Goal: Task Accomplishment & Management: Manage account settings

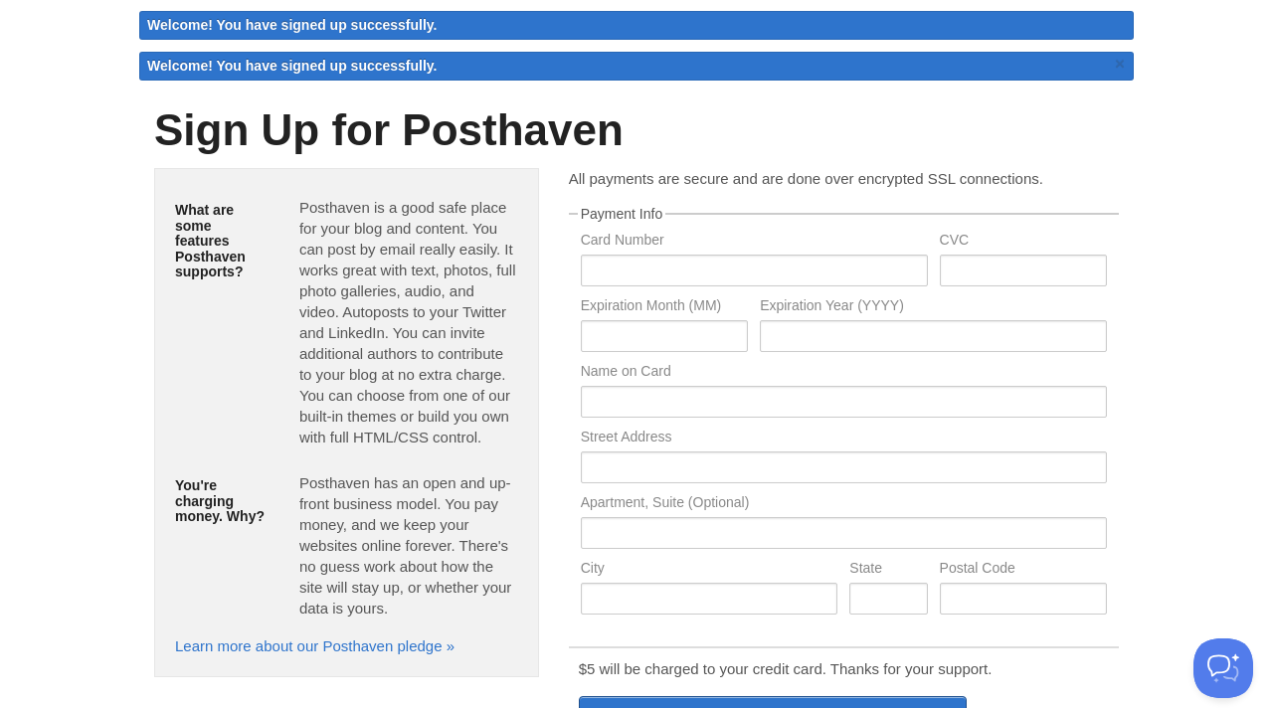
scroll to position [76, 0]
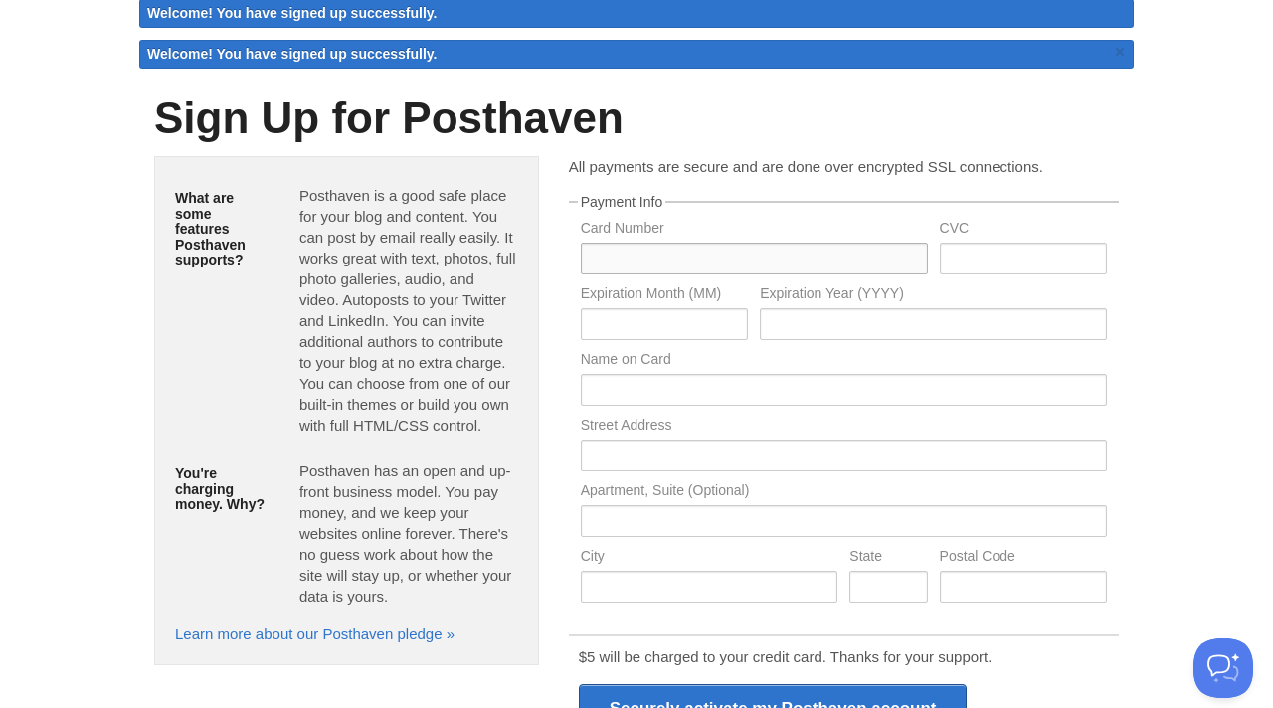
click at [682, 257] on input "text" at bounding box center [754, 259] width 347 height 32
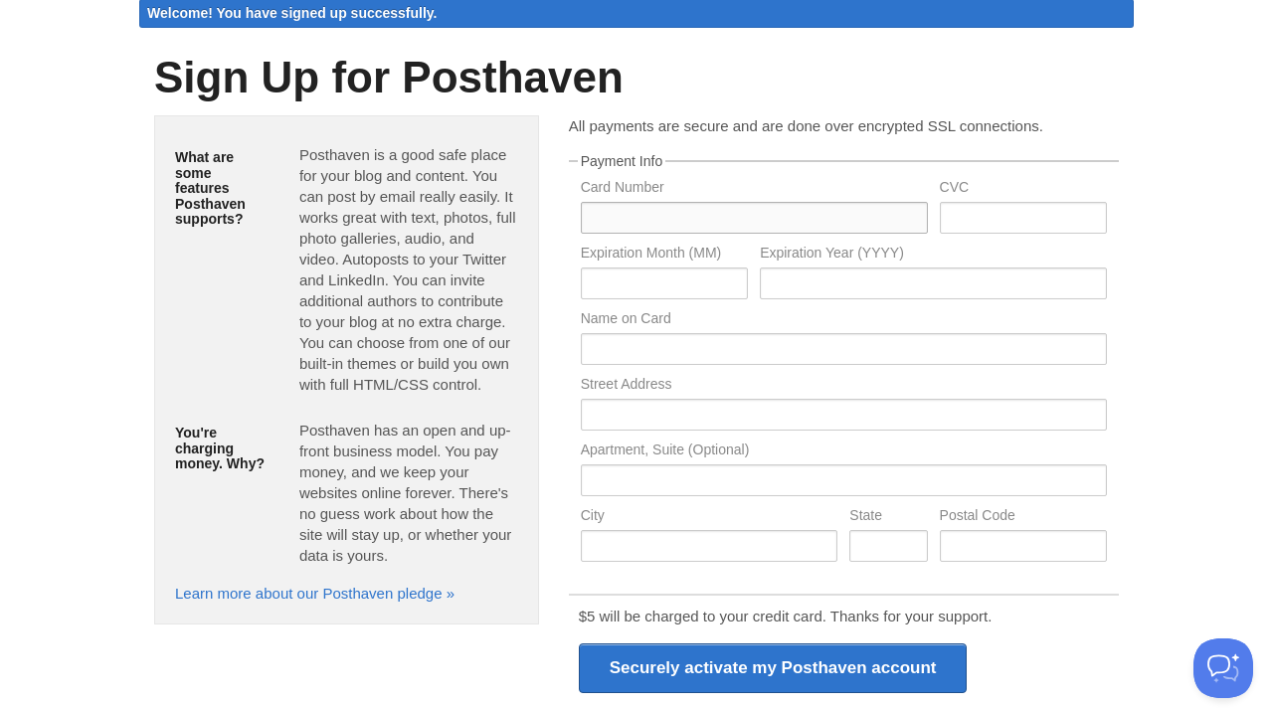
paste input "4513650024307393"
type input "4513650024307393"
click at [990, 222] on input "text" at bounding box center [1023, 218] width 167 height 32
paste input "079"
type input "079"
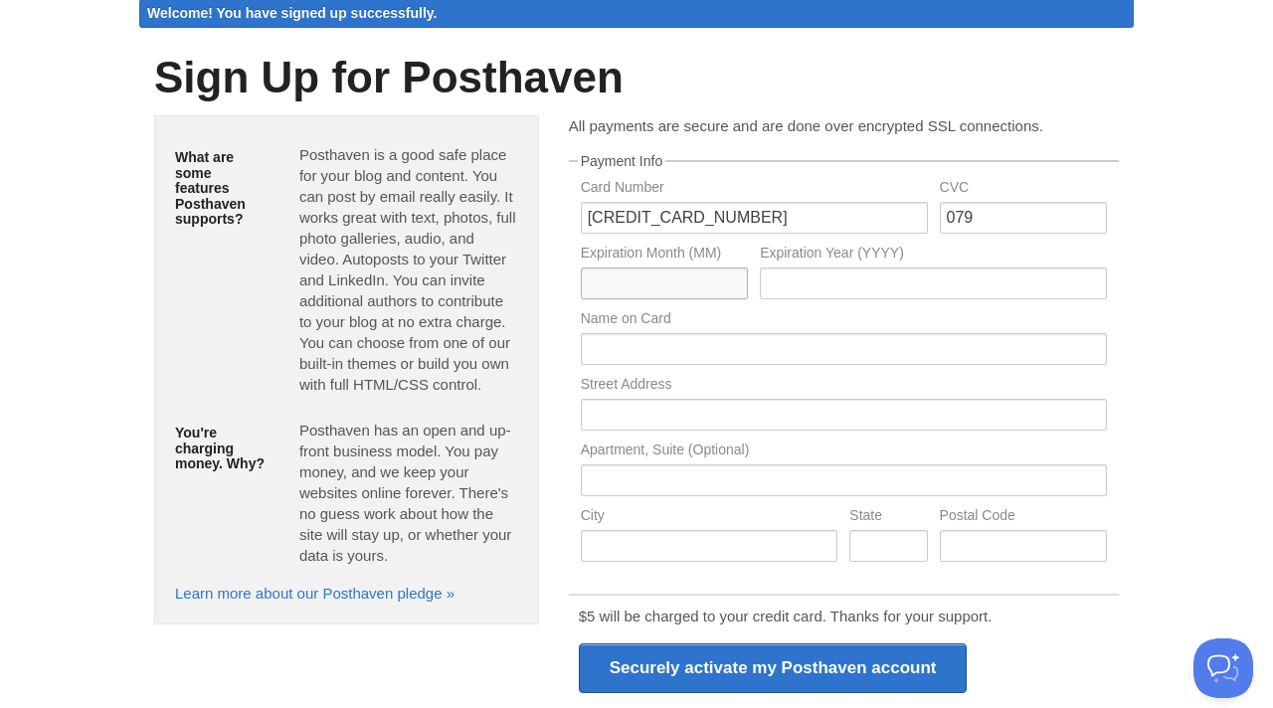
click at [664, 279] on input "text" at bounding box center [664, 283] width 167 height 32
paste input "04"
type input "04"
click at [929, 305] on div "Expiration Year (YYYY)" at bounding box center [933, 279] width 359 height 66
click at [929, 288] on input "text" at bounding box center [933, 283] width 347 height 32
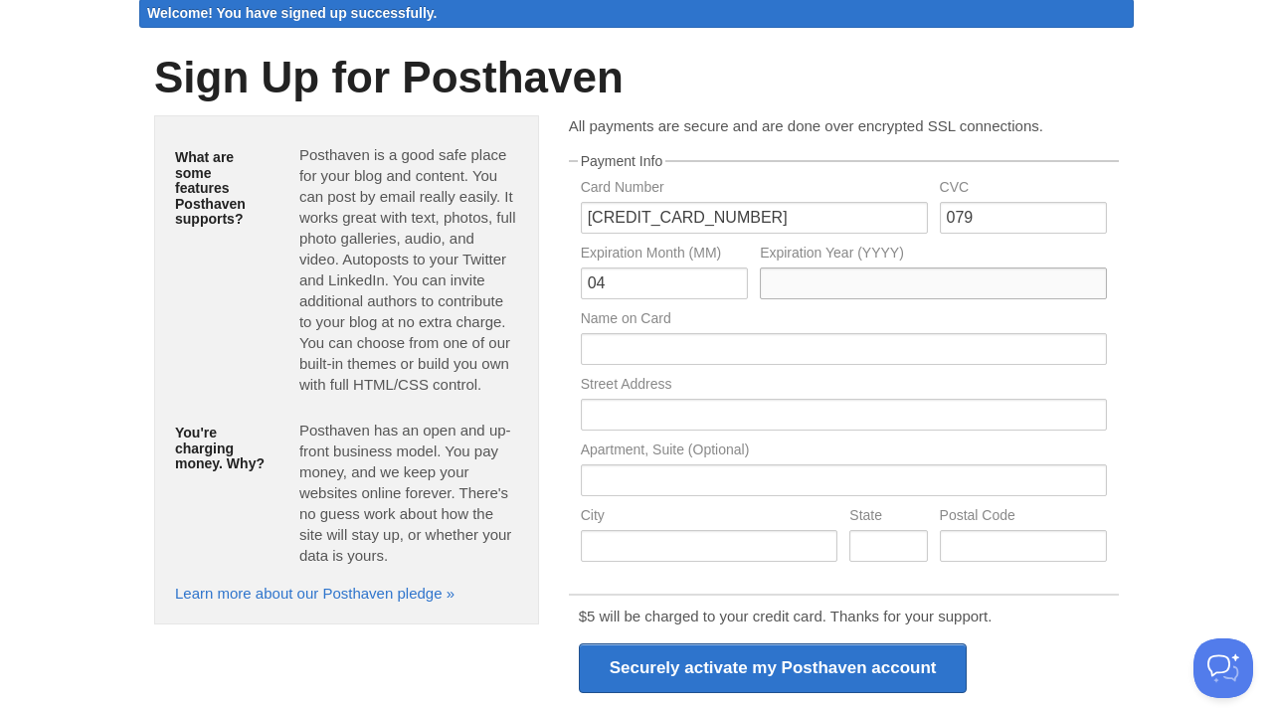
paste input "28"
type input "28"
click at [735, 350] on input "text" at bounding box center [844, 349] width 526 height 32
type input "ANDREI SERGEEV"
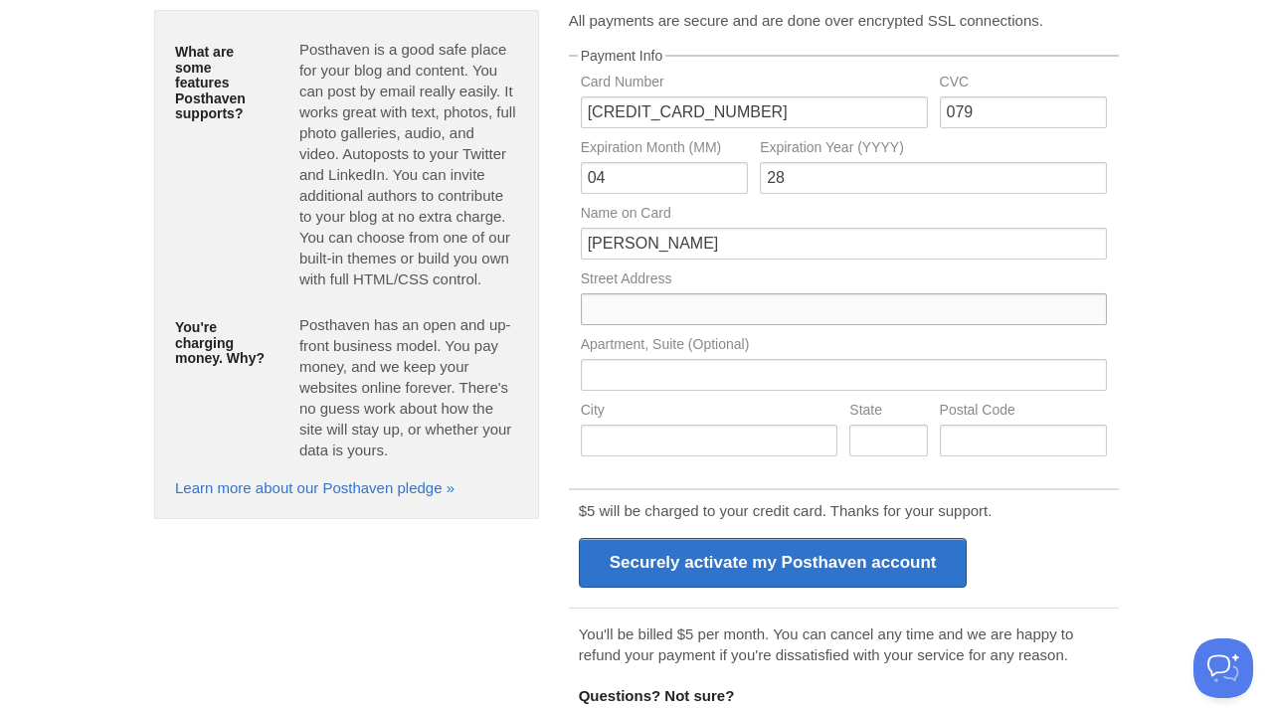
scroll to position [182, 0]
click at [1166, 344] on body "Logout Welcome! You have signed up successfully. Welcome! You have signed up su…" at bounding box center [636, 310] width 1273 height 985
click at [625, 314] on input "text" at bounding box center [844, 308] width 526 height 32
paste input "1145 E 7th St"
type input "1145 E 7th St"
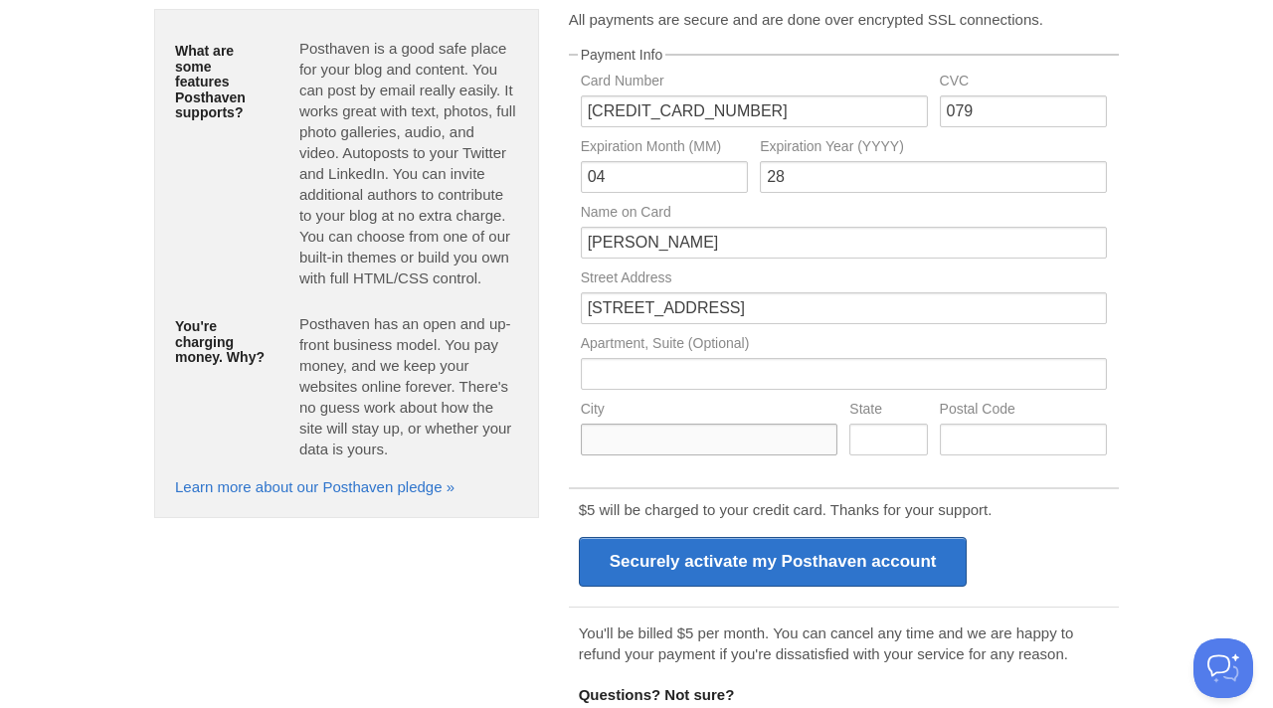
paste input "Wilmington"
type input "Wilmington"
click at [874, 431] on input "text" at bounding box center [888, 440] width 78 height 32
paste input "DE (Delaware)"
type input "DE (Delaware)"
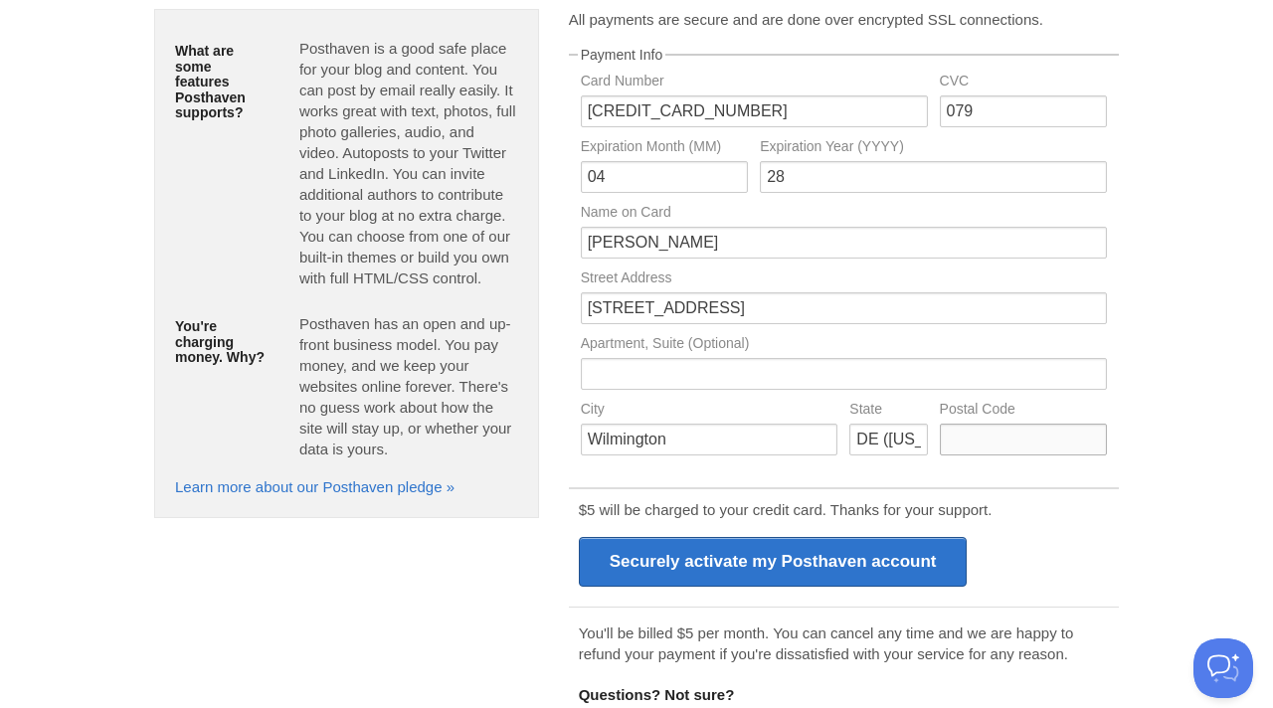
paste input "19801"
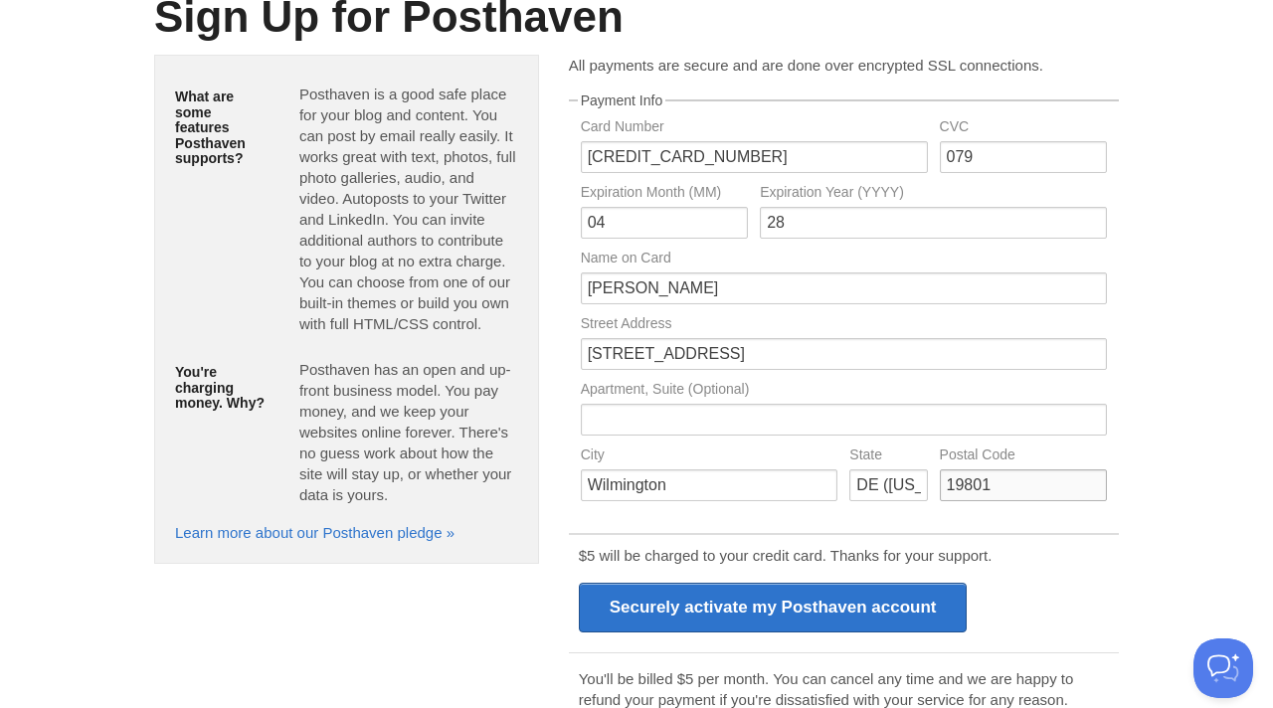
scroll to position [102, 0]
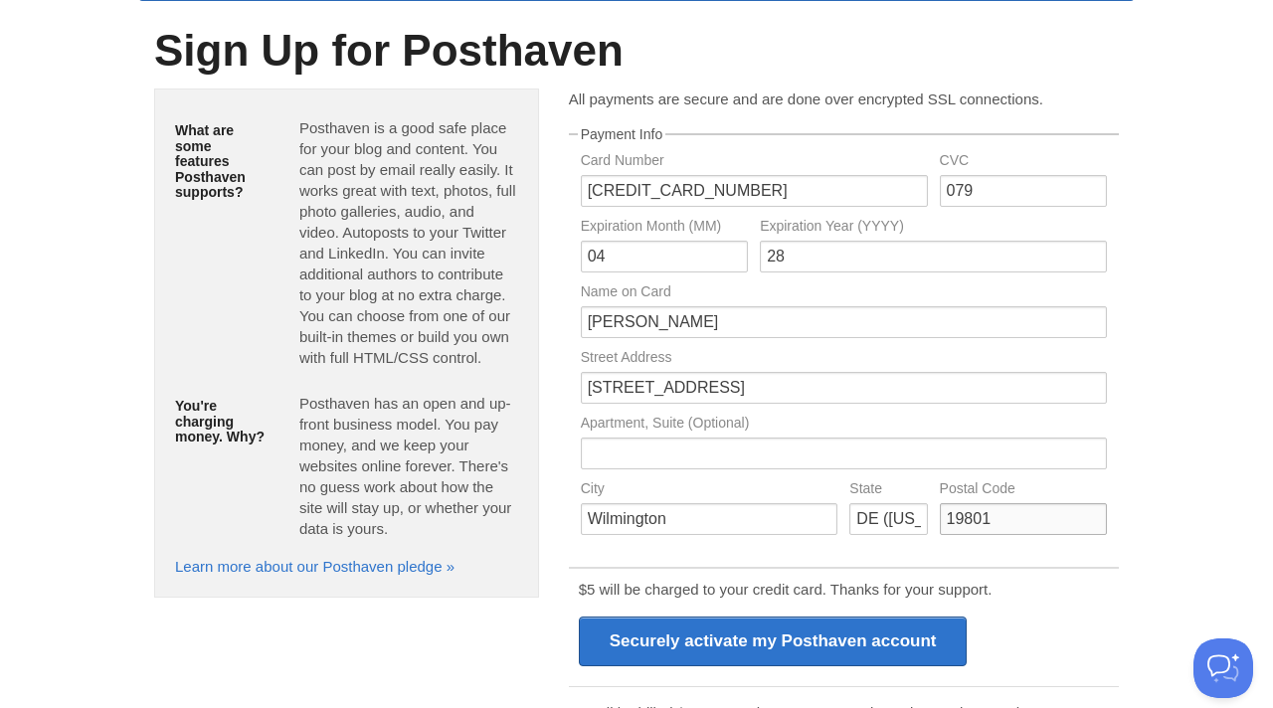
type input "19801"
drag, startPoint x: 394, startPoint y: 527, endPoint x: 295, endPoint y: 134, distance: 404.9
click at [295, 134] on div "What are some features Posthaven supports? Posthaven is a good safe place for y…" at bounding box center [346, 342] width 385 height 509
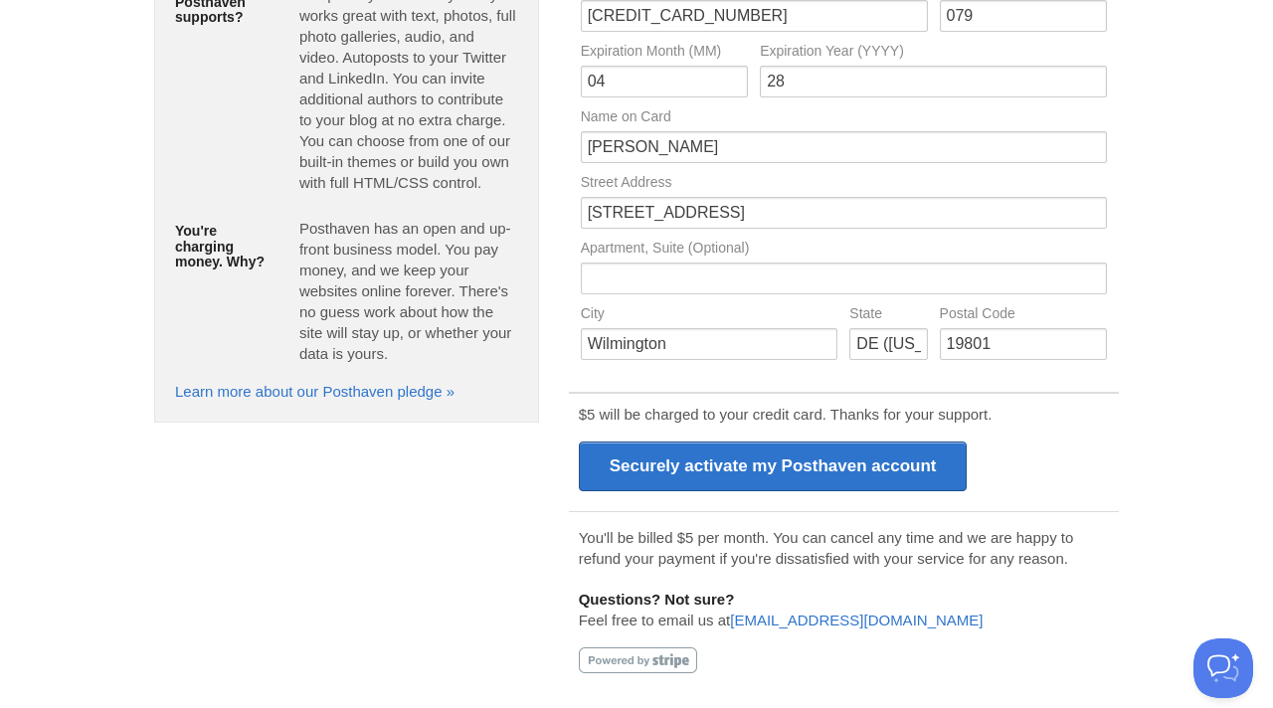
scroll to position [276, 0]
drag, startPoint x: 1073, startPoint y: 560, endPoint x: 554, endPoint y: 539, distance: 519.4
click at [554, 539] on div "All payments are secure and are done over encrypted SSL connections. Payment In…" at bounding box center [844, 310] width 580 height 793
click at [107, 565] on body "Logout Welcome! You have signed up successfully. Welcome! You have signed up su…" at bounding box center [636, 216] width 1273 height 985
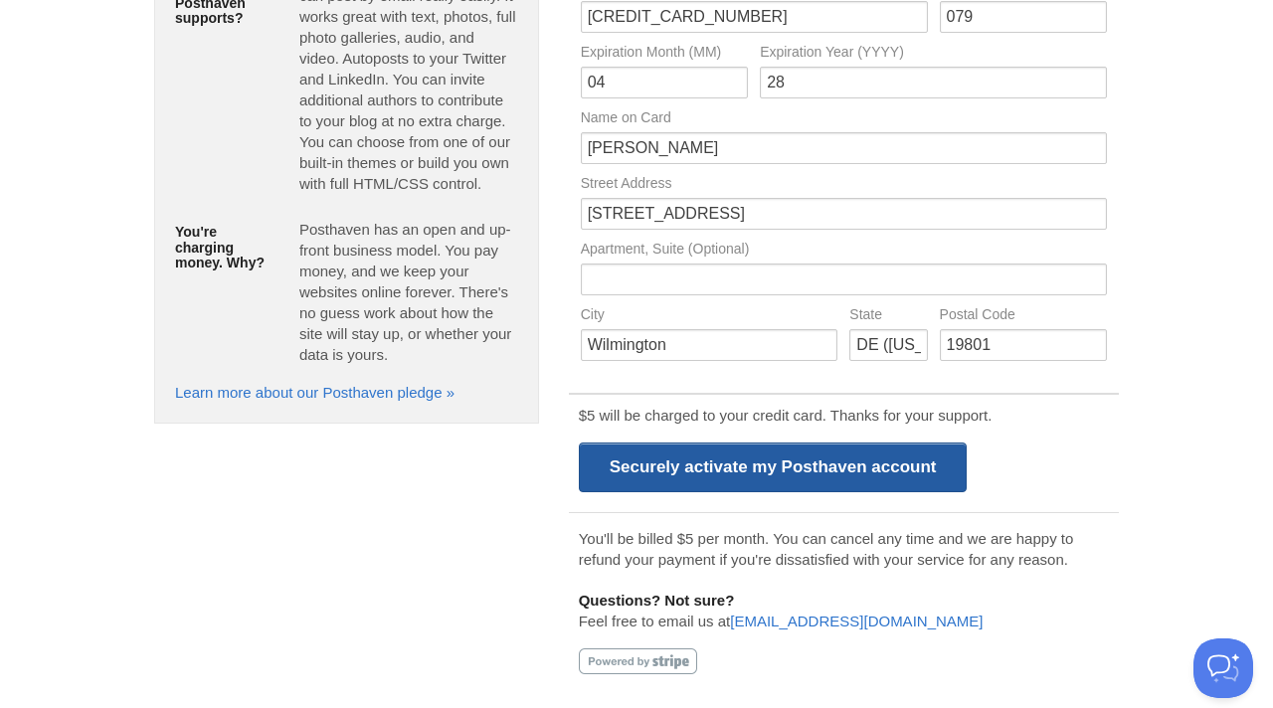
click at [785, 481] on input "Securely activate my Posthaven account" at bounding box center [773, 467] width 389 height 50
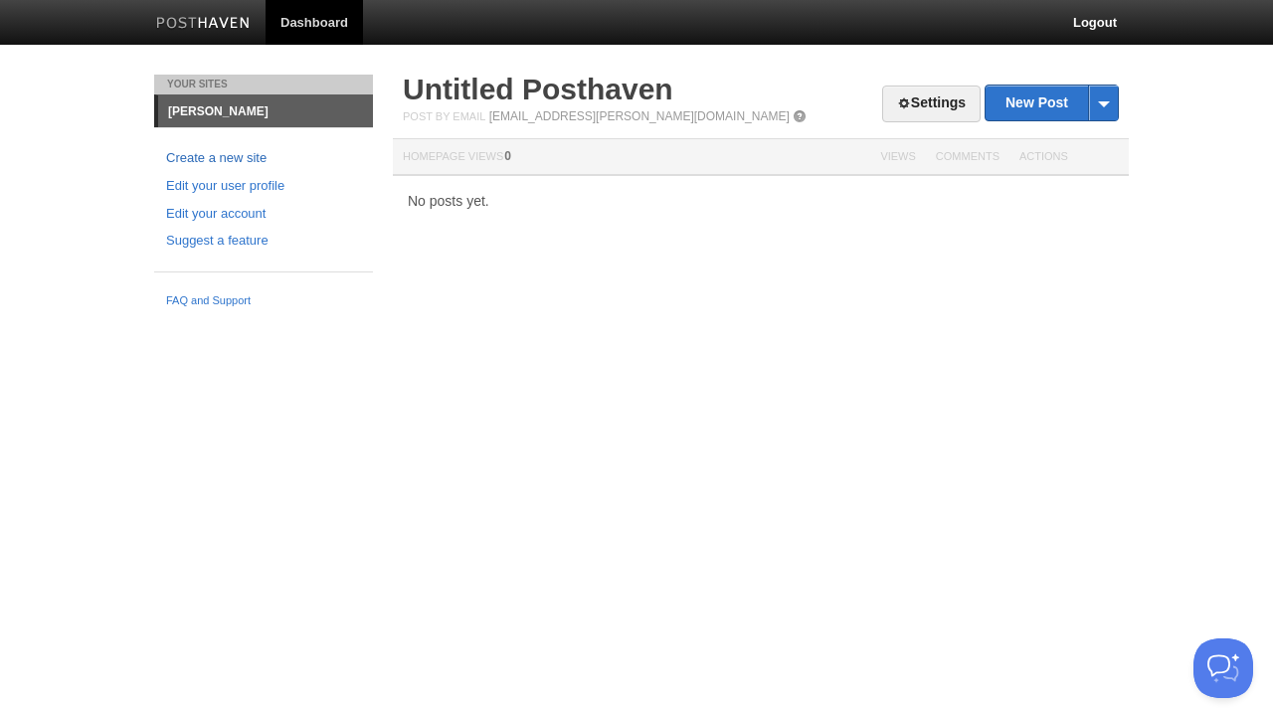
click at [228, 154] on link "Create a new site" at bounding box center [263, 158] width 195 height 21
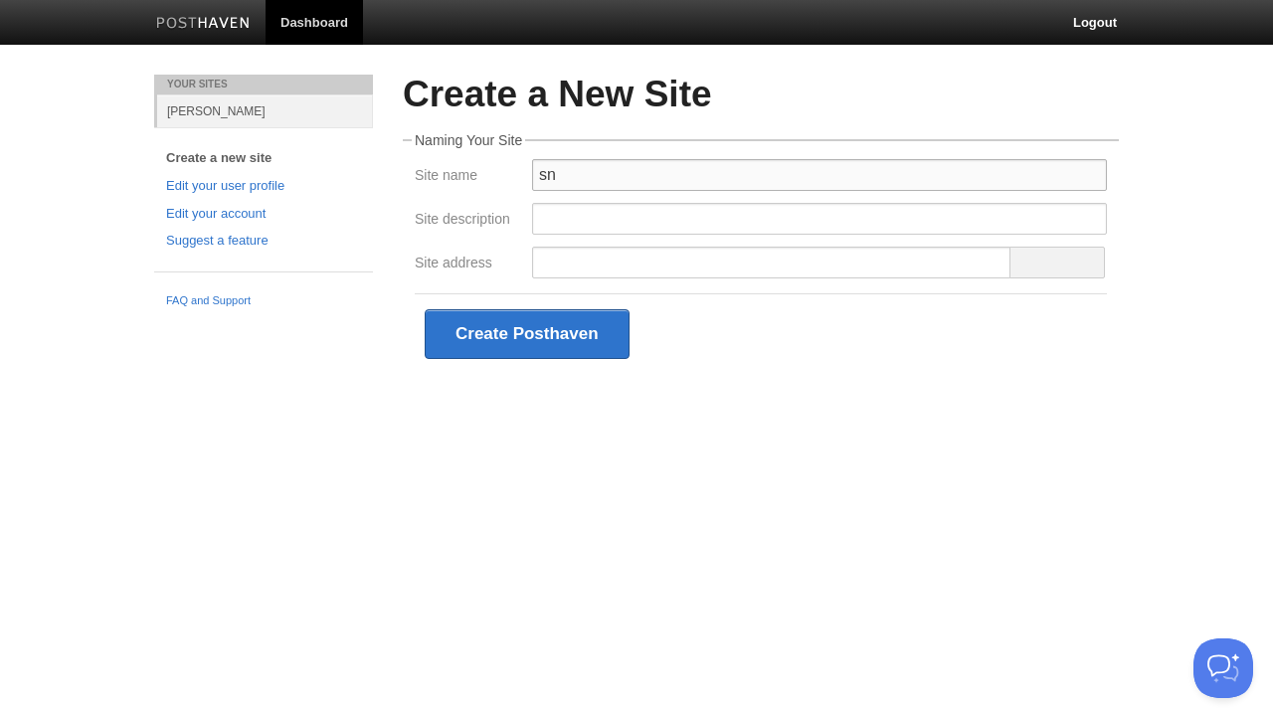
type input "s"
type input "S"
type input "Portfolio"
click at [642, 215] on input "Site description" at bounding box center [819, 219] width 575 height 32
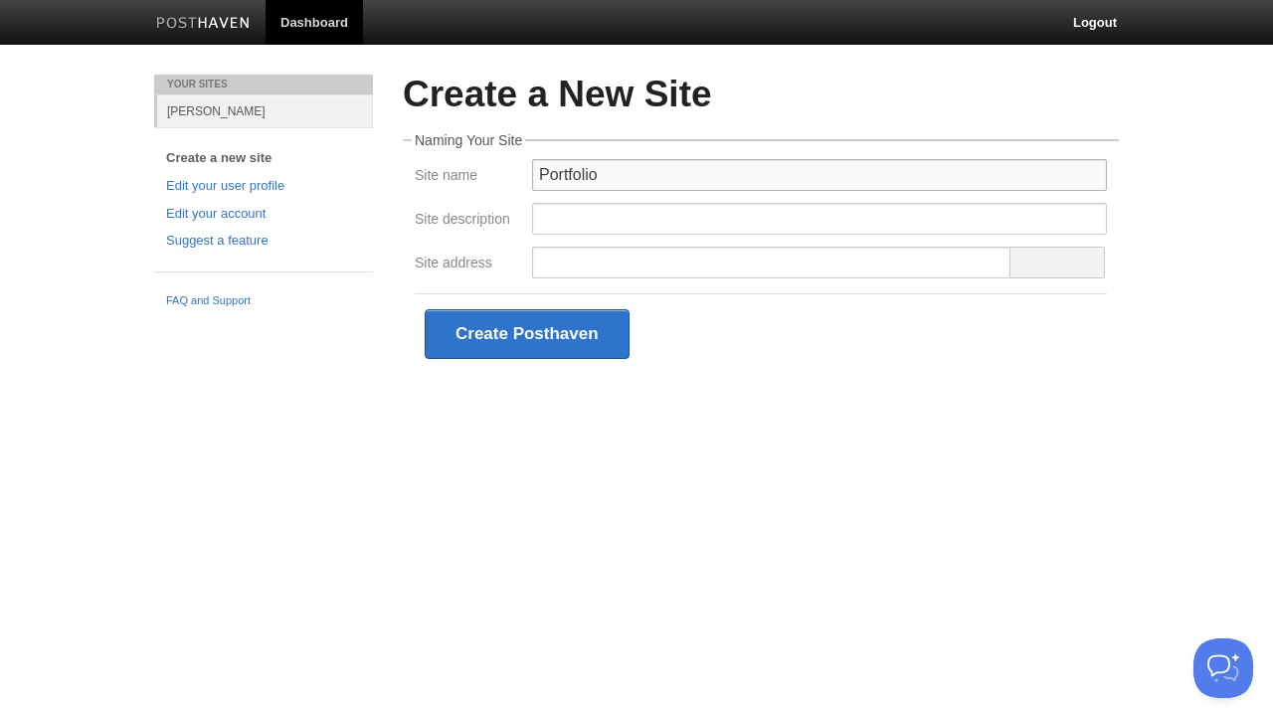
drag, startPoint x: 615, startPoint y: 178, endPoint x: 516, endPoint y: 178, distance: 99.4
click at [516, 178] on div "Site name Portfolio" at bounding box center [761, 181] width 704 height 44
drag, startPoint x: 601, startPoint y: 170, endPoint x: 542, endPoint y: 171, distance: 58.7
click at [542, 171] on input "Portfolio" at bounding box center [819, 175] width 575 height 32
click at [686, 212] on input "Site description" at bounding box center [819, 219] width 575 height 32
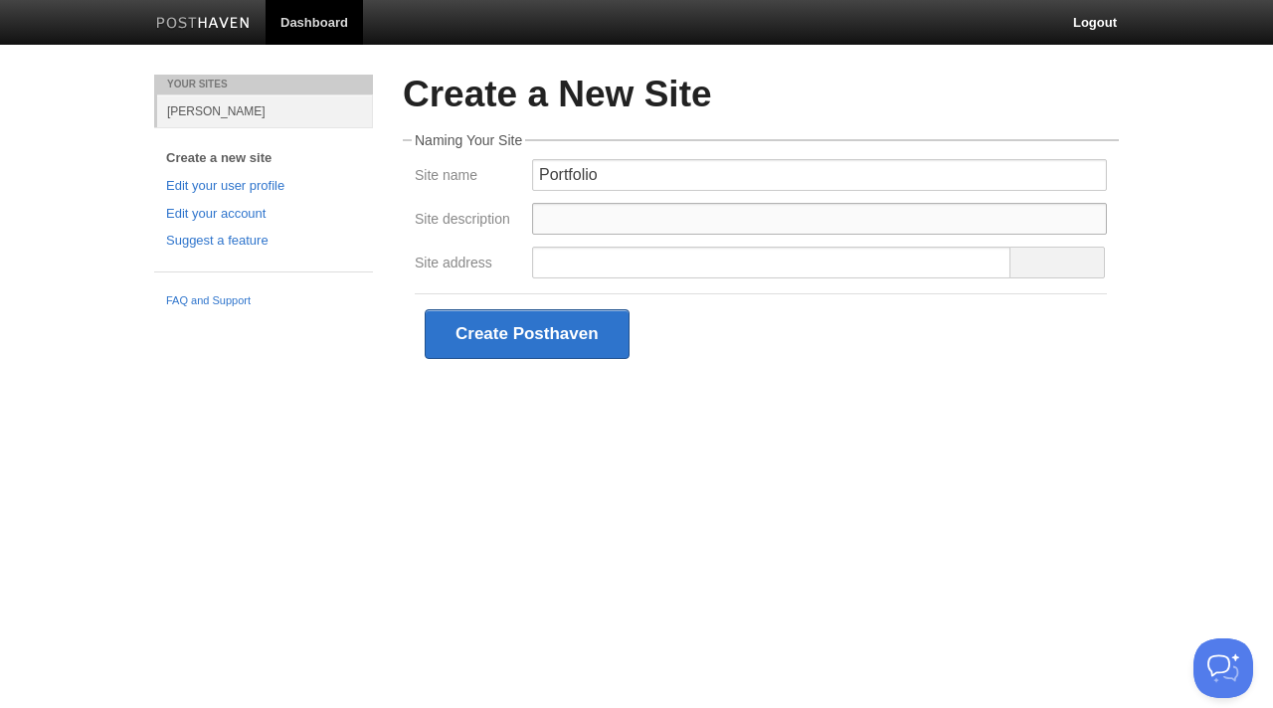
click at [921, 226] on input "Site description" at bounding box center [819, 219] width 575 height 32
paste input "Andrey's Portfolio"
type input "Andrey's Portfolio"
drag, startPoint x: 693, startPoint y: 226, endPoint x: 533, endPoint y: 226, distance: 160.1
click at [533, 226] on input "Andrey's Portfolio" at bounding box center [819, 219] width 575 height 32
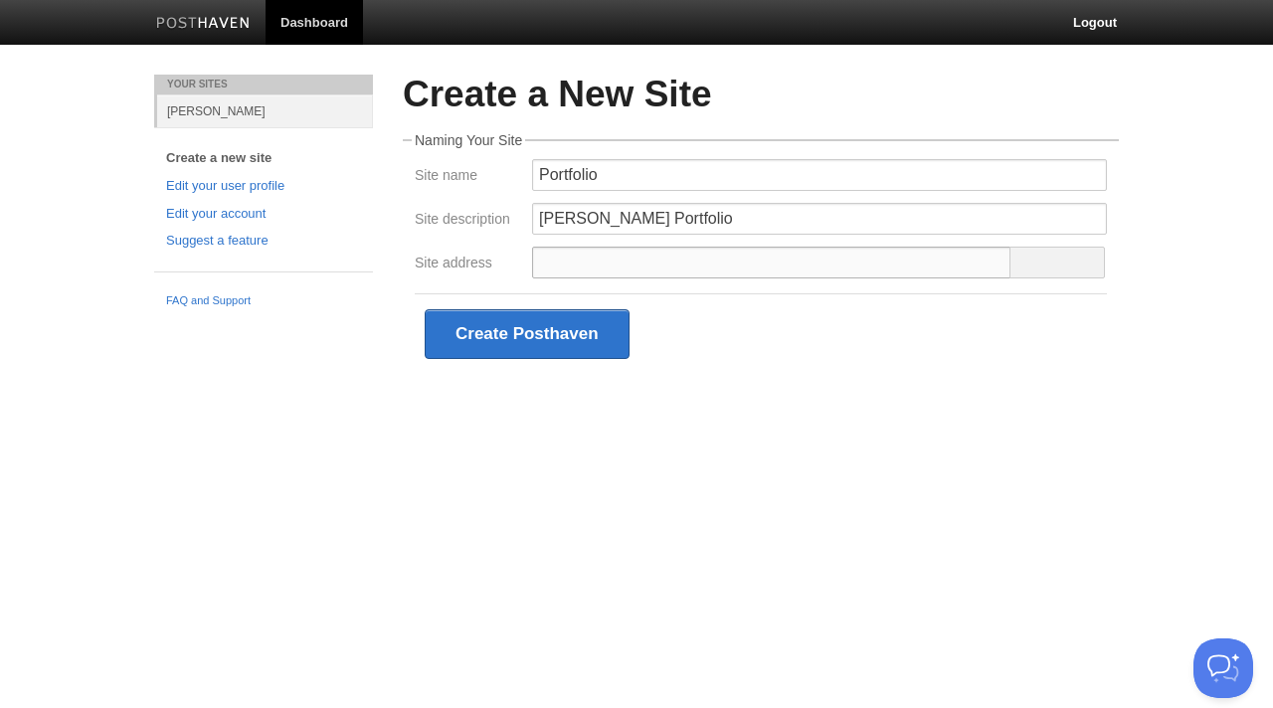
click at [590, 270] on input "Site address" at bounding box center [771, 263] width 479 height 32
paste input "Andrey's Portfolio"
type input "Andreys Portfolio"
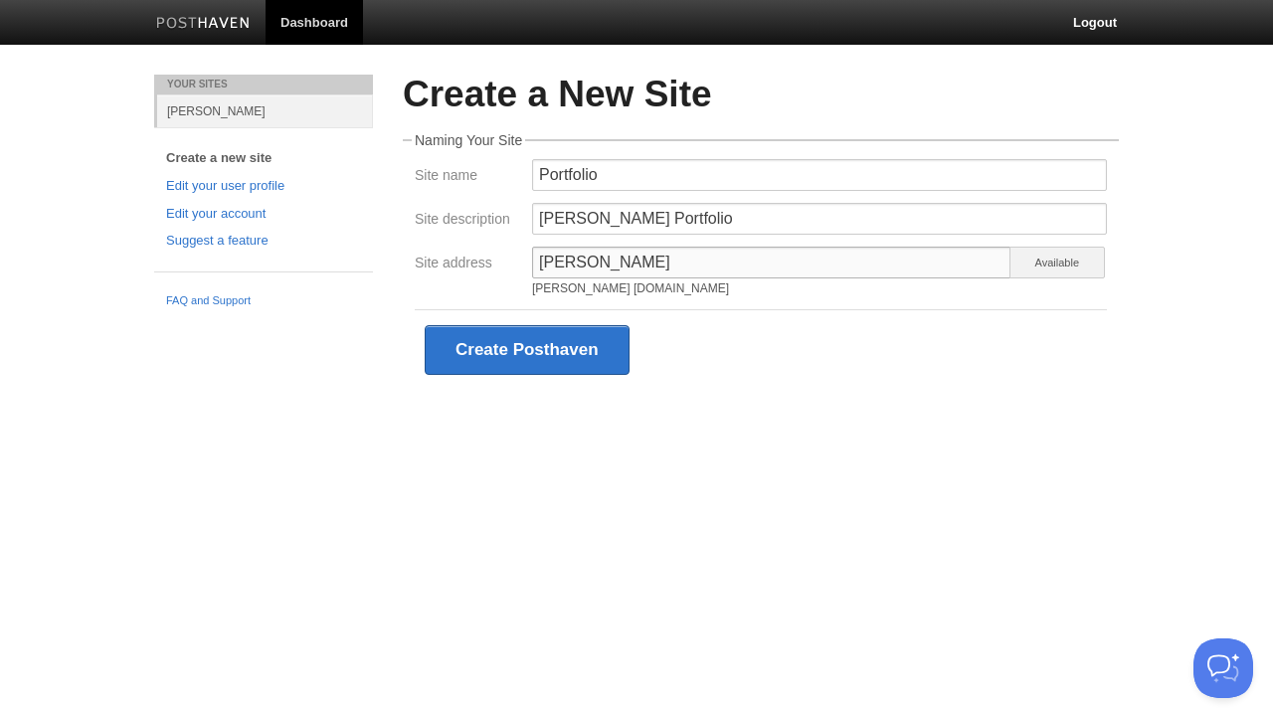
click at [593, 257] on input "Andreys Portfolio" at bounding box center [771, 263] width 479 height 32
click at [768, 437] on div "Create a New Site Naming Your Site Site name Portfolio Site description Andrey'…" at bounding box center [761, 262] width 746 height 375
drag, startPoint x: 644, startPoint y: 178, endPoint x: 486, endPoint y: 177, distance: 158.1
click at [483, 177] on div "Site name Portfolio" at bounding box center [761, 181] width 704 height 44
paste input "Andrey's Portfolio"
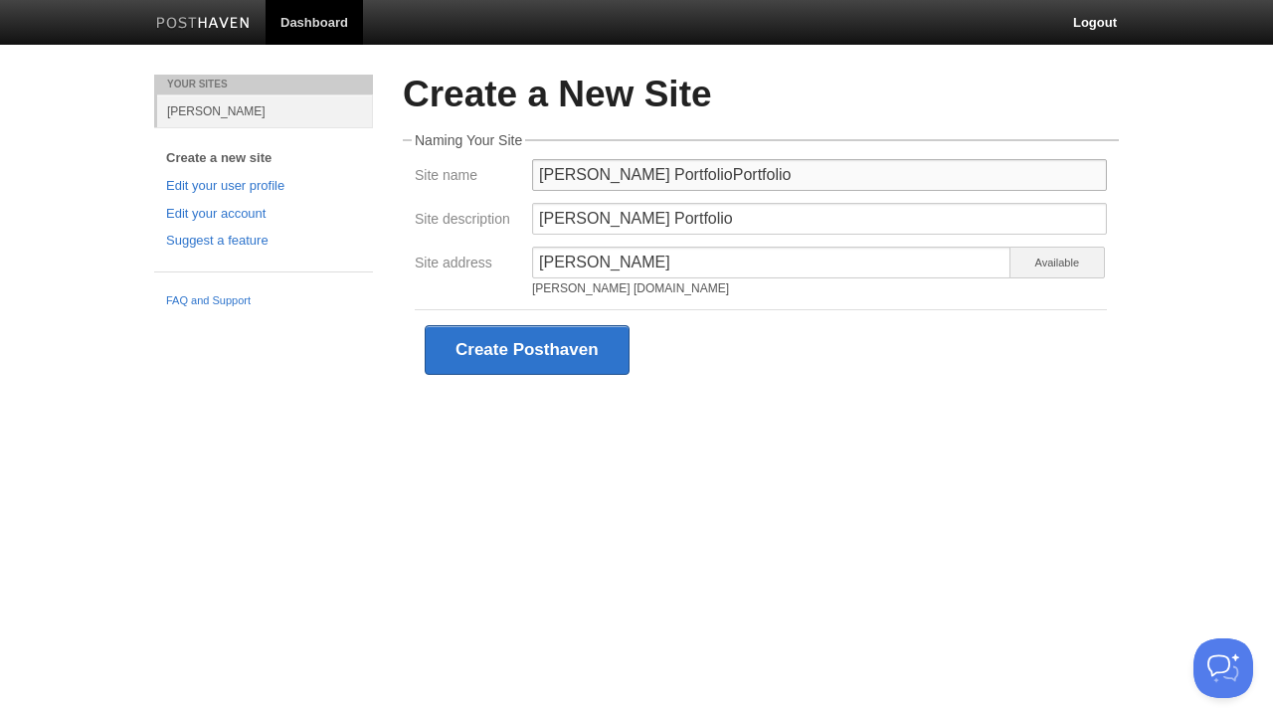
drag, startPoint x: 737, startPoint y: 173, endPoint x: 495, endPoint y: 173, distance: 241.6
click at [493, 173] on div "Site name Andrey's PortfolioPortfolio" at bounding box center [761, 181] width 704 height 44
paste input "text"
type input "Andrey's Portfolio"
drag, startPoint x: 774, startPoint y: 219, endPoint x: 527, endPoint y: 221, distance: 246.6
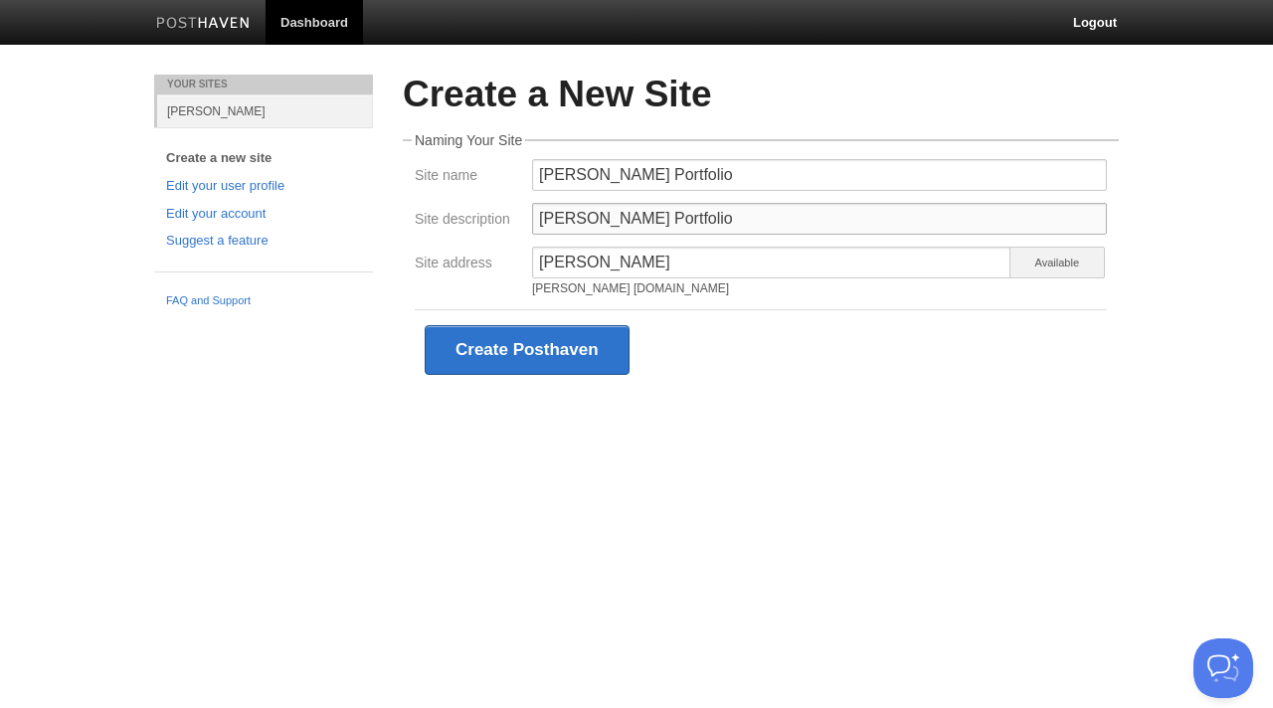
click at [527, 221] on div "Andrey's Portfolio" at bounding box center [819, 225] width 587 height 44
paste input "collection of articles and projects by Andrey."
drag, startPoint x: 891, startPoint y: 212, endPoint x: 534, endPoint y: 214, distance: 357.0
click at [534, 214] on input "A collection of articles and projects by Andrey." at bounding box center [819, 219] width 575 height 32
paste input "My journey in IT"
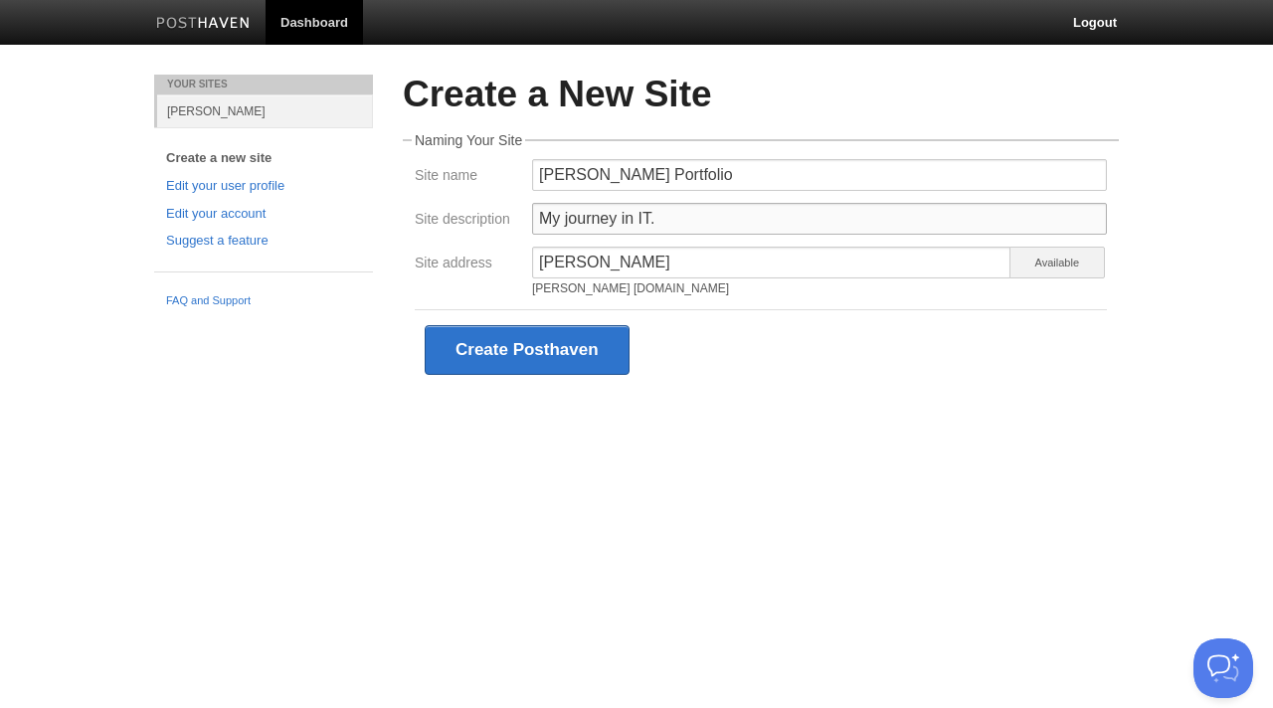
type input "My journey in IT."
click at [676, 261] on input "Andreys Portfolio" at bounding box center [771, 263] width 479 height 32
click at [580, 291] on div "Andreys Portfolio.posthaven.com" at bounding box center [771, 288] width 479 height 12
click at [599, 261] on input "Andreys Portfolio" at bounding box center [771, 263] width 479 height 32
click at [751, 221] on input "My journey in IT." at bounding box center [819, 219] width 575 height 32
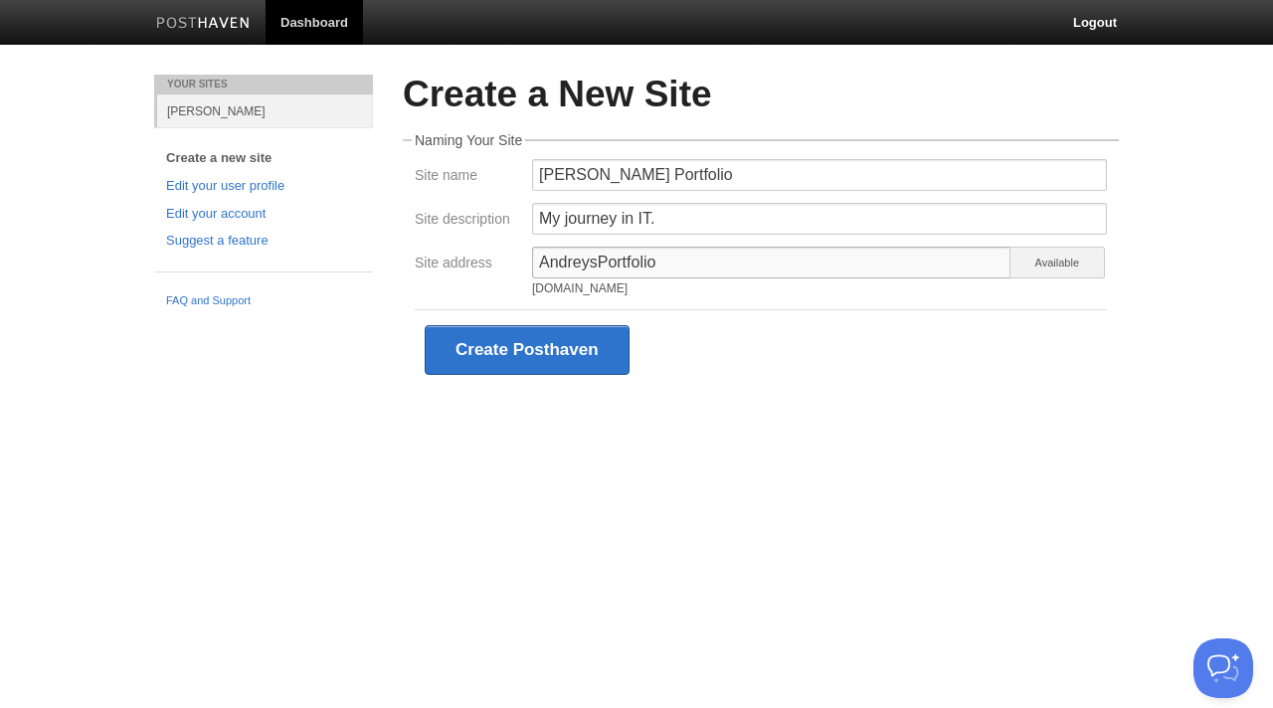
click at [550, 258] on input "AndreysPortfolio" at bounding box center [771, 263] width 479 height 32
drag, startPoint x: 669, startPoint y: 259, endPoint x: 597, endPoint y: 259, distance: 72.6
click at [597, 259] on input "AndreysPortfolio" at bounding box center [771, 263] width 479 height 32
click at [554, 263] on input "Andreys" at bounding box center [771, 263] width 479 height 32
drag, startPoint x: 597, startPoint y: 261, endPoint x: 535, endPoint y: 261, distance: 61.6
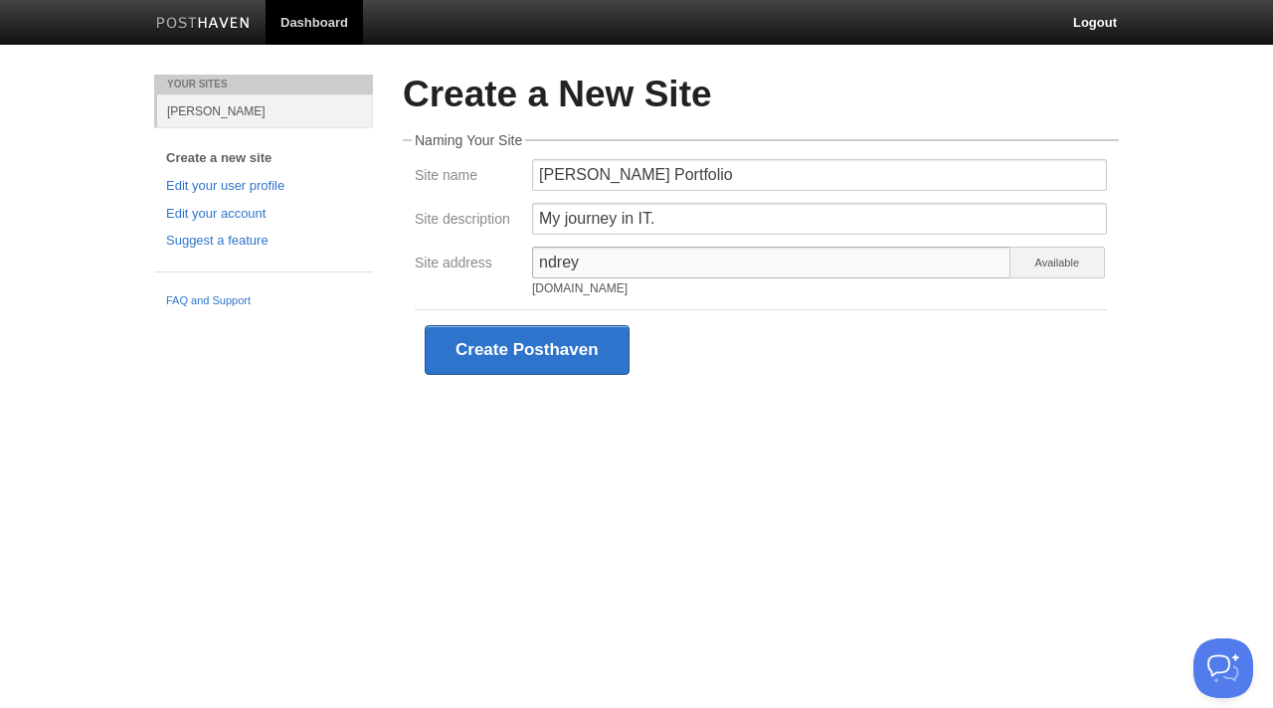
click at [535, 261] on input "ndrey" at bounding box center [771, 263] width 479 height 32
type input "ф"
click at [782, 364] on div "Create Posthaven" at bounding box center [761, 349] width 692 height 81
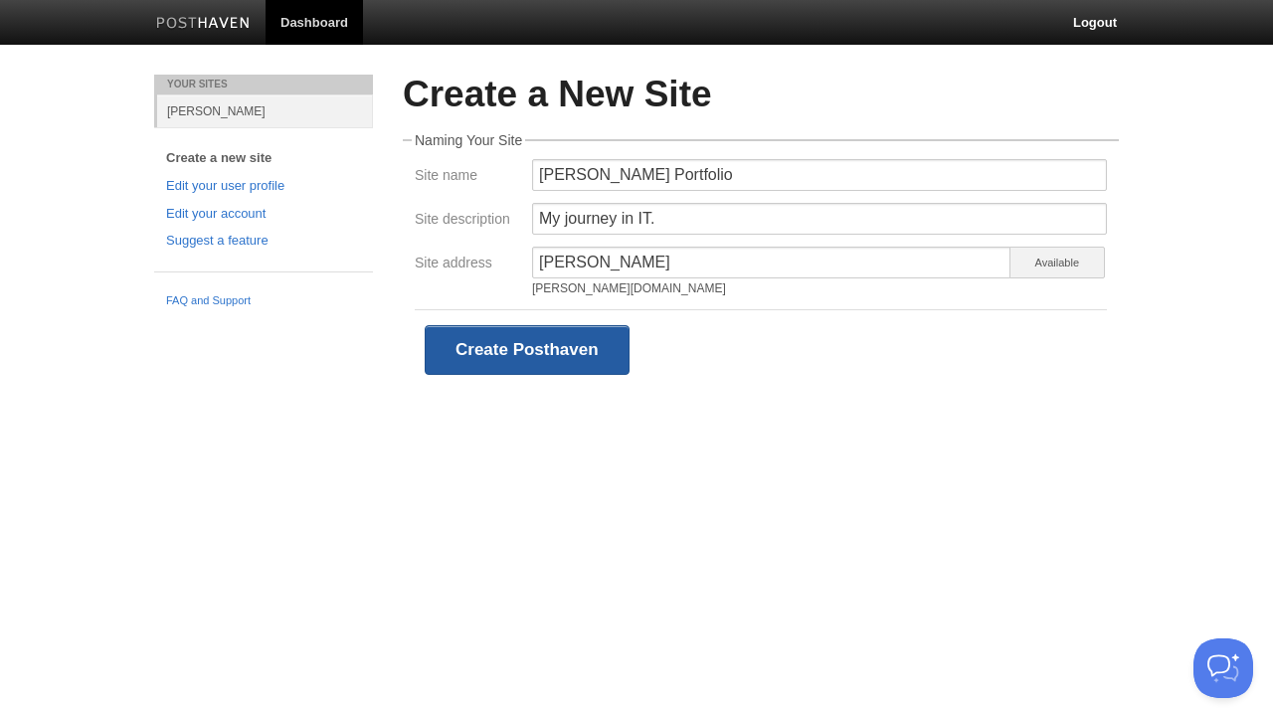
click at [612, 347] on button "Create Posthaven" at bounding box center [527, 350] width 205 height 50
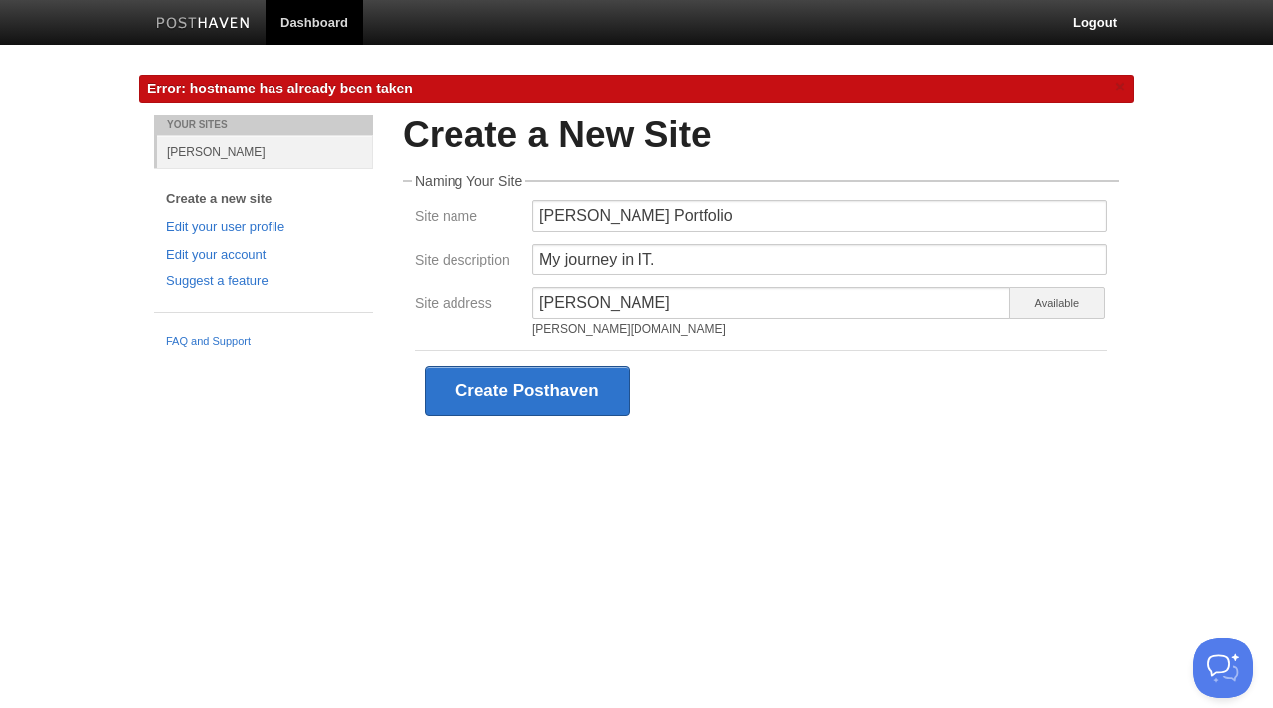
click at [1072, 301] on span "Available" at bounding box center [1056, 303] width 95 height 32
click at [669, 307] on input "[PERSON_NAME]" at bounding box center [771, 303] width 479 height 32
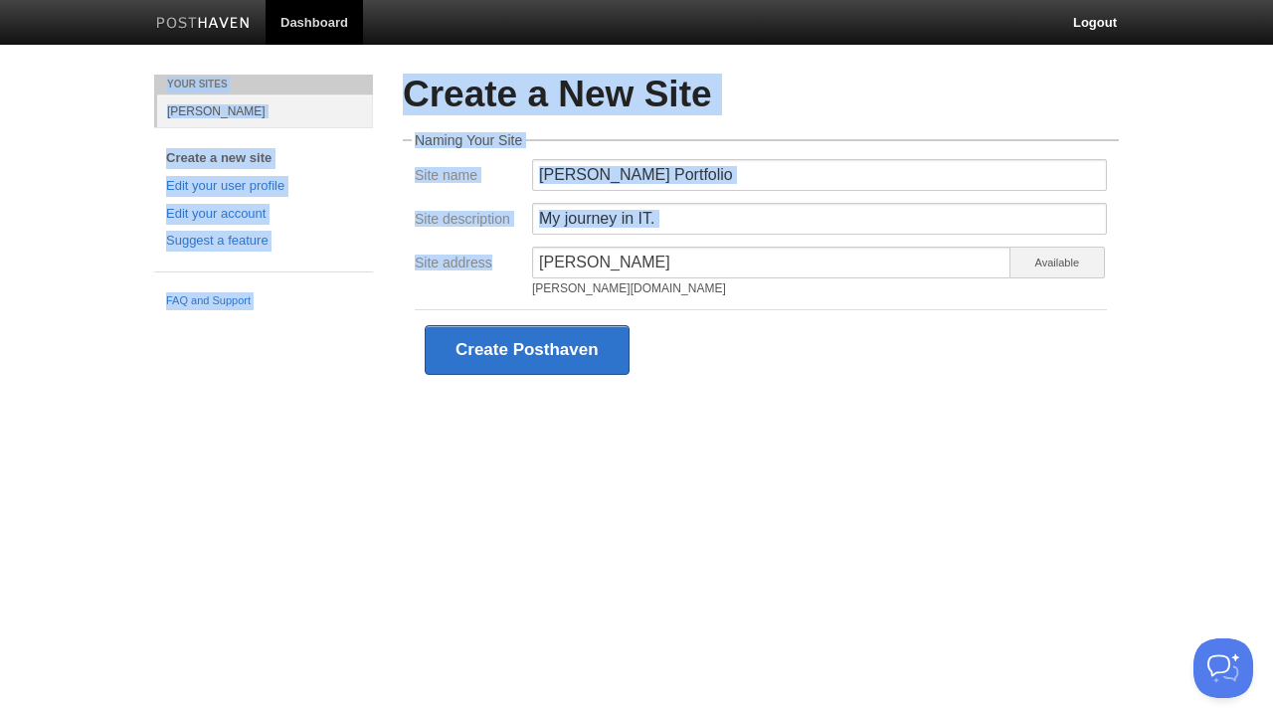
drag, startPoint x: 420, startPoint y: 90, endPoint x: 725, endPoint y: 268, distance: 353.3
click at [725, 268] on body "Dashboard Logout Error: hostname has already been taken × Your Sites andrey Cre…" at bounding box center [636, 224] width 1273 height 449
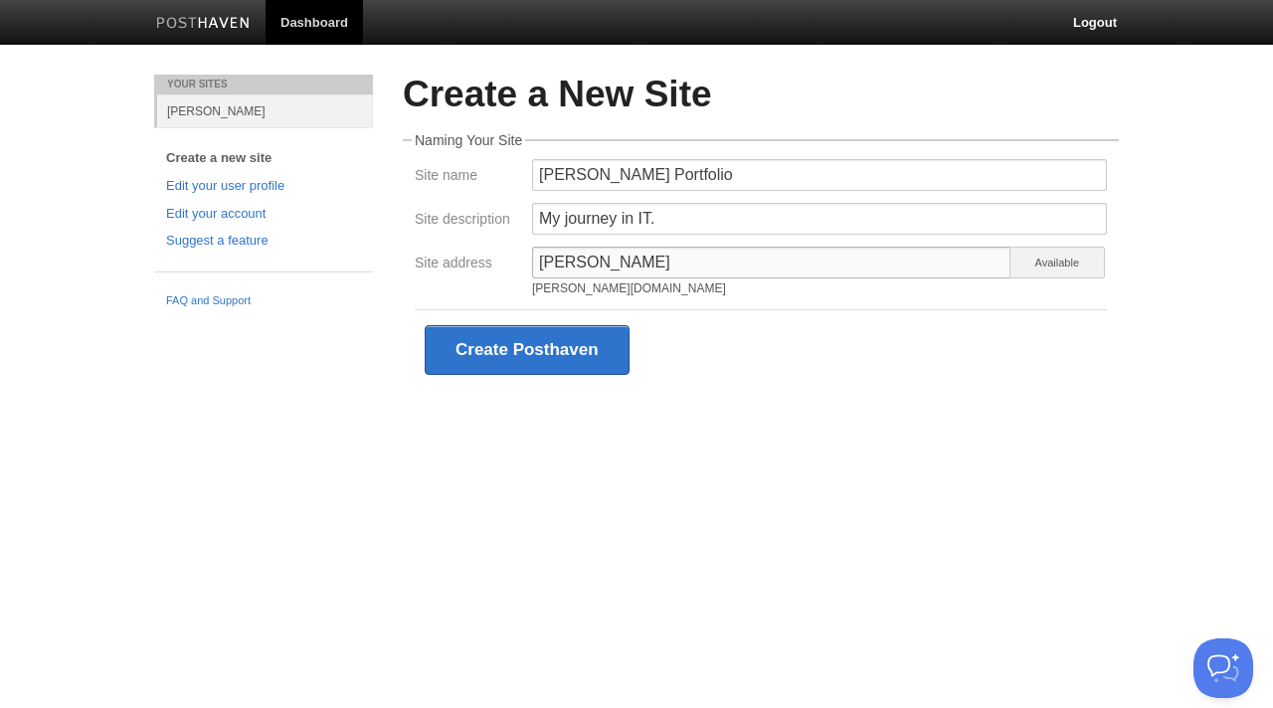
click at [725, 268] on input "[PERSON_NAME]" at bounding box center [771, 263] width 479 height 32
click at [613, 361] on button "Create Posthaven" at bounding box center [527, 350] width 205 height 50
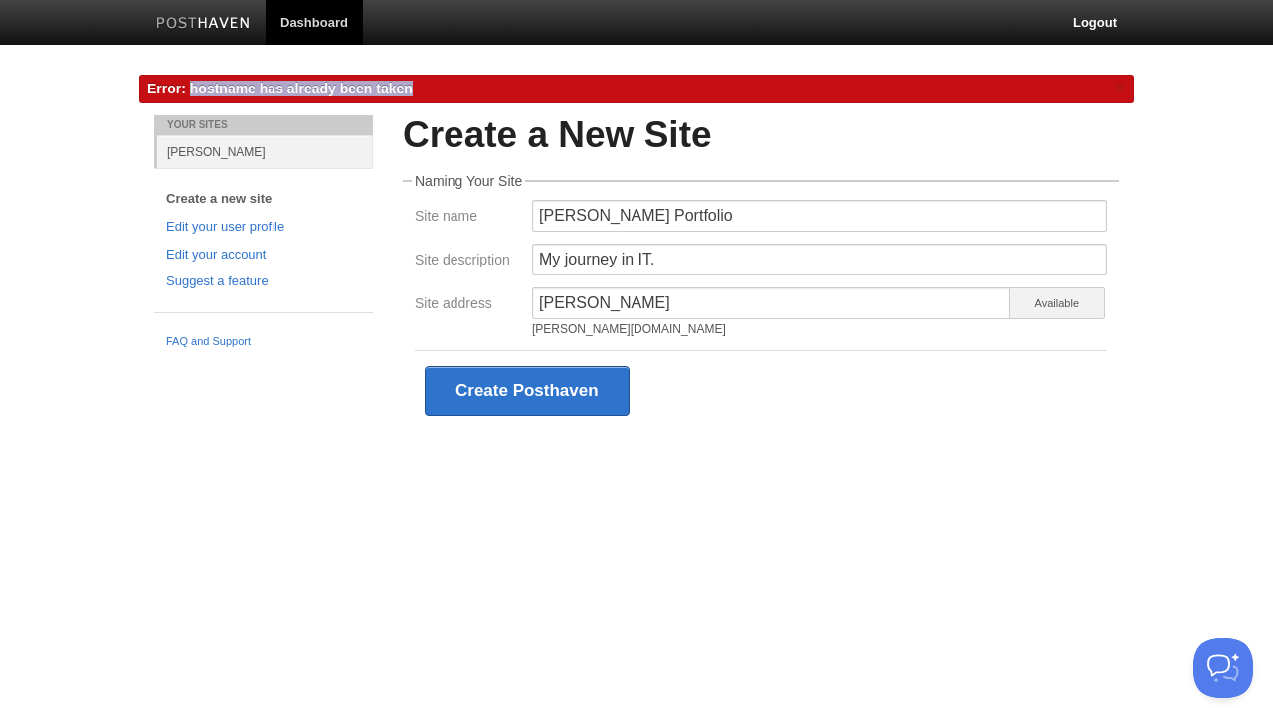
drag, startPoint x: 413, startPoint y: 89, endPoint x: 199, endPoint y: 93, distance: 213.8
click at [193, 88] on div "Error: hostname has already been taken ×" at bounding box center [636, 89] width 994 height 29
click at [199, 93] on span "Error: hostname has already been taken" at bounding box center [279, 89] width 265 height 16
drag, startPoint x: 191, startPoint y: 90, endPoint x: 447, endPoint y: 90, distance: 256.5
click at [447, 90] on div "Error: hostname has already been taken ×" at bounding box center [636, 89] width 994 height 29
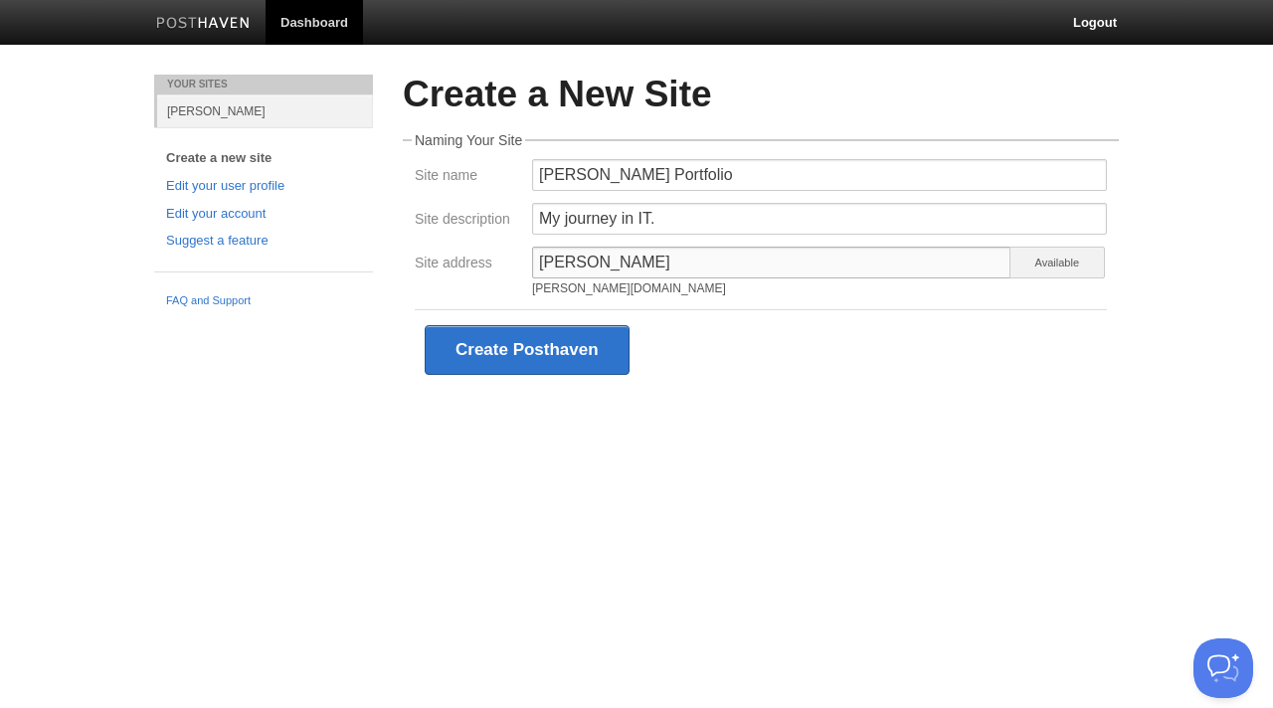
click at [714, 274] on input "[PERSON_NAME]" at bounding box center [771, 263] width 479 height 32
type input "andreysergeev"
click at [799, 426] on div "Create a New Site Naming Your Site Site name Andrey's Portfolio Site descriptio…" at bounding box center [761, 262] width 746 height 375
click at [581, 374] on div "Create Posthaven" at bounding box center [761, 349] width 692 height 81
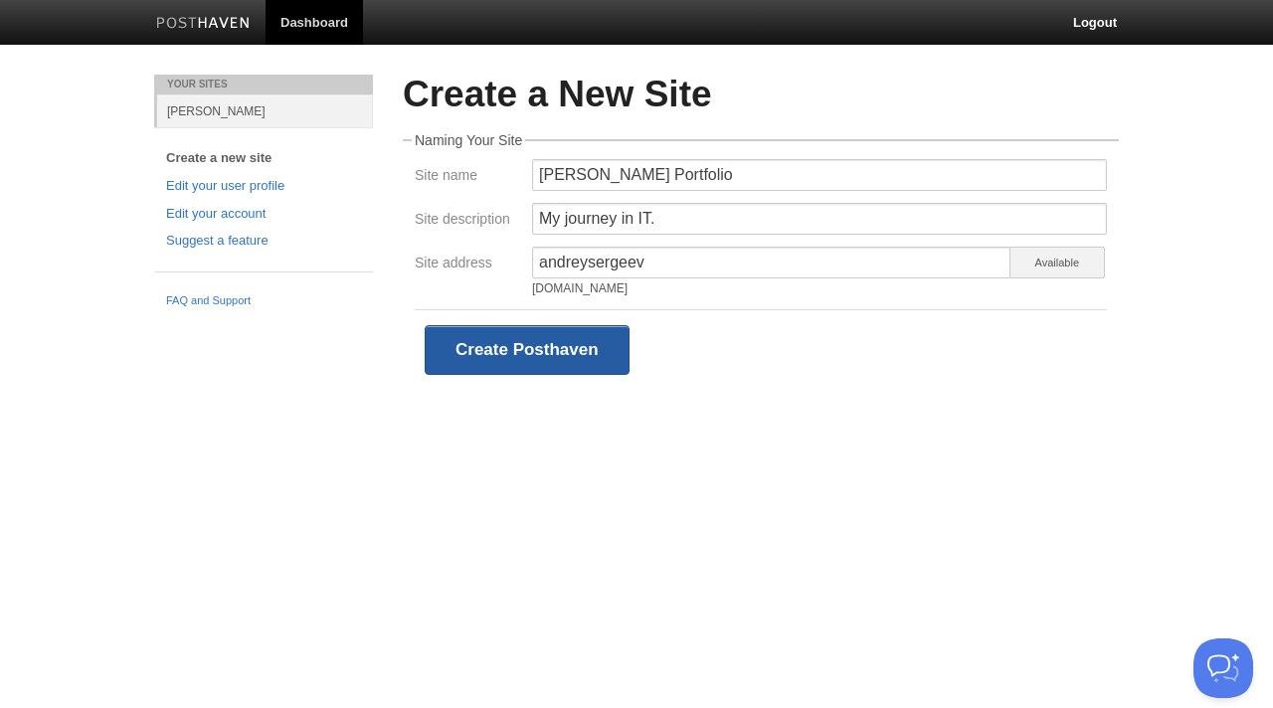
click at [583, 361] on button "Create Posthaven" at bounding box center [527, 350] width 205 height 50
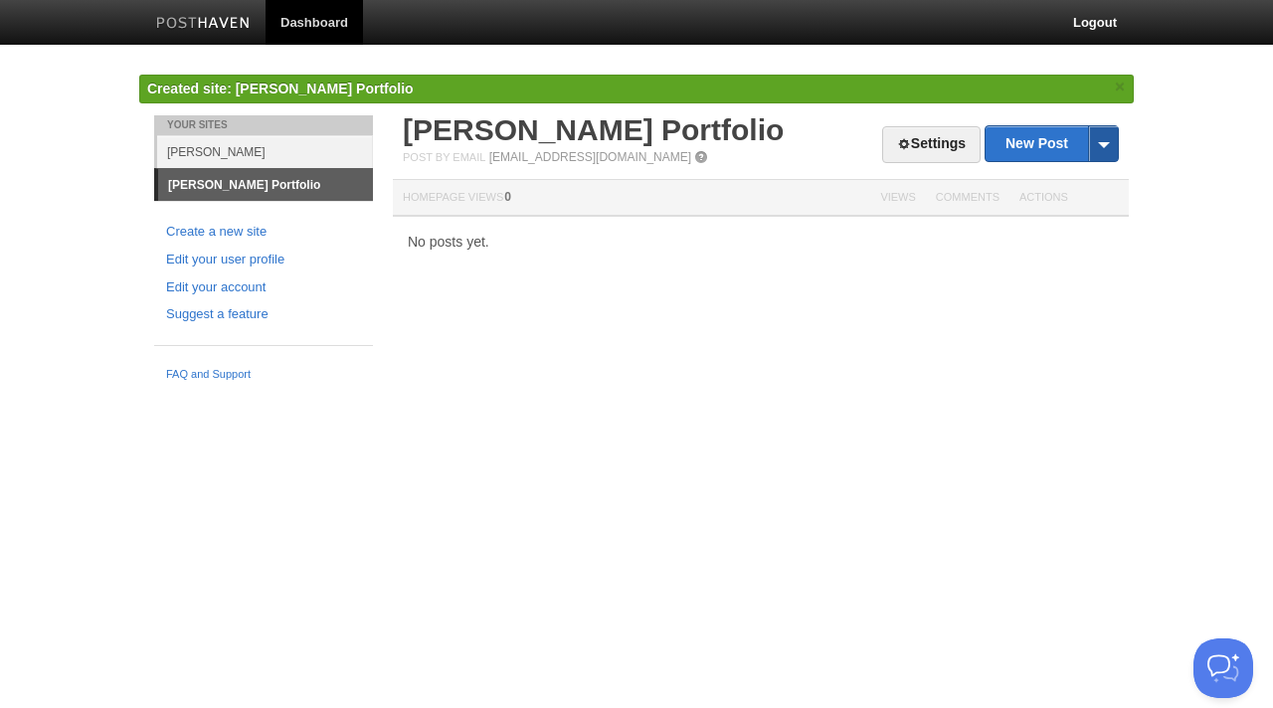
click at [1103, 143] on span at bounding box center [1103, 143] width 30 height 35
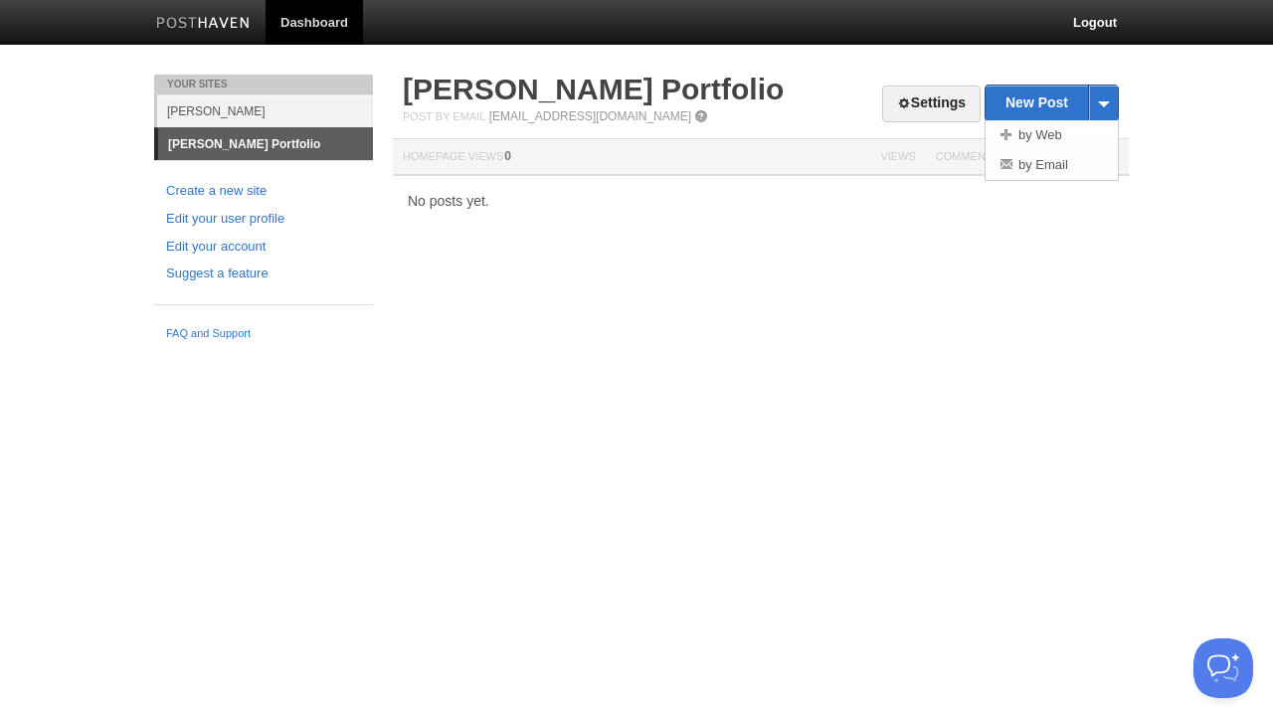
click at [1077, 279] on div "Your Sites andrey Andrey's Portfolio Create a new site Edit your user profile E…" at bounding box center [636, 212] width 994 height 275
click at [1015, 101] on link "New Post" at bounding box center [1051, 103] width 132 height 35
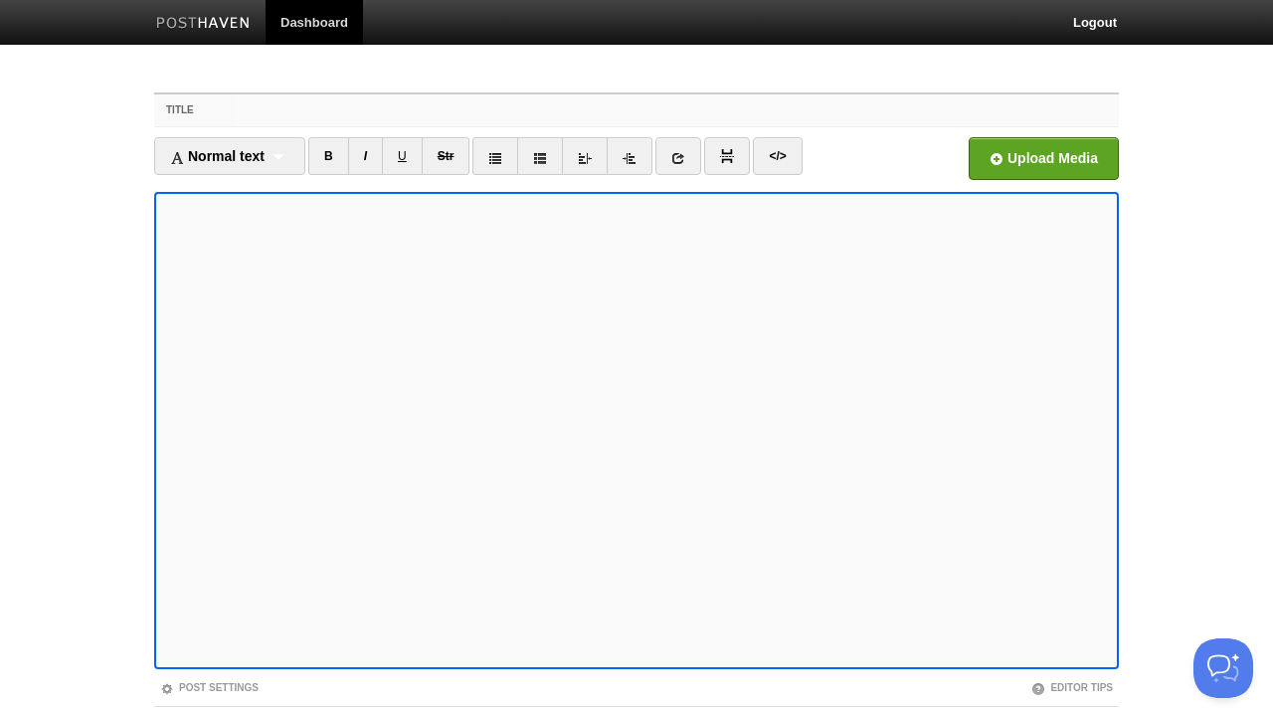
click at [796, 116] on input "Title" at bounding box center [677, 110] width 884 height 32
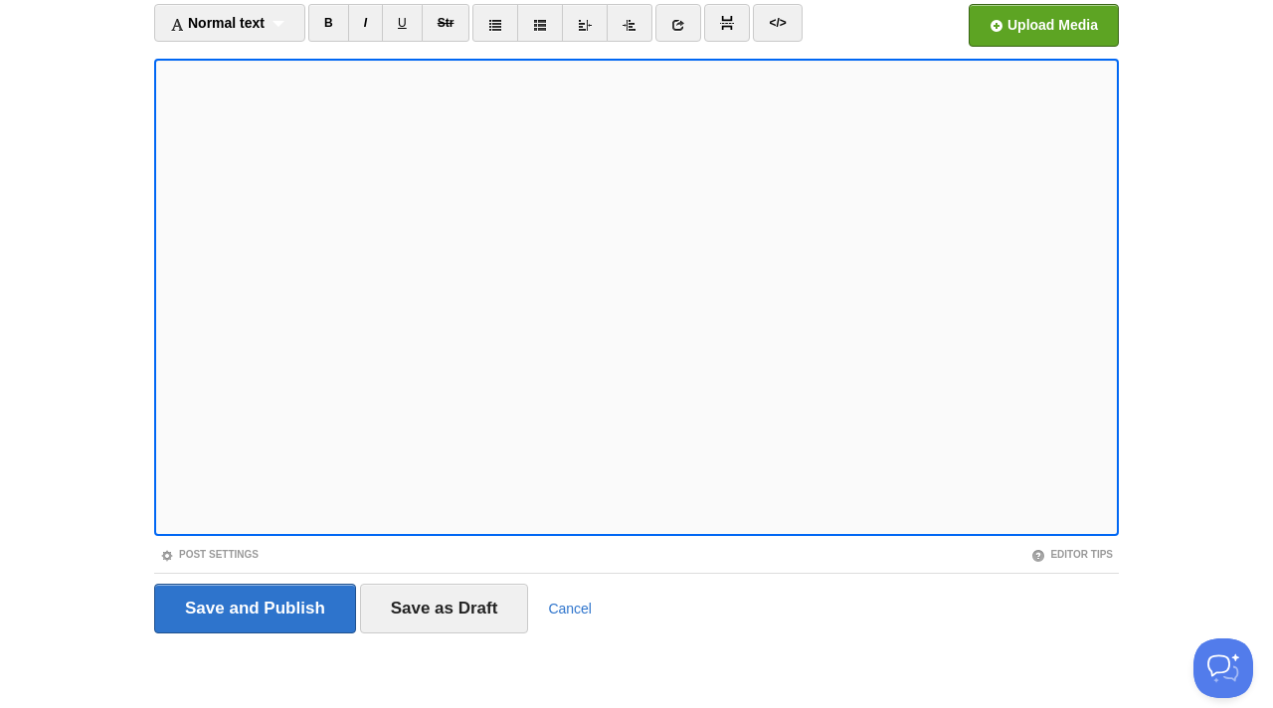
scroll to position [132, 0]
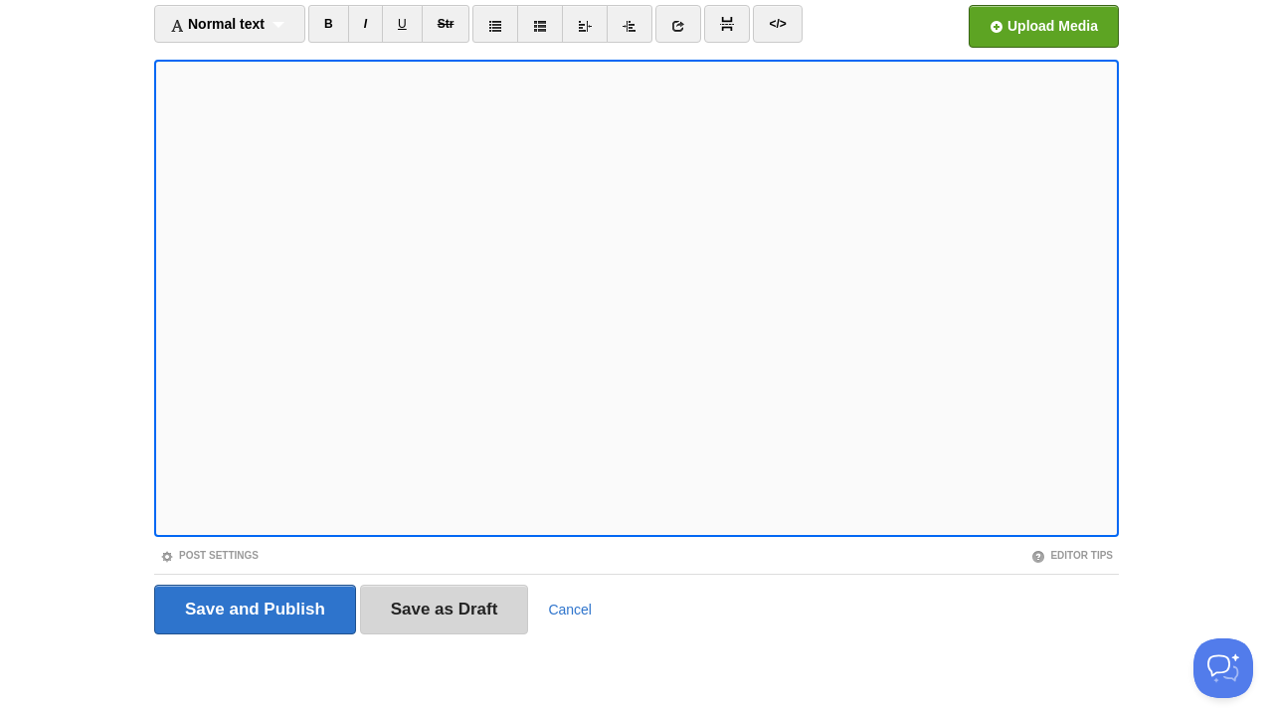
click at [484, 625] on input "Save as Draft" at bounding box center [444, 610] width 169 height 50
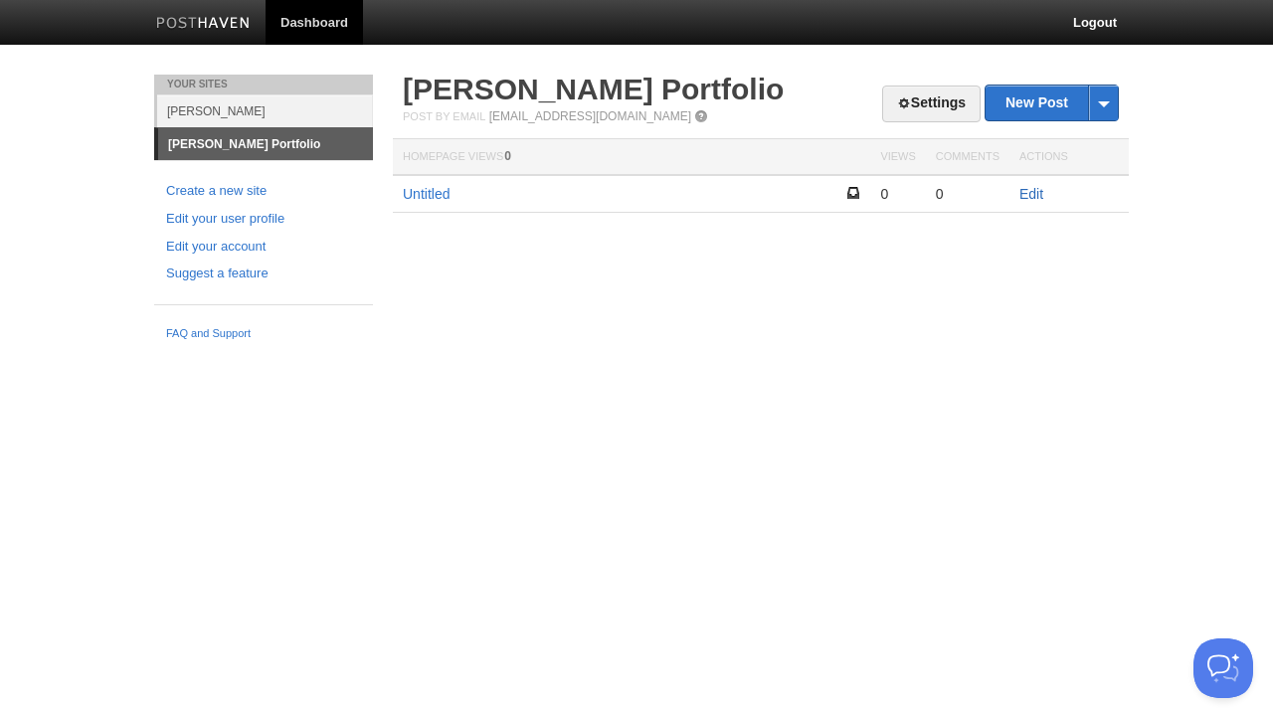
click at [1038, 190] on link "Edit" at bounding box center [1031, 194] width 24 height 16
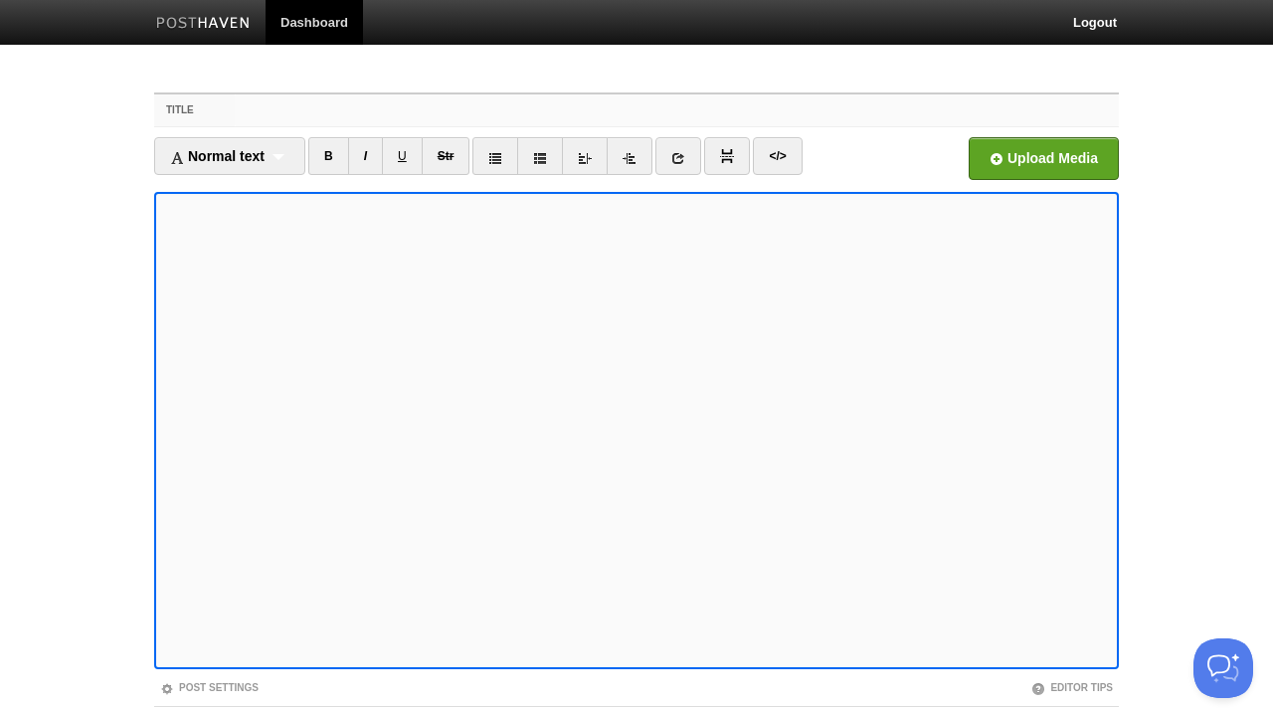
click at [272, 106] on input "Title" at bounding box center [677, 110] width 884 height 32
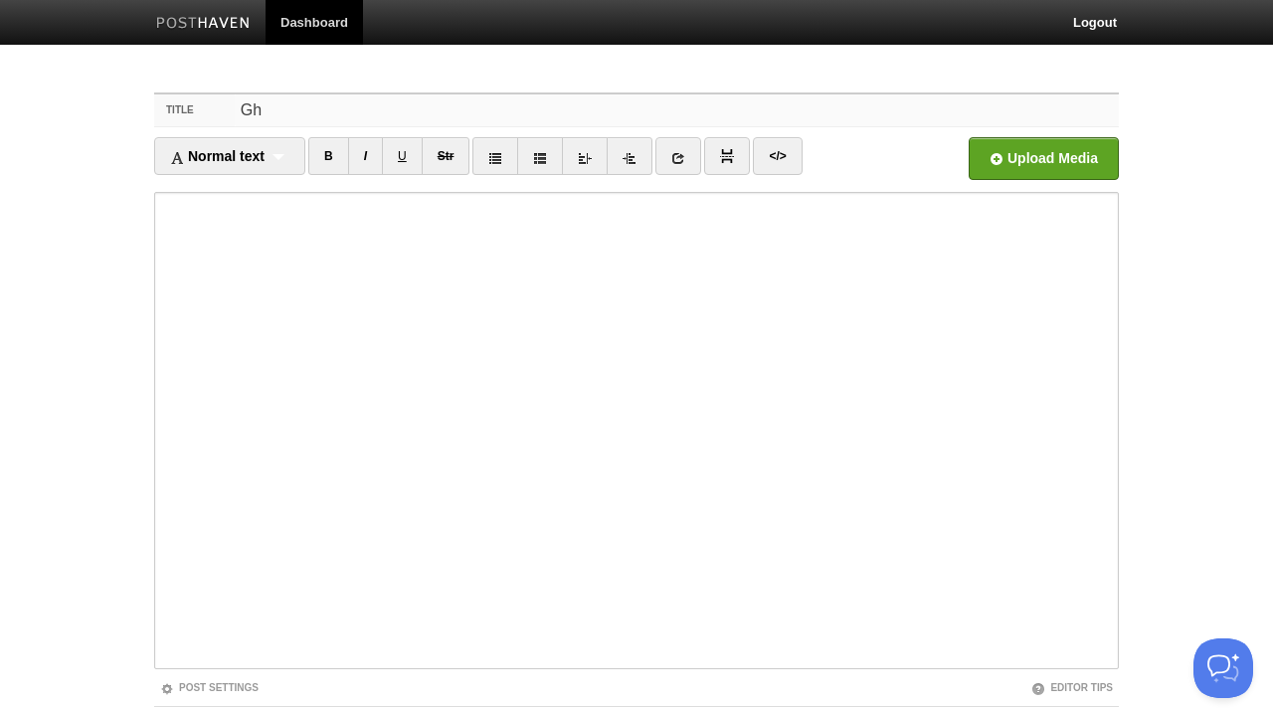
type input "G"
type input "a"
type input "Моё портфолио"
click at [1004, 147] on input "file" at bounding box center [443, 163] width 1505 height 101
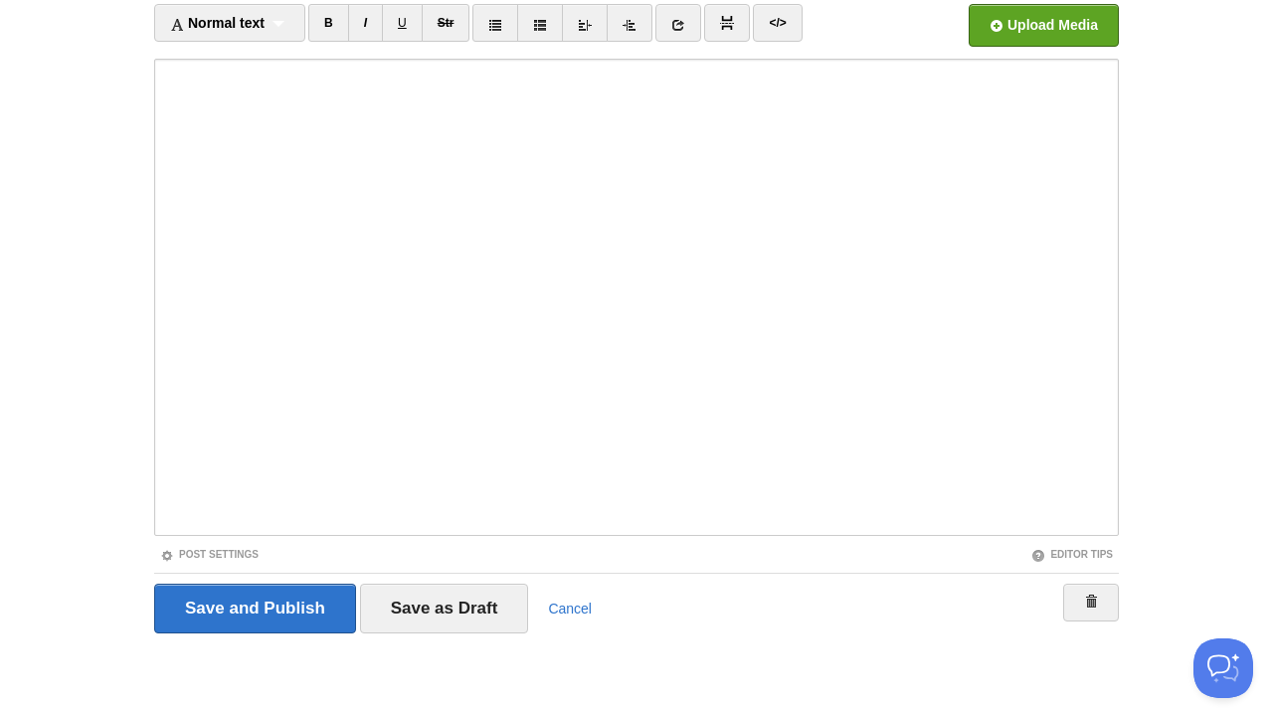
scroll to position [132, 0]
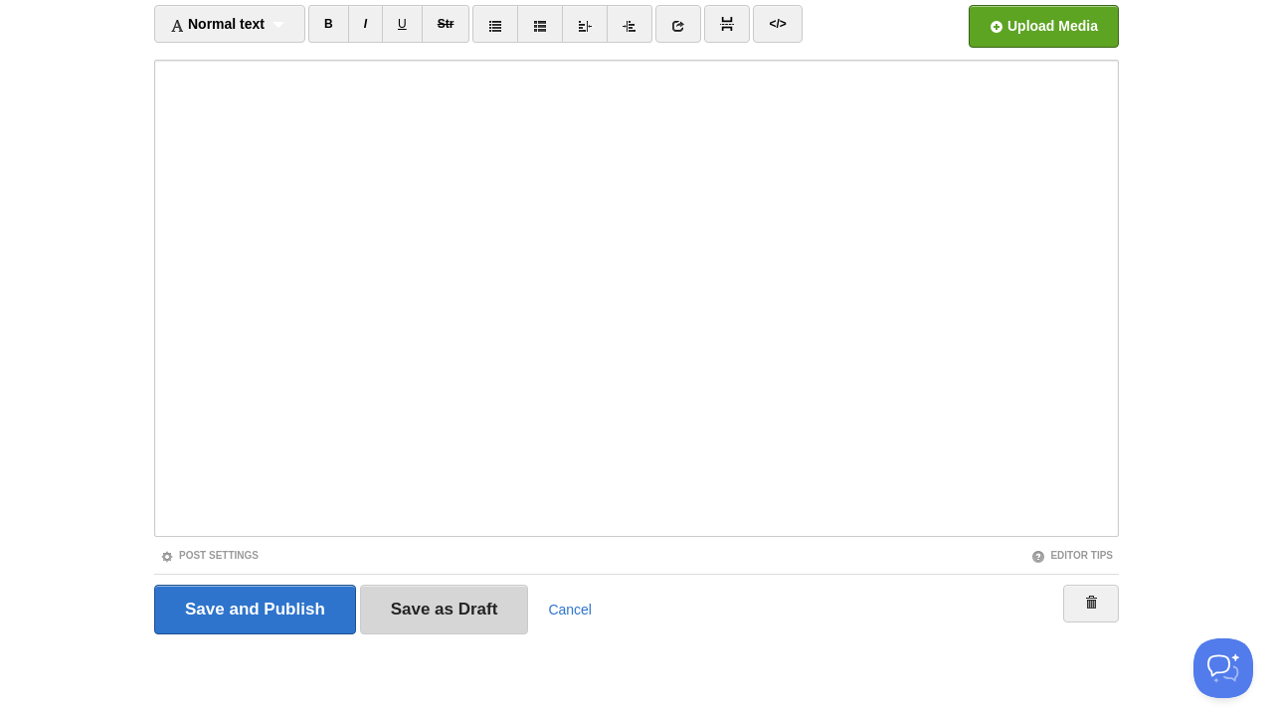
click at [491, 594] on input "Save as Draft" at bounding box center [444, 610] width 169 height 50
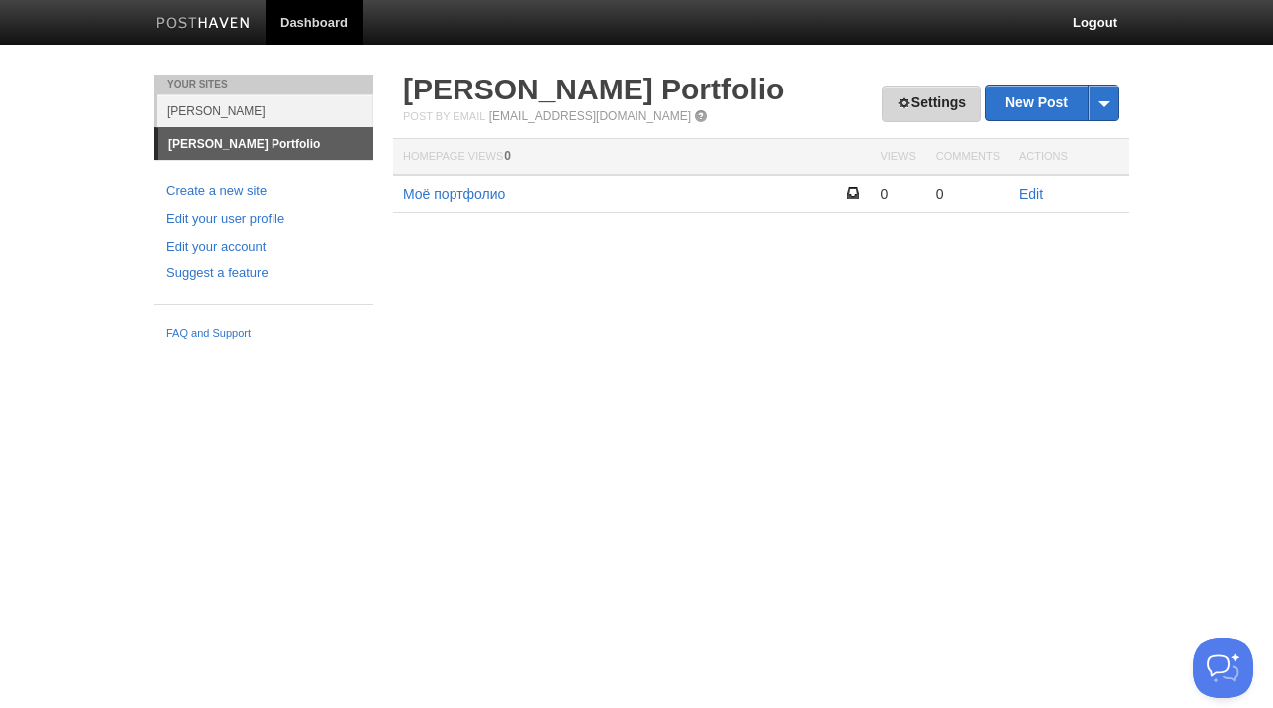
click at [907, 99] on link "Settings" at bounding box center [931, 104] width 98 height 37
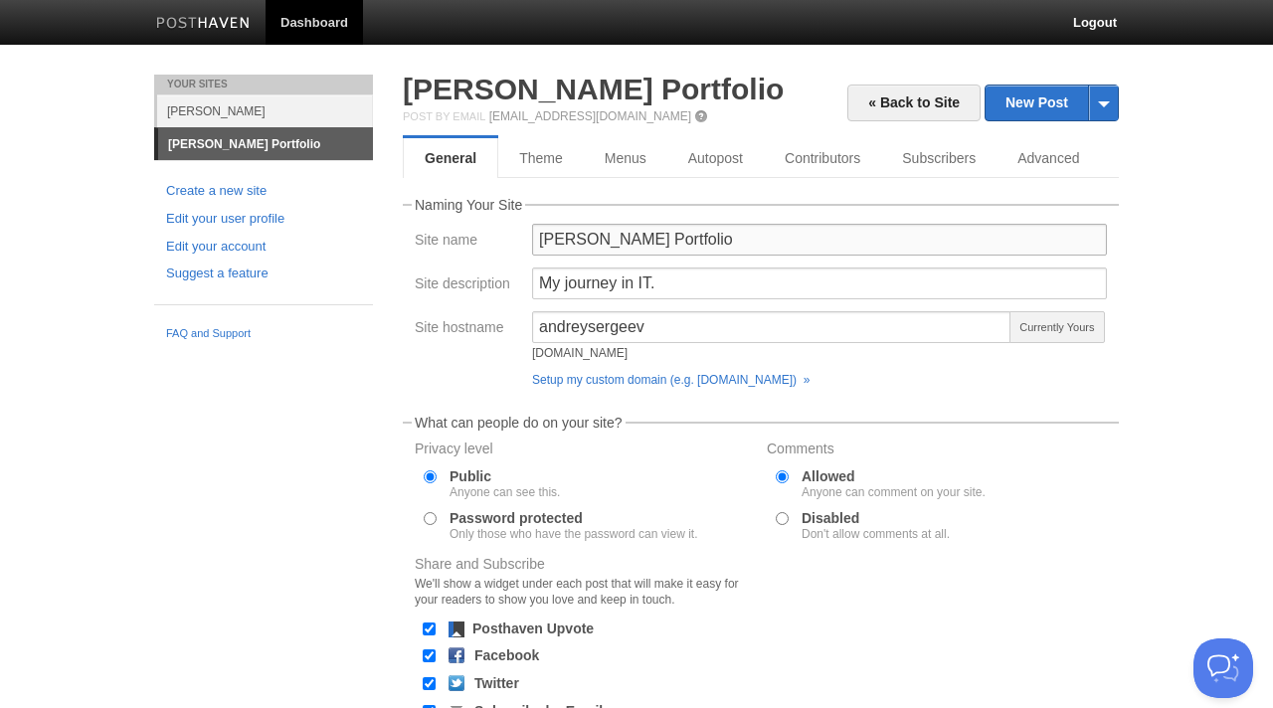
click at [673, 238] on input "Andrey's Portfolio" at bounding box center [819, 240] width 575 height 32
drag, startPoint x: 689, startPoint y: 239, endPoint x: 588, endPoint y: 239, distance: 101.4
click at [588, 239] on input "Andrey's Portfolio" at bounding box center [819, 240] width 575 height 32
type input "[PERSON_NAME]"
click at [1002, 438] on fieldset "What can people do on your site? Privacy level Public Anyone can see this. Pass…" at bounding box center [761, 570] width 716 height 309
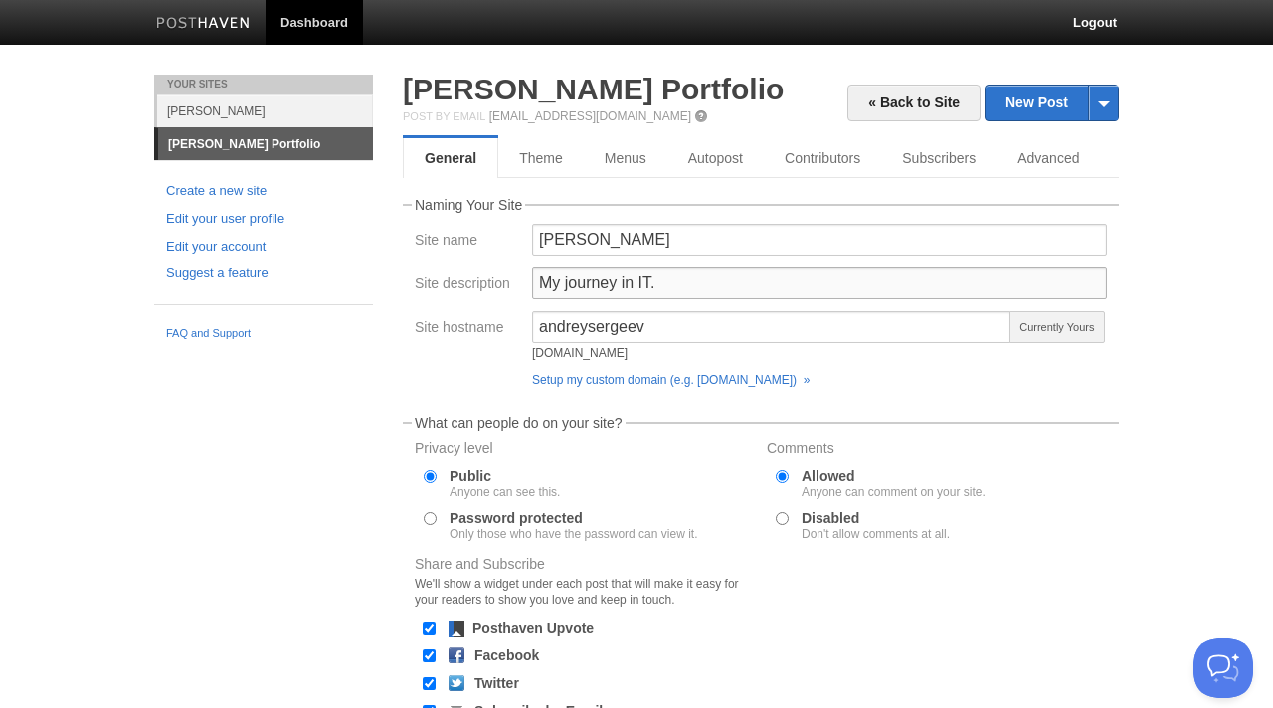
drag, startPoint x: 696, startPoint y: 283, endPoint x: 531, endPoint y: 283, distance: 165.1
click at [530, 283] on div "My journey in IT." at bounding box center [819, 289] width 587 height 44
click at [610, 282] on input "Andrey's blog." at bounding box center [819, 283] width 575 height 32
click at [673, 282] on input "[PERSON_NAME] Blog." at bounding box center [819, 283] width 575 height 32
click at [614, 285] on input "[PERSON_NAME] Blog." at bounding box center [819, 283] width 575 height 32
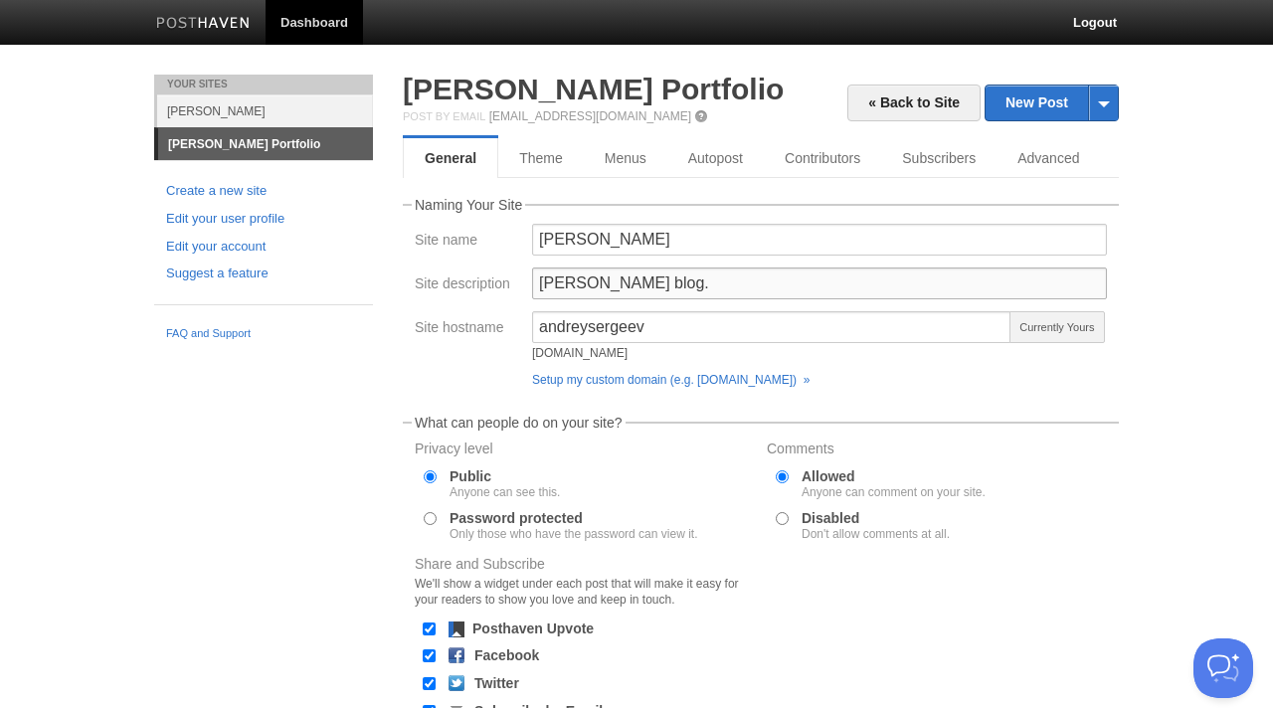
click at [726, 287] on input "Andrey's blog." at bounding box center [819, 283] width 575 height 32
drag, startPoint x: 726, startPoint y: 287, endPoint x: 541, endPoint y: 289, distance: 184.9
click at [542, 289] on input "Andrey's blog." at bounding box center [819, 283] width 575 height 32
click at [729, 290] on input "Andrey's blog." at bounding box center [819, 283] width 575 height 32
click at [596, 286] on input "Andrey's blog." at bounding box center [819, 283] width 575 height 32
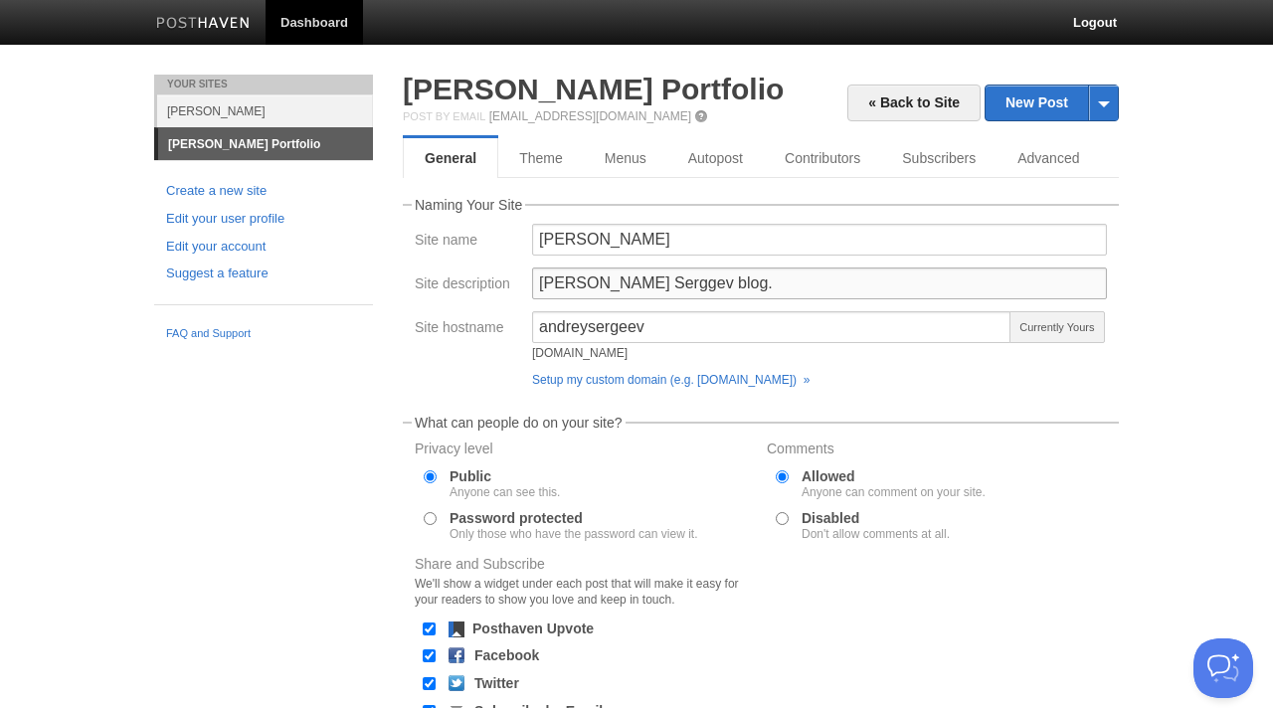
click at [672, 285] on input "Andrey's Serggev blog." at bounding box center [819, 283] width 575 height 32
click at [640, 284] on input "Andrey's Serggev blog." at bounding box center [819, 283] width 575 height 32
click at [794, 277] on input "Andrey's Sergeev blog." at bounding box center [819, 283] width 575 height 32
drag, startPoint x: 761, startPoint y: 279, endPoint x: 528, endPoint y: 279, distance: 232.7
click at [528, 279] on div "Andrey's Sergeev blog." at bounding box center [819, 289] width 587 height 44
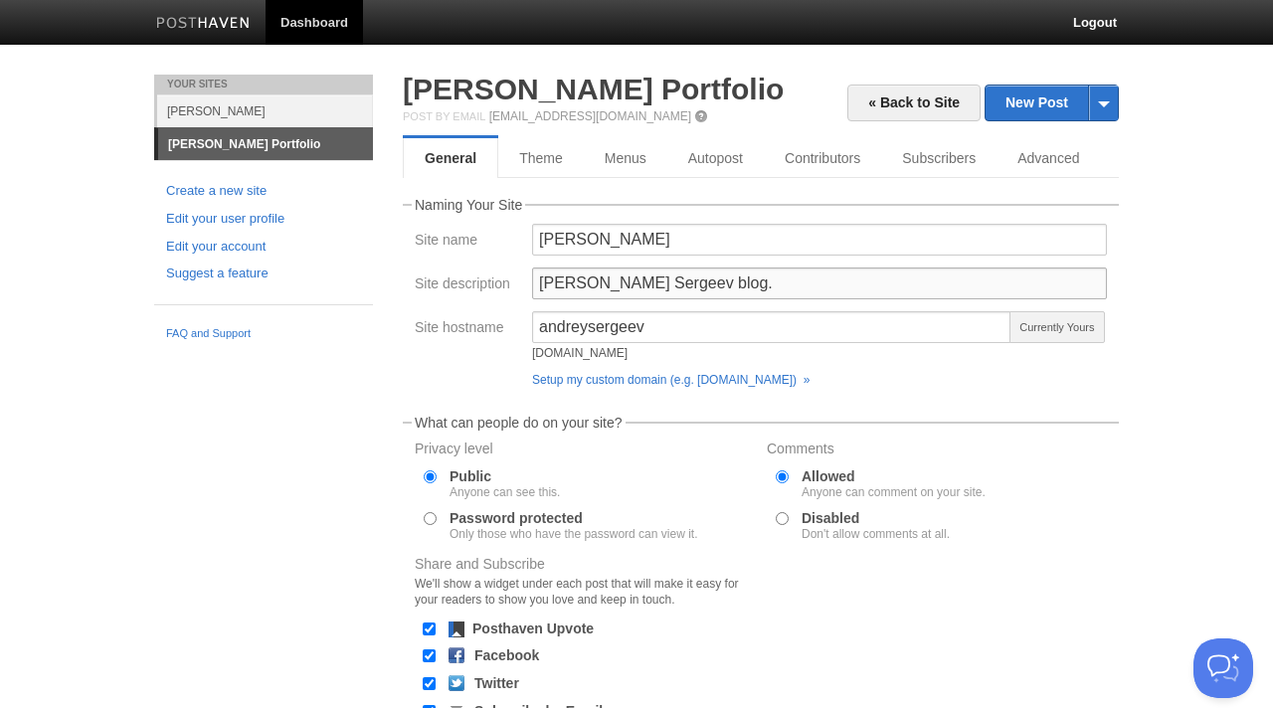
paste input "Blog"
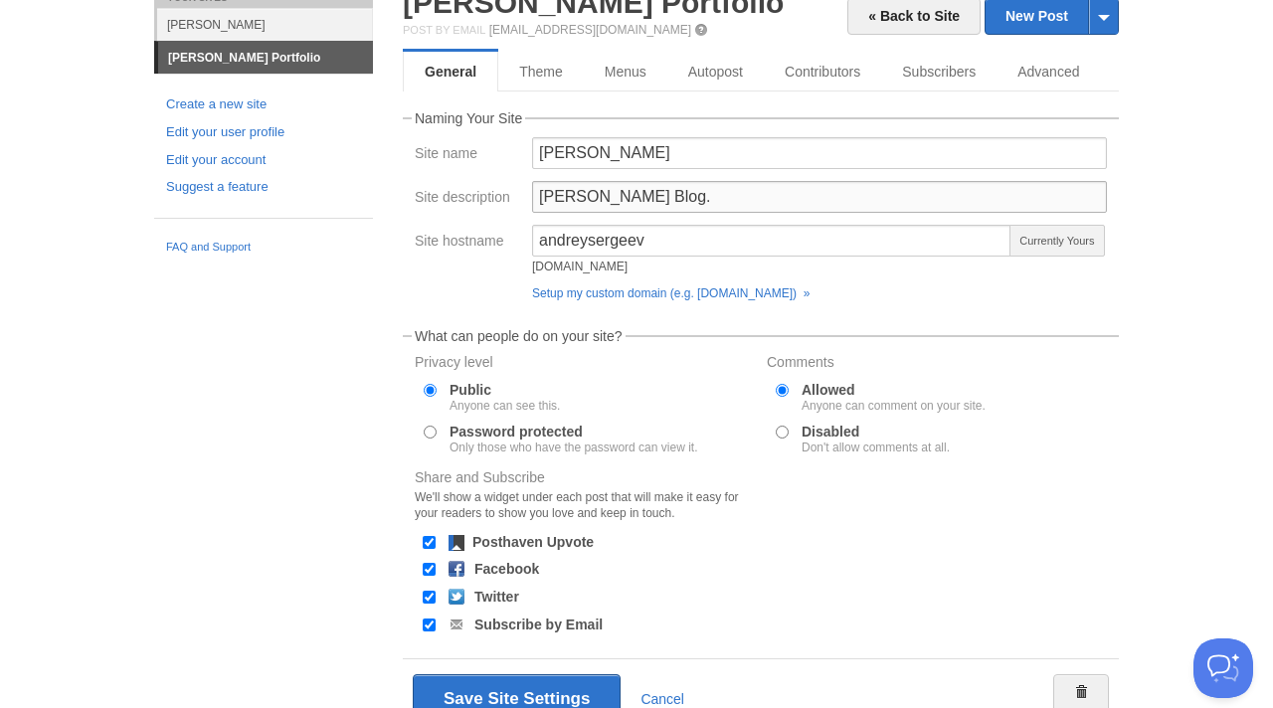
scroll to position [107, 0]
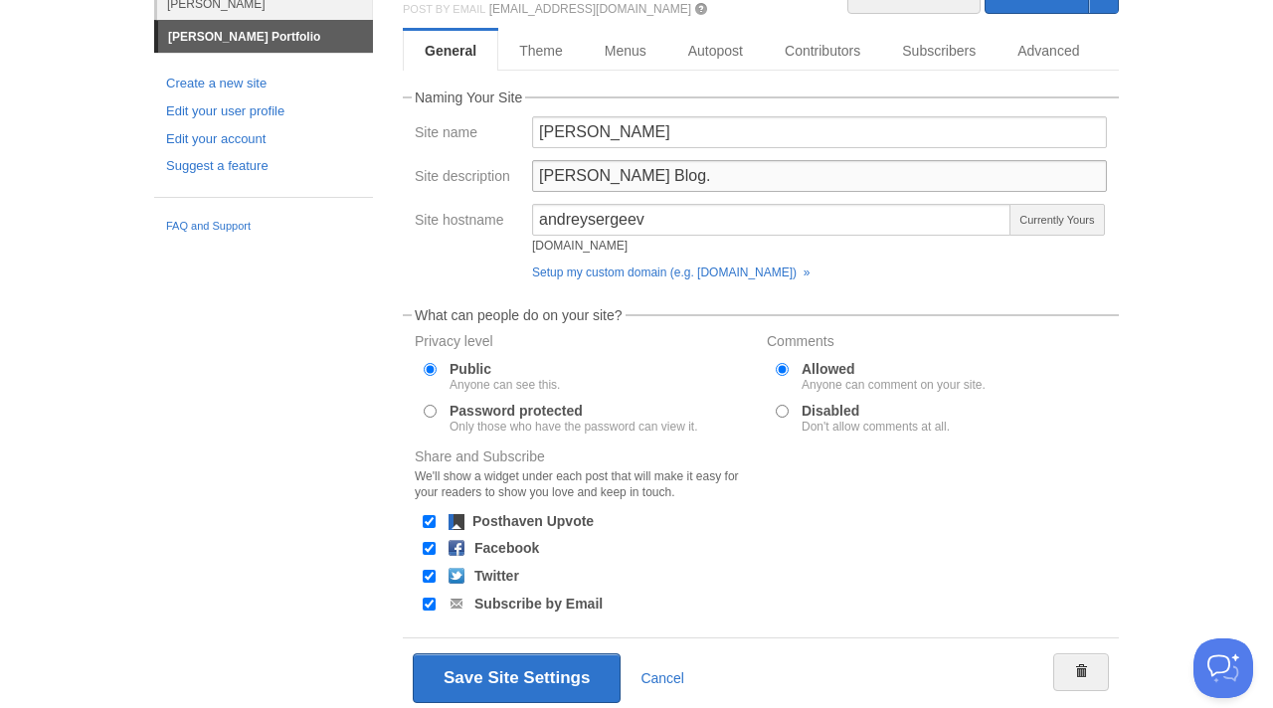
type input "[PERSON_NAME] Blog."
click at [782, 414] on input "Disabled Don't allow comments at all." at bounding box center [782, 411] width 13 height 13
radio input "true"
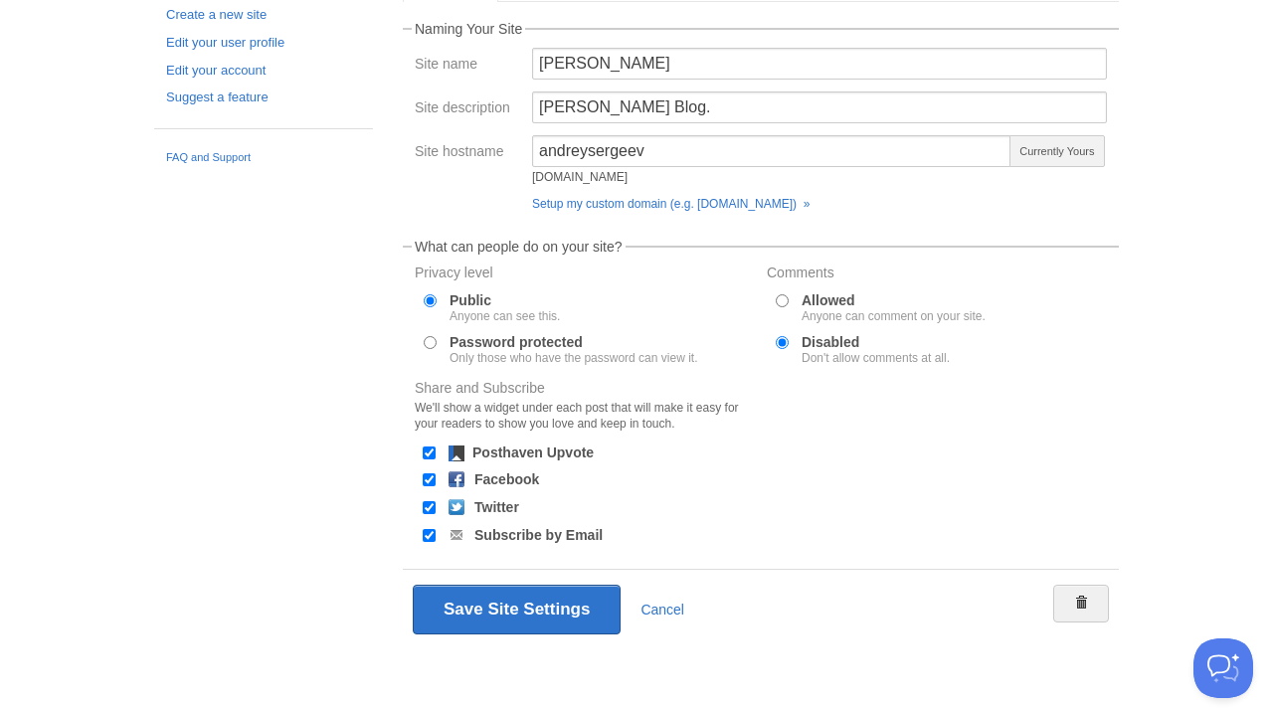
scroll to position [176, 0]
click at [426, 455] on input "Posthaven Upvote" at bounding box center [429, 452] width 13 height 13
click at [427, 449] on input "Posthaven Upvote" at bounding box center [429, 452] width 13 height 13
checkbox input "true"
drag, startPoint x: 593, startPoint y: 451, endPoint x: 487, endPoint y: 451, distance: 105.4
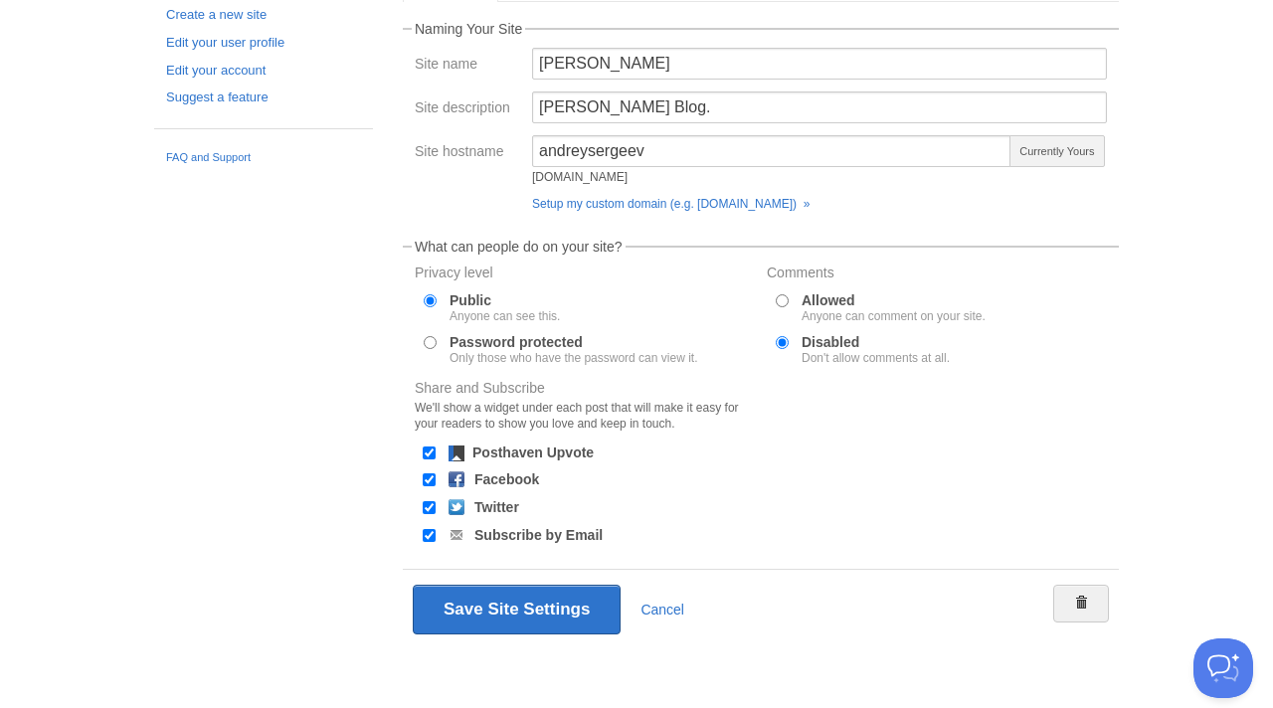
click at [487, 451] on div "Posthaven Upvote" at bounding box center [585, 452] width 344 height 19
click at [626, 428] on div "We'll show a widget under each post that will make it easy for your readers to …" at bounding box center [585, 416] width 340 height 32
drag, startPoint x: 682, startPoint y: 422, endPoint x: 416, endPoint y: 407, distance: 266.9
click at [416, 407] on div "We'll show a widget under each post that will make it easy for your readers to …" at bounding box center [585, 416] width 340 height 32
click at [460, 426] on div "We'll show a widget under each post that will make it easy for your readers to …" at bounding box center [585, 416] width 340 height 32
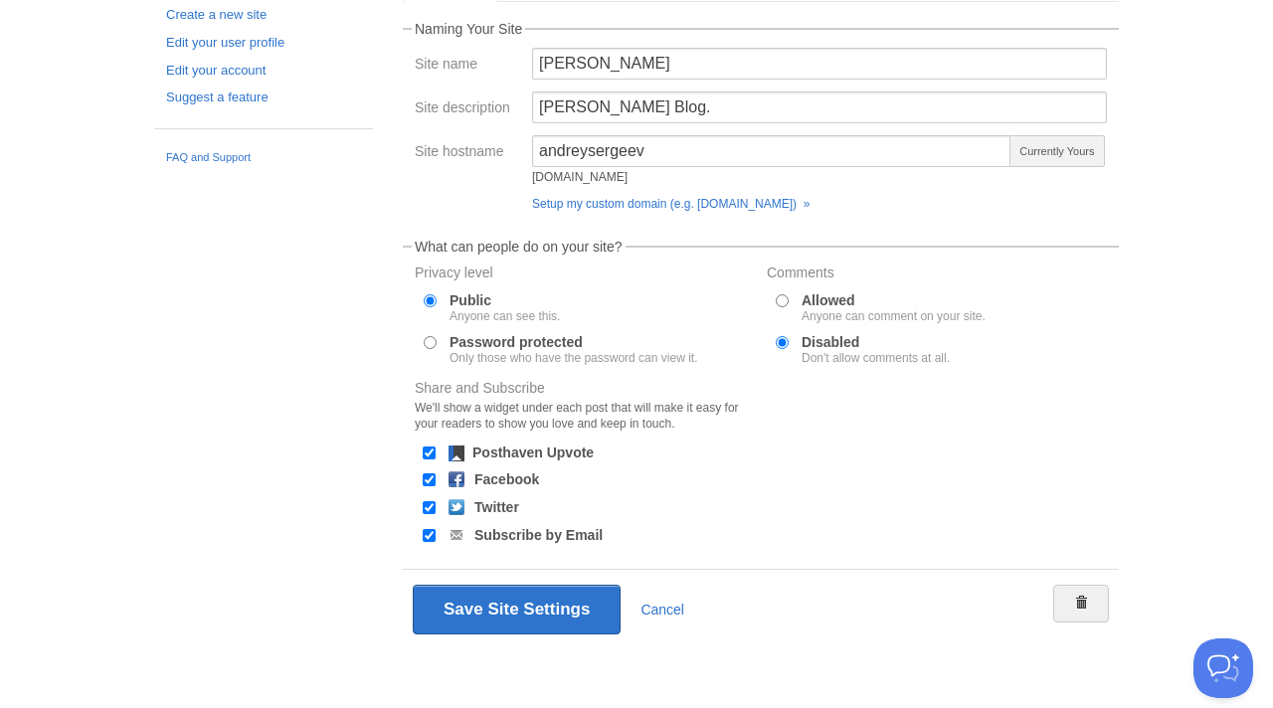
click at [431, 539] on input "Subscribe by Email" at bounding box center [429, 535] width 13 height 13
checkbox input "false"
click at [431, 515] on div at bounding box center [429, 507] width 20 height 19
click at [431, 503] on input "Twitter" at bounding box center [429, 507] width 13 height 13
checkbox input "false"
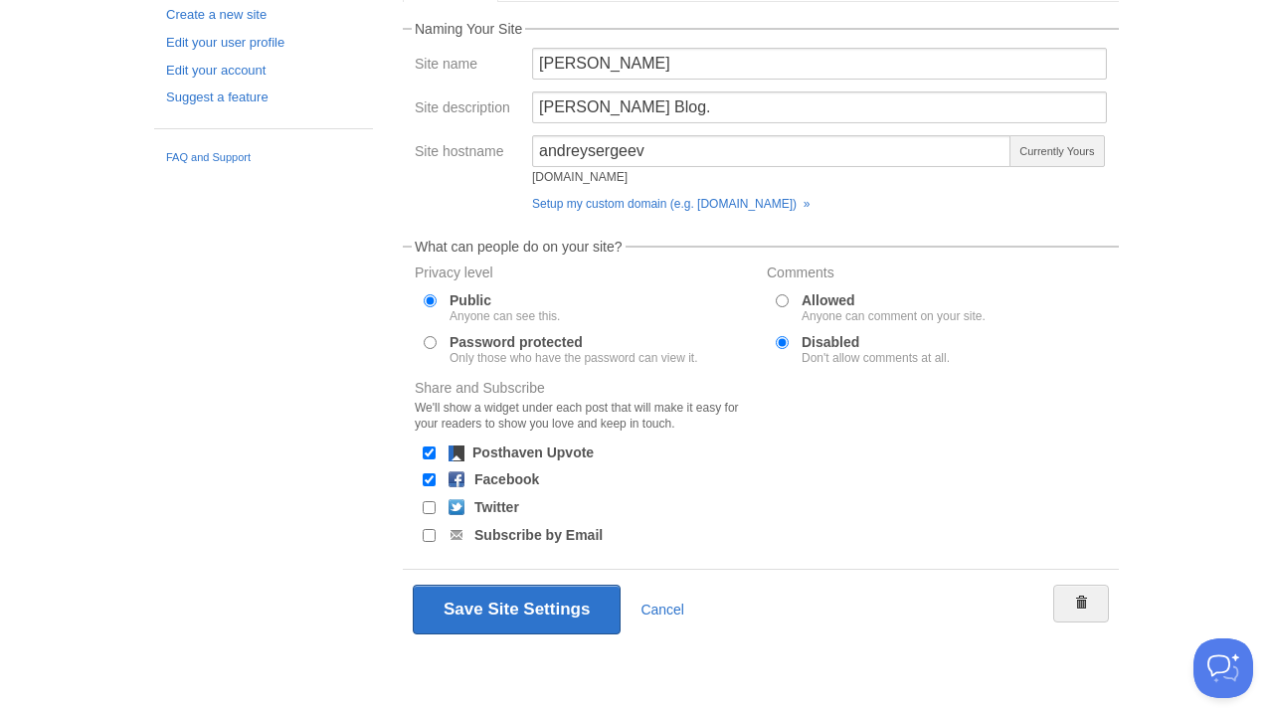
click at [426, 476] on input "Facebook" at bounding box center [429, 479] width 13 height 13
checkbox input "false"
click at [426, 455] on input "Posthaven Upvote" at bounding box center [429, 452] width 13 height 13
checkbox input "false"
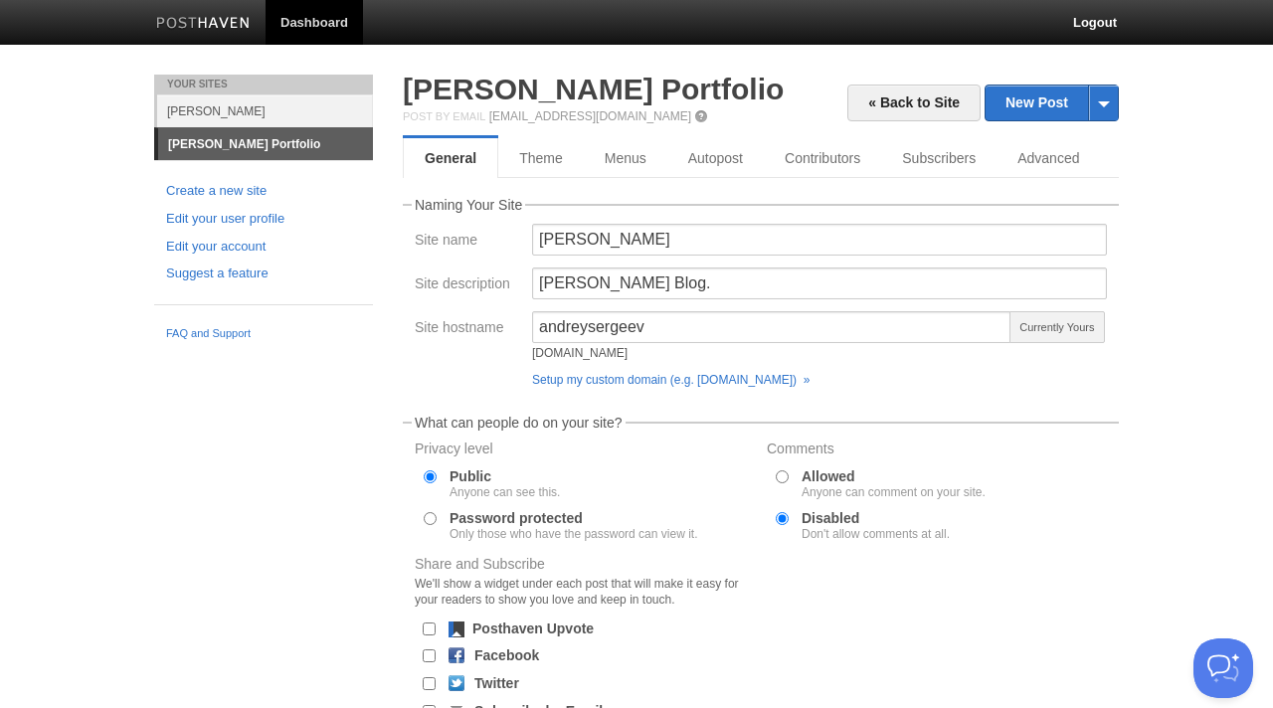
scroll to position [0, 0]
click at [538, 156] on link "Theme" at bounding box center [541, 158] width 86 height 40
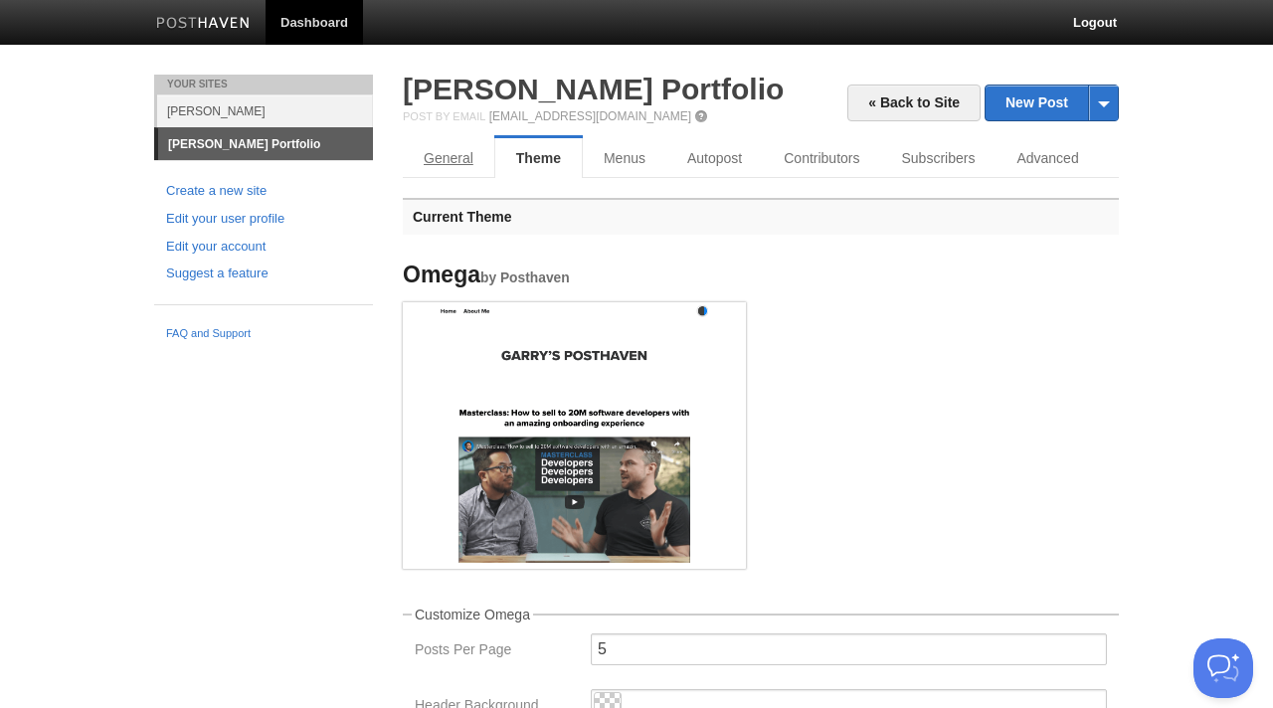
click at [445, 148] on link "General" at bounding box center [448, 158] width 91 height 40
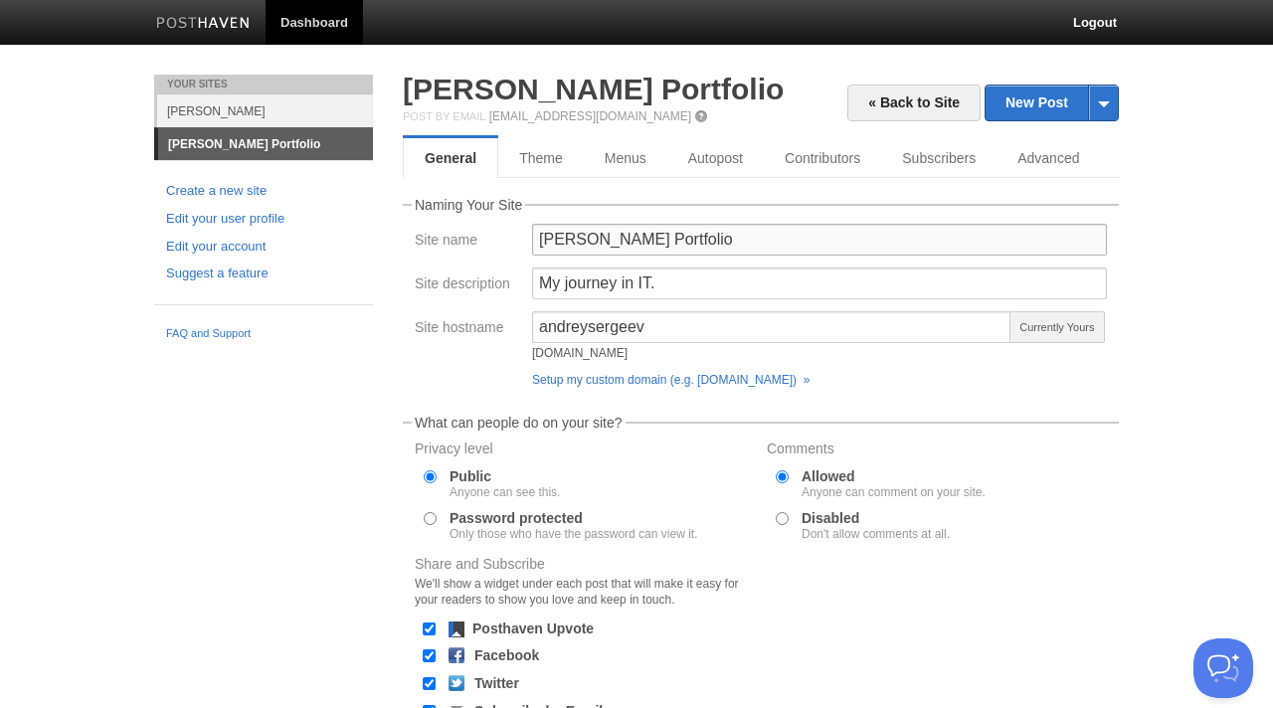
drag, startPoint x: 666, startPoint y: 237, endPoint x: 493, endPoint y: 236, distance: 173.0
click at [488, 237] on div "Site name Andrey's Portfolio" at bounding box center [761, 246] width 704 height 44
type input "Ф"
type input "n"
type input "[PERSON_NAME]"
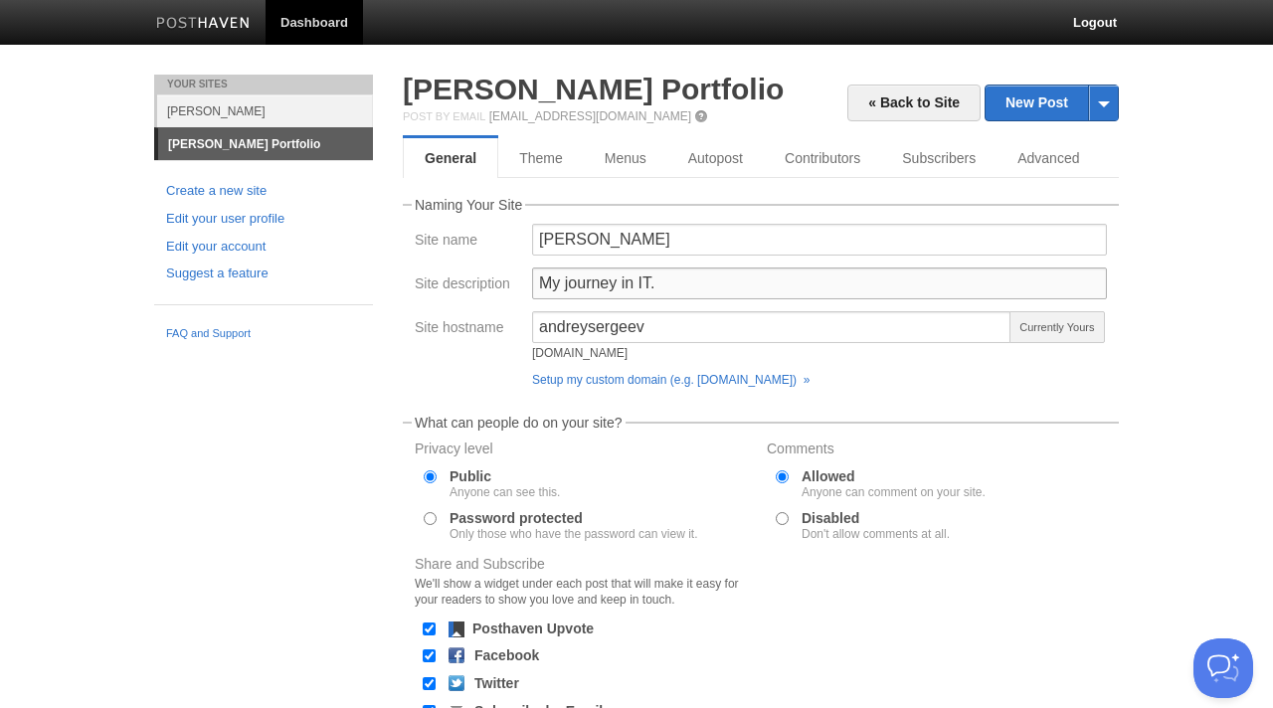
drag, startPoint x: 680, startPoint y: 283, endPoint x: 461, endPoint y: 283, distance: 218.7
click at [461, 283] on div "Site description My journey in IT." at bounding box center [761, 289] width 704 height 44
paste input "[PERSON_NAME] Blog"
type input "[PERSON_NAME] Blog."
click at [681, 333] on input "andreysergeev" at bounding box center [771, 327] width 479 height 32
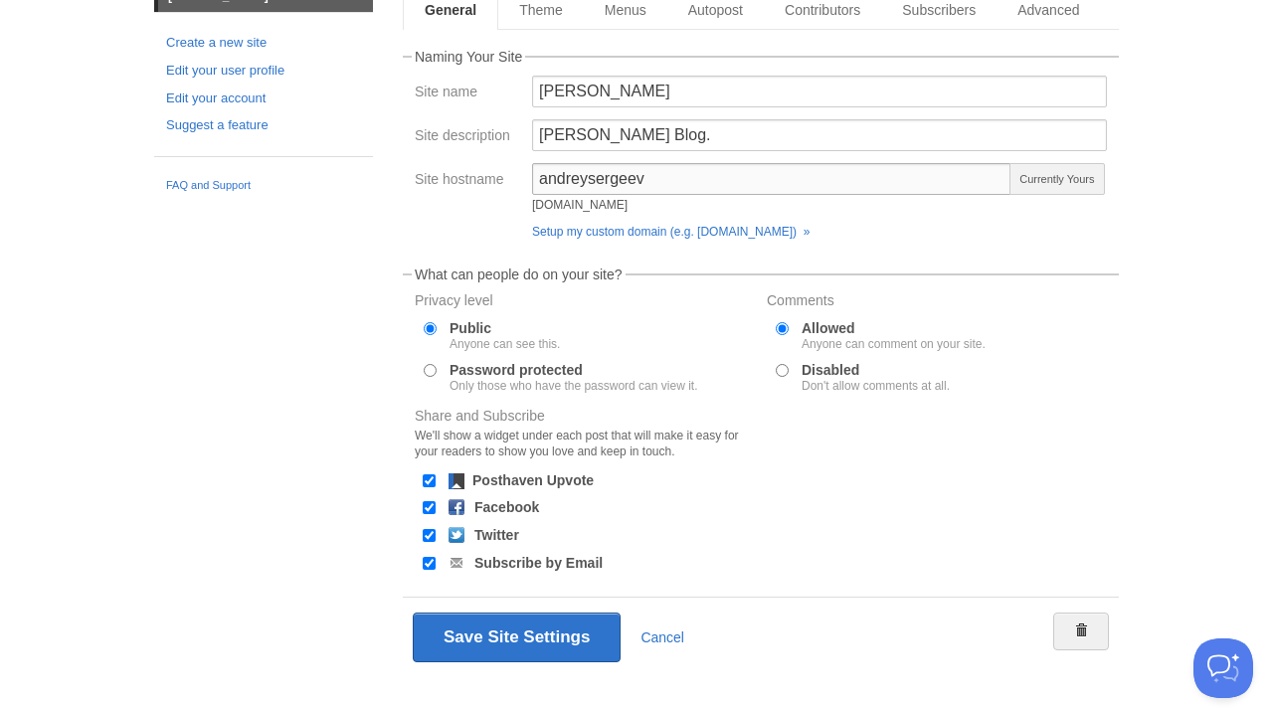
scroll to position [149, 0]
click at [782, 366] on input "Disabled Don't allow comments at all." at bounding box center [782, 369] width 13 height 13
radio input "true"
click at [433, 479] on div at bounding box center [429, 479] width 20 height 19
click at [429, 512] on div at bounding box center [429, 506] width 20 height 19
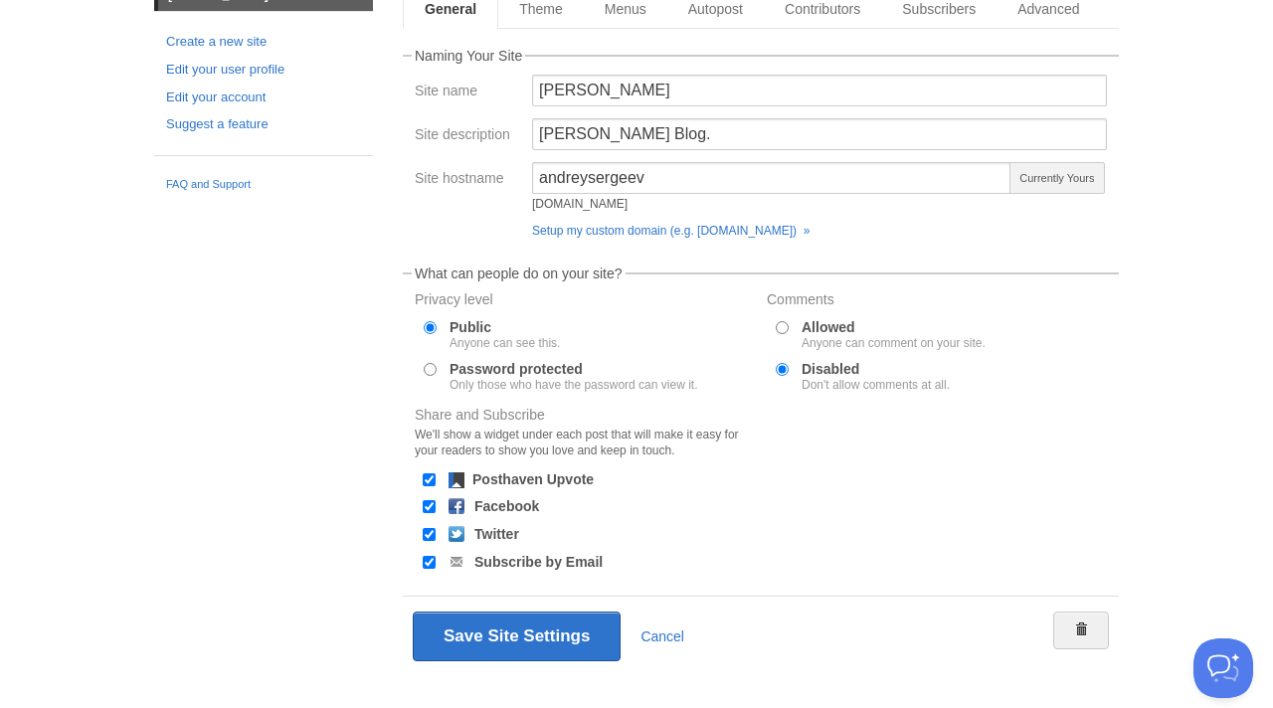
click at [429, 482] on input "Posthaven Upvote" at bounding box center [429, 479] width 13 height 13
checkbox input "false"
click at [429, 504] on input "Facebook" at bounding box center [429, 506] width 13 height 13
checkbox input "false"
click at [429, 532] on input "Twitter" at bounding box center [429, 534] width 13 height 13
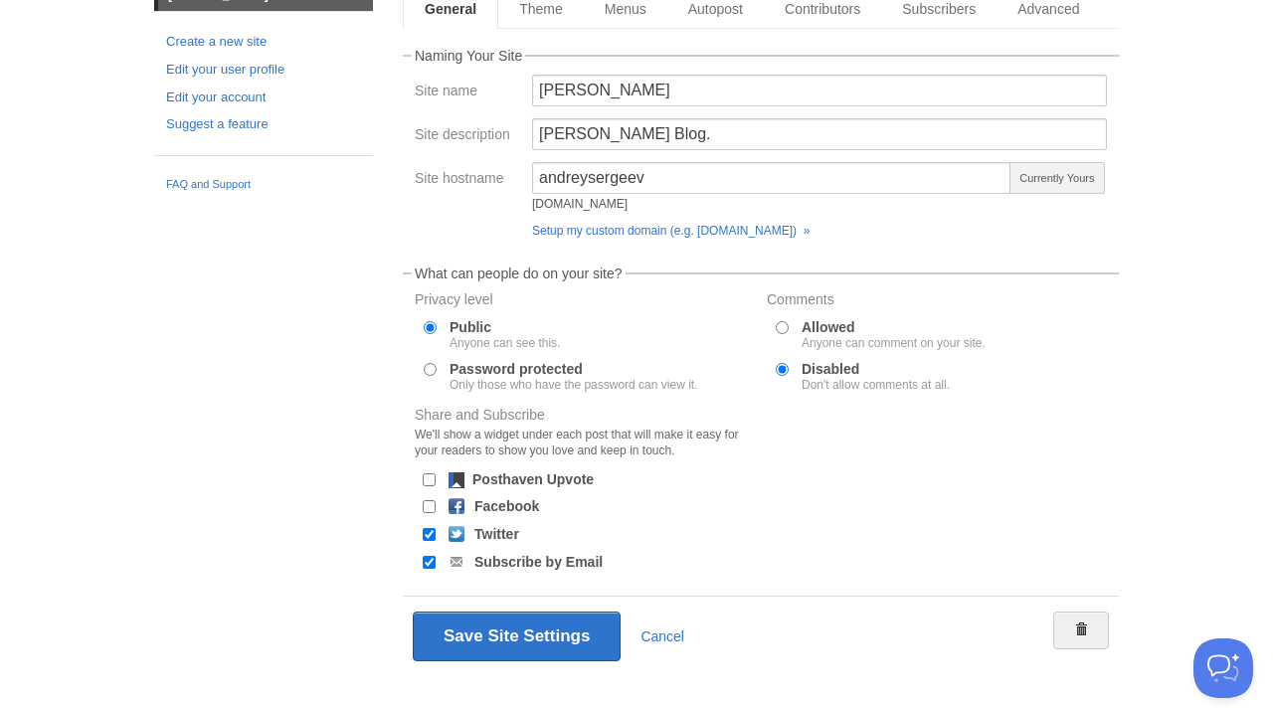
checkbox input "false"
click at [429, 554] on div at bounding box center [429, 562] width 20 height 19
click at [429, 562] on input "Subscribe by Email" at bounding box center [429, 562] width 13 height 13
checkbox input "false"
click at [470, 649] on button "Save Site Settings" at bounding box center [517, 636] width 208 height 50
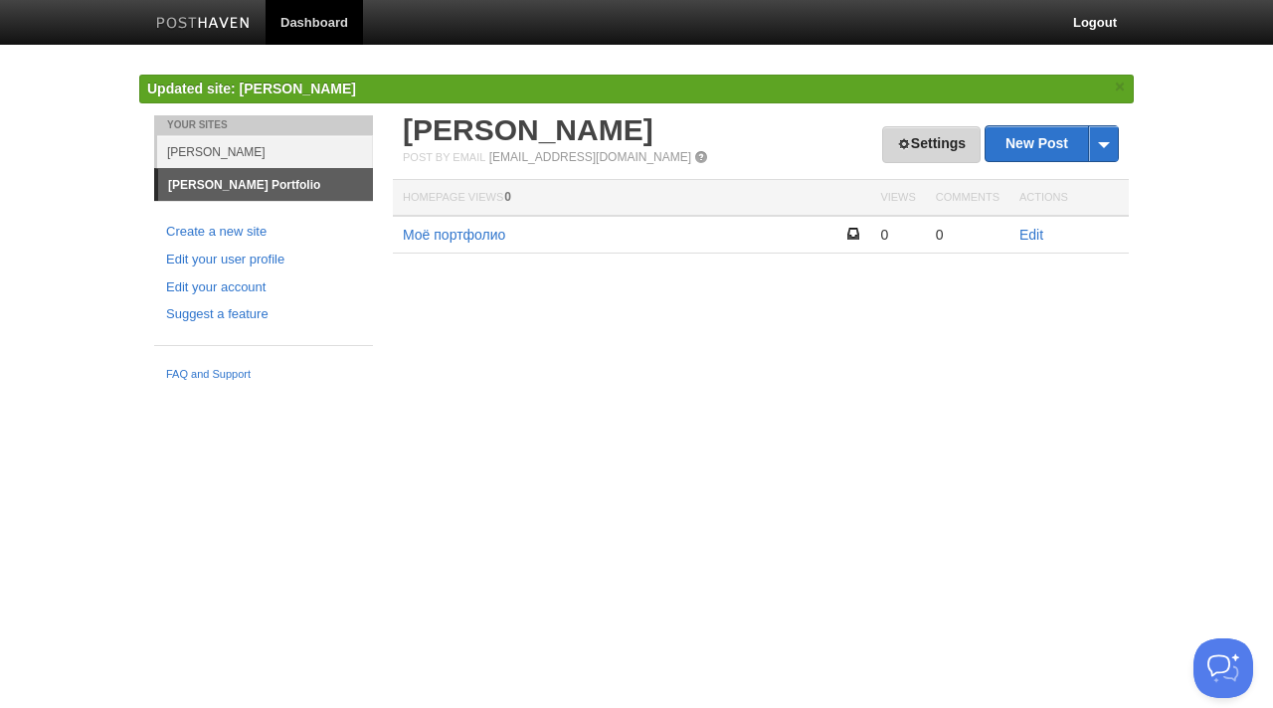
click at [932, 137] on link "Settings" at bounding box center [931, 144] width 98 height 37
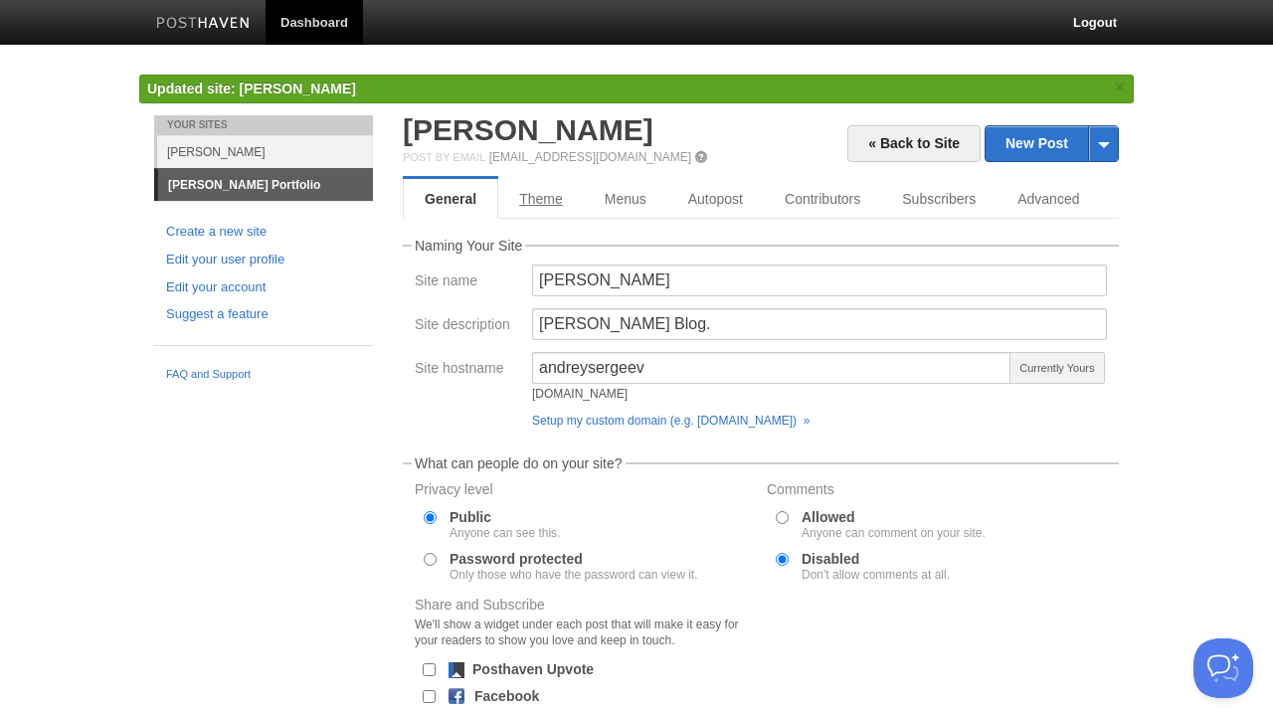
click at [565, 201] on link "Theme" at bounding box center [541, 199] width 86 height 40
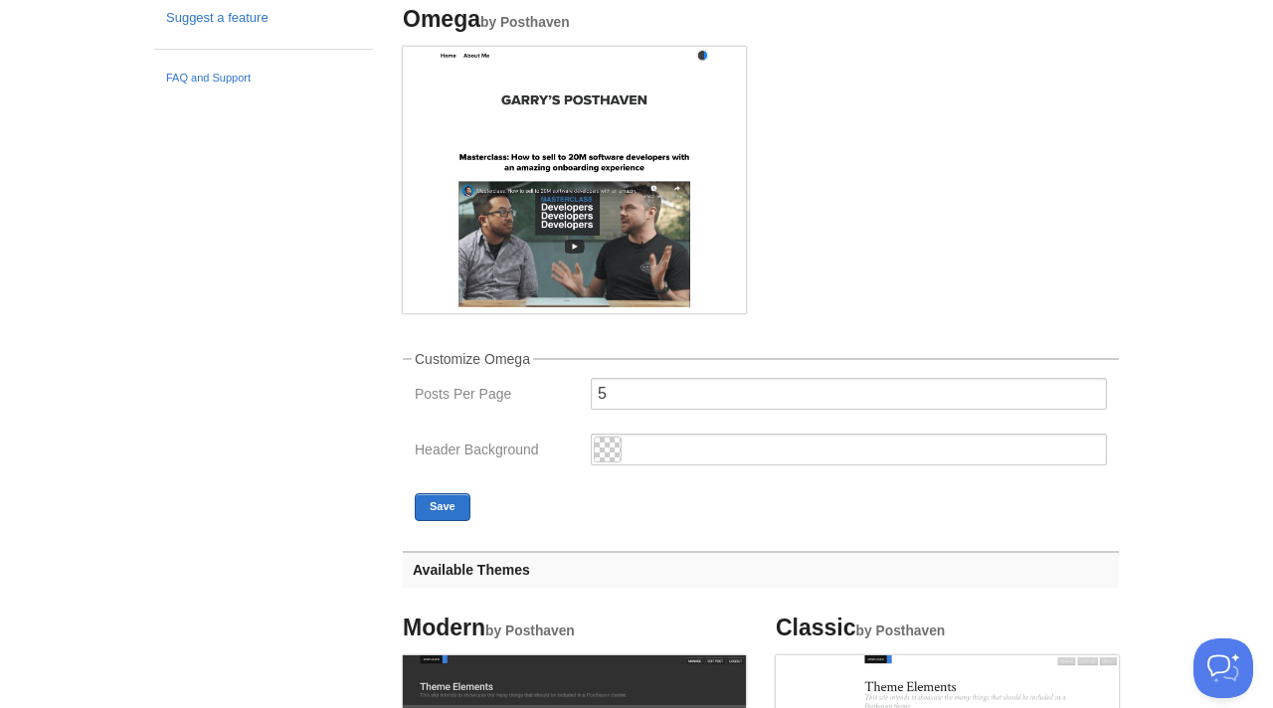
scroll to position [258, 0]
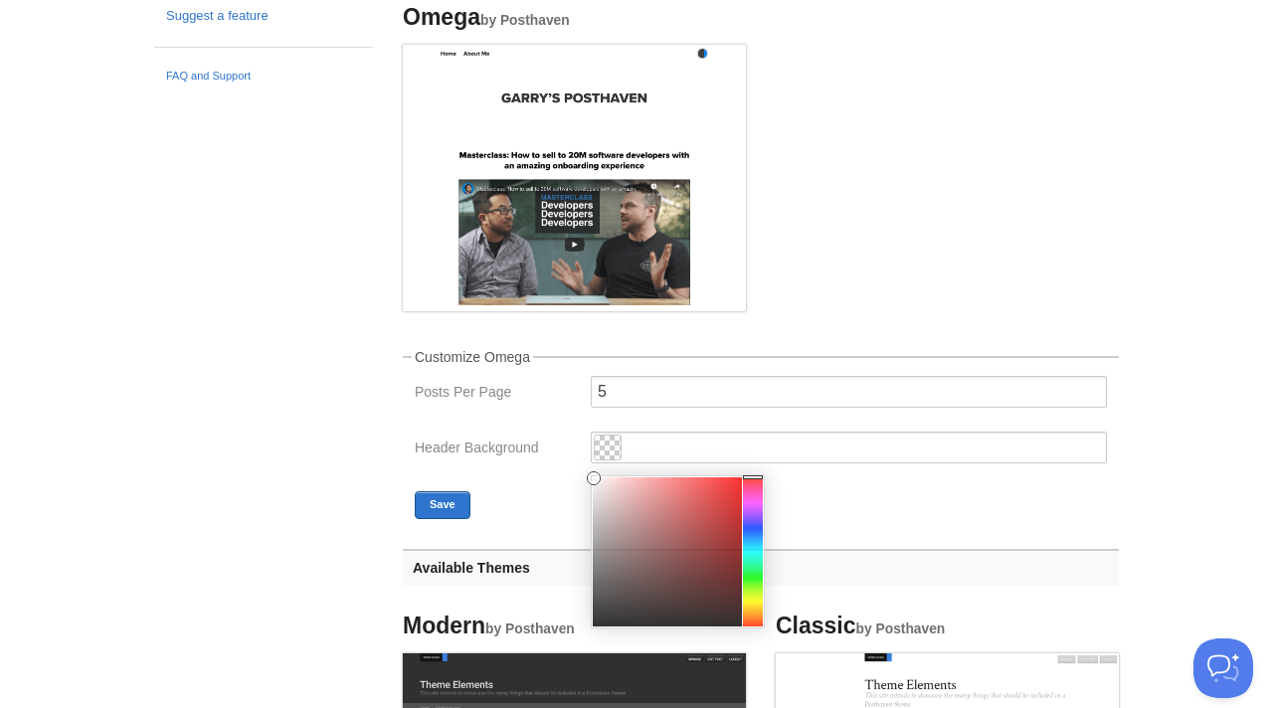
click at [609, 443] on span at bounding box center [608, 447] width 26 height 24
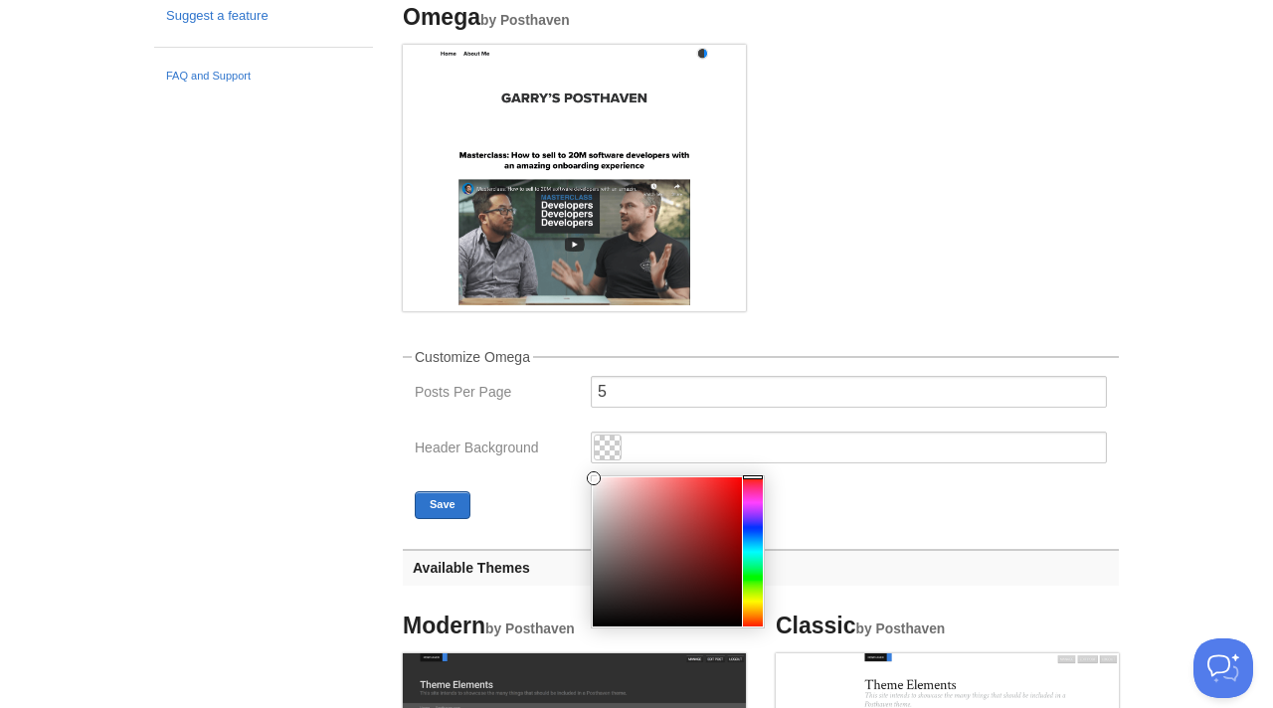
click at [838, 282] on ul "Omega by Posthaven" at bounding box center [761, 161] width 746 height 341
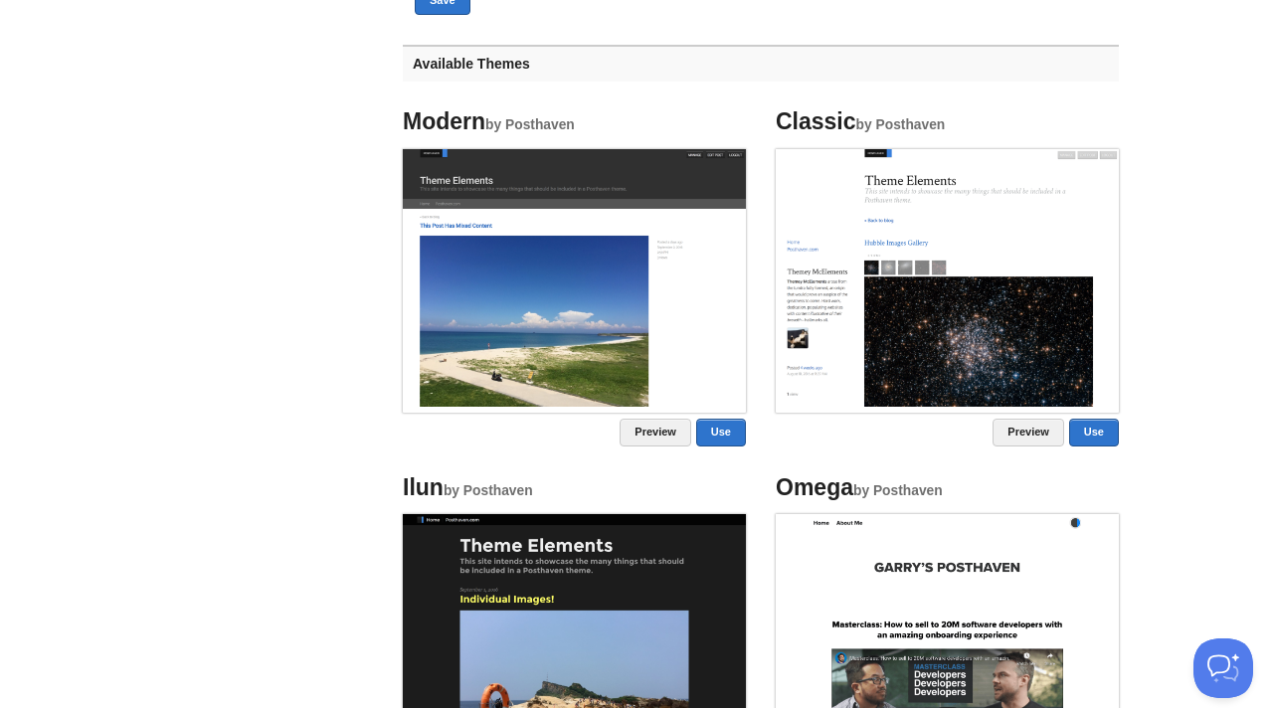
scroll to position [652, 0]
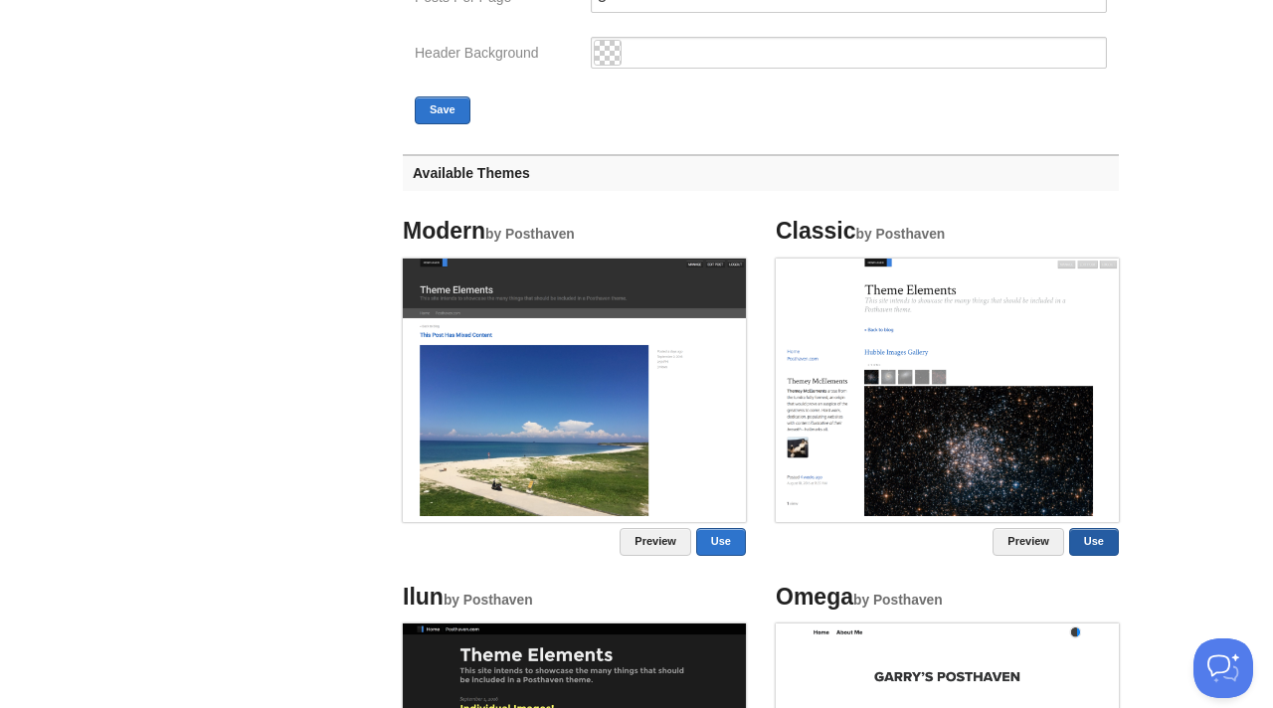
click at [1095, 542] on link "Use" at bounding box center [1094, 542] width 50 height 28
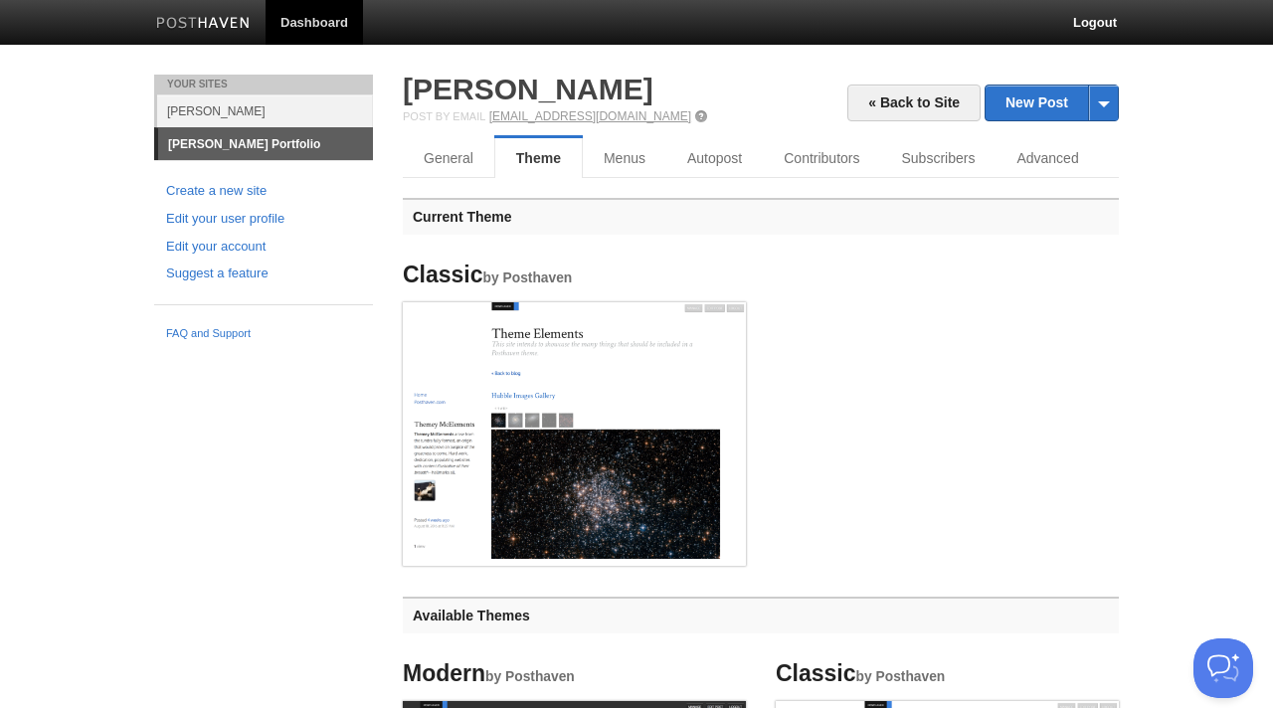
scroll to position [0, 0]
click at [633, 154] on link "Menus" at bounding box center [625, 158] width 84 height 40
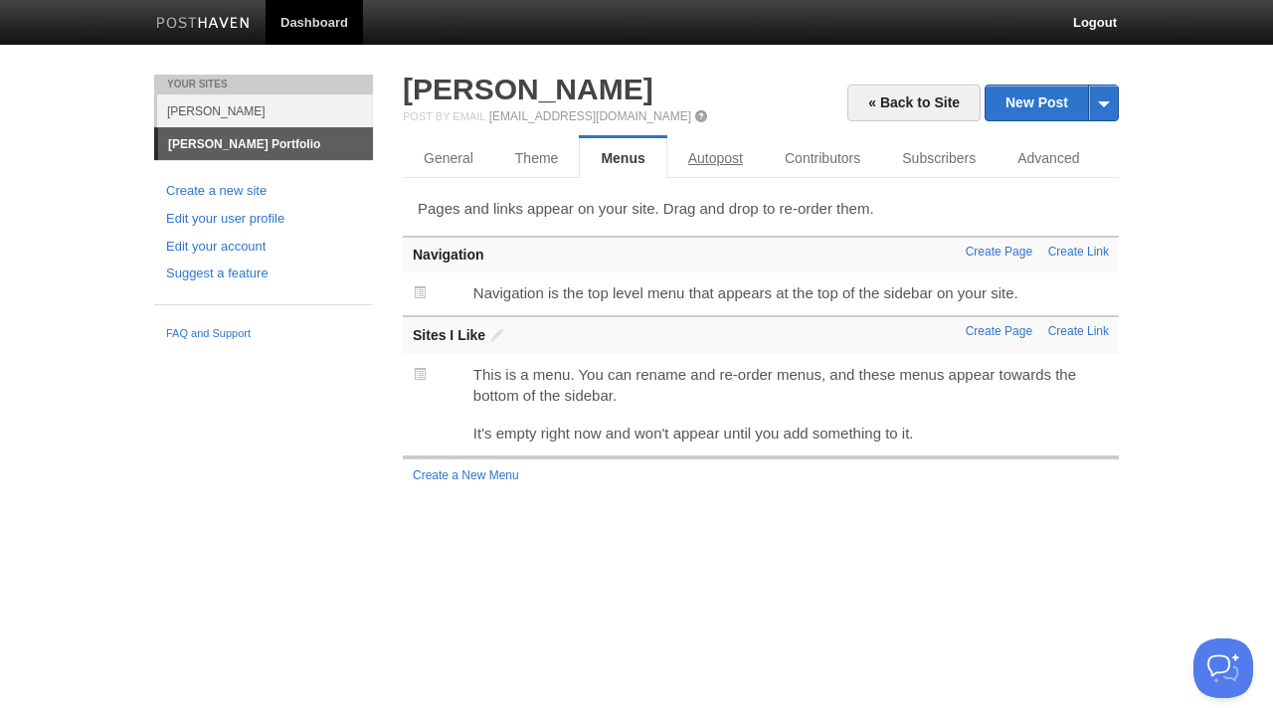
click at [740, 163] on link "Autopost" at bounding box center [715, 158] width 96 height 40
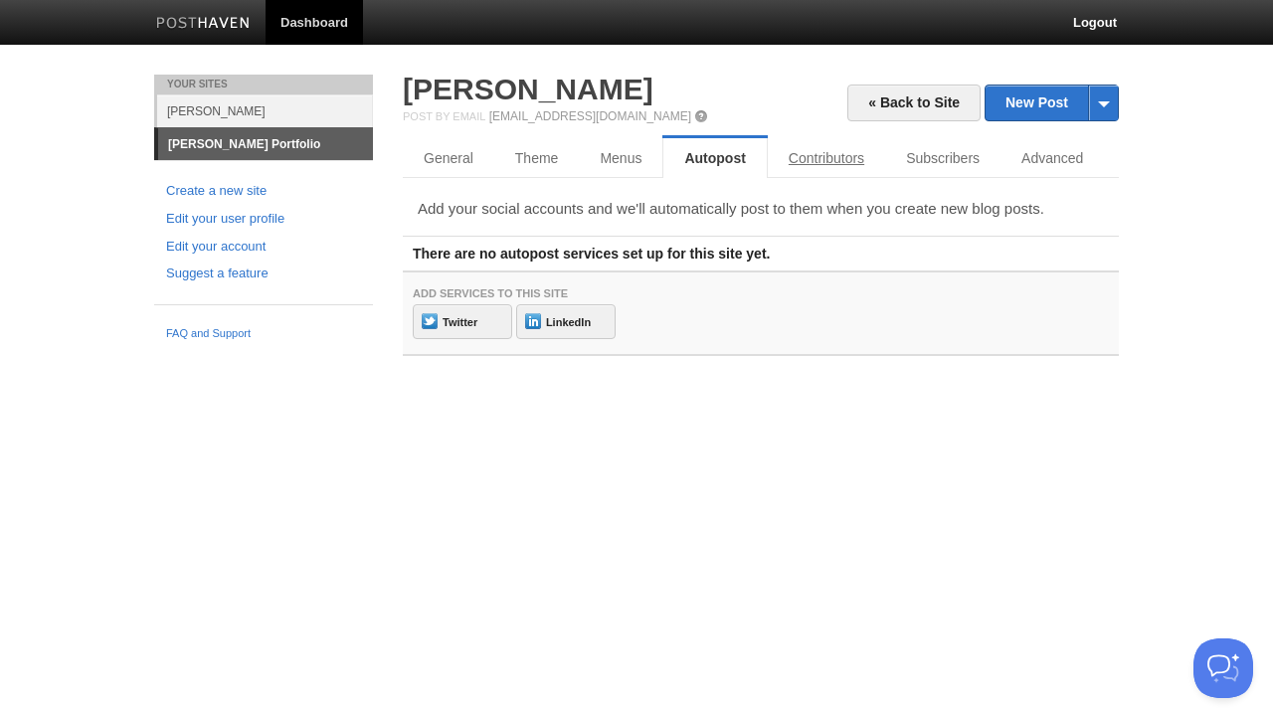
click at [836, 169] on link "Contributors" at bounding box center [826, 158] width 117 height 40
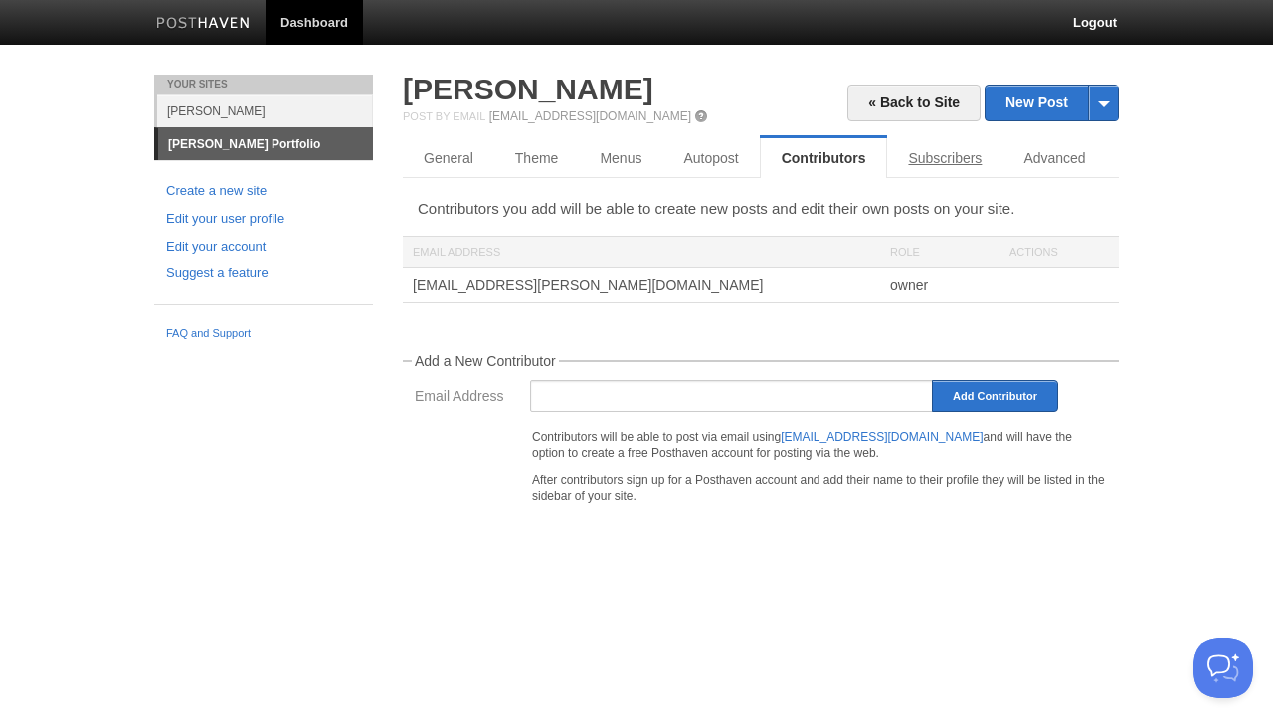
click at [930, 162] on link "Subscribers" at bounding box center [944, 158] width 115 height 40
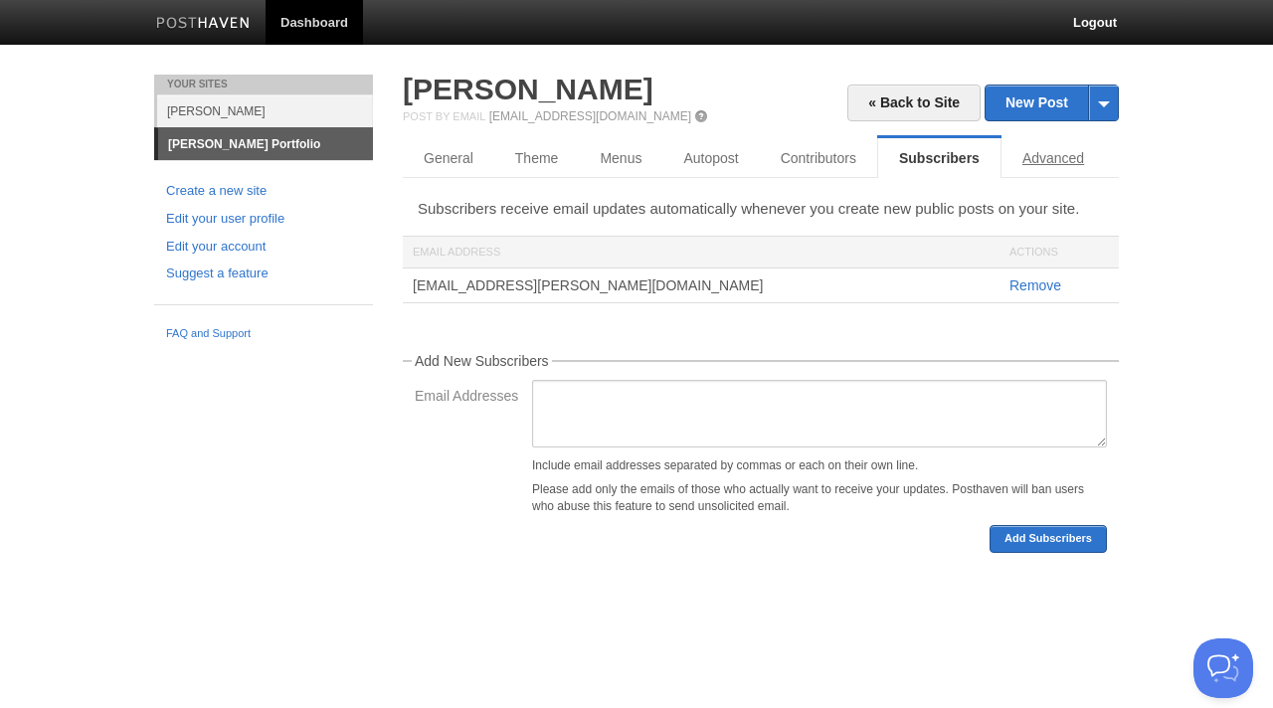
click at [1059, 161] on link "Advanced" at bounding box center [1052, 158] width 103 height 40
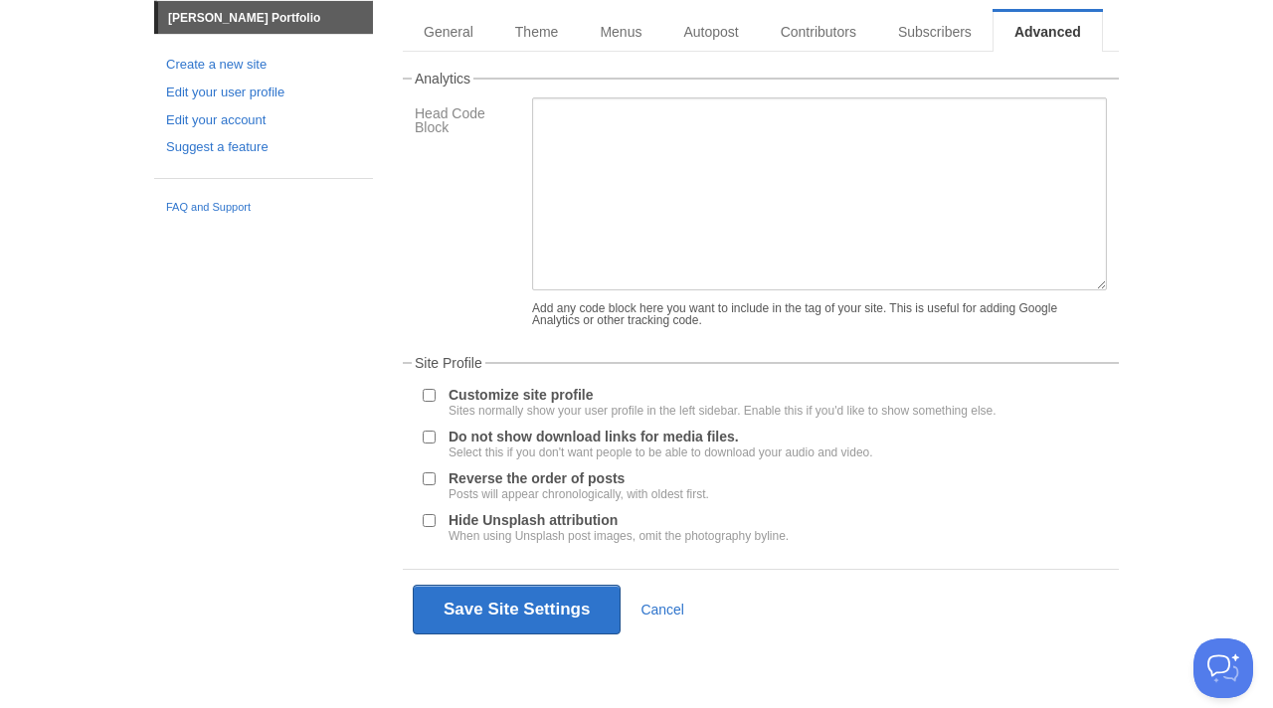
scroll to position [126, 0]
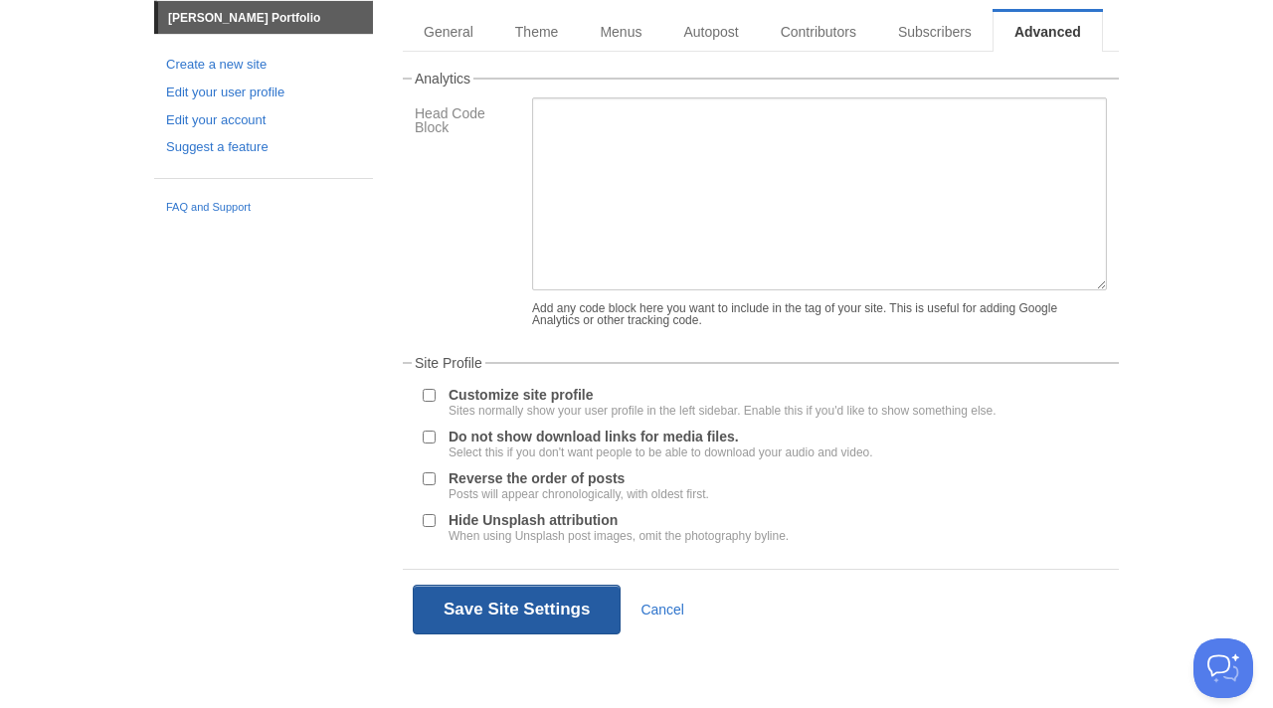
click at [551, 618] on button "Save Site Settings" at bounding box center [517, 610] width 208 height 50
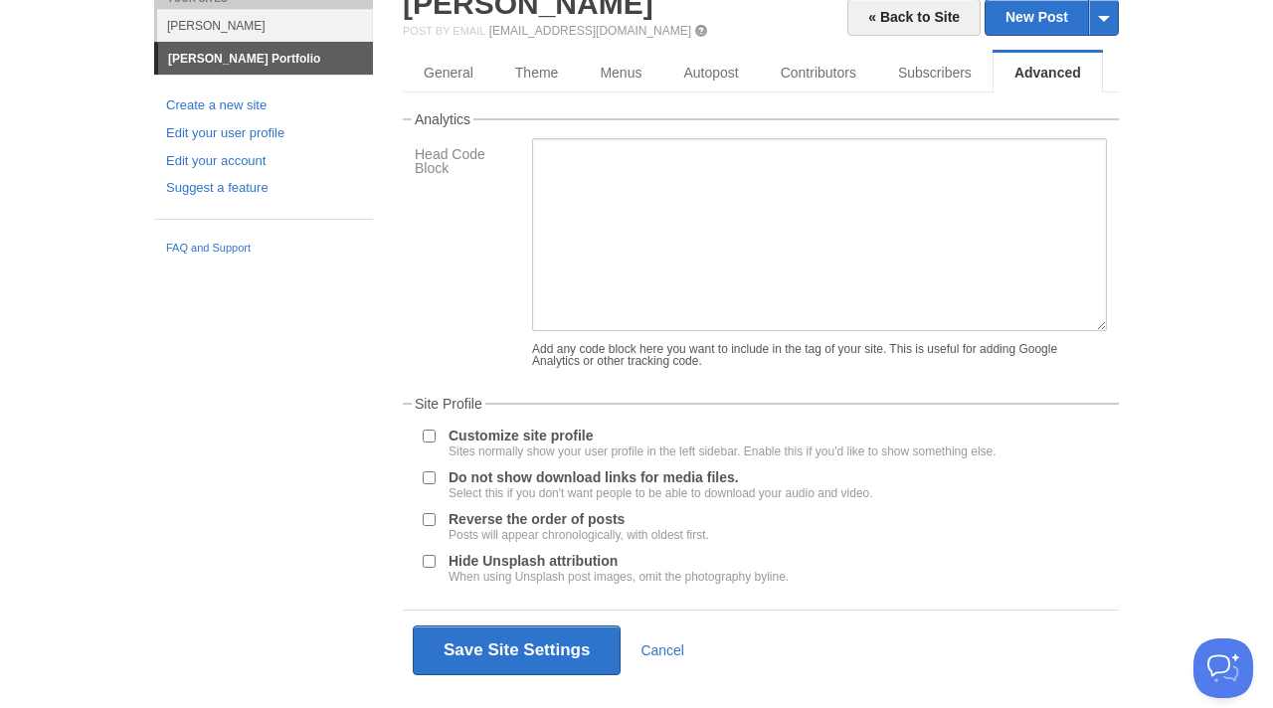
scroll to position [75, 0]
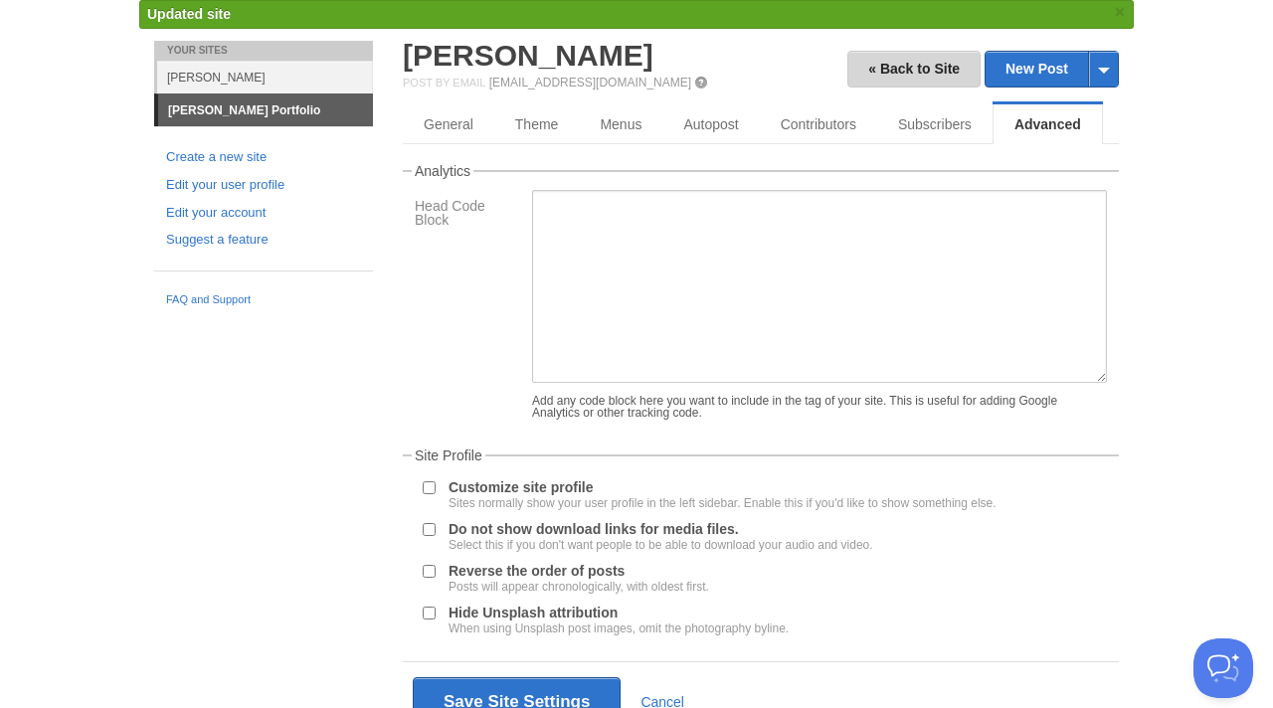
click at [855, 74] on link "« Back to Site" at bounding box center [913, 69] width 133 height 37
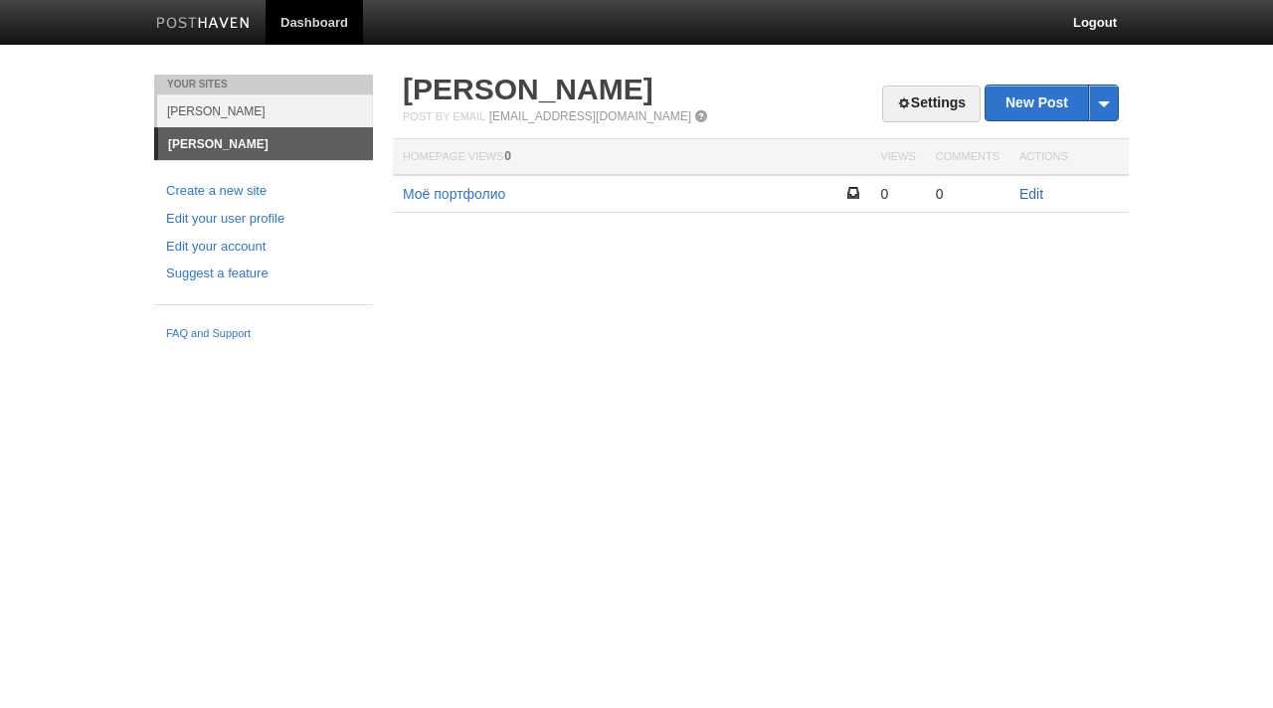
click at [1039, 196] on link "Edit" at bounding box center [1031, 194] width 24 height 16
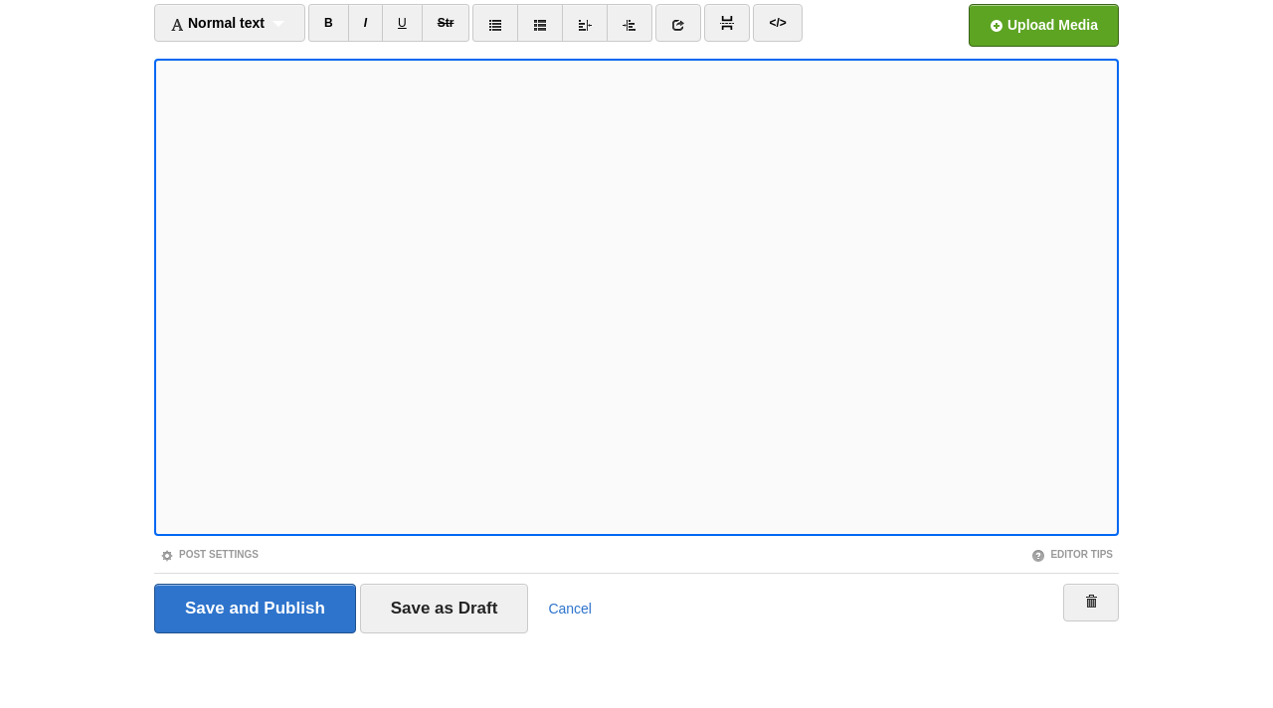
scroll to position [132, 0]
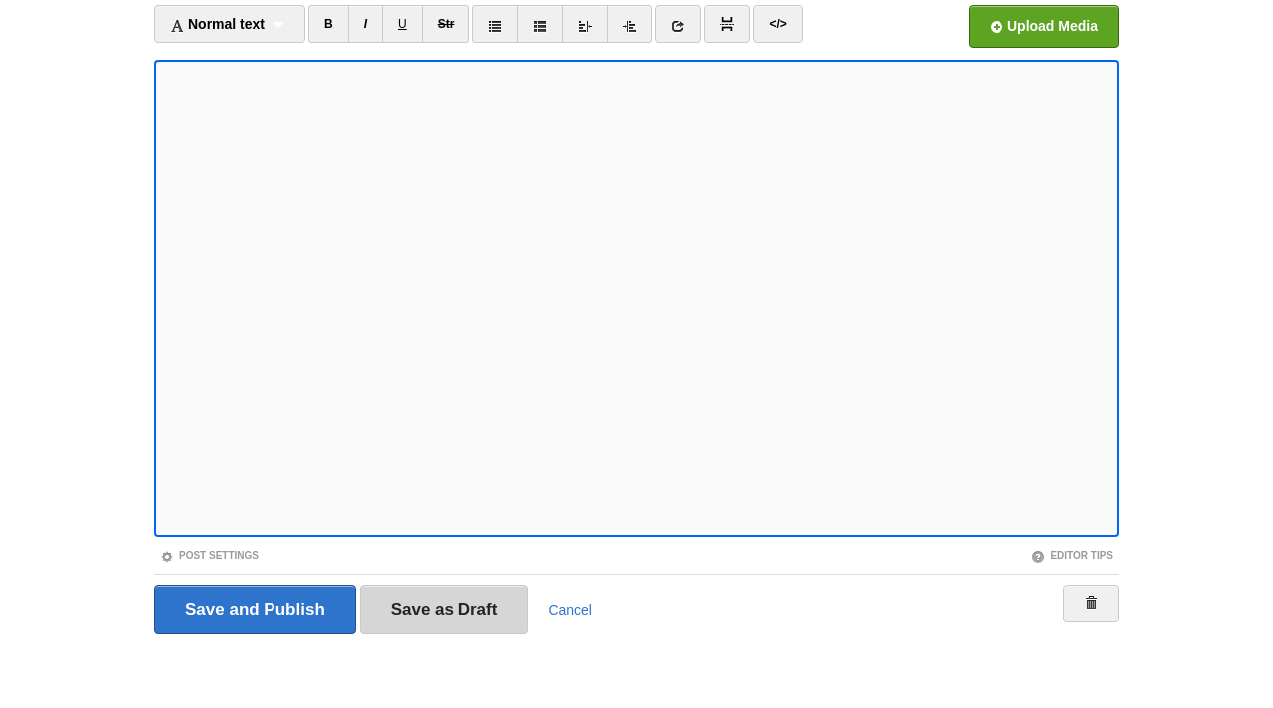
click at [502, 624] on input "Save as Draft" at bounding box center [444, 610] width 169 height 50
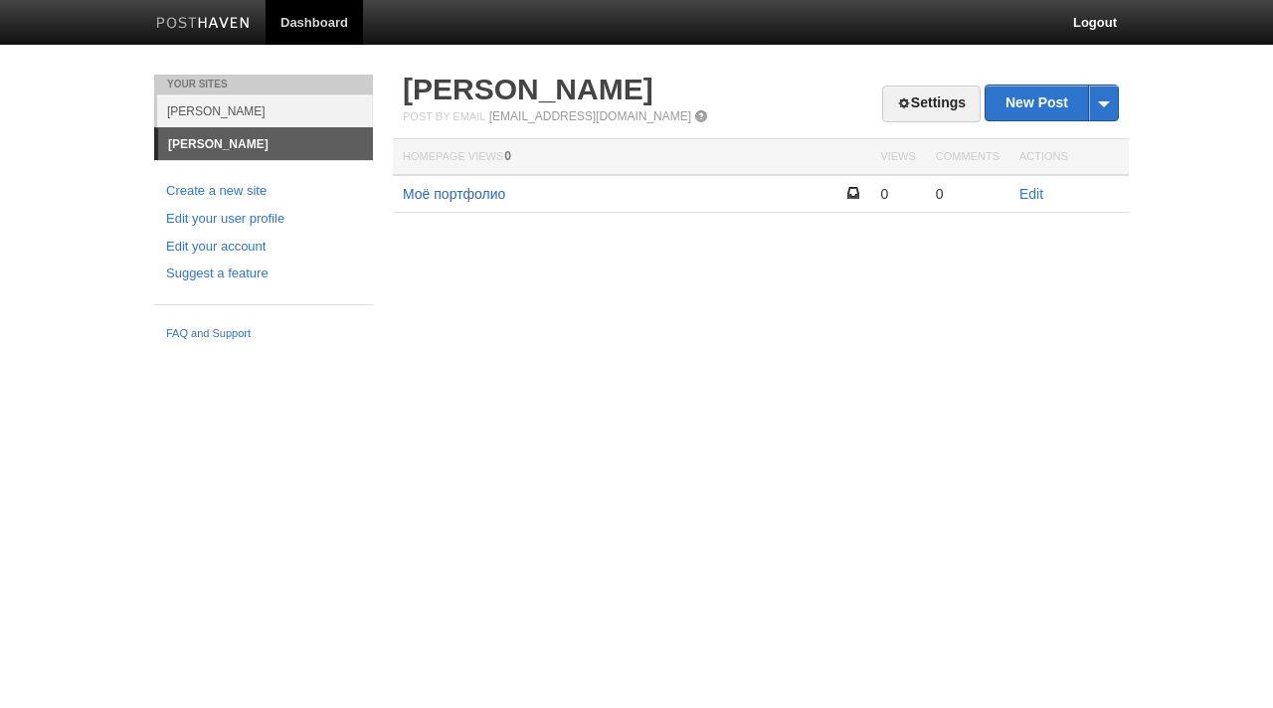
click at [471, 197] on link "Моё портфолио" at bounding box center [454, 194] width 102 height 16
click at [486, 188] on link "Моё портфолио" at bounding box center [454, 194] width 102 height 16
click at [1026, 199] on link "Edit" at bounding box center [1031, 194] width 24 height 16
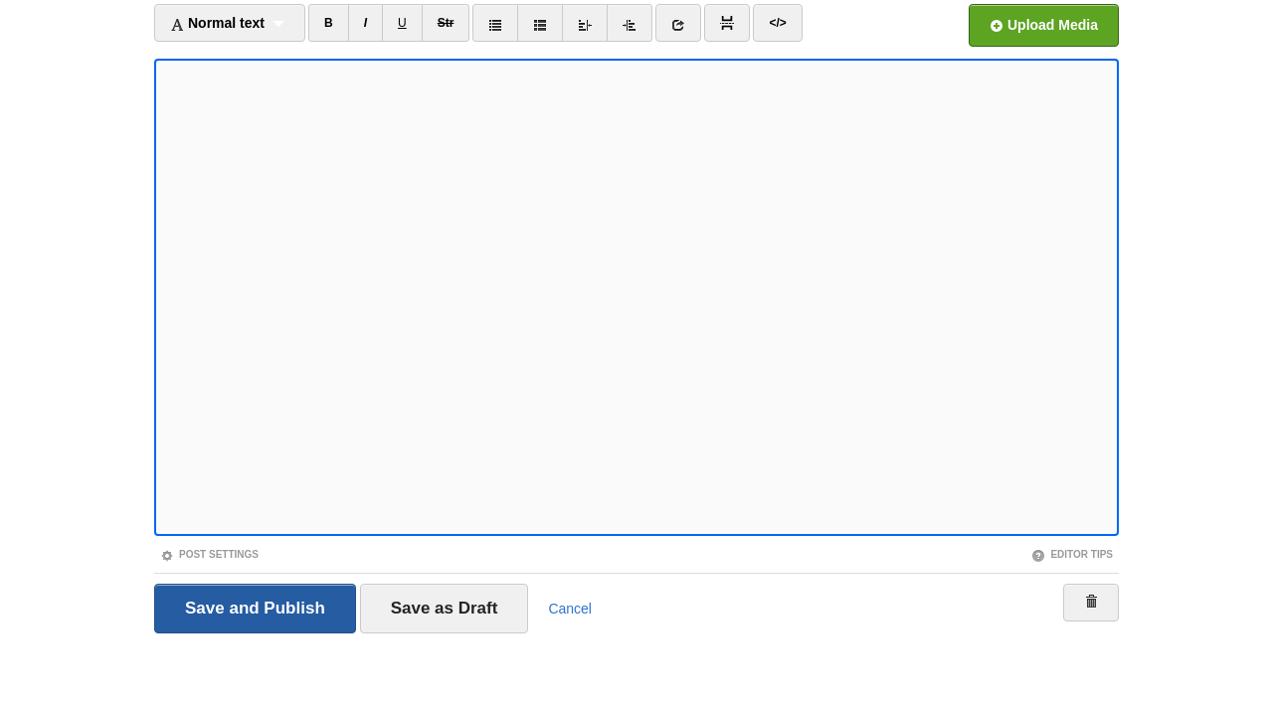
scroll to position [132, 0]
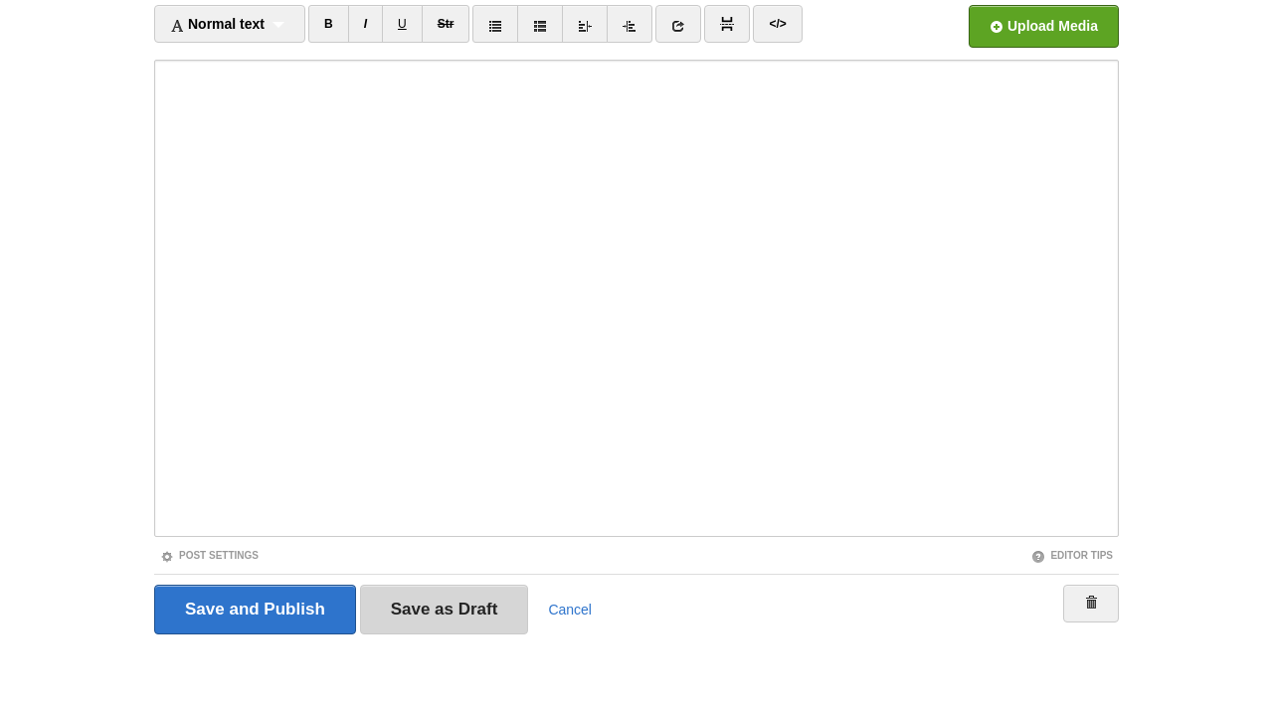
click at [437, 616] on input "Save as Draft" at bounding box center [444, 610] width 169 height 50
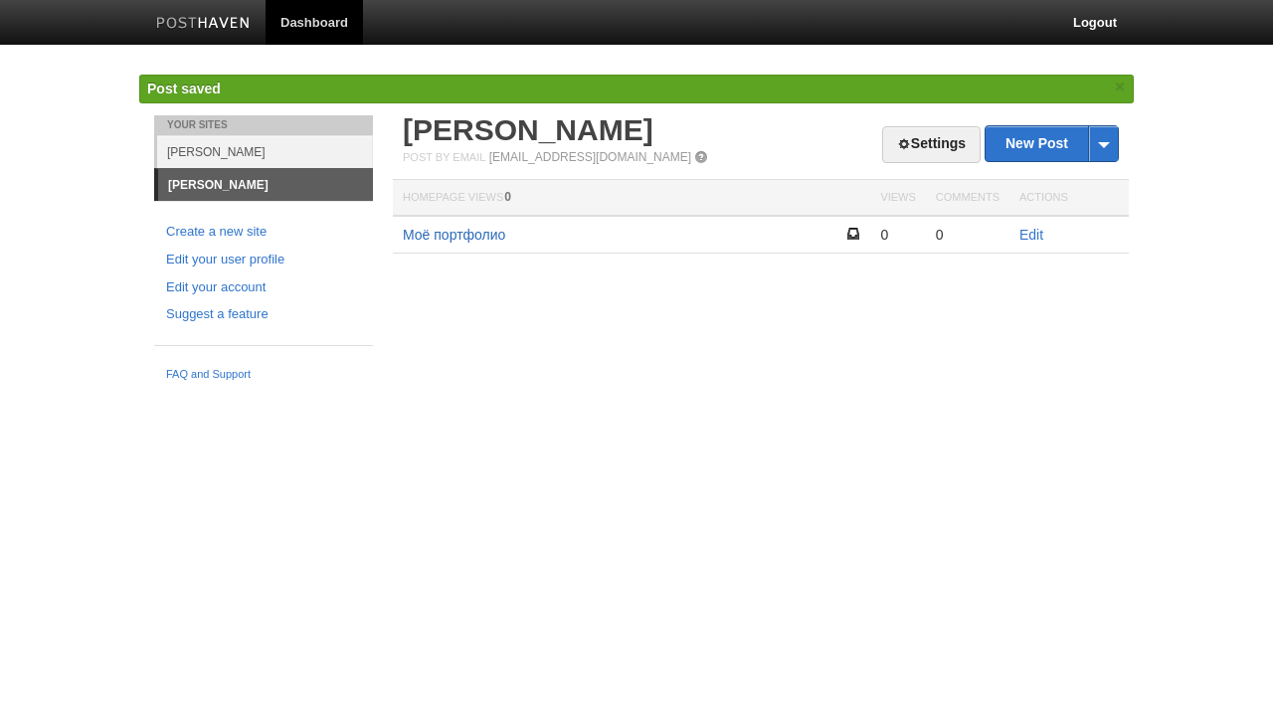
click at [435, 234] on link "Моё портфолио" at bounding box center [454, 235] width 102 height 16
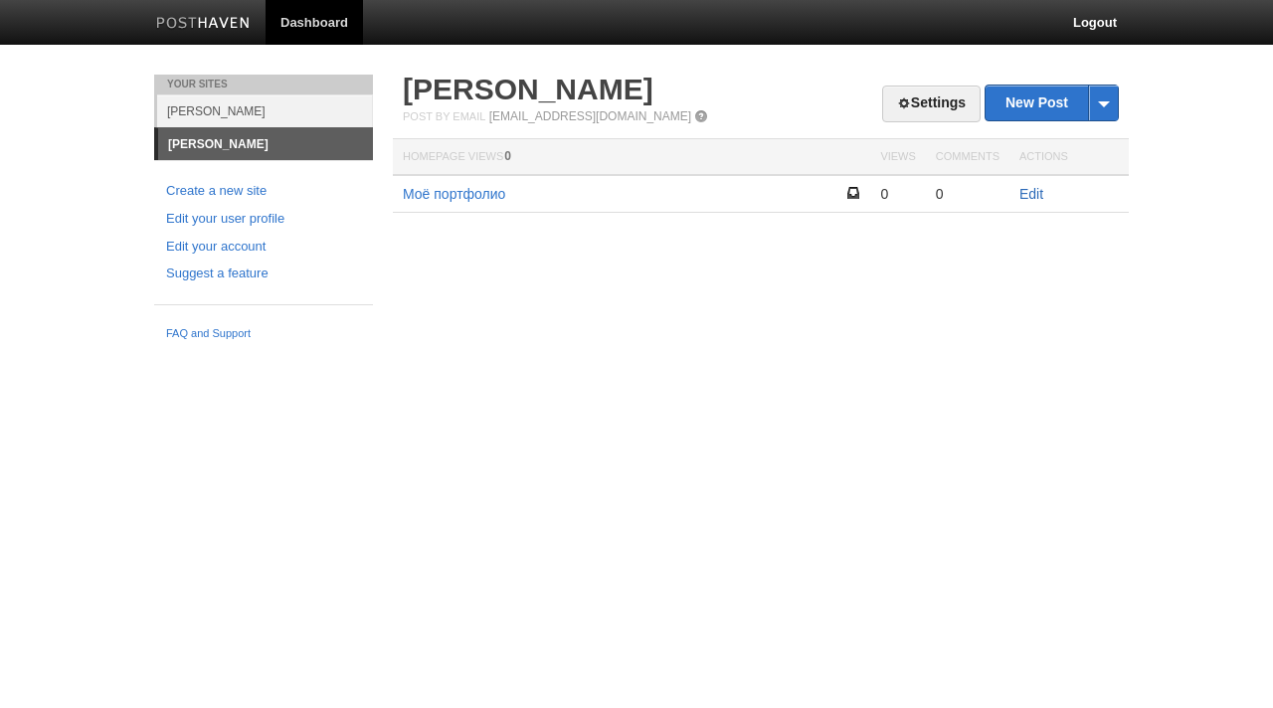
click at [1031, 196] on link "Edit" at bounding box center [1031, 194] width 24 height 16
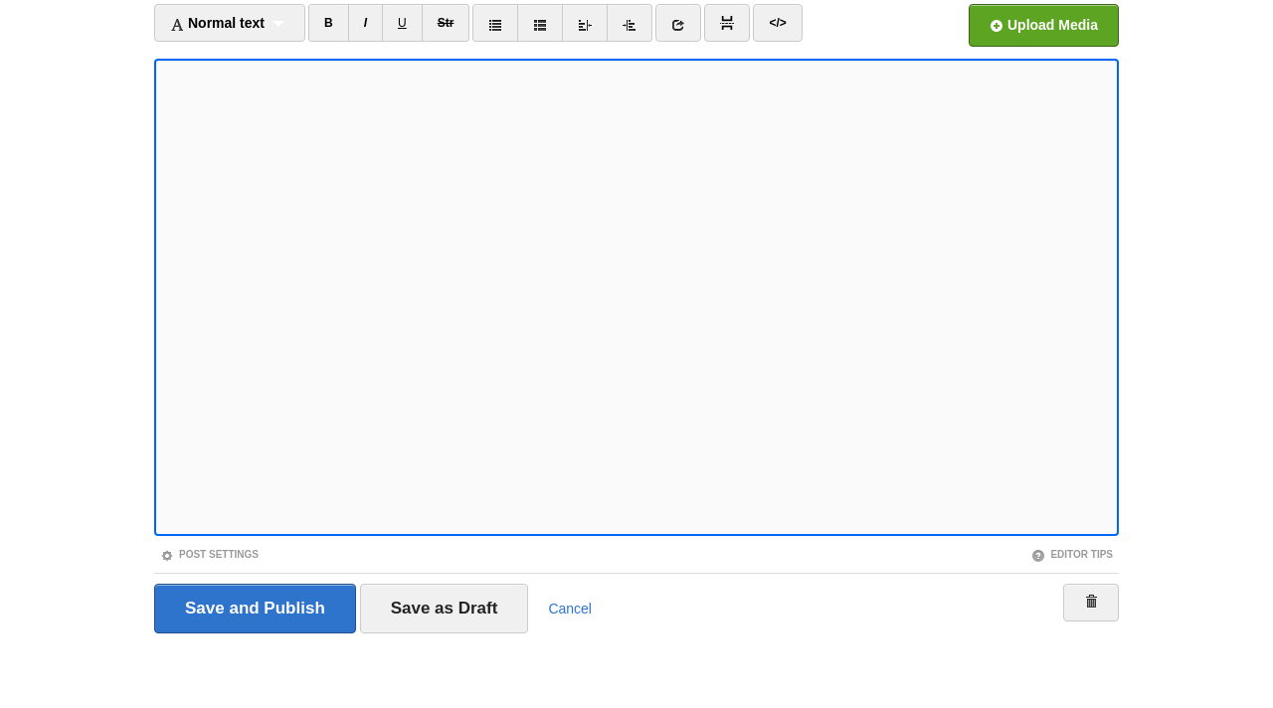
scroll to position [132, 0]
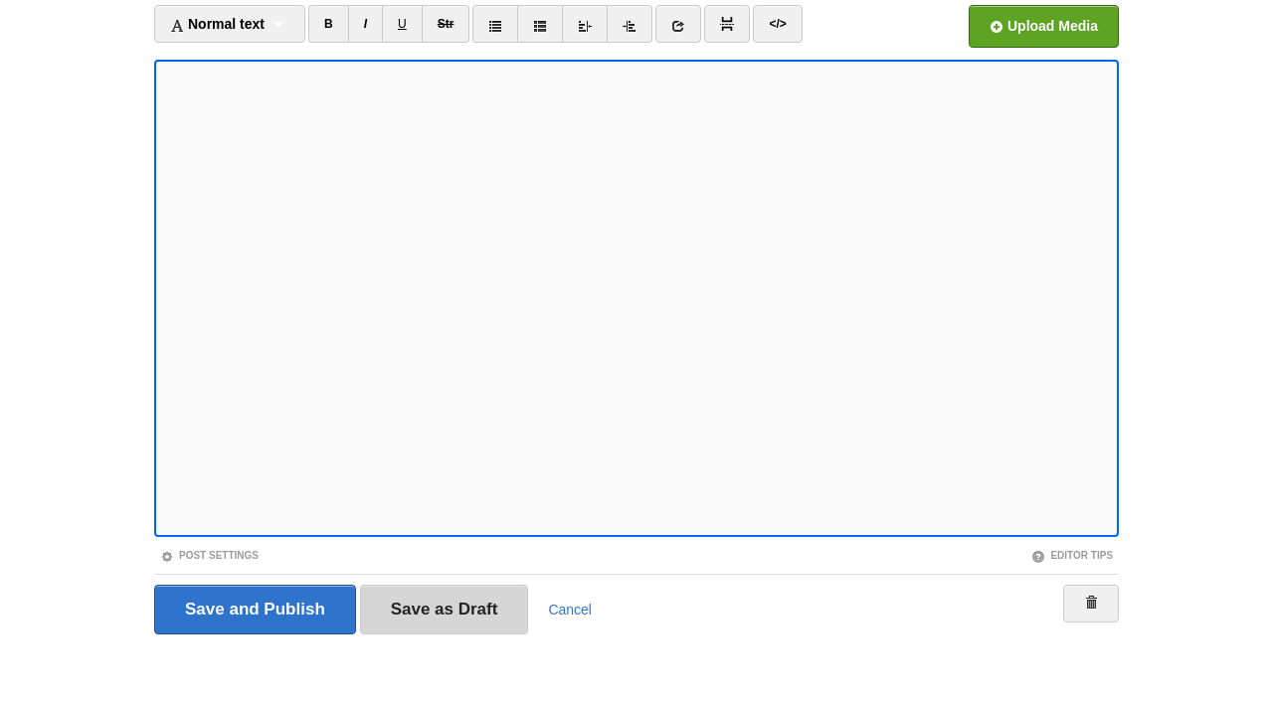
click at [426, 600] on input "Save as Draft" at bounding box center [444, 610] width 169 height 50
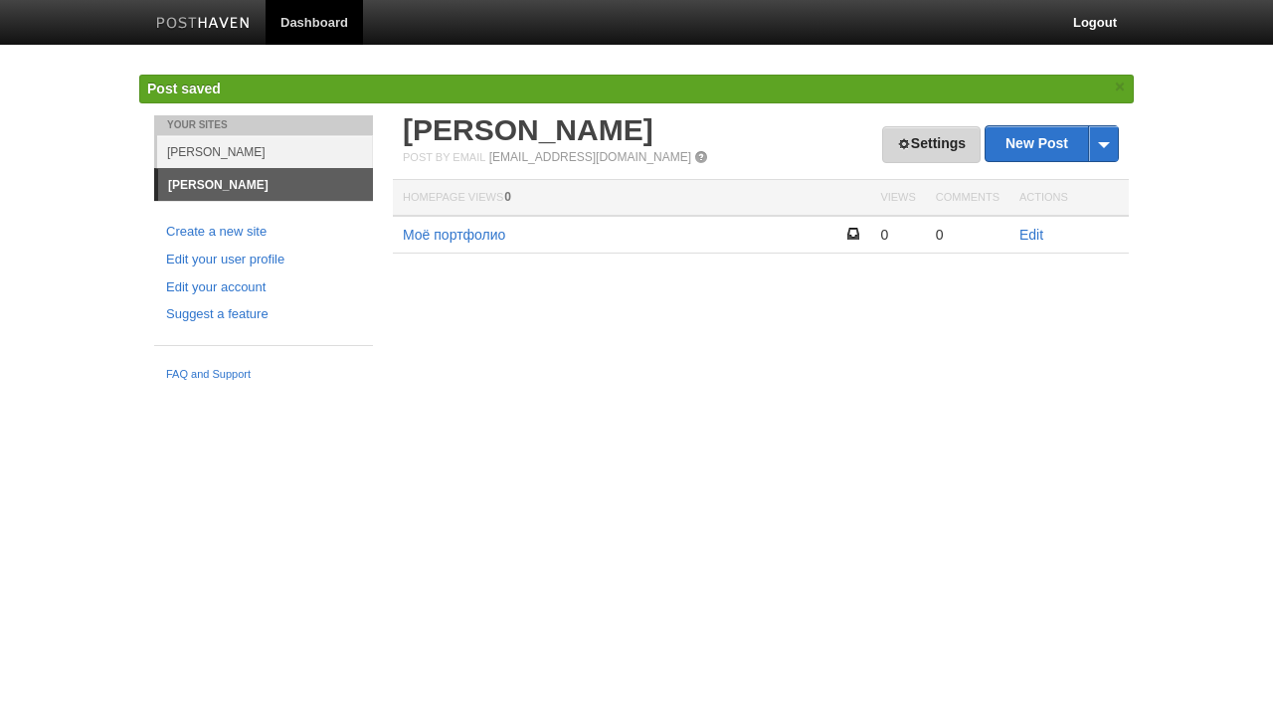
click at [933, 141] on link "Settings" at bounding box center [931, 144] width 98 height 37
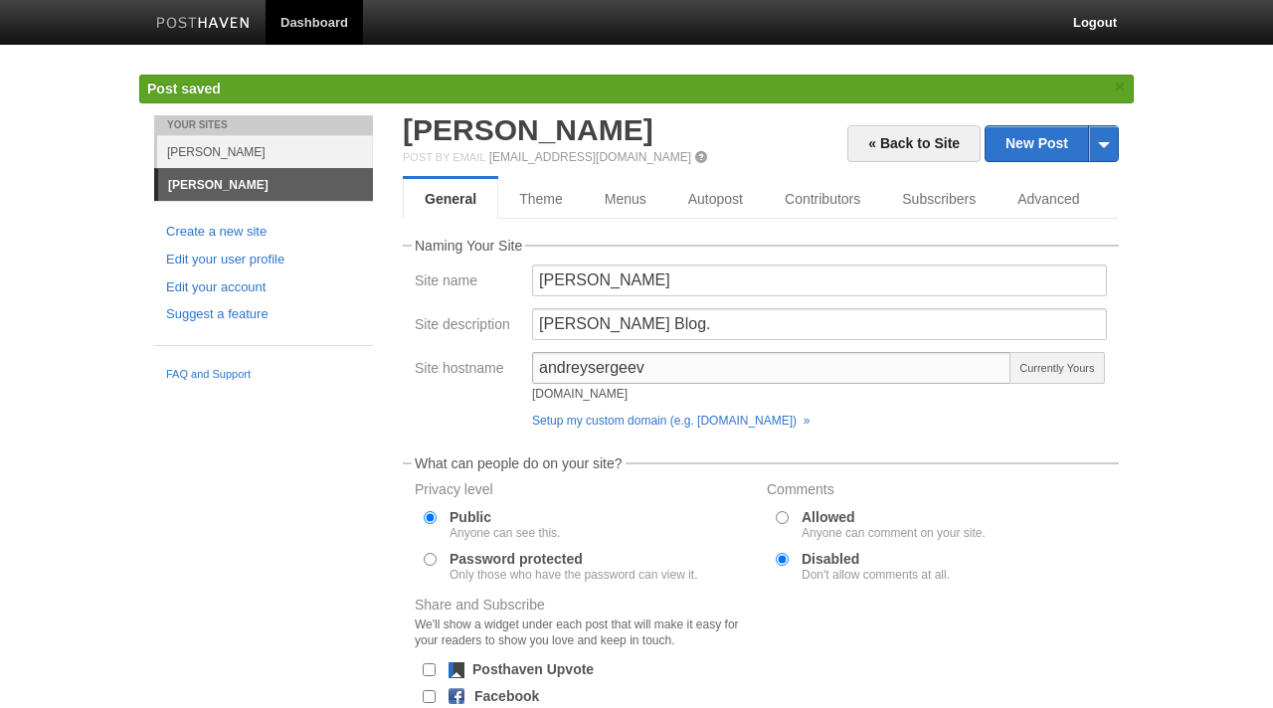
click at [596, 371] on input "andreysergeev" at bounding box center [771, 368] width 479 height 32
drag, startPoint x: 654, startPoint y: 367, endPoint x: 585, endPoint y: 367, distance: 69.6
click at [585, 367] on input "andreysergeev" at bounding box center [771, 368] width 479 height 32
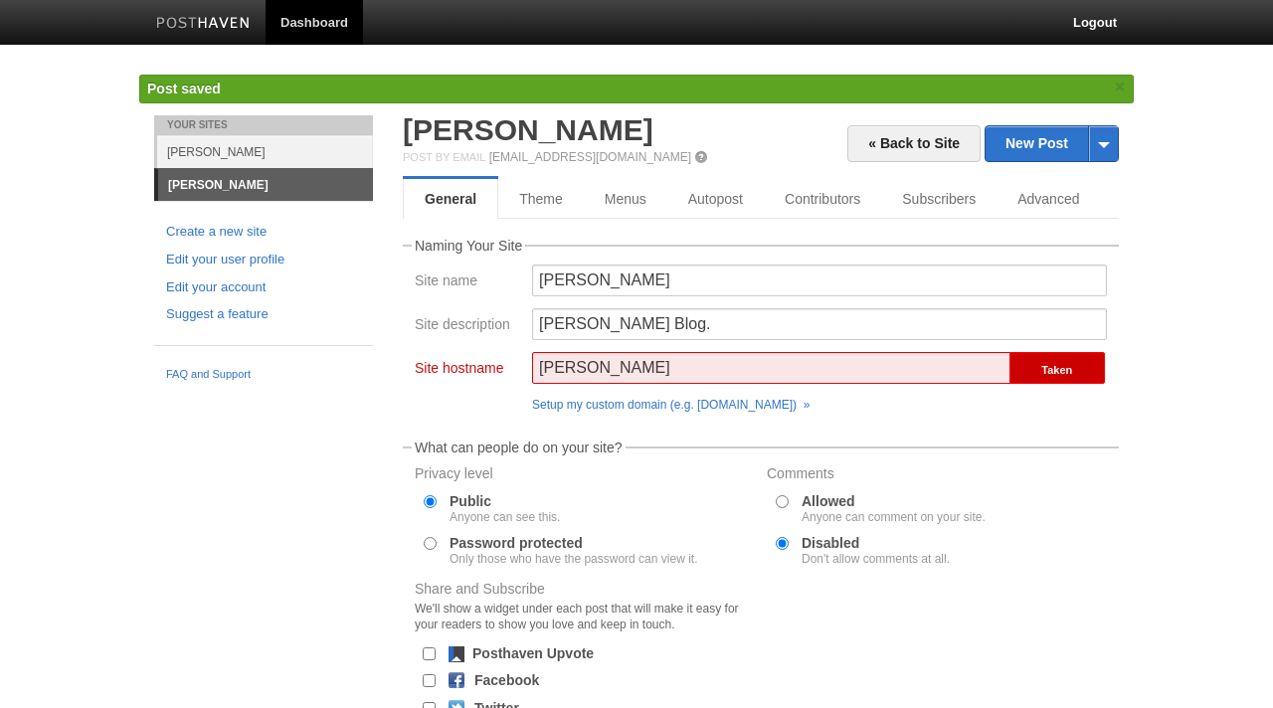
click at [938, 388] on form "Naming Your Site Site name [PERSON_NAME] Site description [PERSON_NAME] Blog. S…" at bounding box center [761, 544] width 716 height 611
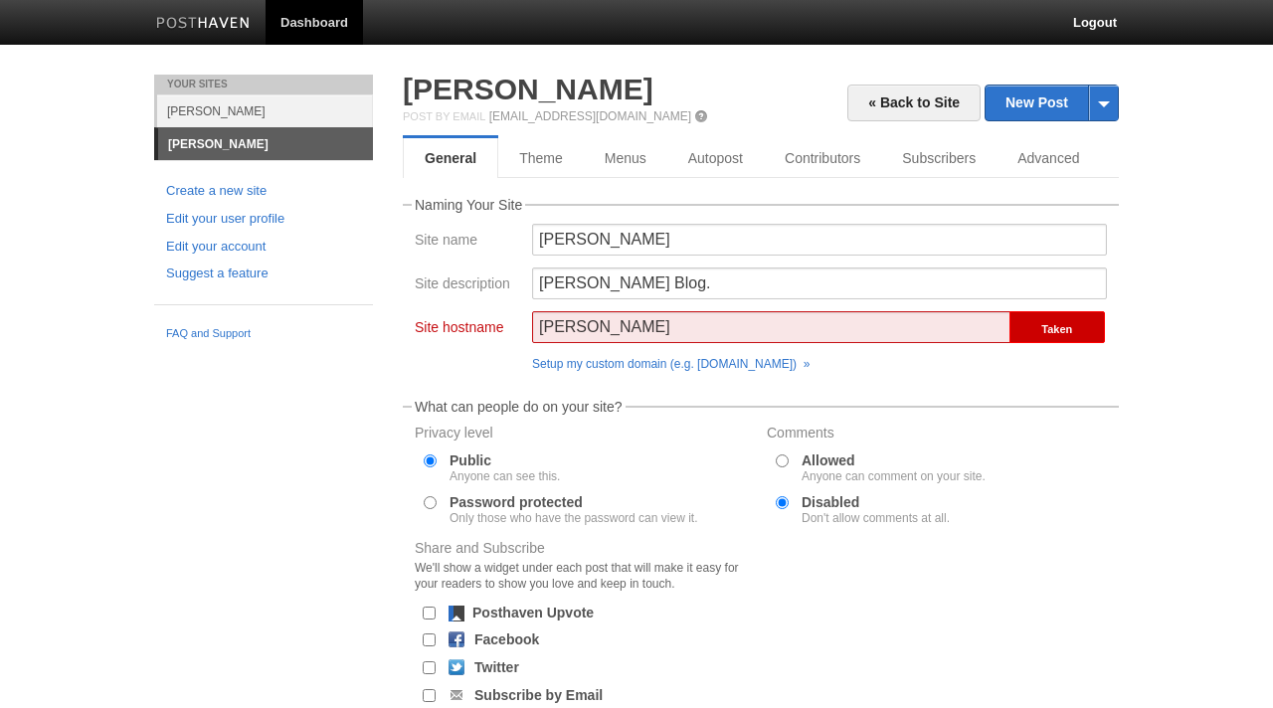
click at [618, 334] on input "[PERSON_NAME]" at bounding box center [771, 327] width 479 height 32
click at [1007, 369] on div "Setup my custom domain (e.g. [DOMAIN_NAME]) »" at bounding box center [819, 364] width 575 height 12
click at [674, 332] on input "[PERSON_NAME]" at bounding box center [771, 327] width 479 height 32
type input "[PERSON_NAME]"
click at [931, 105] on link "« Back to Site" at bounding box center [913, 103] width 133 height 37
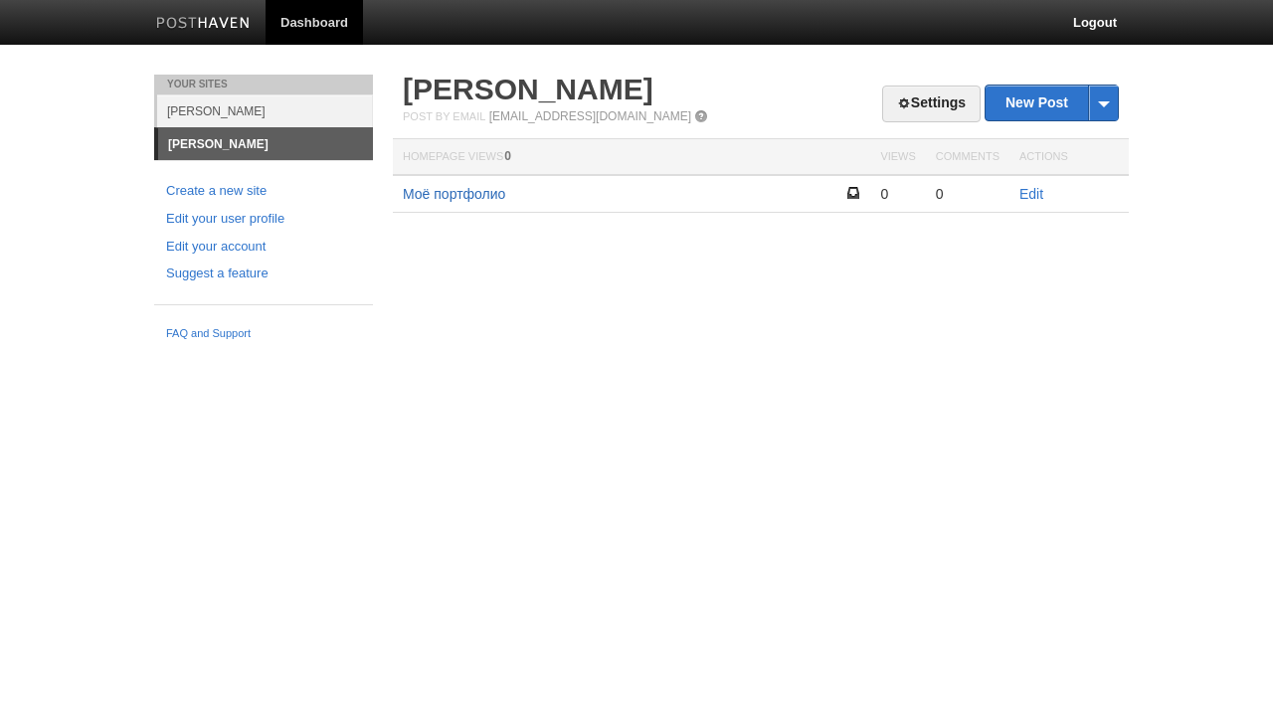
click at [475, 195] on link "Моё портфолио" at bounding box center [454, 194] width 102 height 16
click at [1036, 195] on link "Edit" at bounding box center [1031, 194] width 24 height 16
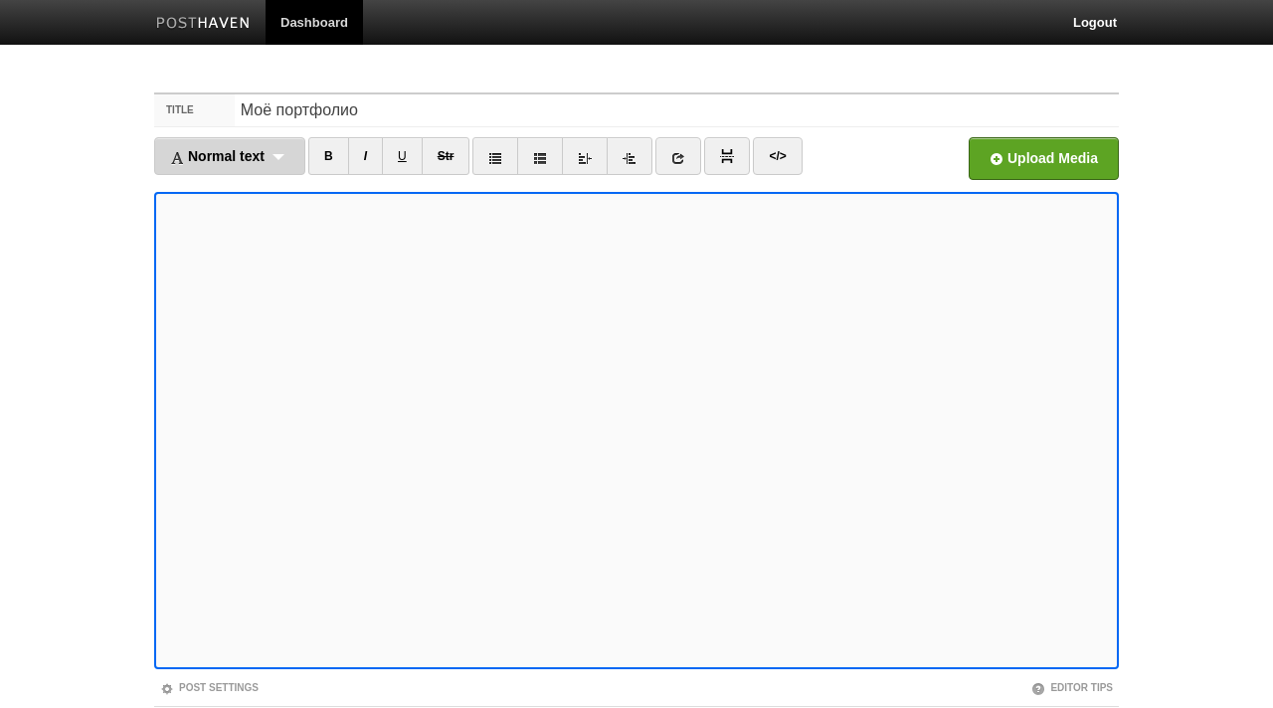
click at [280, 156] on div "Normal text Normal text Heading 1 Heading 2 Heading 3" at bounding box center [229, 156] width 151 height 38
click at [287, 150] on div "Normal text Normal text Heading 1 Heading 2 Heading 3" at bounding box center [229, 156] width 151 height 38
click at [275, 160] on div "Normal text Normal text Heading 1 Heading 2 Heading 3" at bounding box center [229, 156] width 151 height 38
click at [248, 184] on link "Normal text" at bounding box center [229, 191] width 149 height 30
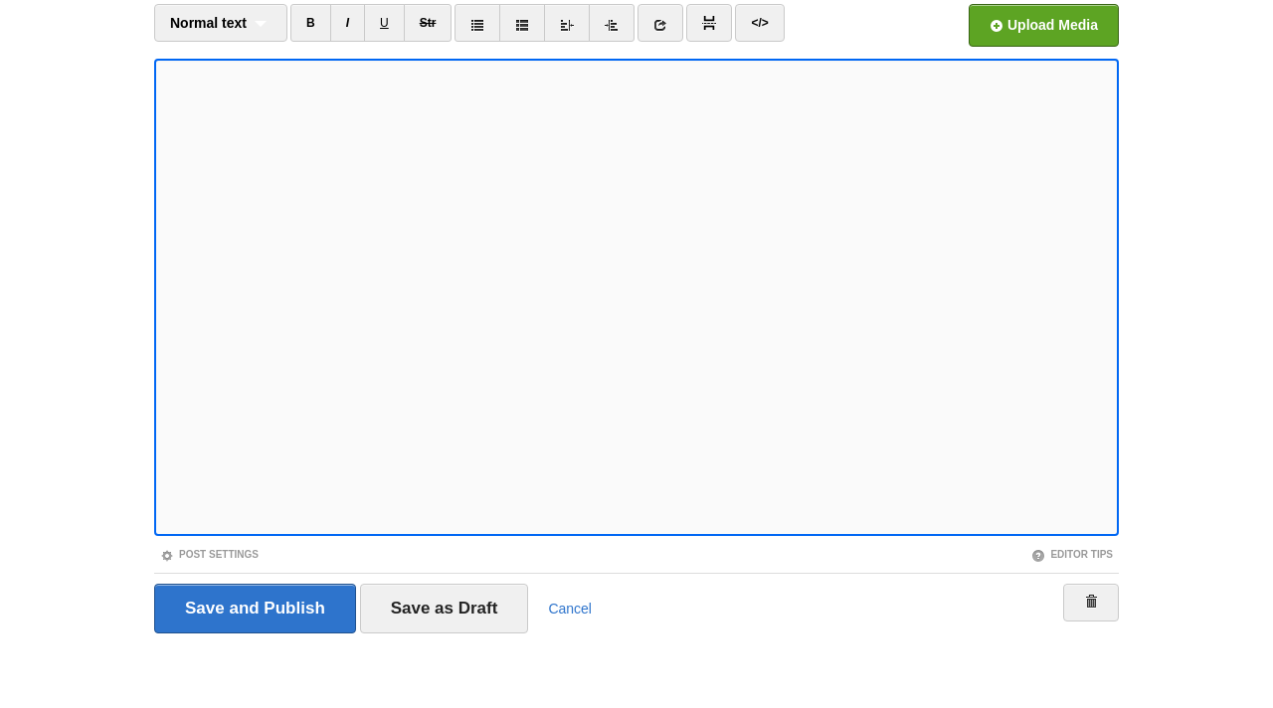
scroll to position [132, 0]
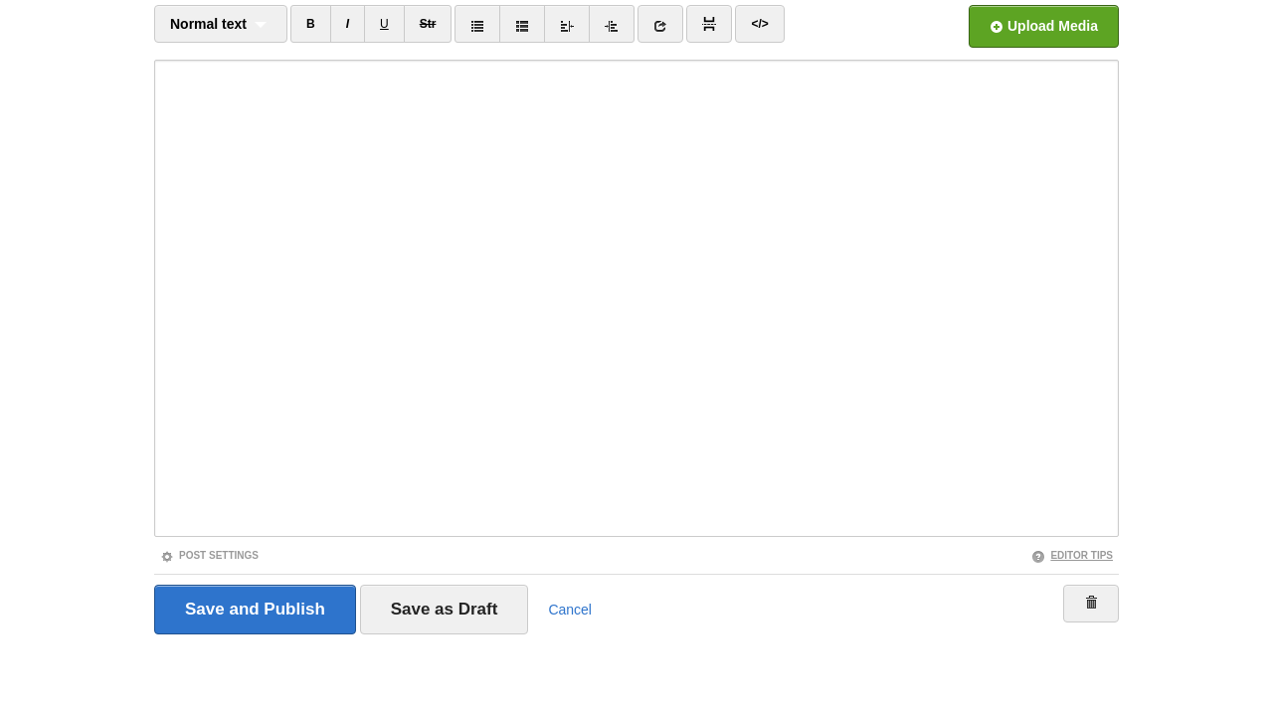
click at [1085, 553] on link "Editor Tips" at bounding box center [1072, 555] width 82 height 11
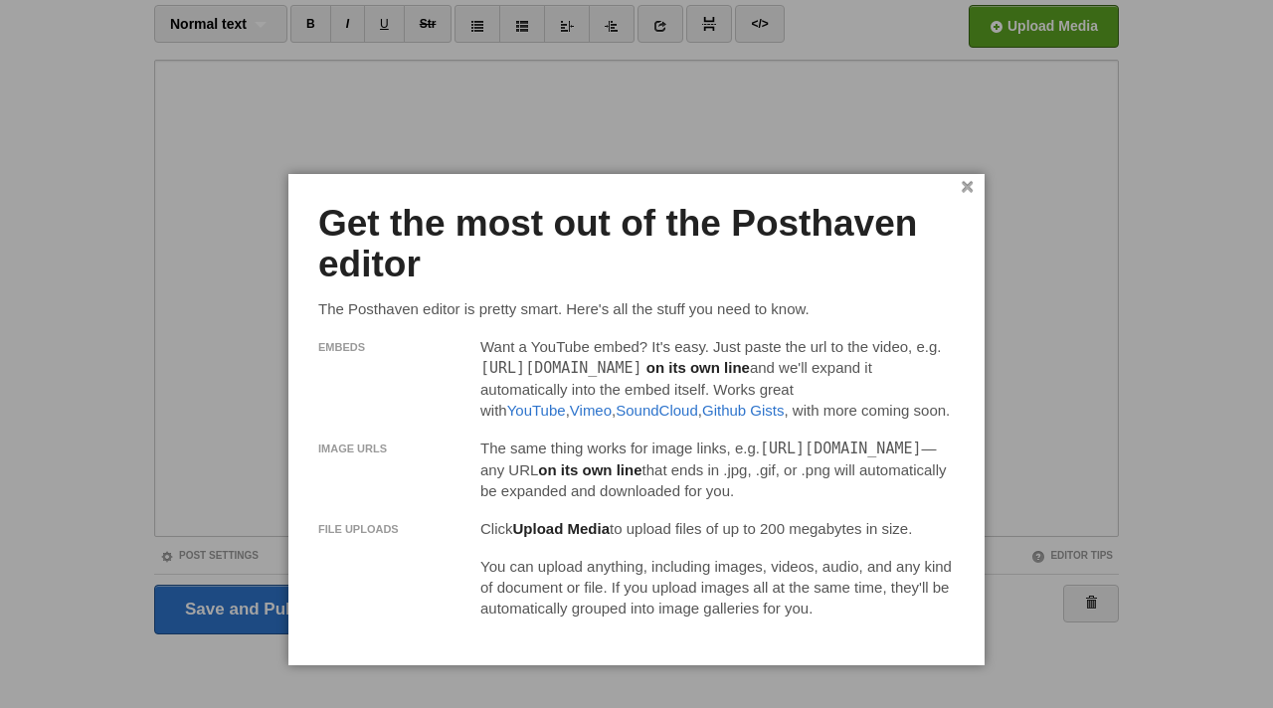
click at [968, 182] on link "×" at bounding box center [966, 187] width 13 height 11
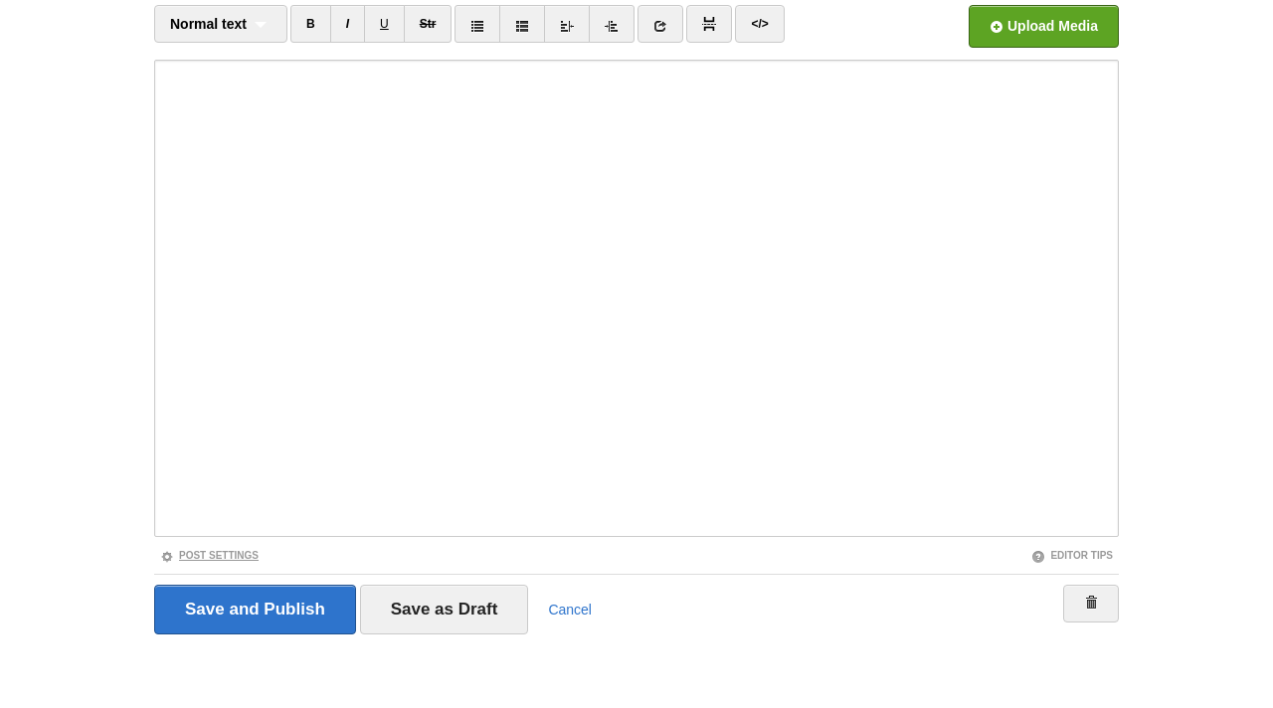
click at [223, 555] on link "Post Settings" at bounding box center [209, 555] width 98 height 11
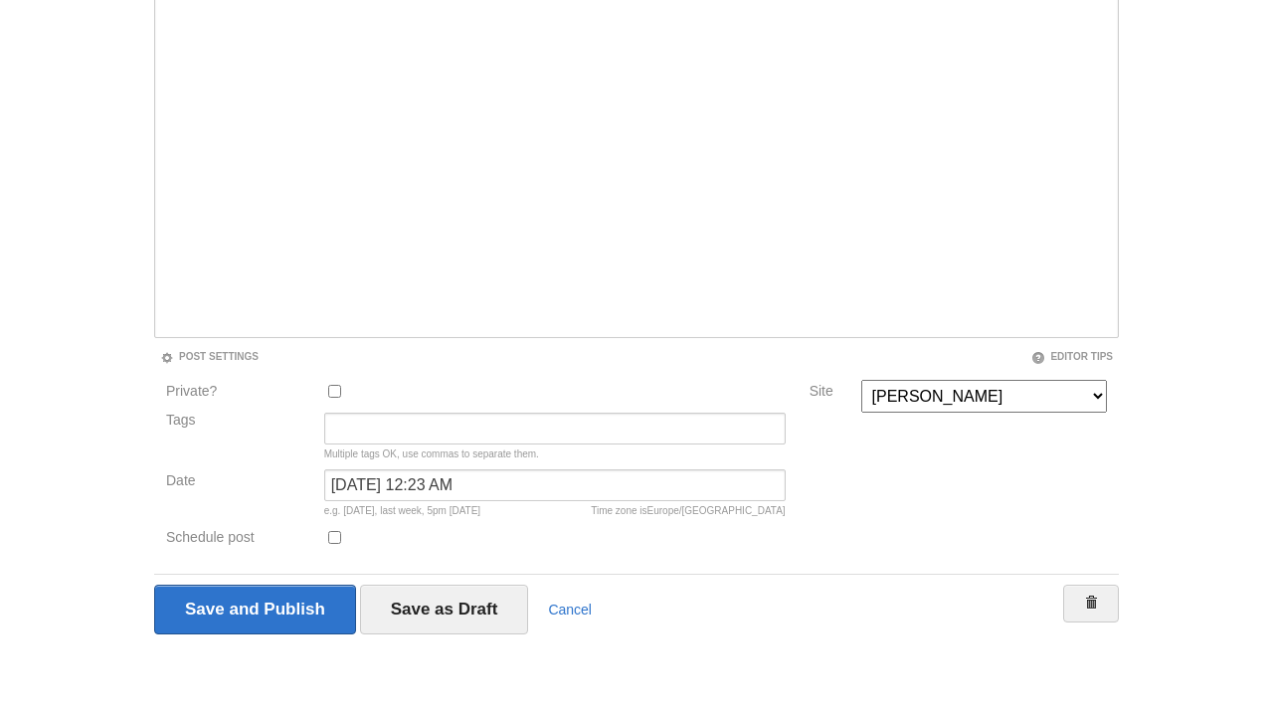
scroll to position [329, 0]
click at [501, 486] on input "[DATE] 12:23 AM" at bounding box center [554, 487] width 461 height 32
click at [578, 566] on fieldset "Title Моё портфолио Normal text Normal text Heading 1 Heading 2 Heading 3 B I U…" at bounding box center [636, 207] width 964 height 888
click at [562, 609] on link "Cancel" at bounding box center [570, 612] width 44 height 16
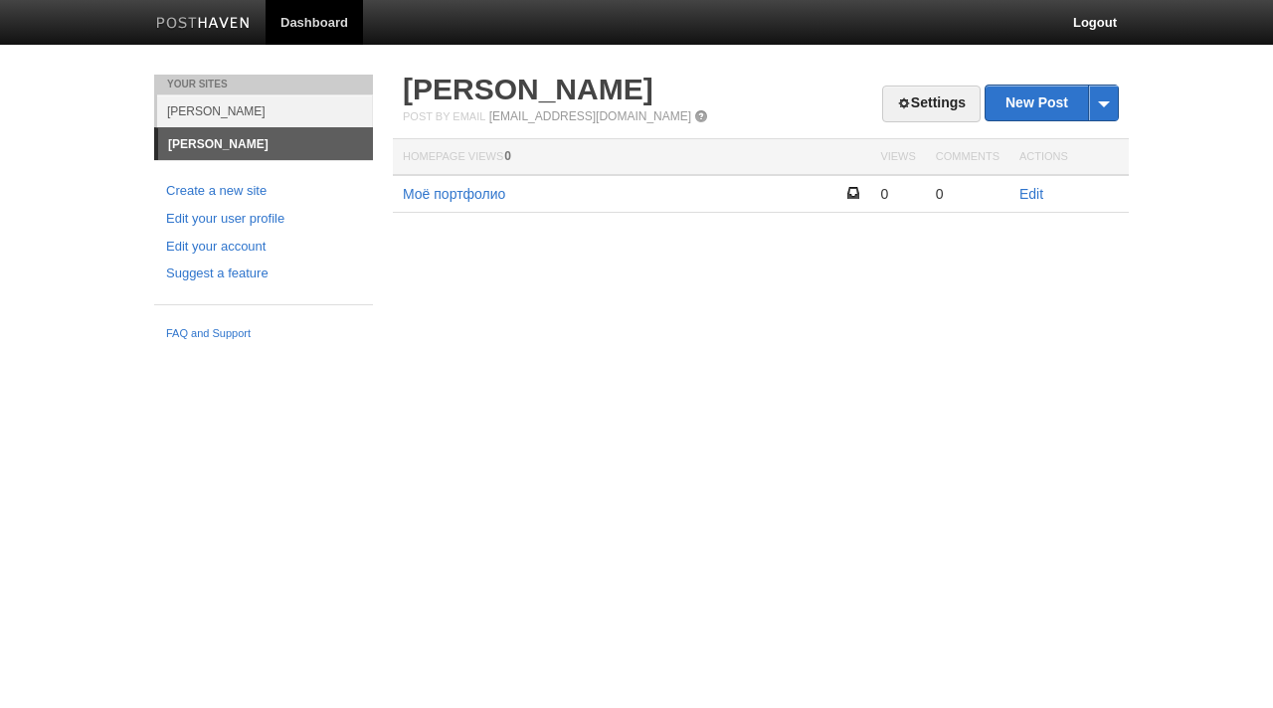
click at [232, 105] on link "[PERSON_NAME]" at bounding box center [265, 110] width 216 height 33
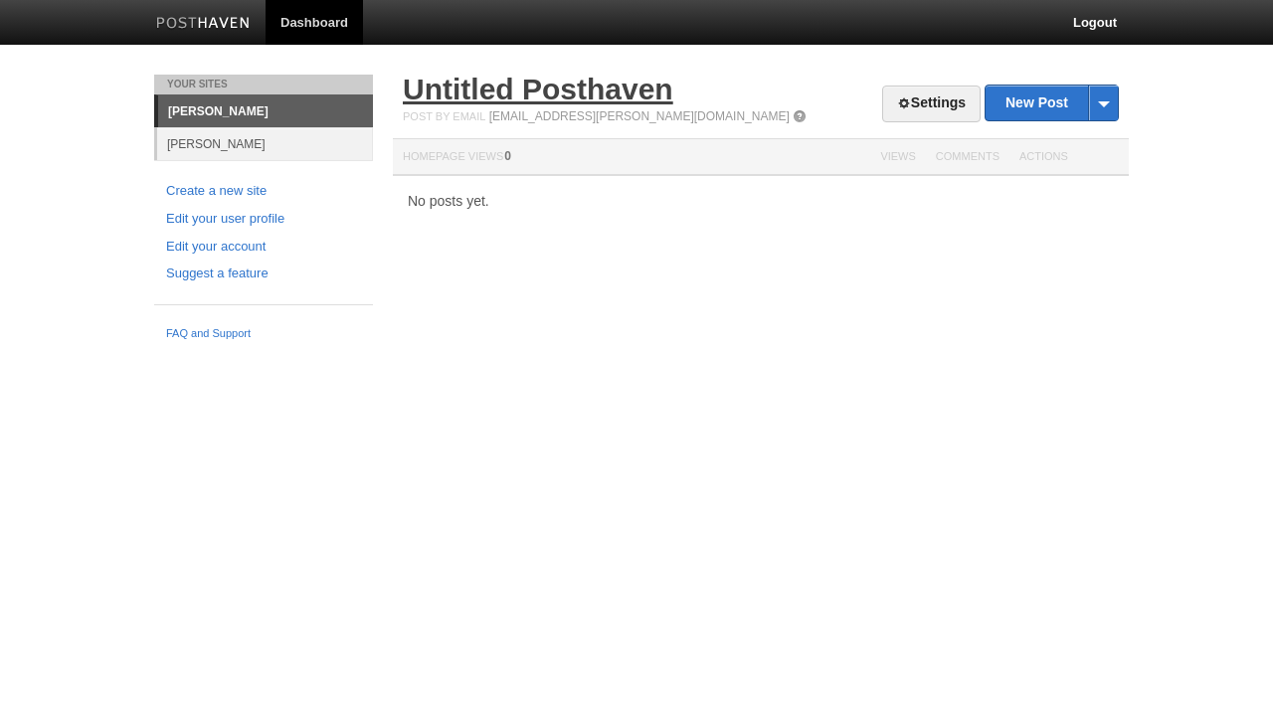
click at [455, 83] on link "Untitled Posthaven" at bounding box center [538, 89] width 270 height 33
click at [938, 94] on link "Settings" at bounding box center [931, 104] width 98 height 37
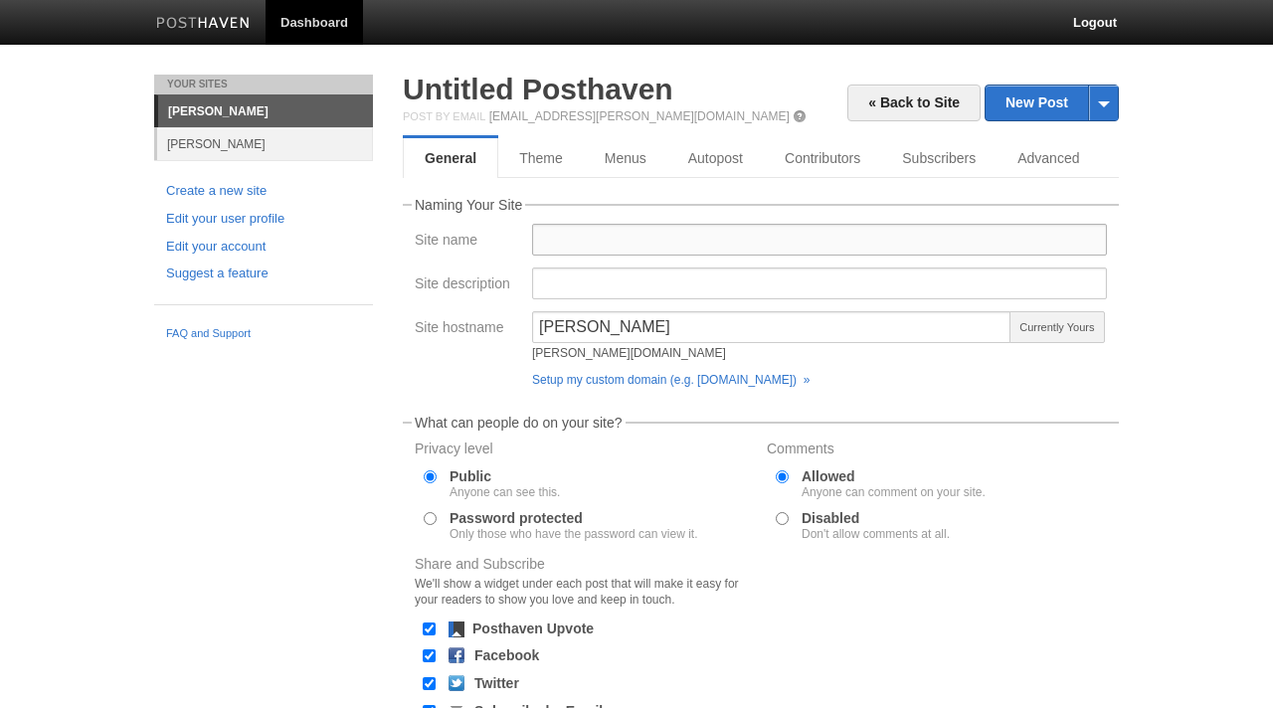
click at [594, 244] on input "Site name" at bounding box center [819, 240] width 575 height 32
type input "[PERSON_NAME]"
click at [683, 277] on input "Site description" at bounding box center [819, 283] width 575 height 32
type input "[PERSON_NAME] Blog"
click at [806, 520] on label "Disabled Don't allow comments at all." at bounding box center [875, 525] width 148 height 29
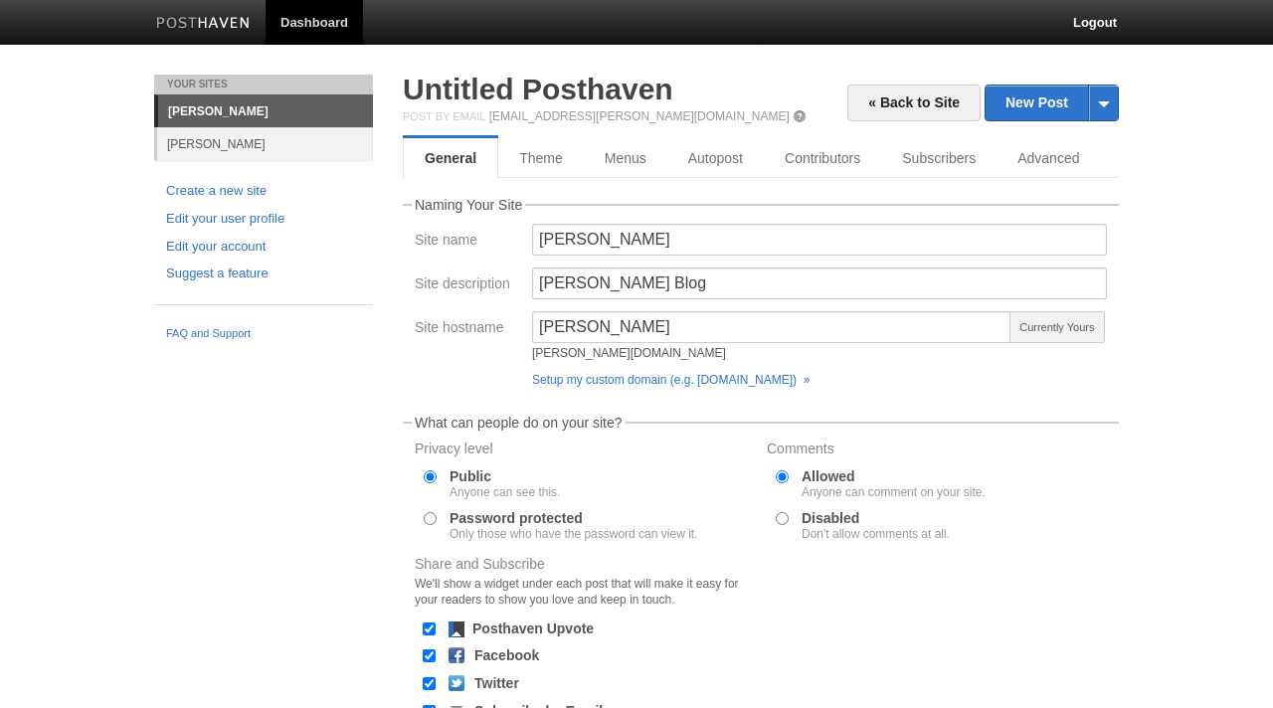
click at [788, 520] on input "Disabled Don't allow comments at all." at bounding box center [782, 518] width 13 height 13
radio input "true"
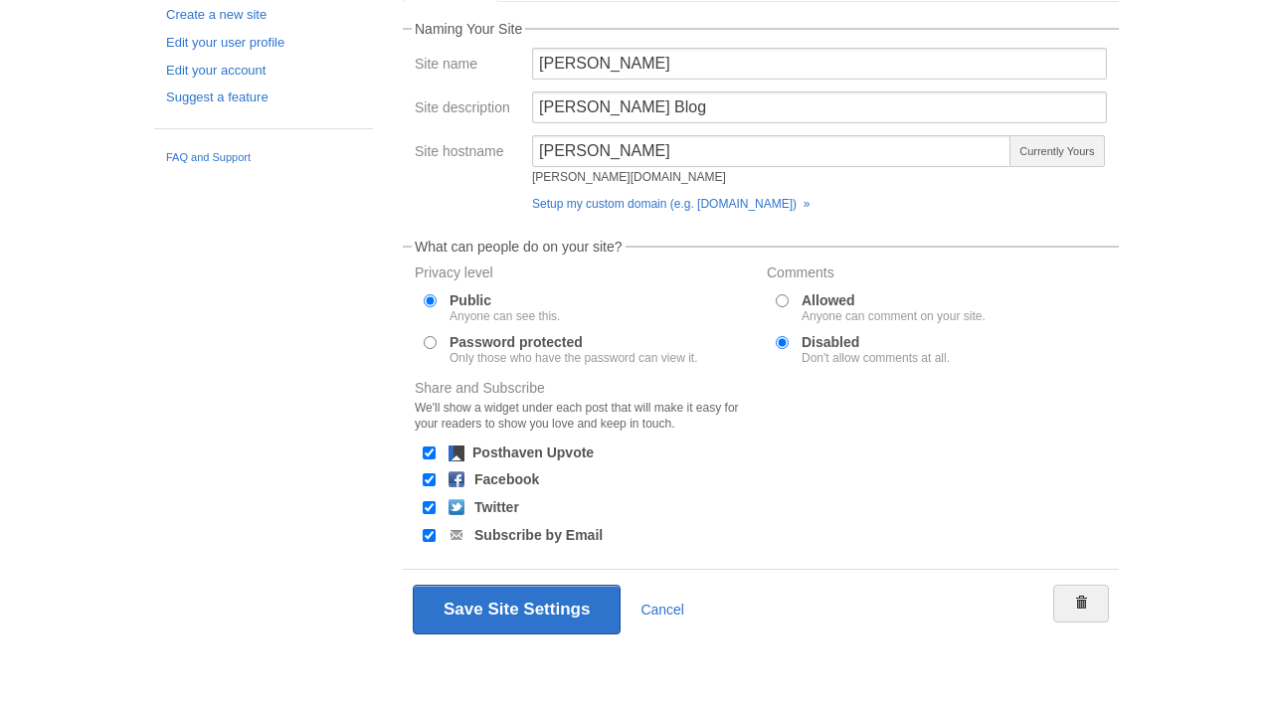
scroll to position [176, 0]
click at [430, 454] on input "Posthaven Upvote" at bounding box center [429, 452] width 13 height 13
checkbox input "false"
click at [430, 483] on input "Facebook" at bounding box center [429, 479] width 13 height 13
checkbox input "false"
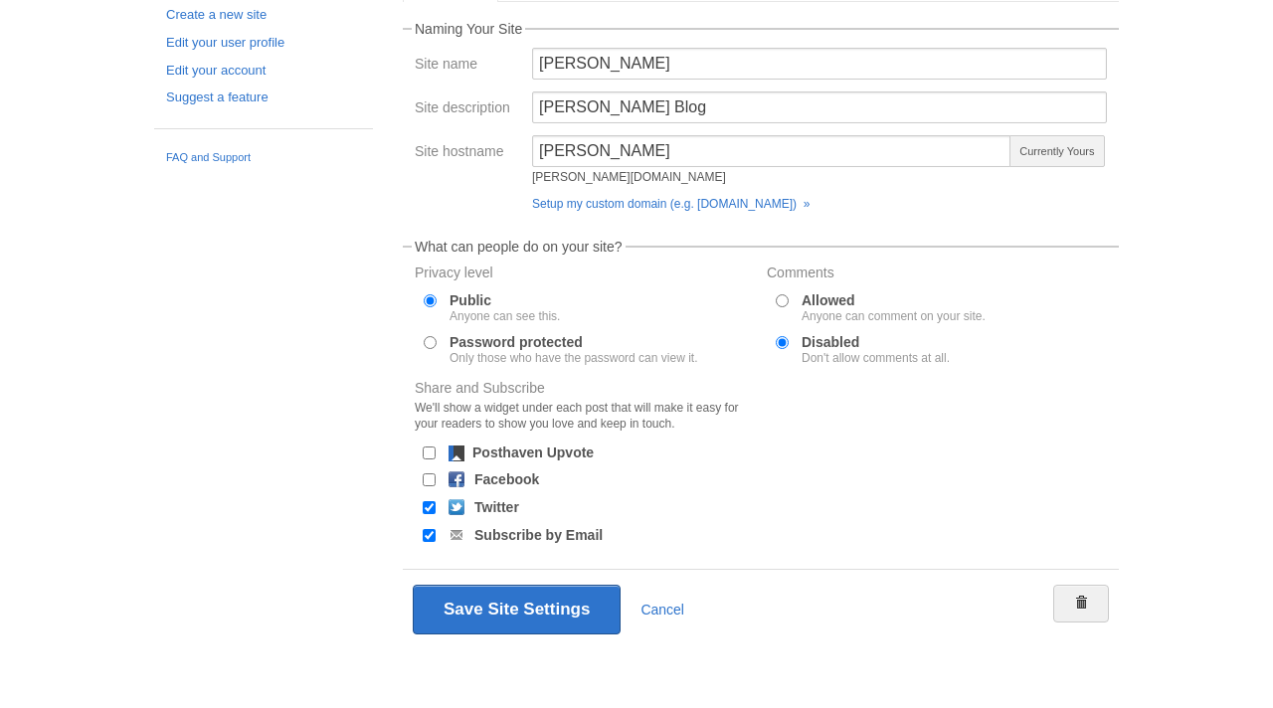
click at [430, 502] on input "Twitter" at bounding box center [429, 507] width 13 height 13
checkbox input "false"
click at [430, 540] on input "Subscribe by Email" at bounding box center [429, 535] width 13 height 13
checkbox input "false"
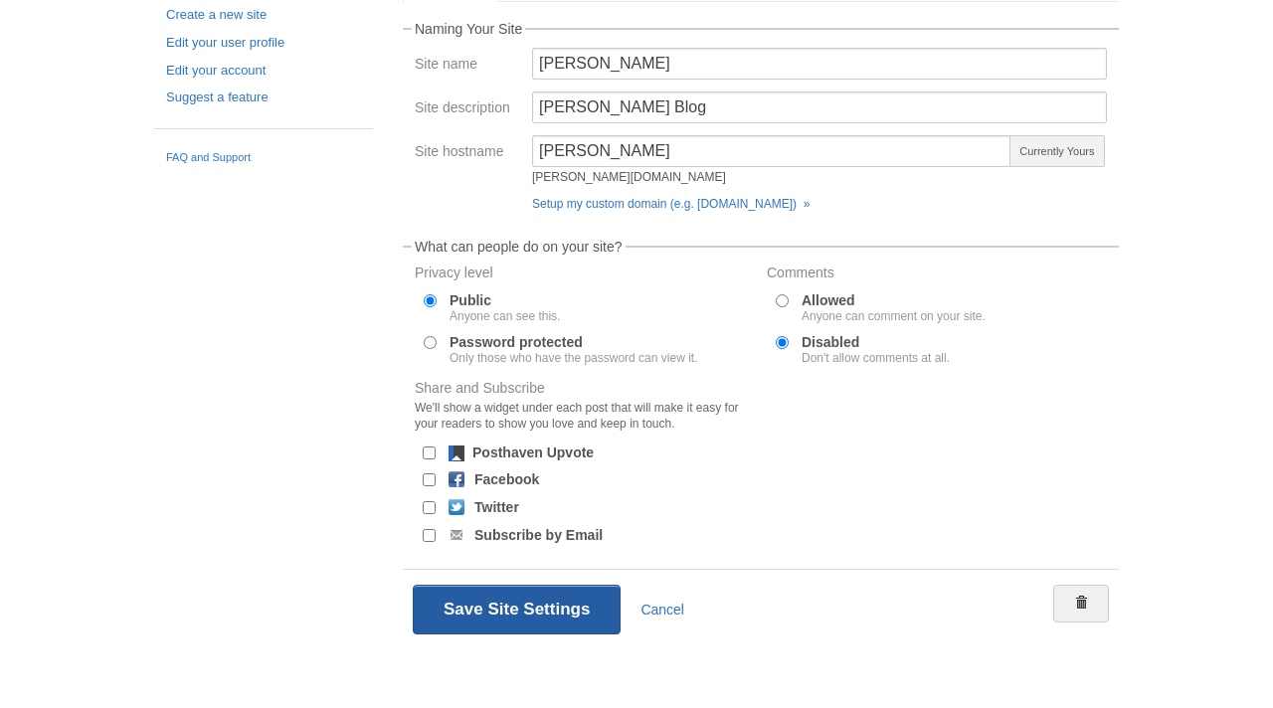
click at [576, 613] on button "Save Site Settings" at bounding box center [517, 610] width 208 height 50
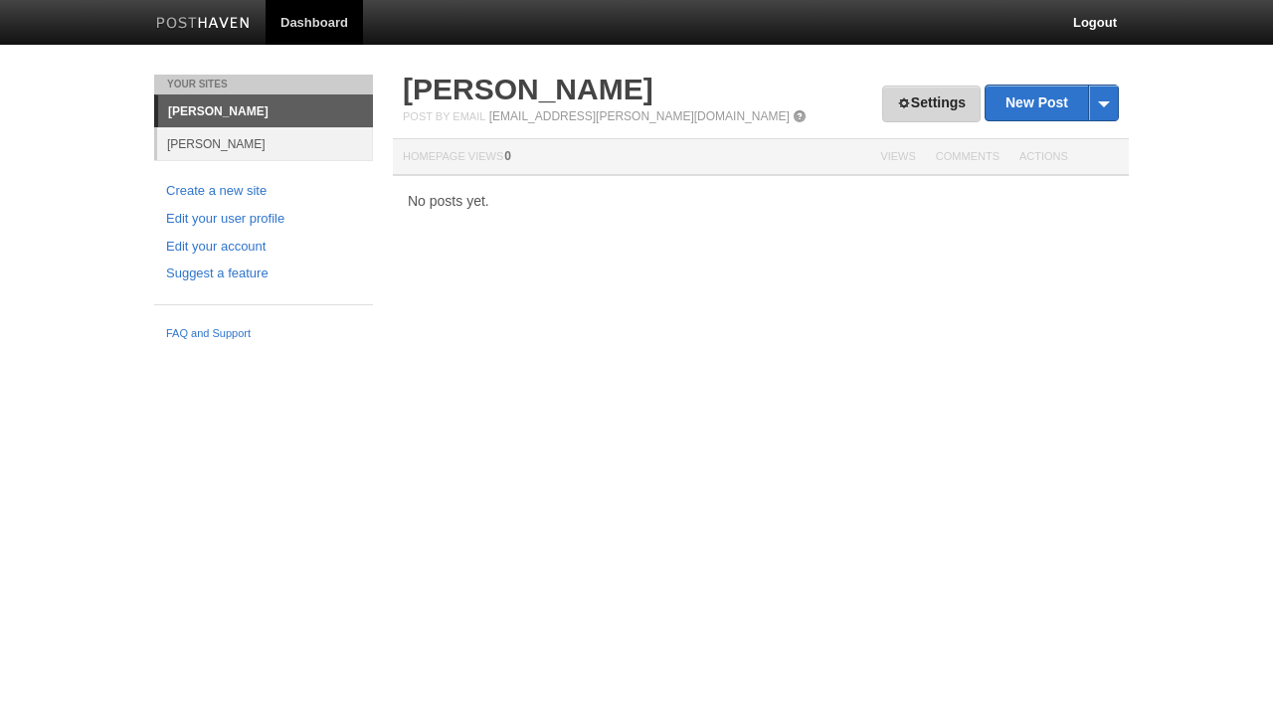
click at [946, 110] on link "Settings" at bounding box center [931, 104] width 98 height 37
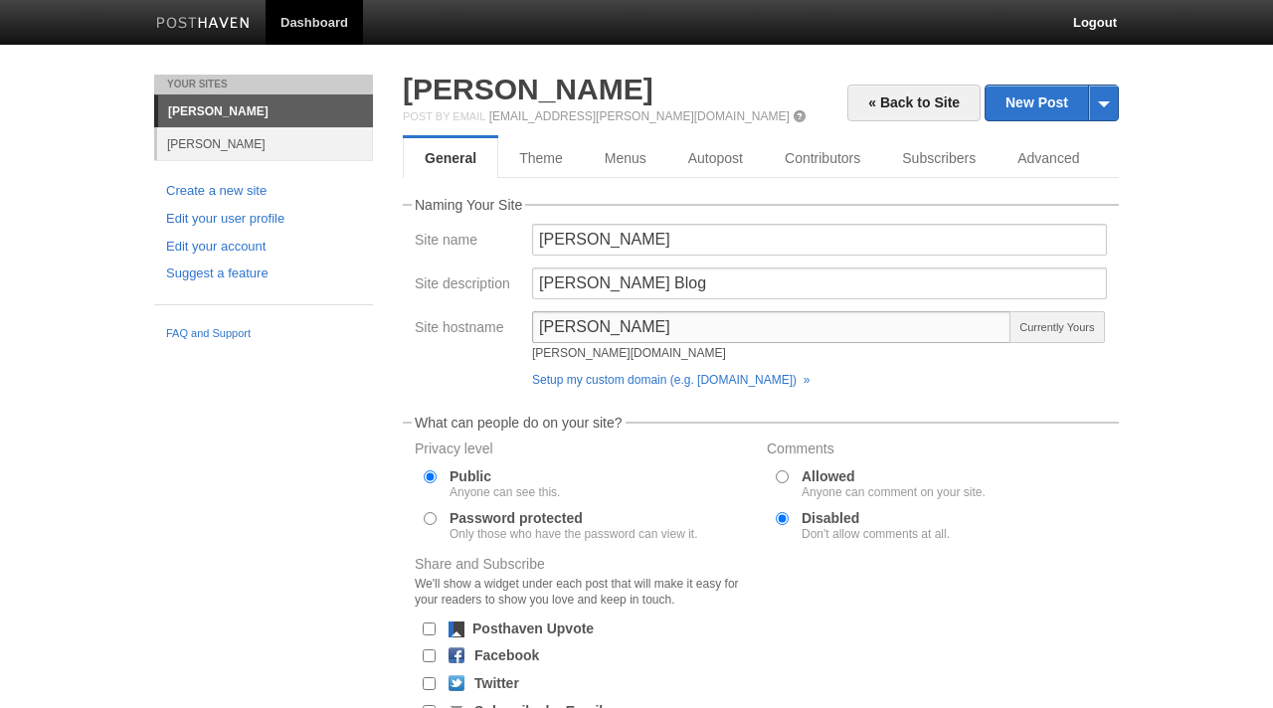
click at [552, 330] on input "[PERSON_NAME]" at bounding box center [771, 327] width 479 height 32
click at [549, 329] on input "[PERSON_NAME]" at bounding box center [771, 327] width 479 height 32
click at [1031, 413] on form "Naming Your Site Site name [PERSON_NAME] Site description [PERSON_NAME] Blog Si…" at bounding box center [761, 511] width 716 height 627
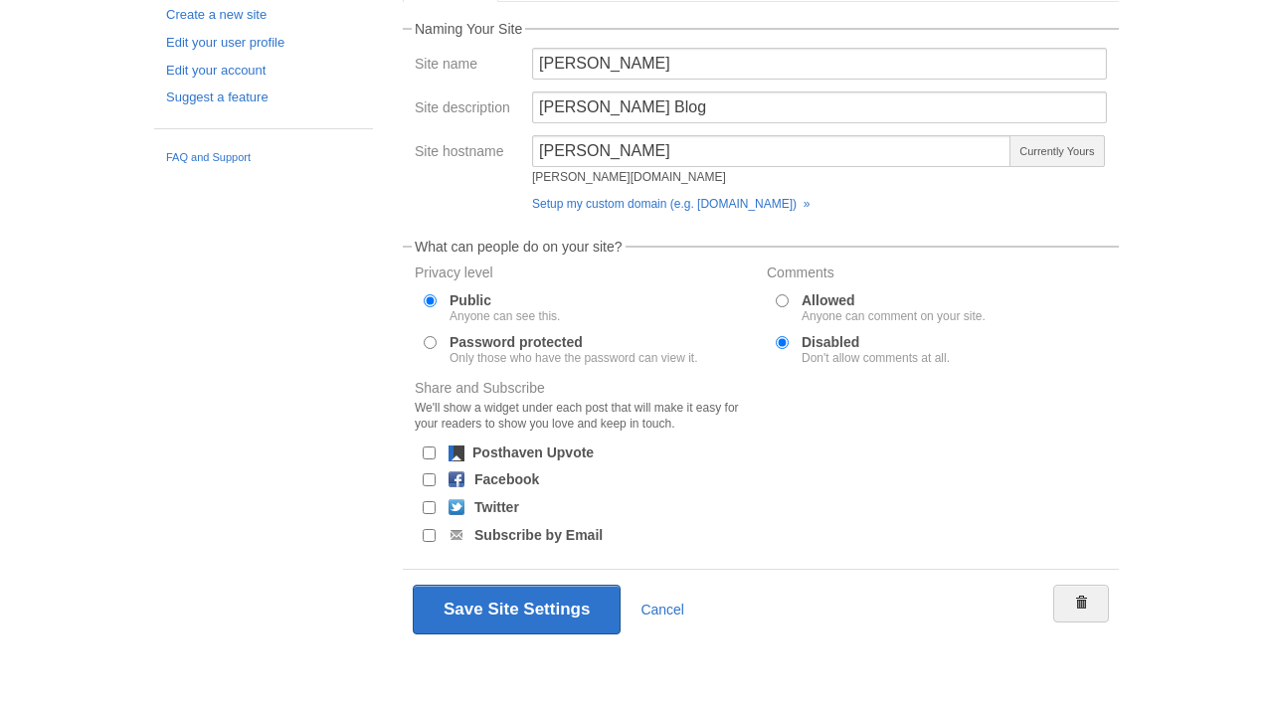
scroll to position [176, 0]
click at [636, 151] on input "[PERSON_NAME]" at bounding box center [771, 151] width 479 height 32
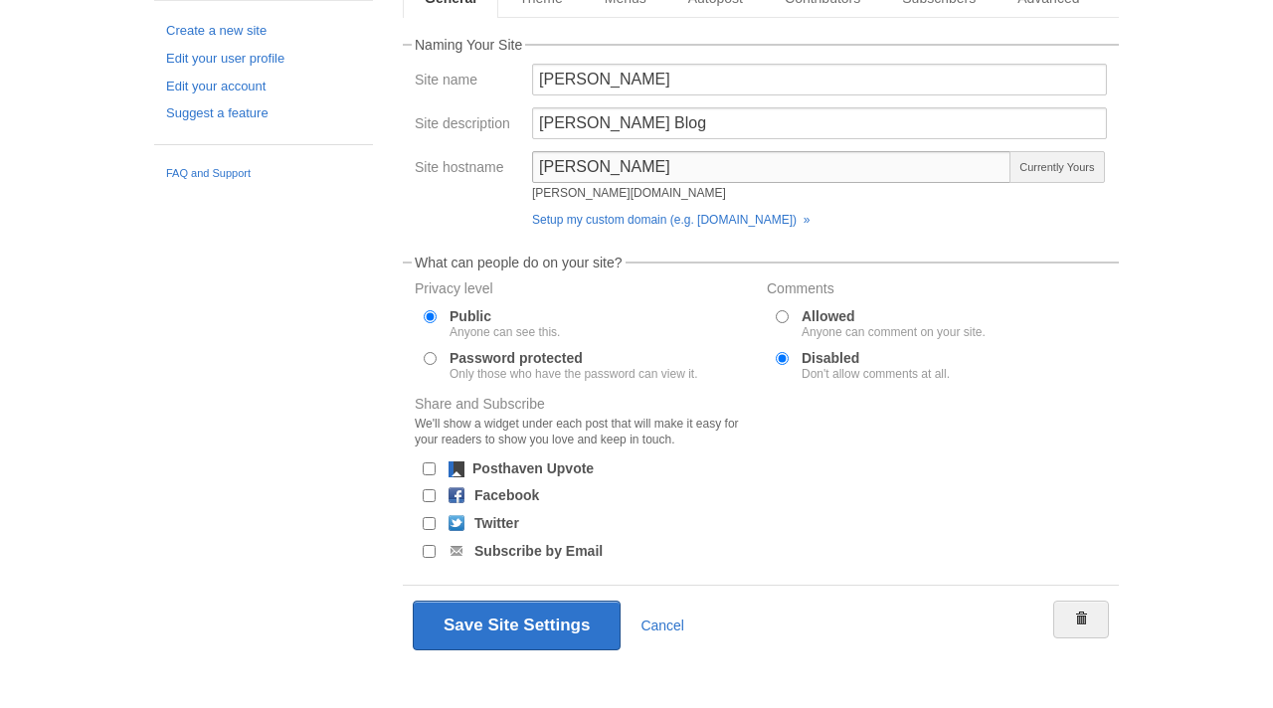
click at [547, 165] on input "[PERSON_NAME]" at bounding box center [771, 167] width 479 height 32
click at [967, 243] on form "Naming Your Site Site name [PERSON_NAME] Site description [PERSON_NAME] Blog Si…" at bounding box center [761, 351] width 716 height 627
click at [549, 164] on input "[PERSON_NAME]" at bounding box center [771, 167] width 479 height 32
type input "[PERSON_NAME]"
click at [1001, 239] on form "Naming Your Site Site name [PERSON_NAME] Site description [PERSON_NAME] Blog Si…" at bounding box center [761, 351] width 716 height 627
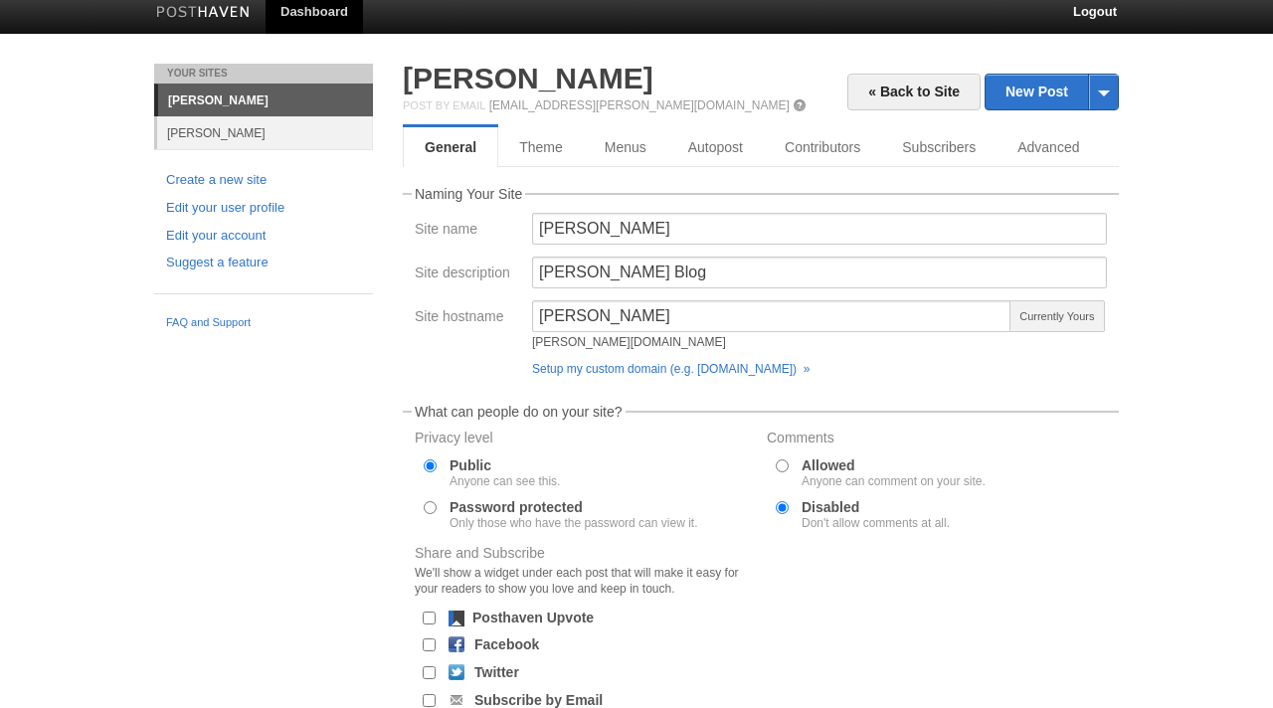
scroll to position [8, 0]
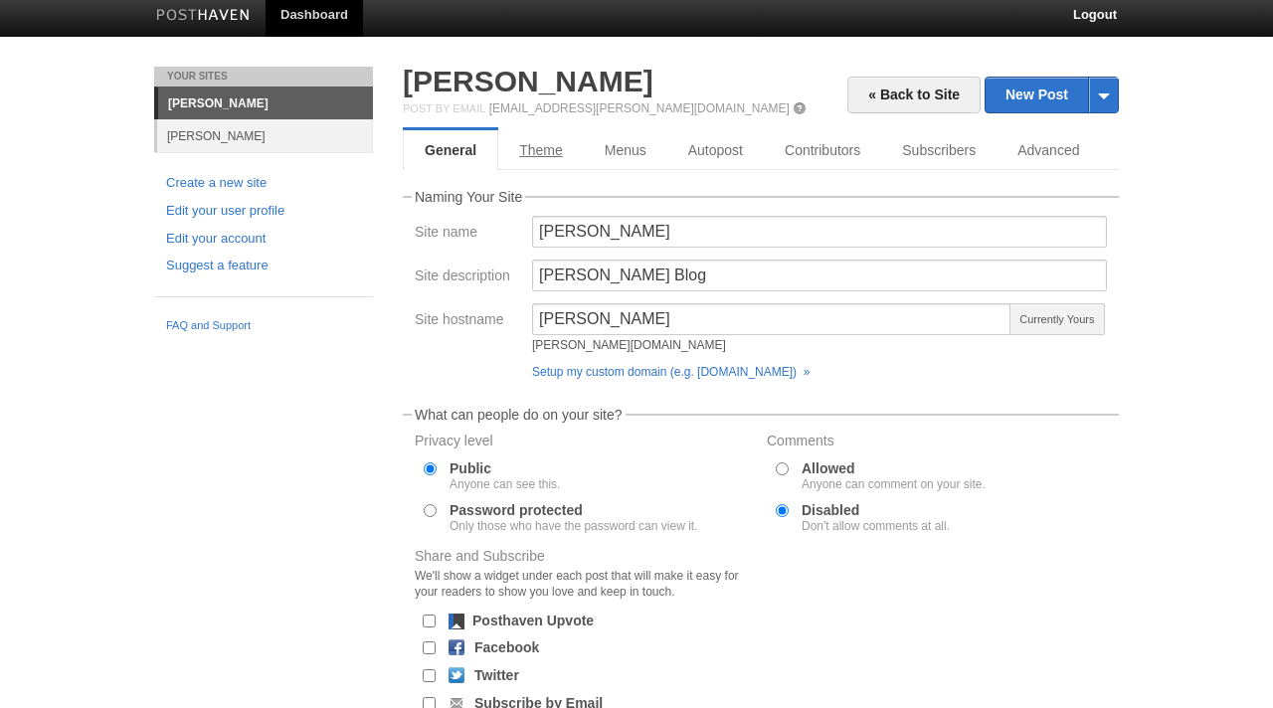
click at [549, 158] on link "Theme" at bounding box center [541, 150] width 86 height 40
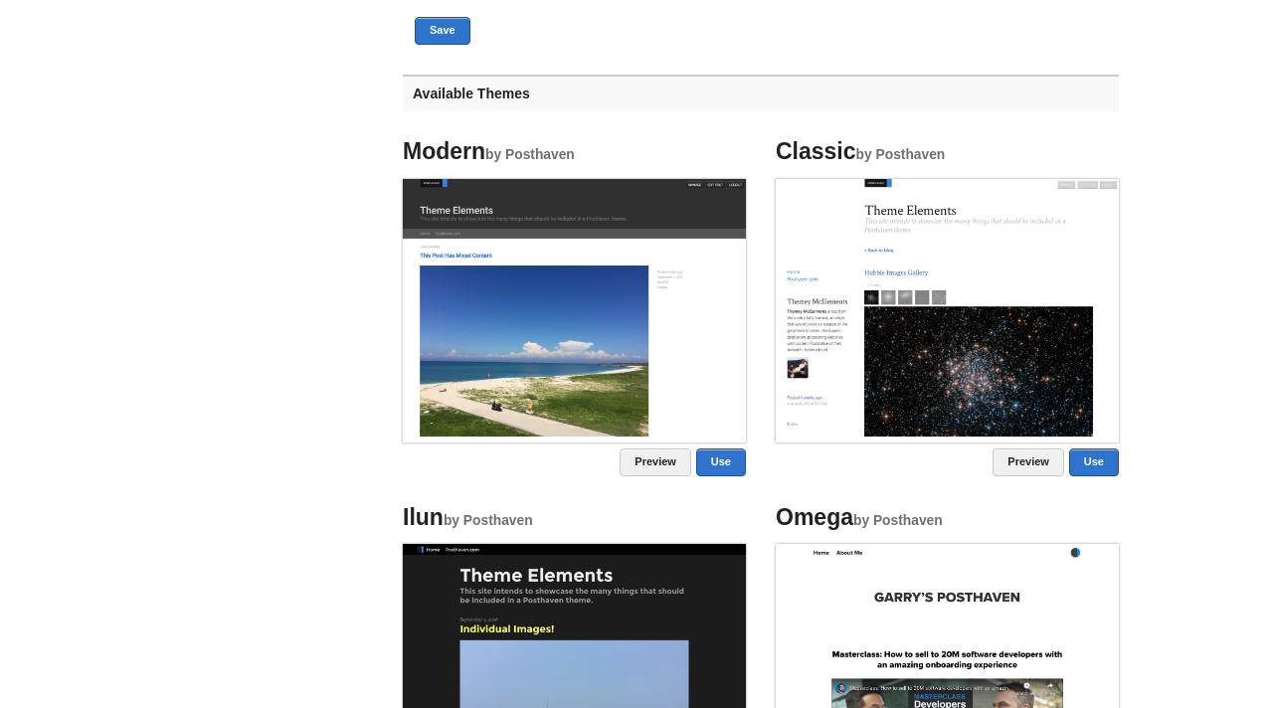
scroll to position [744, 0]
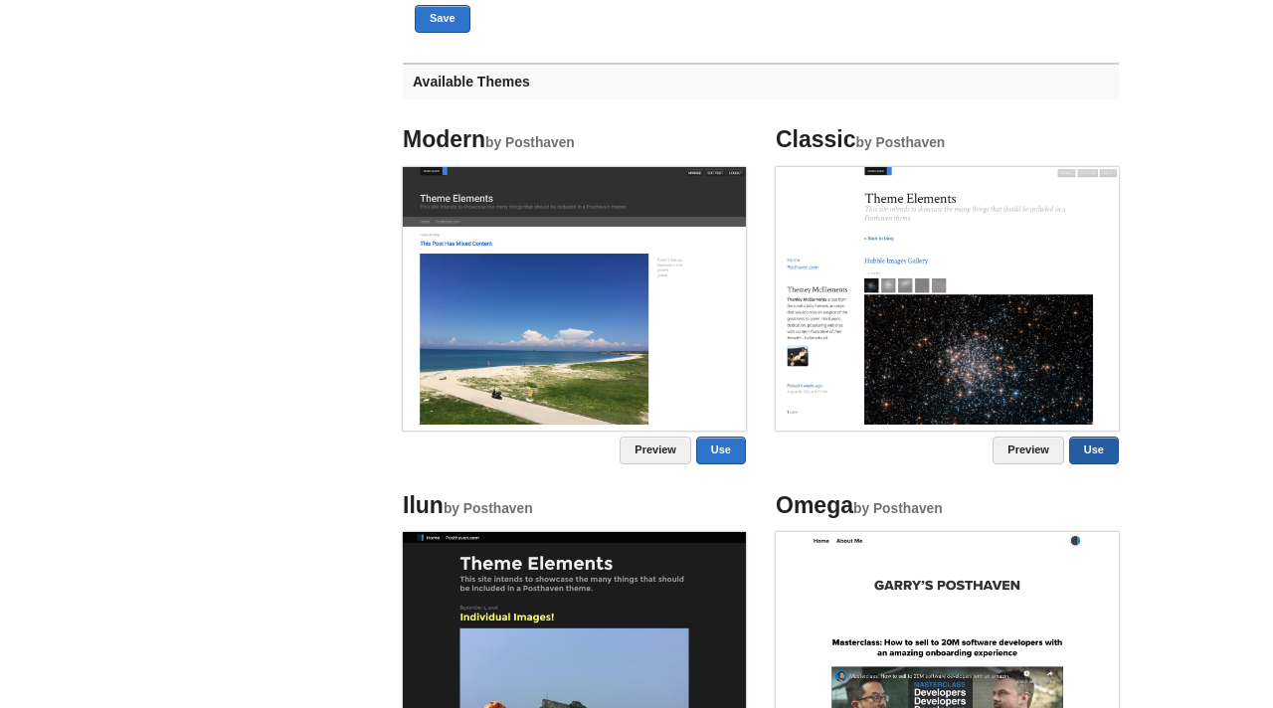
click at [1104, 442] on link "Use" at bounding box center [1094, 450] width 50 height 28
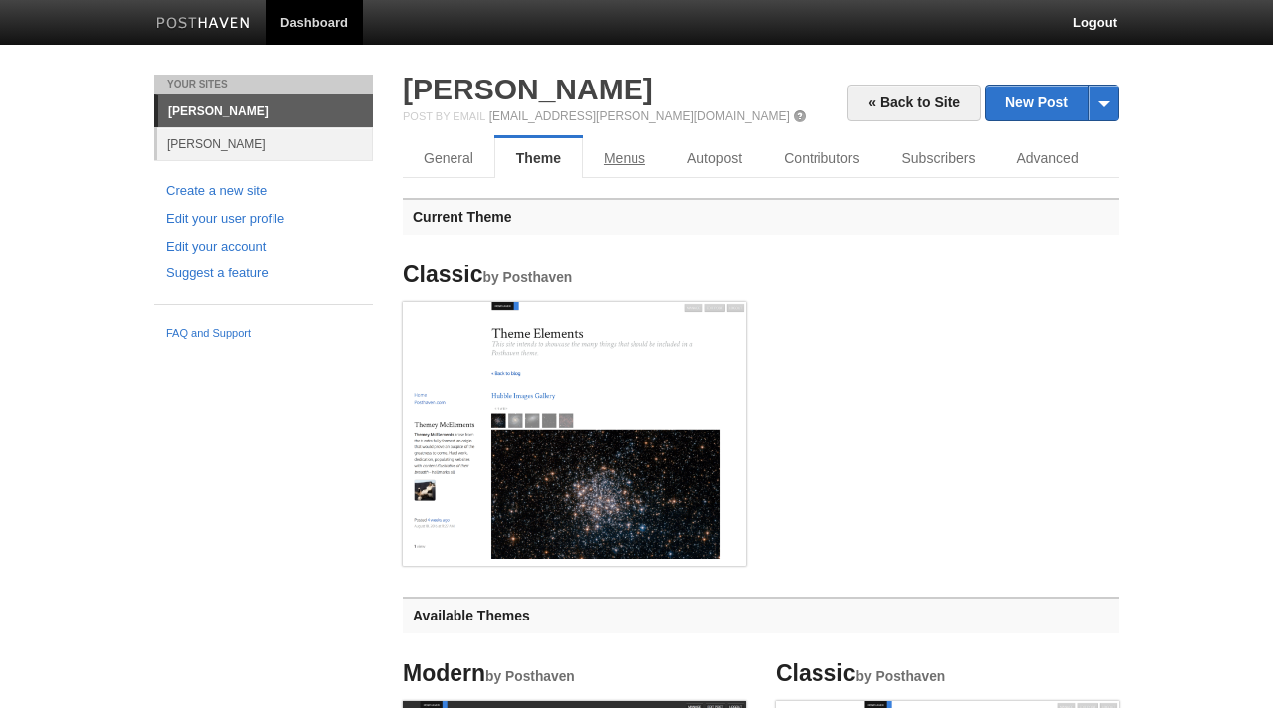
scroll to position [0, 0]
click at [621, 166] on link "Menus" at bounding box center [625, 158] width 84 height 40
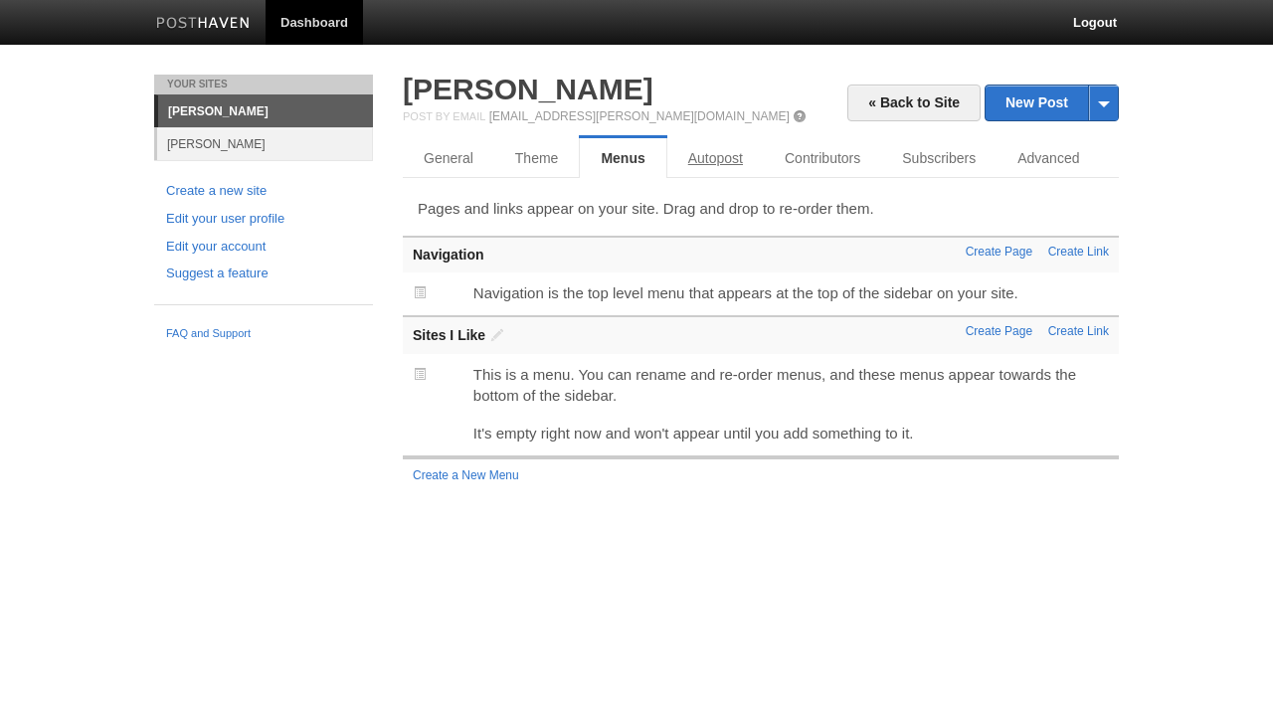
click at [718, 155] on link "Autopost" at bounding box center [715, 158] width 96 height 40
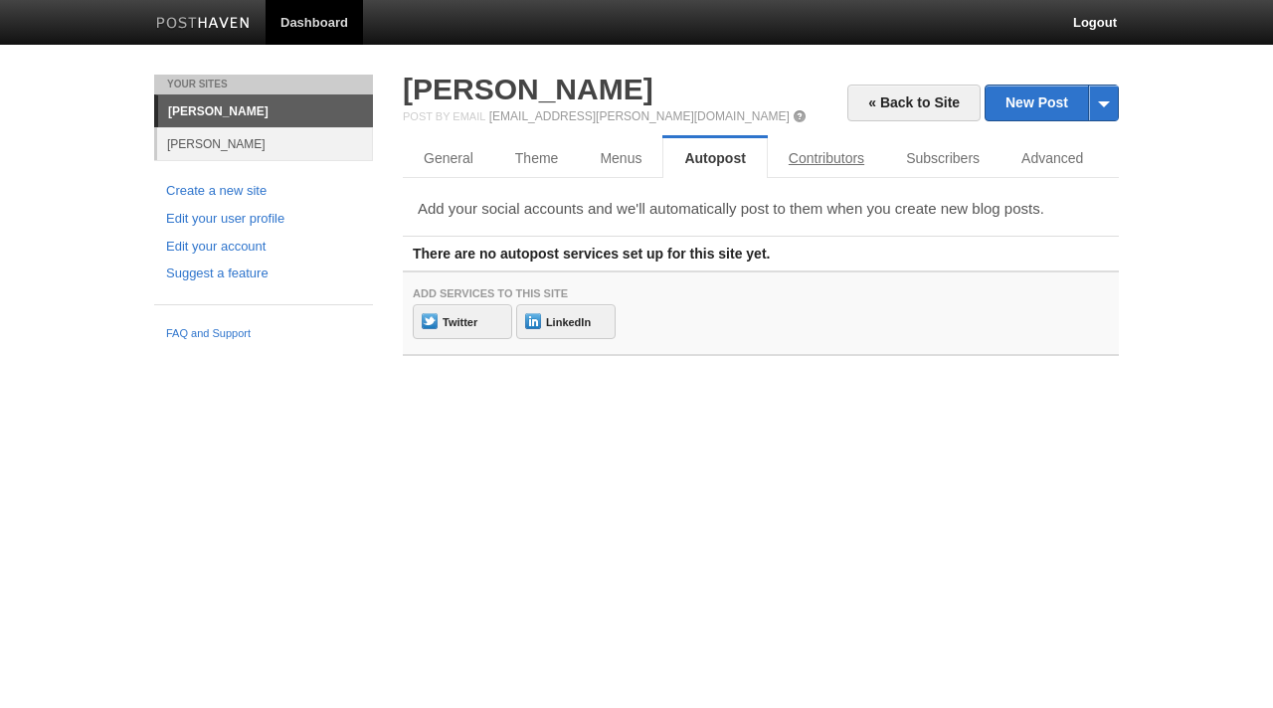
click at [818, 167] on link "Contributors" at bounding box center [826, 158] width 117 height 40
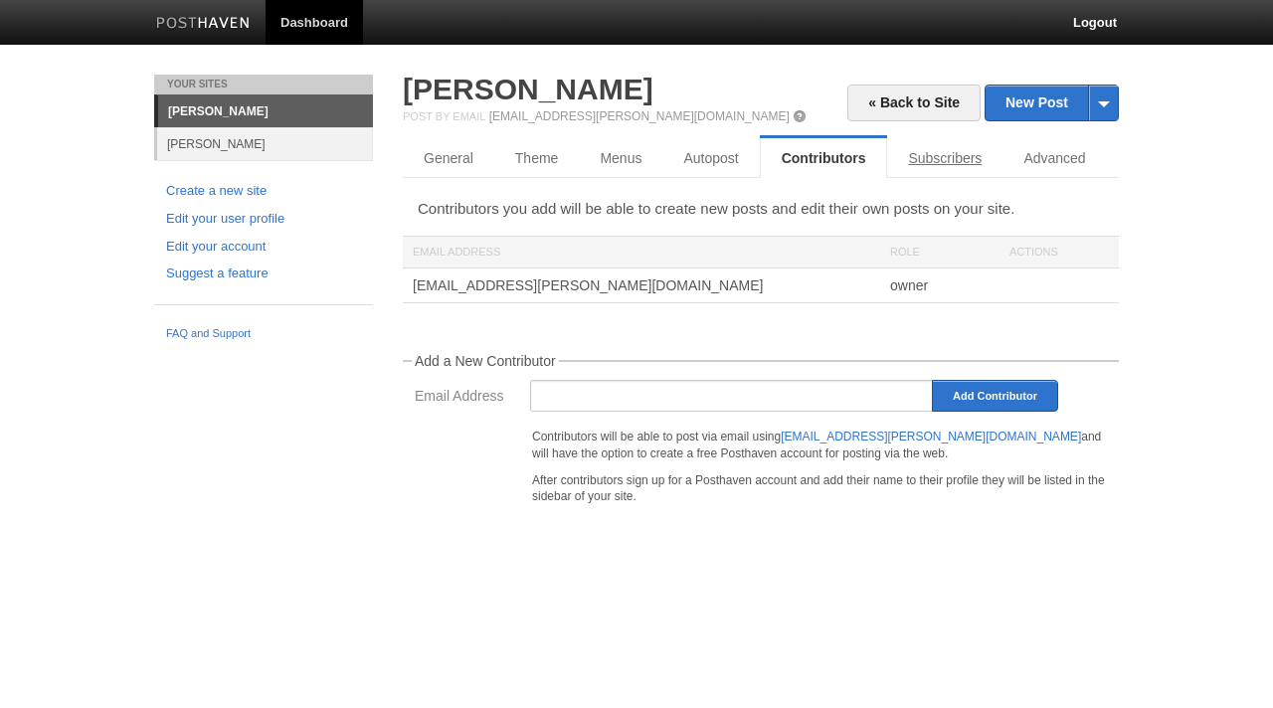
click at [954, 167] on link "Subscribers" at bounding box center [944, 158] width 115 height 40
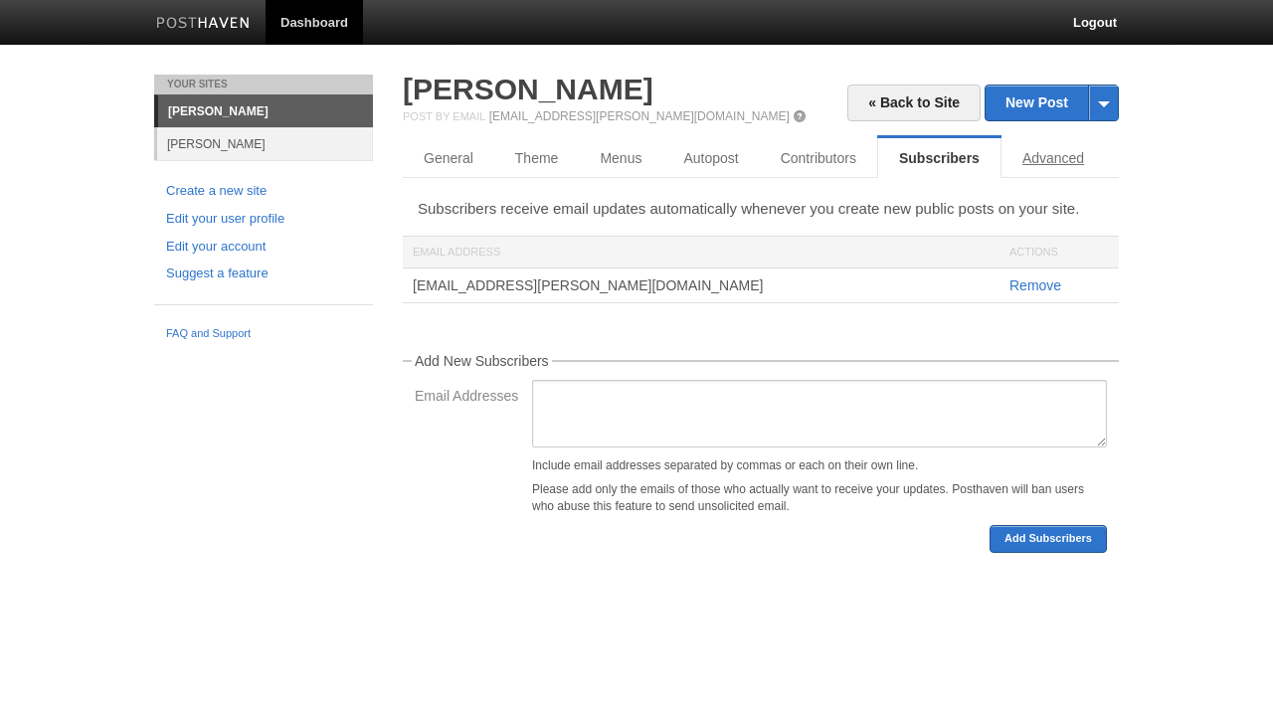
click at [1060, 165] on link "Advanced" at bounding box center [1052, 158] width 103 height 40
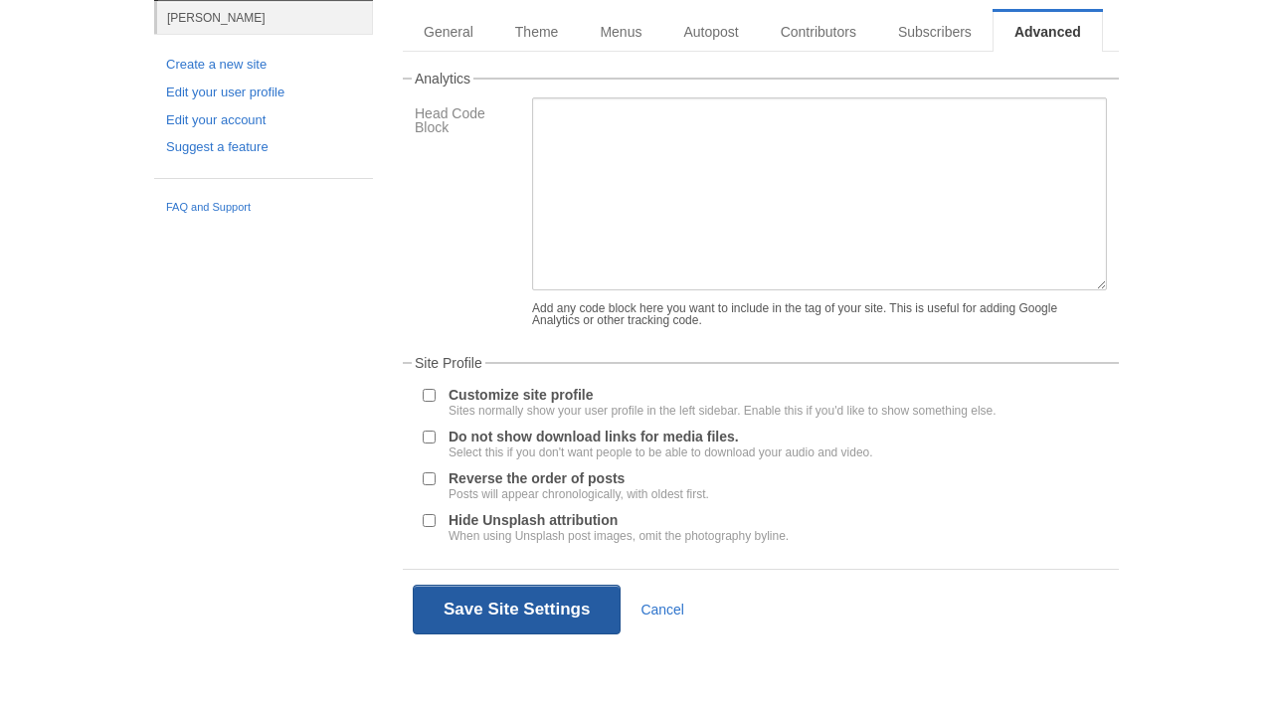
click at [576, 598] on button "Save Site Settings" at bounding box center [517, 610] width 208 height 50
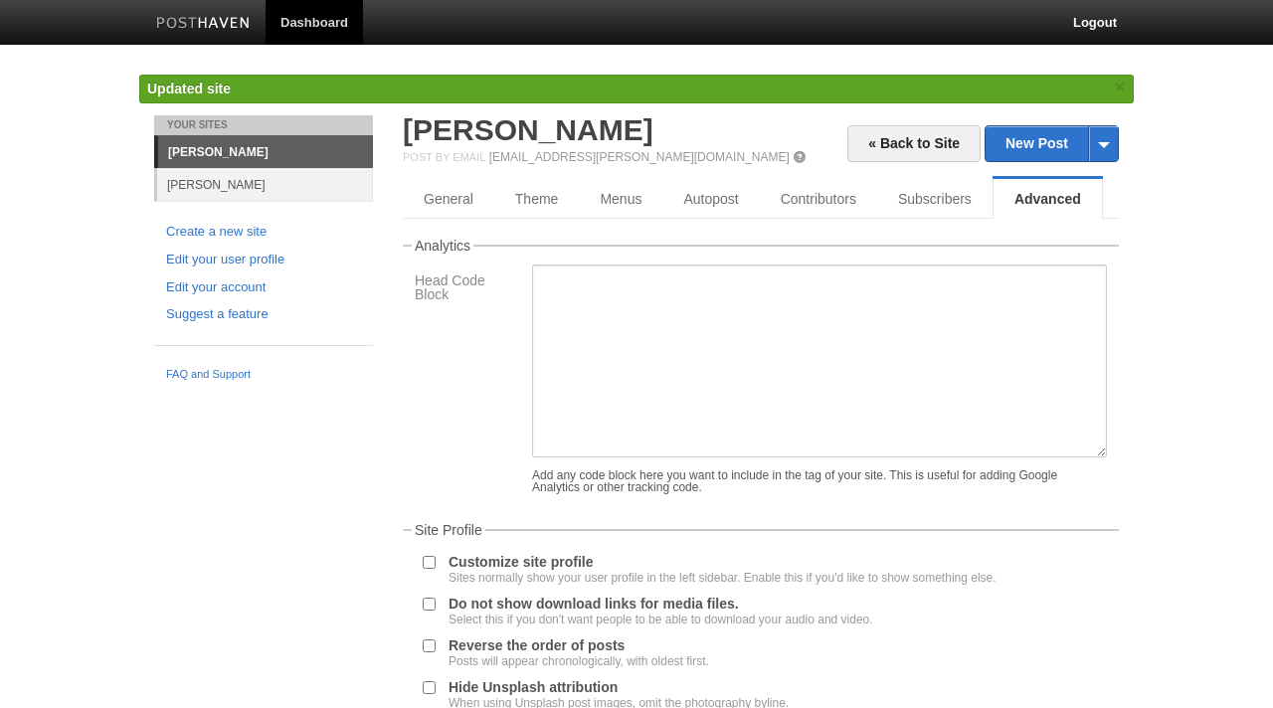
click at [225, 146] on link "[PERSON_NAME]" at bounding box center [265, 152] width 215 height 32
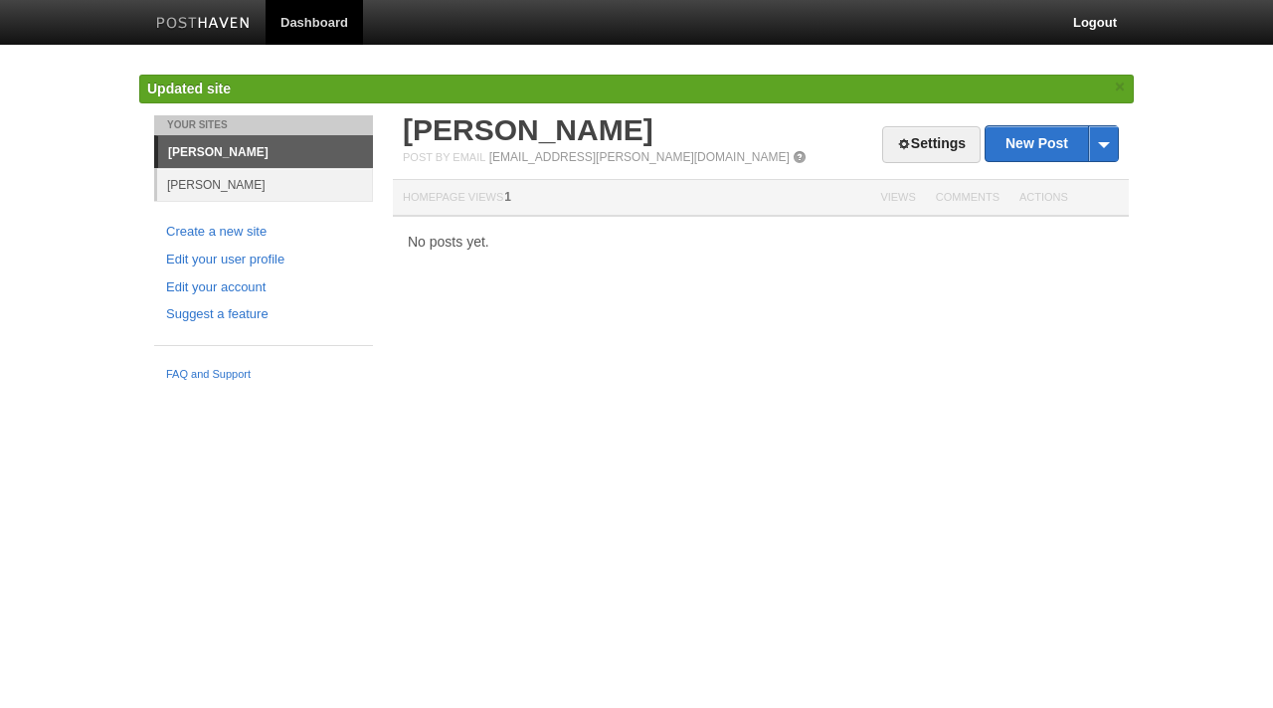
click at [257, 182] on link "[PERSON_NAME]" at bounding box center [265, 184] width 216 height 33
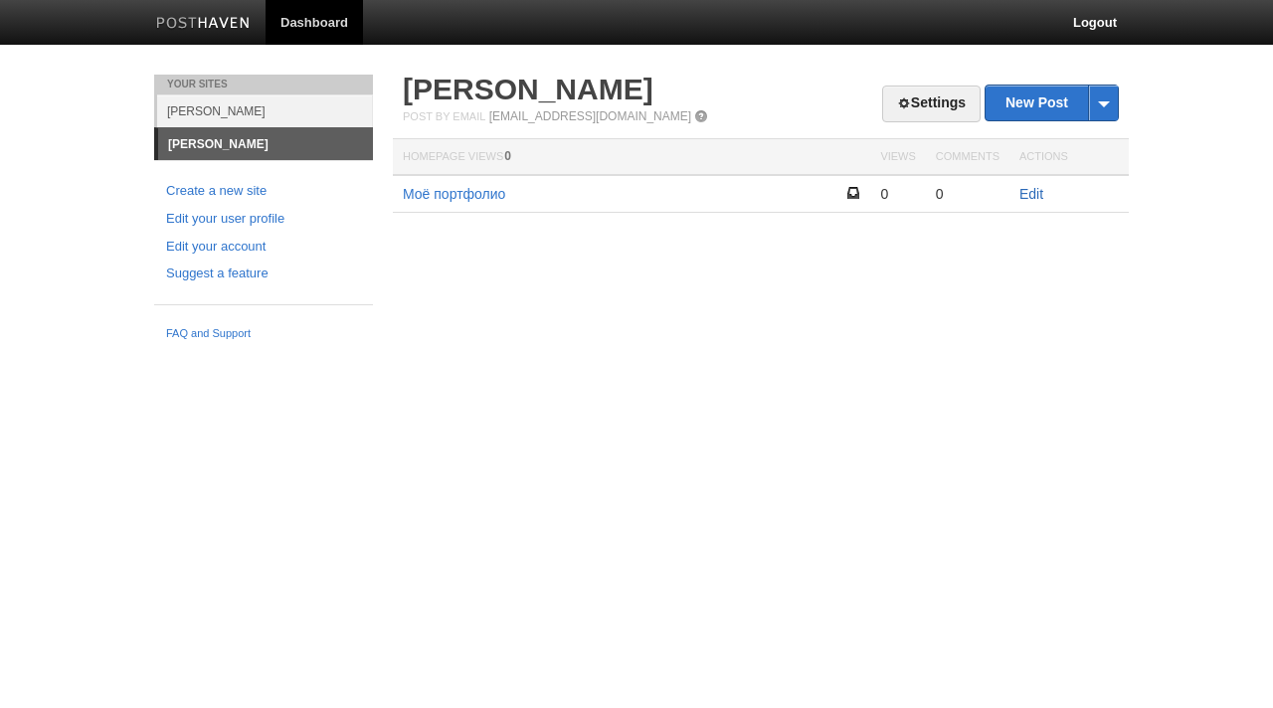
click at [1035, 198] on link "Edit" at bounding box center [1031, 194] width 24 height 16
click at [216, 111] on link "[PERSON_NAME]" at bounding box center [265, 110] width 216 height 33
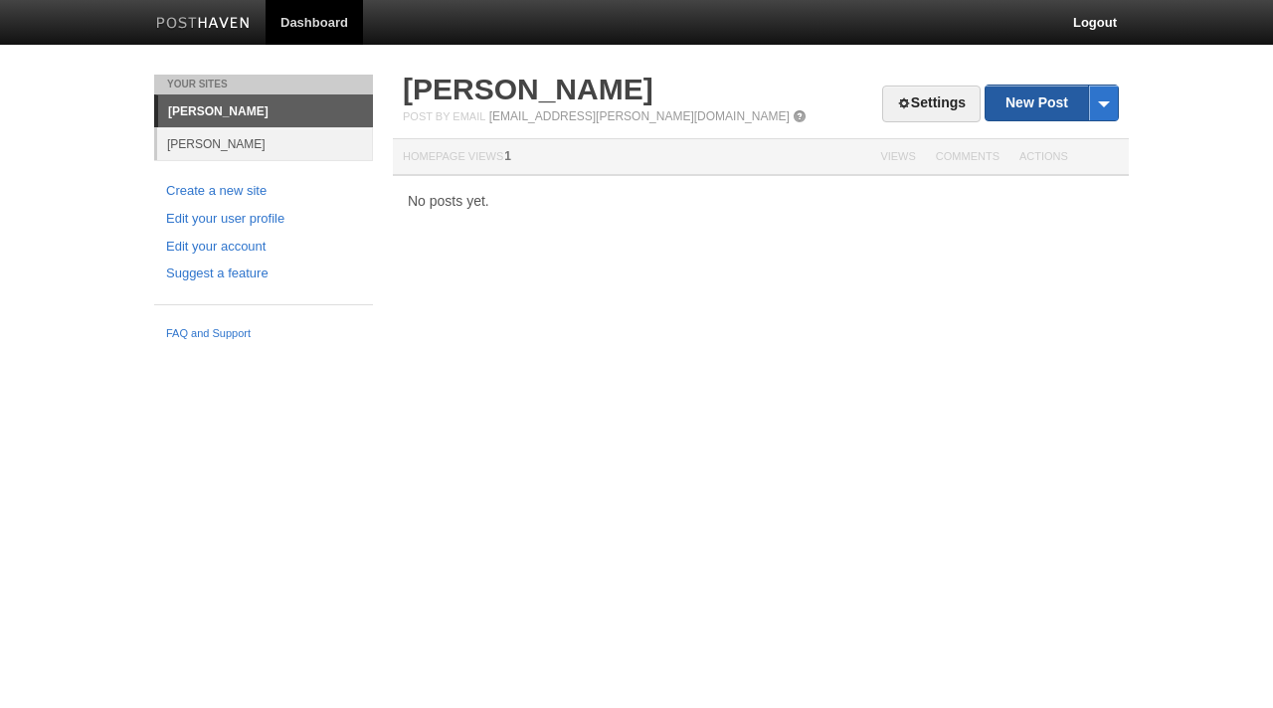
click at [1062, 105] on link "New Post" at bounding box center [1051, 103] width 132 height 35
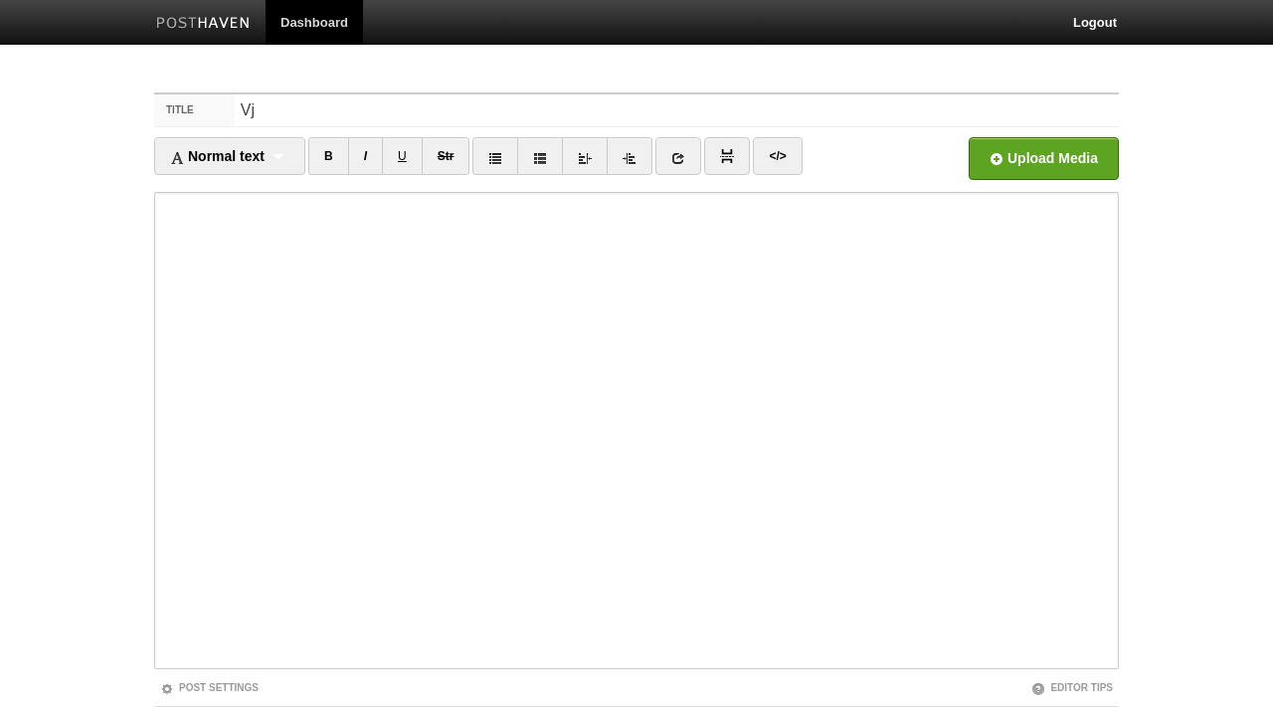
type input "V"
type input "М"
type input "Портфолио"
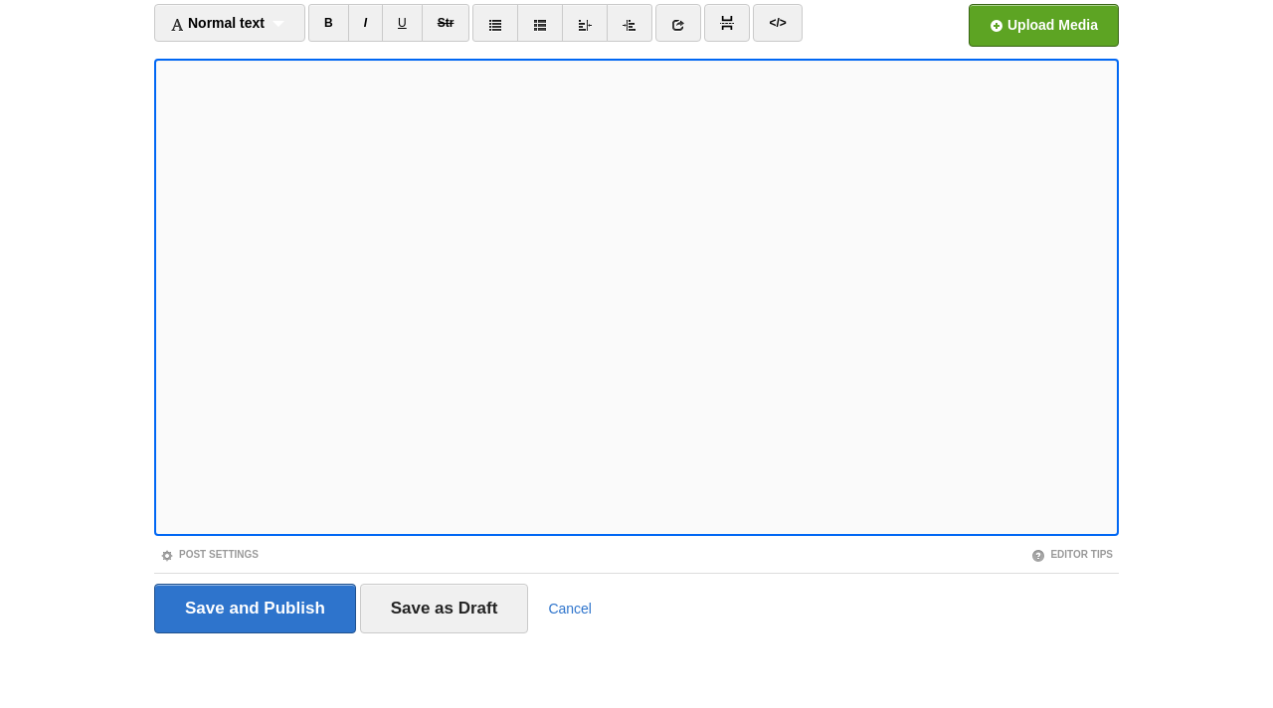
scroll to position [132, 0]
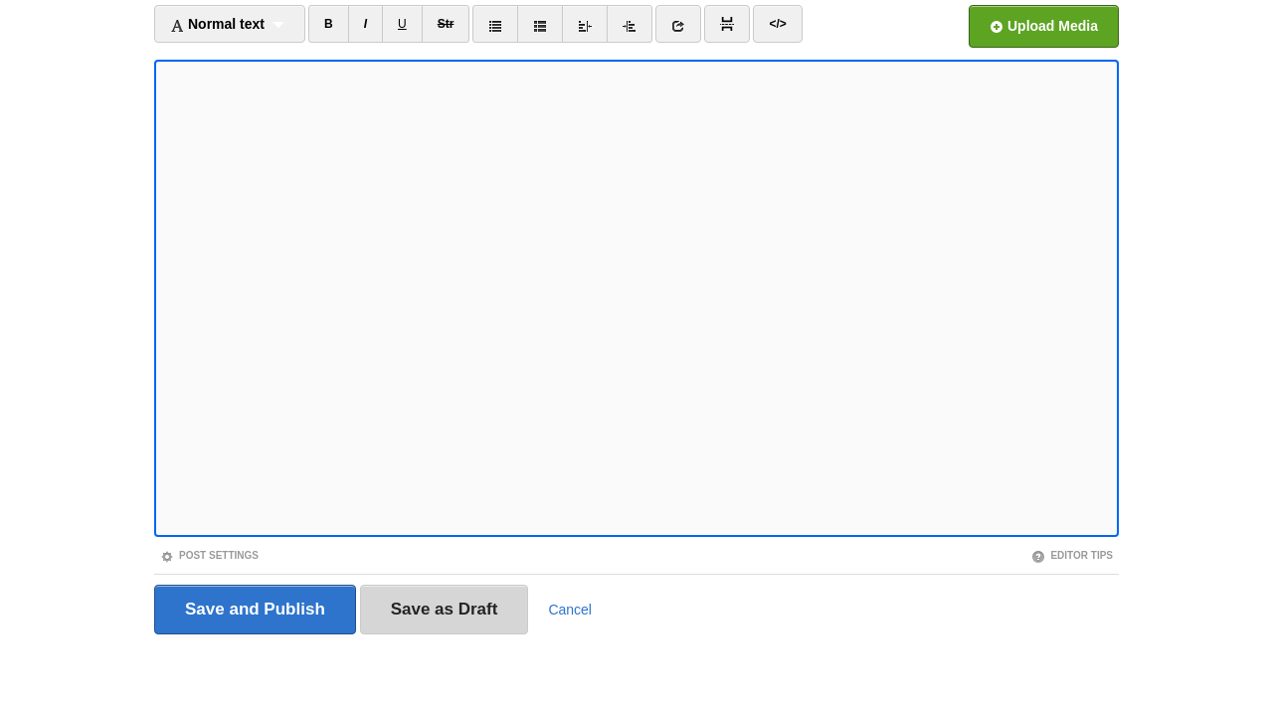
click at [504, 600] on input "Save as Draft" at bounding box center [444, 610] width 169 height 50
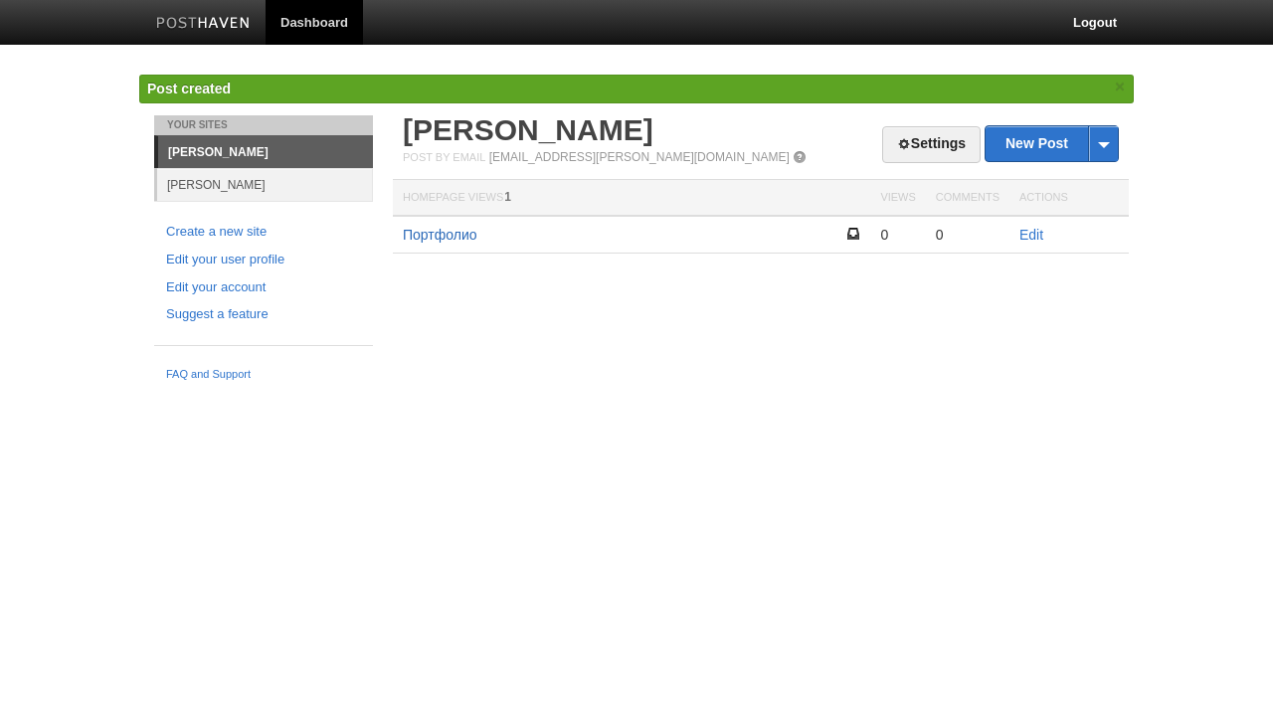
click at [437, 240] on link "Портфолио" at bounding box center [440, 235] width 75 height 16
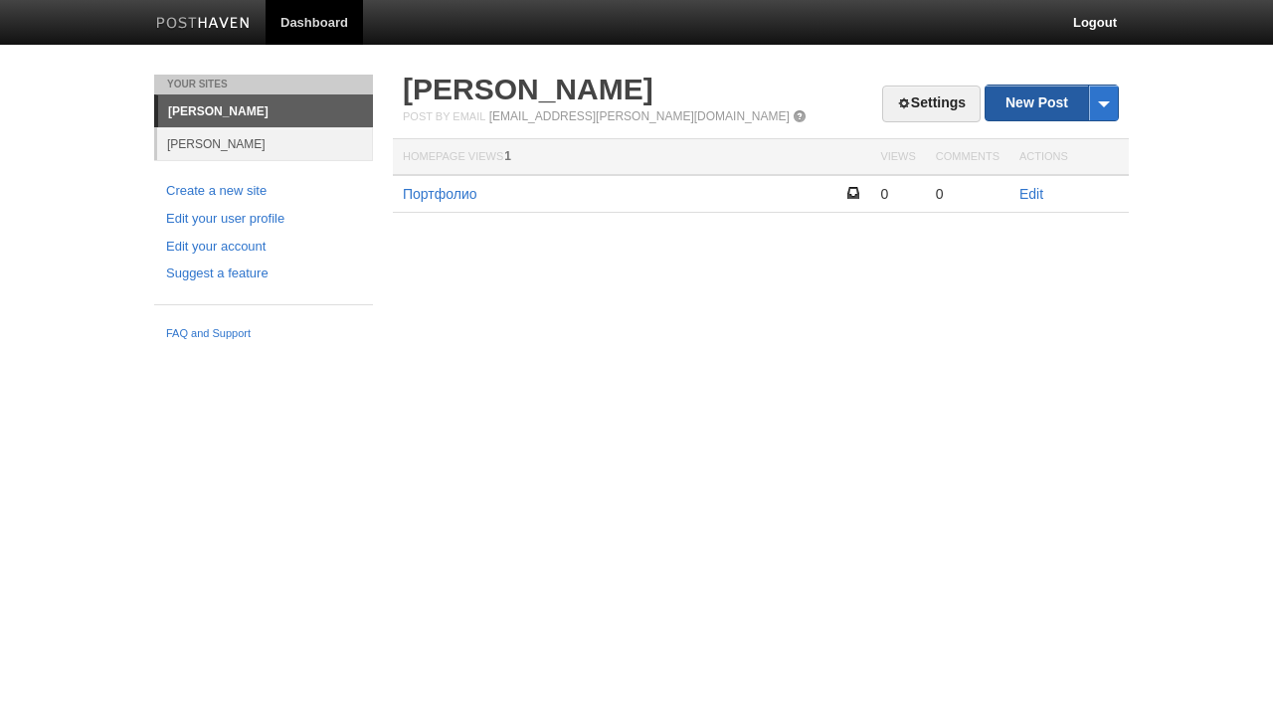
click at [1022, 117] on link "New Post" at bounding box center [1051, 103] width 132 height 35
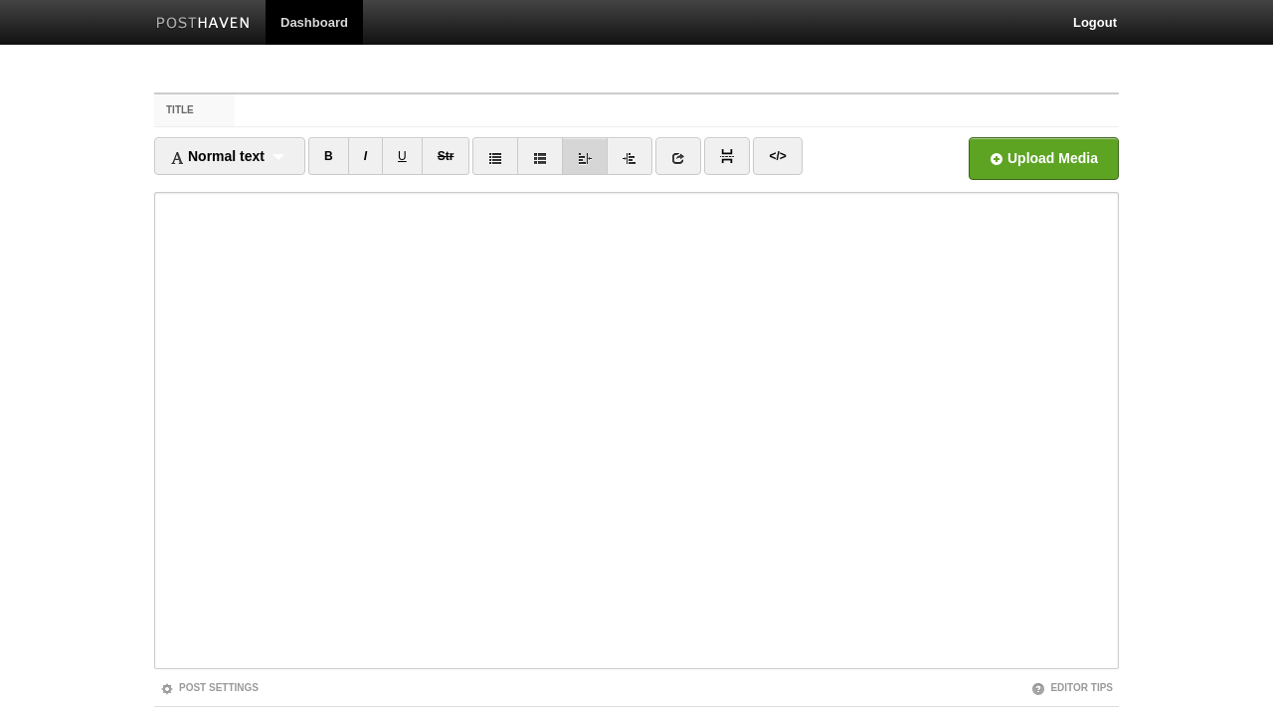
click at [599, 164] on link at bounding box center [585, 156] width 46 height 38
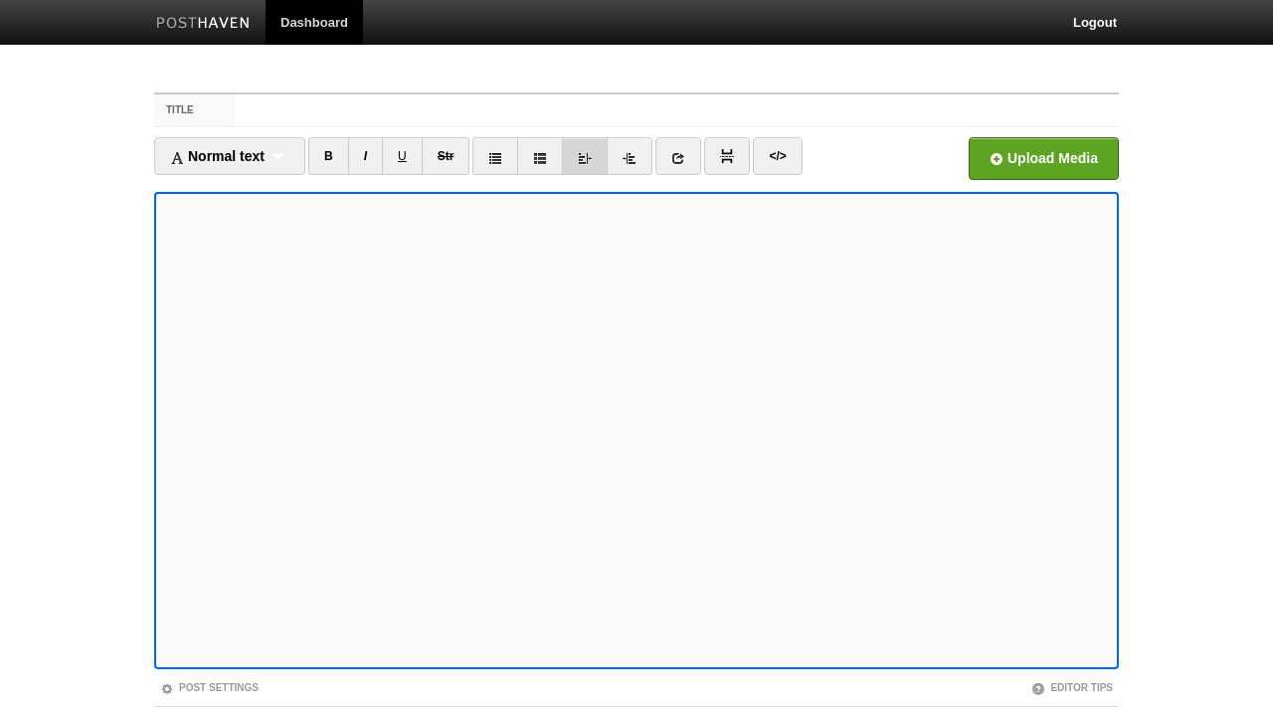
click at [599, 164] on link at bounding box center [585, 156] width 46 height 38
click at [623, 162] on link at bounding box center [630, 156] width 46 height 38
click at [587, 162] on icon at bounding box center [585, 158] width 14 height 14
click at [627, 160] on icon at bounding box center [629, 158] width 14 height 14
click at [602, 155] on link at bounding box center [585, 156] width 46 height 38
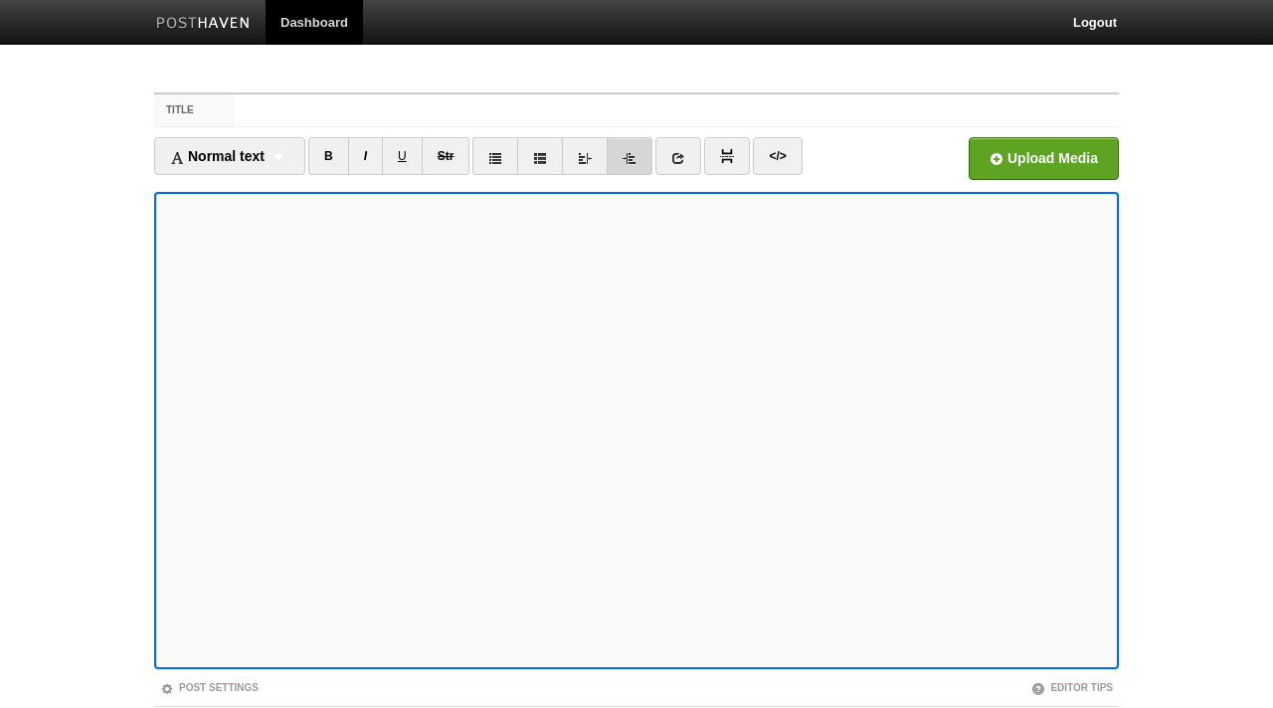
click at [619, 155] on link at bounding box center [630, 156] width 46 height 38
click at [600, 156] on link at bounding box center [585, 156] width 46 height 38
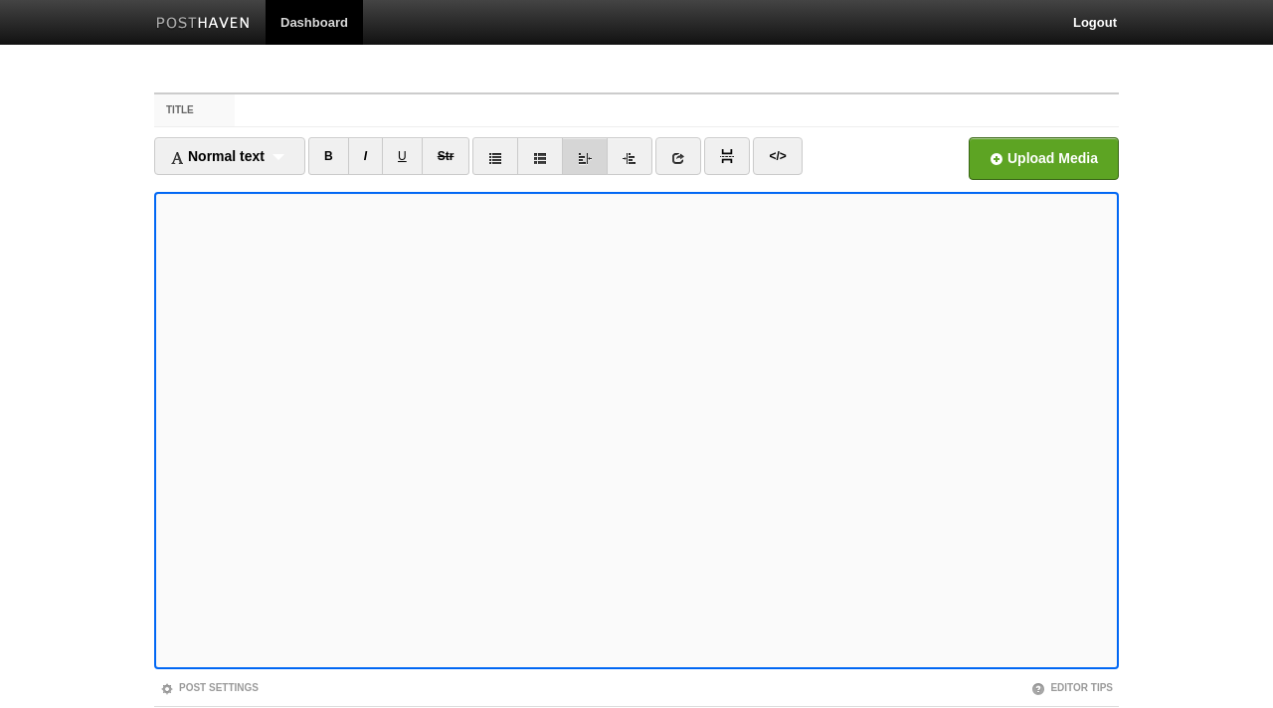
click at [600, 156] on link at bounding box center [585, 156] width 46 height 38
click at [536, 158] on link at bounding box center [540, 156] width 46 height 38
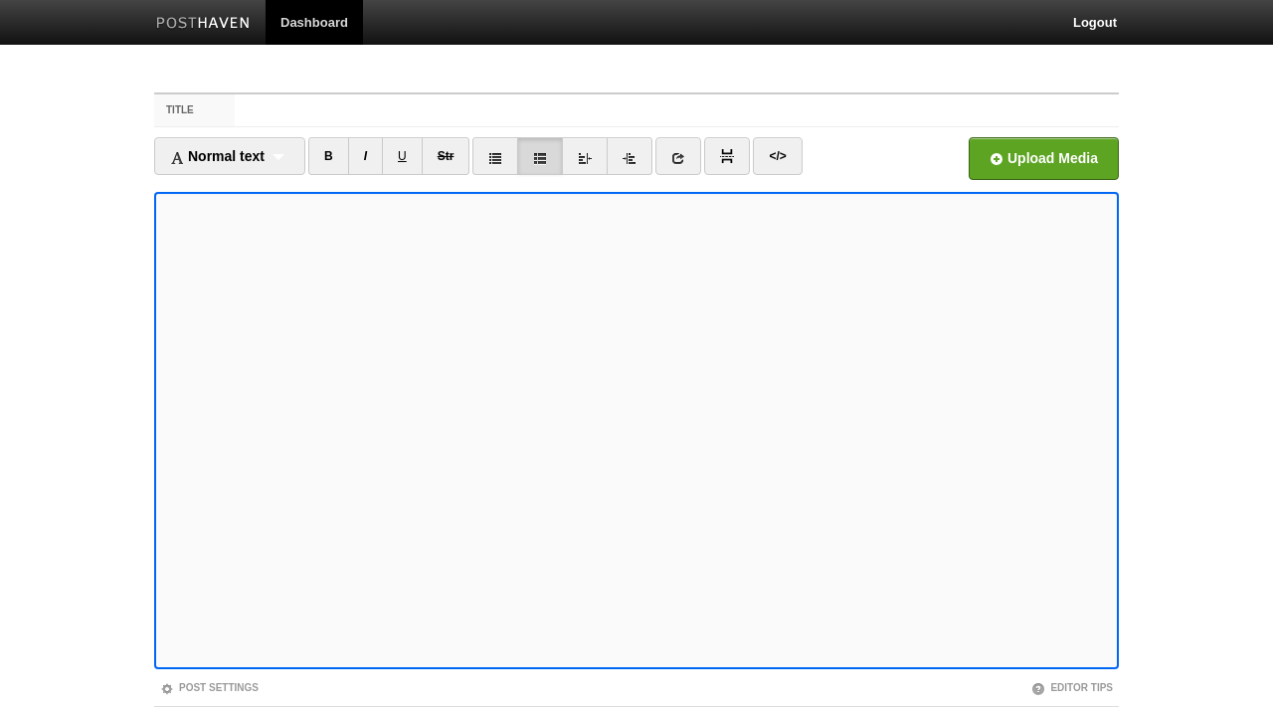
click at [536, 158] on link at bounding box center [540, 156] width 46 height 38
click at [498, 154] on icon at bounding box center [495, 158] width 14 height 14
click at [466, 157] on link "Str" at bounding box center [446, 156] width 49 height 38
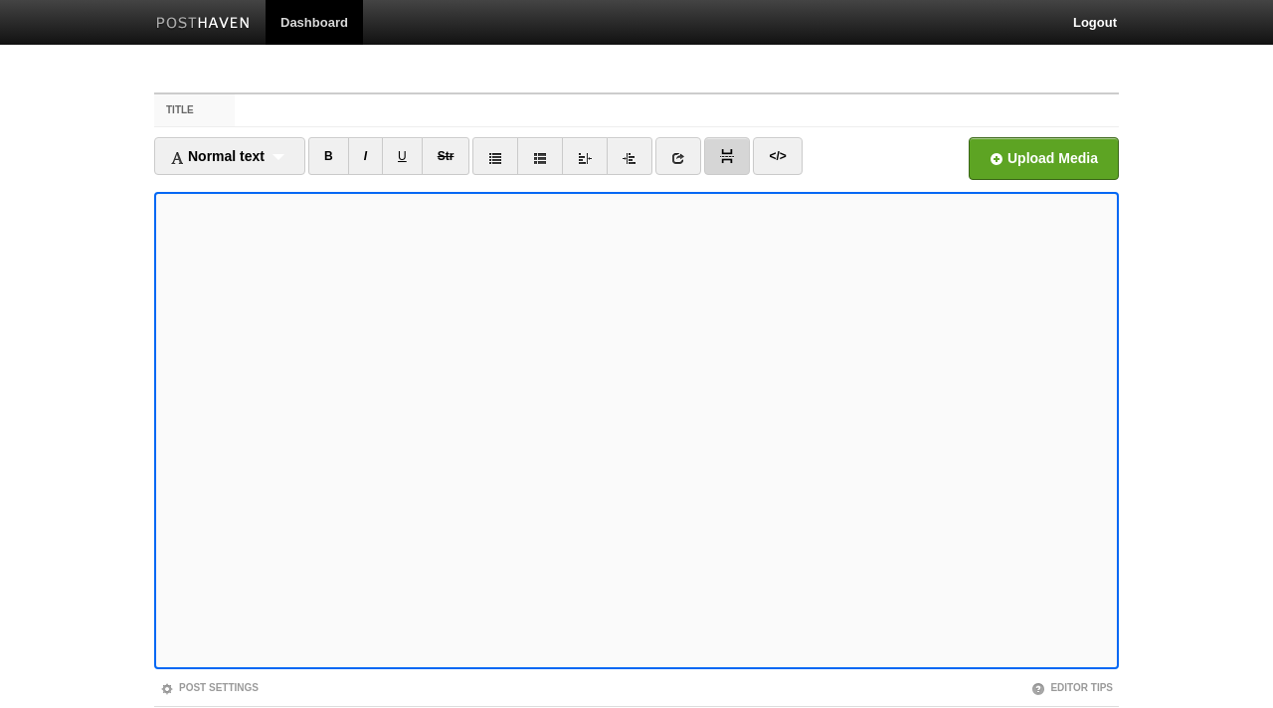
click at [724, 166] on link at bounding box center [727, 156] width 46 height 38
click at [790, 158] on link "</>" at bounding box center [777, 156] width 49 height 38
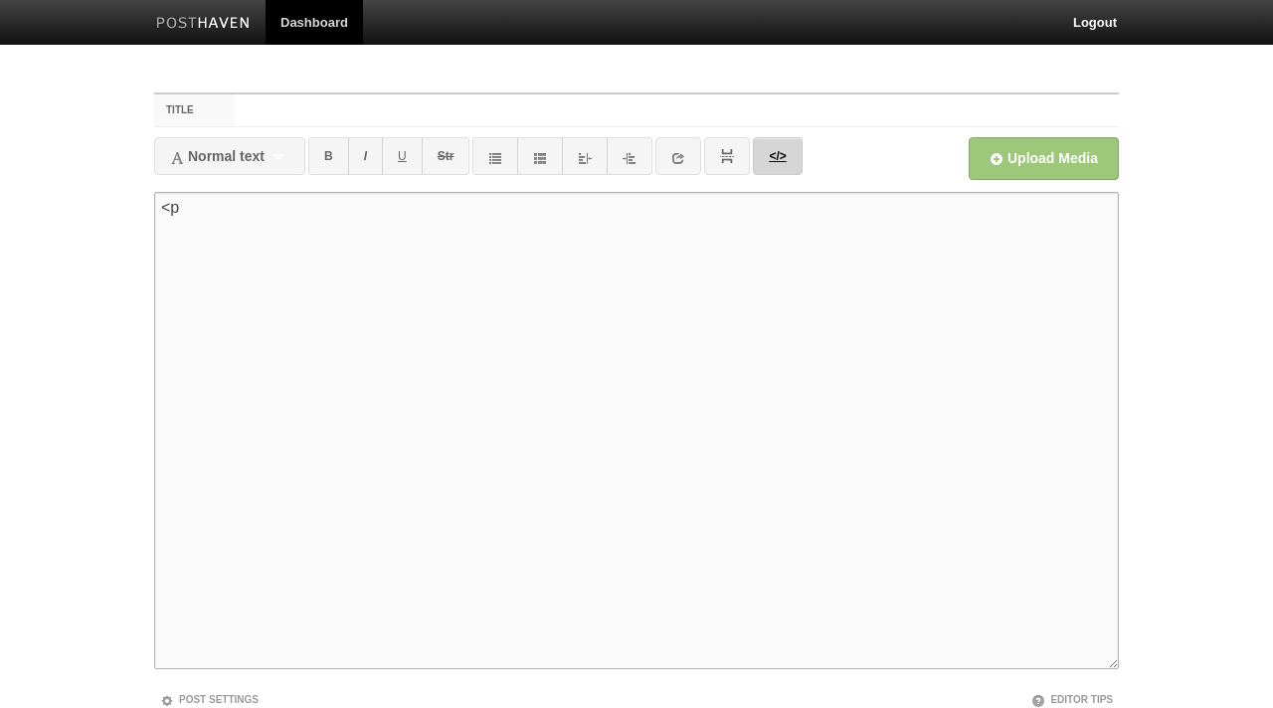
type textarea "<"
click at [294, 166] on div "Normal text Normal text Heading 1 Heading 2 Heading 3" at bounding box center [229, 156] width 151 height 38
click at [274, 157] on div "Normal text Normal text Heading 1 Heading 2 Heading 3" at bounding box center [229, 156] width 151 height 38
click at [252, 154] on span "Normal text" at bounding box center [217, 156] width 94 height 16
click at [201, 164] on div "Normal text Normal text Heading 1 Heading 2 Heading 3" at bounding box center [229, 156] width 151 height 38
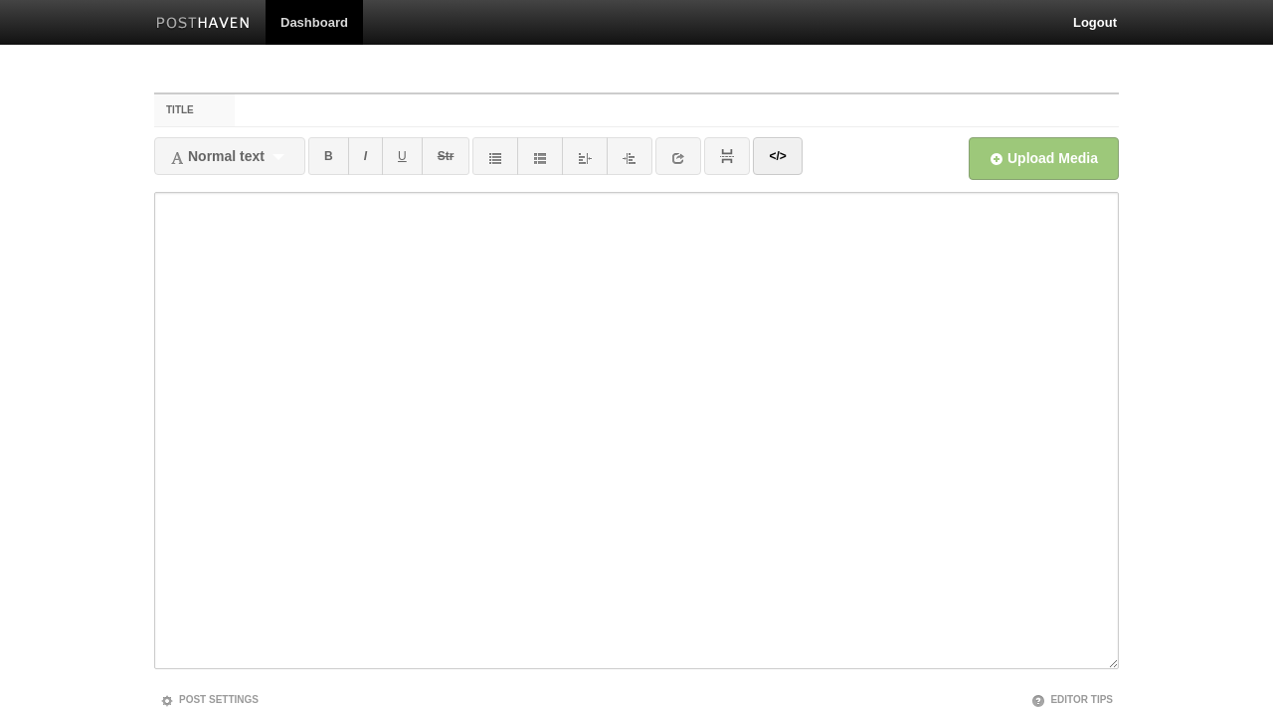
click at [196, 128] on fieldset "Title Normal text Normal text Heading 1 Heading 2 Heading 3 B I U Str ×" at bounding box center [636, 442] width 964 height 701
click at [207, 262] on textarea at bounding box center [636, 430] width 964 height 477
click at [198, 159] on span "Normal text" at bounding box center [217, 156] width 94 height 16
click at [297, 153] on div "Normal text Normal text Heading 1 Heading 2 Heading 3" at bounding box center [229, 156] width 151 height 38
click at [238, 155] on span "Normal text" at bounding box center [217, 156] width 94 height 16
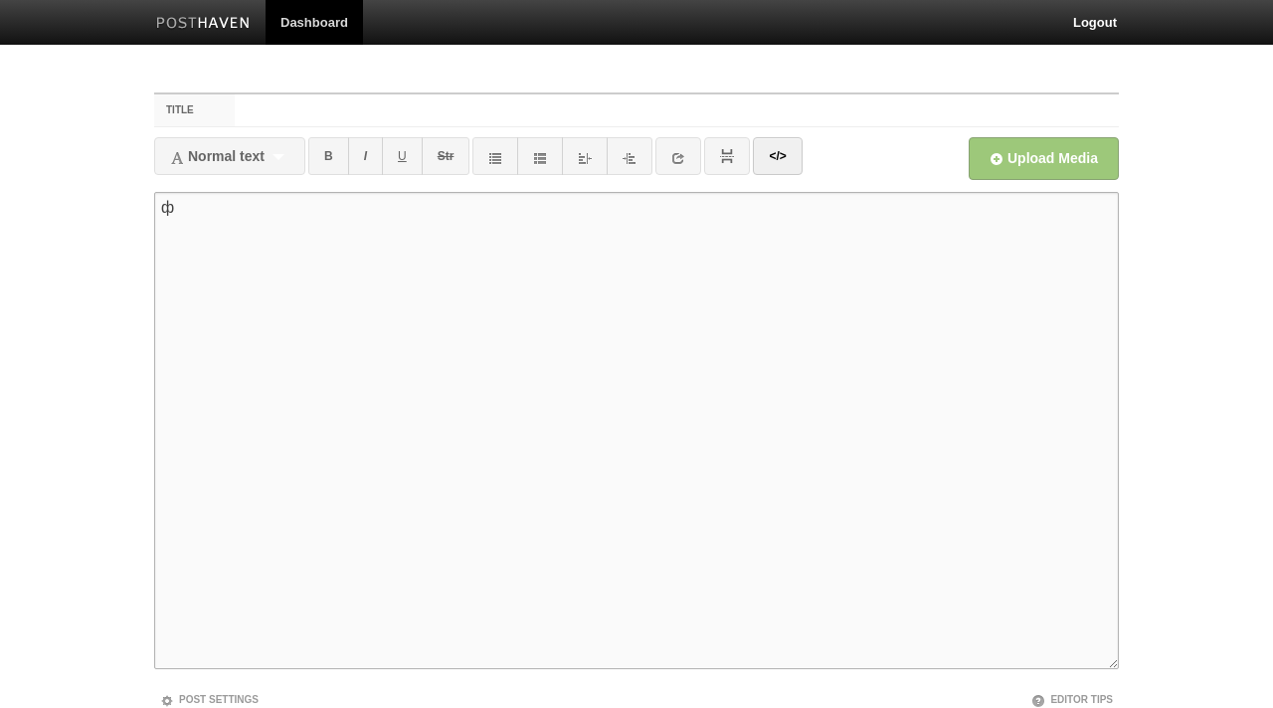
click at [277, 161] on div "Normal text Normal text Heading 1 Heading 2 Heading 3" at bounding box center [229, 156] width 151 height 38
click at [283, 161] on div "Normal text Normal text Heading 1 Heading 2 Heading 3" at bounding box center [229, 156] width 151 height 38
click at [273, 232] on textarea "ф" at bounding box center [636, 430] width 964 height 477
drag, startPoint x: 269, startPoint y: 159, endPoint x: 173, endPoint y: 158, distance: 96.5
click at [173, 158] on div "Normal text Normal text Heading 1 Heading 2 Heading 3" at bounding box center [229, 156] width 151 height 38
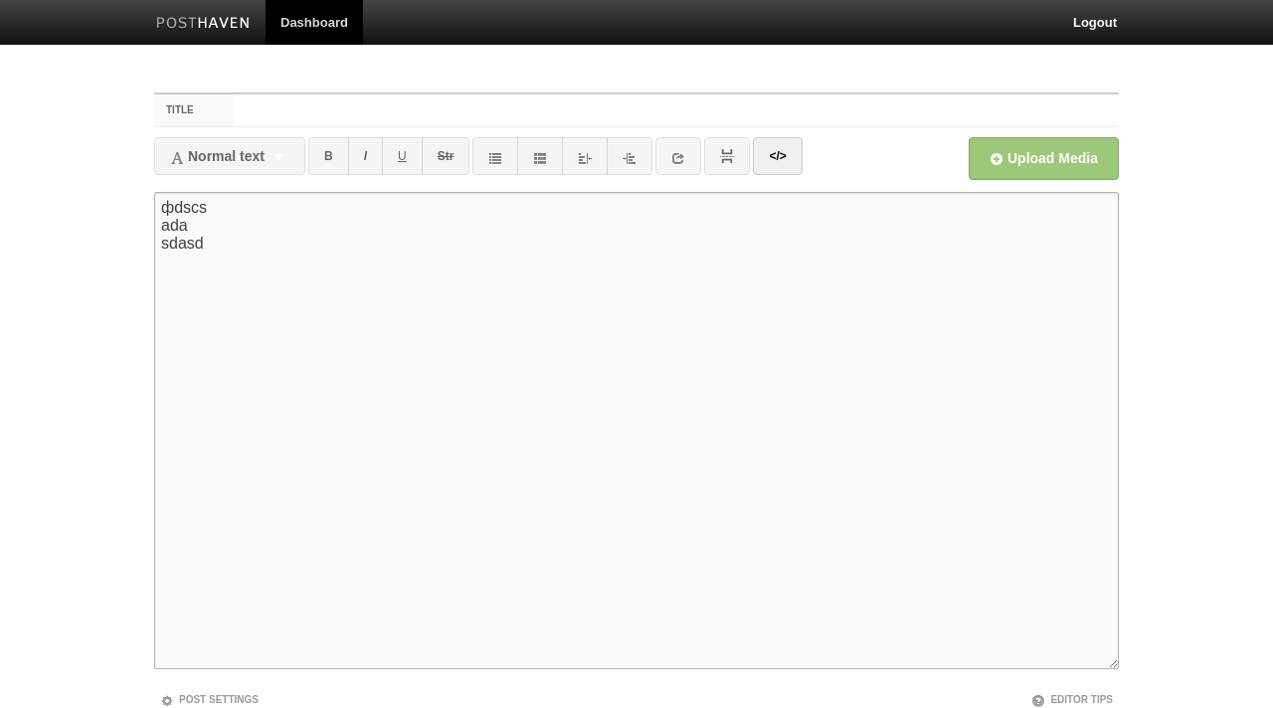
click at [173, 158] on icon at bounding box center [177, 158] width 14 height 14
click at [261, 156] on span "Normal text" at bounding box center [217, 156] width 94 height 16
click at [320, 156] on link "B" at bounding box center [328, 156] width 41 height 38
click at [322, 156] on link "B" at bounding box center [328, 156] width 41 height 38
click at [339, 159] on link "B" at bounding box center [328, 156] width 41 height 38
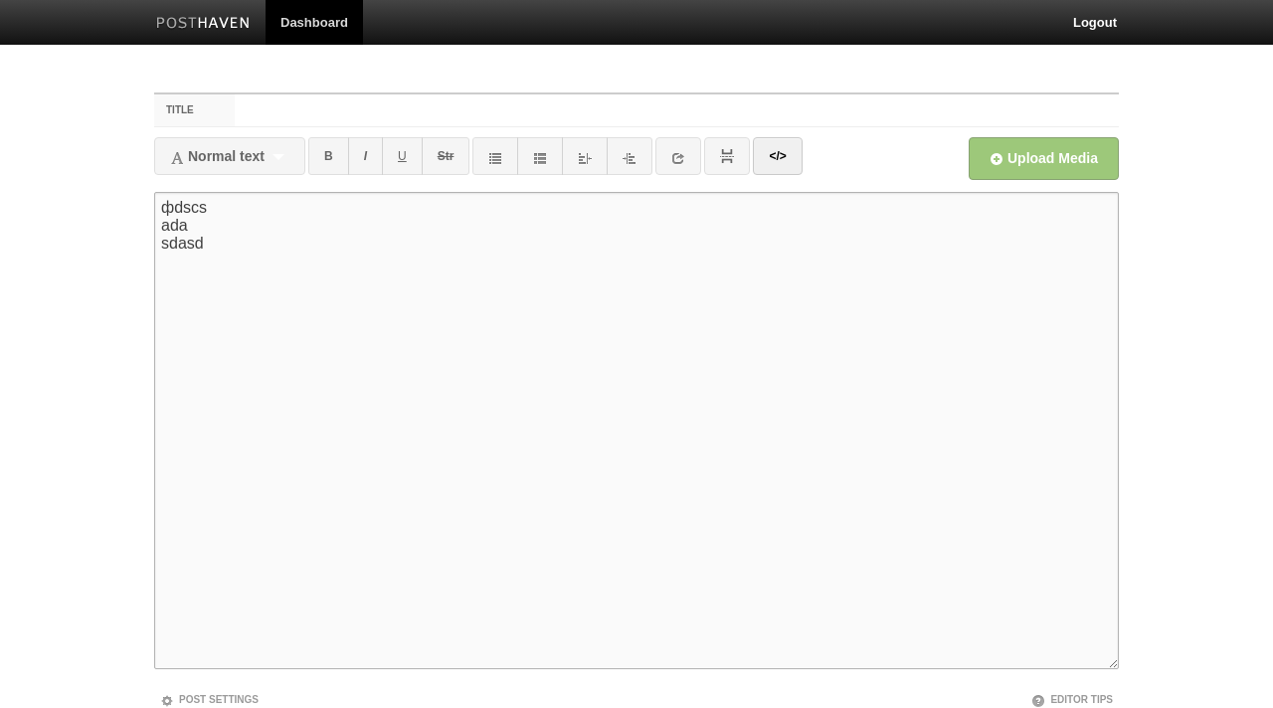
drag, startPoint x: 237, startPoint y: 249, endPoint x: 162, endPoint y: 249, distance: 74.6
click at [162, 249] on textarea "фdscs ada sdasd" at bounding box center [636, 430] width 964 height 477
click at [340, 154] on link "B" at bounding box center [328, 156] width 41 height 38
click at [337, 155] on link "B" at bounding box center [328, 156] width 41 height 38
click at [509, 148] on link at bounding box center [495, 156] width 46 height 38
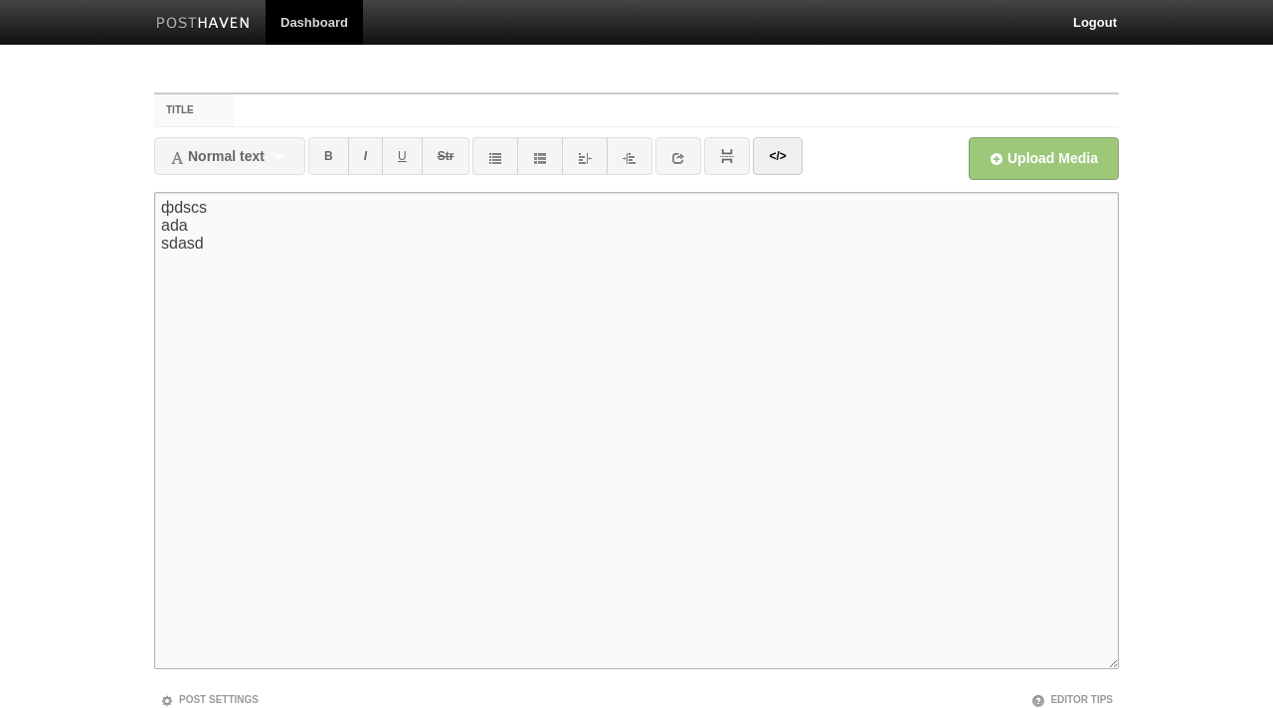
click at [500, 161] on icon at bounding box center [495, 158] width 14 height 14
click at [542, 160] on icon at bounding box center [540, 158] width 14 height 14
click at [546, 160] on icon at bounding box center [540, 158] width 14 height 14
click at [523, 406] on textarea "фdscs ada sdasd" at bounding box center [636, 430] width 964 height 477
click at [277, 165] on div "Normal text Normal text Heading 1 Heading 2 Heading 3" at bounding box center [229, 156] width 151 height 38
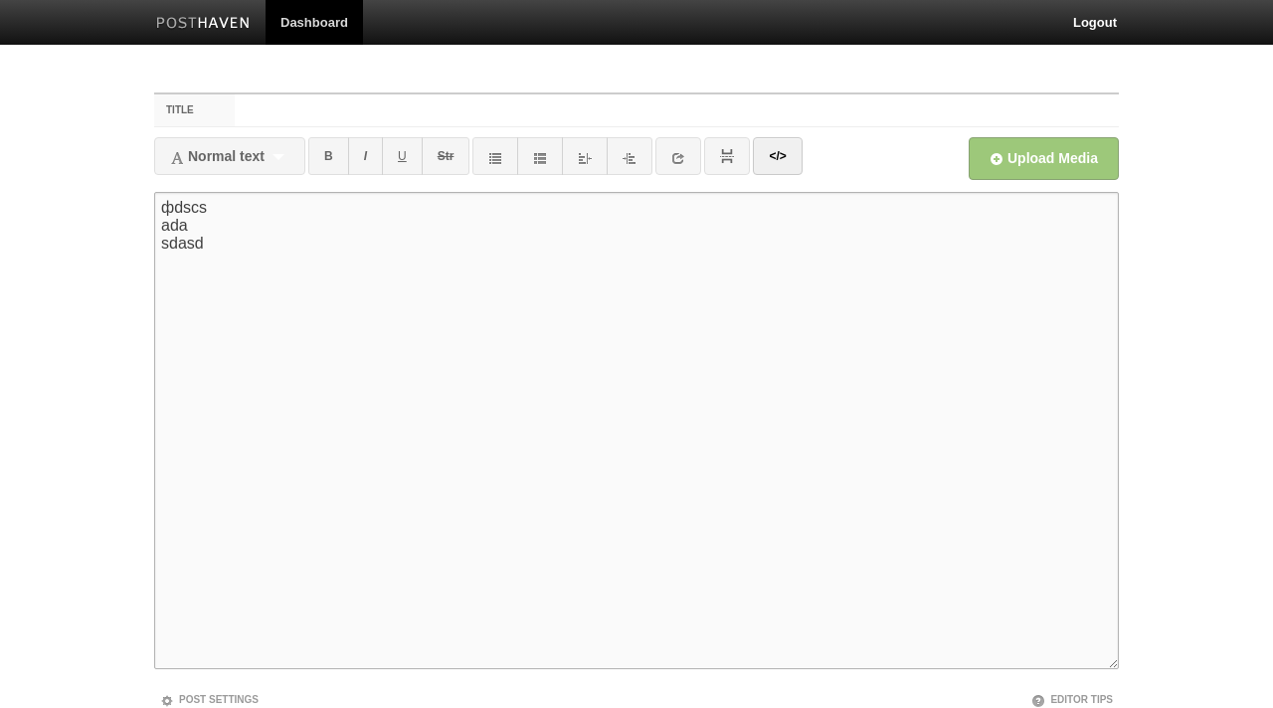
click at [228, 157] on span "Normal text" at bounding box center [217, 156] width 94 height 16
type textarea "фdscs ada sdasd"
click at [229, 104] on label "Title" at bounding box center [194, 110] width 81 height 32
click at [235, 104] on input "Title" at bounding box center [677, 110] width 884 height 32
click at [271, 173] on div "Normal text Normal text Heading 1 Heading 2 Heading 3" at bounding box center [229, 156] width 151 height 38
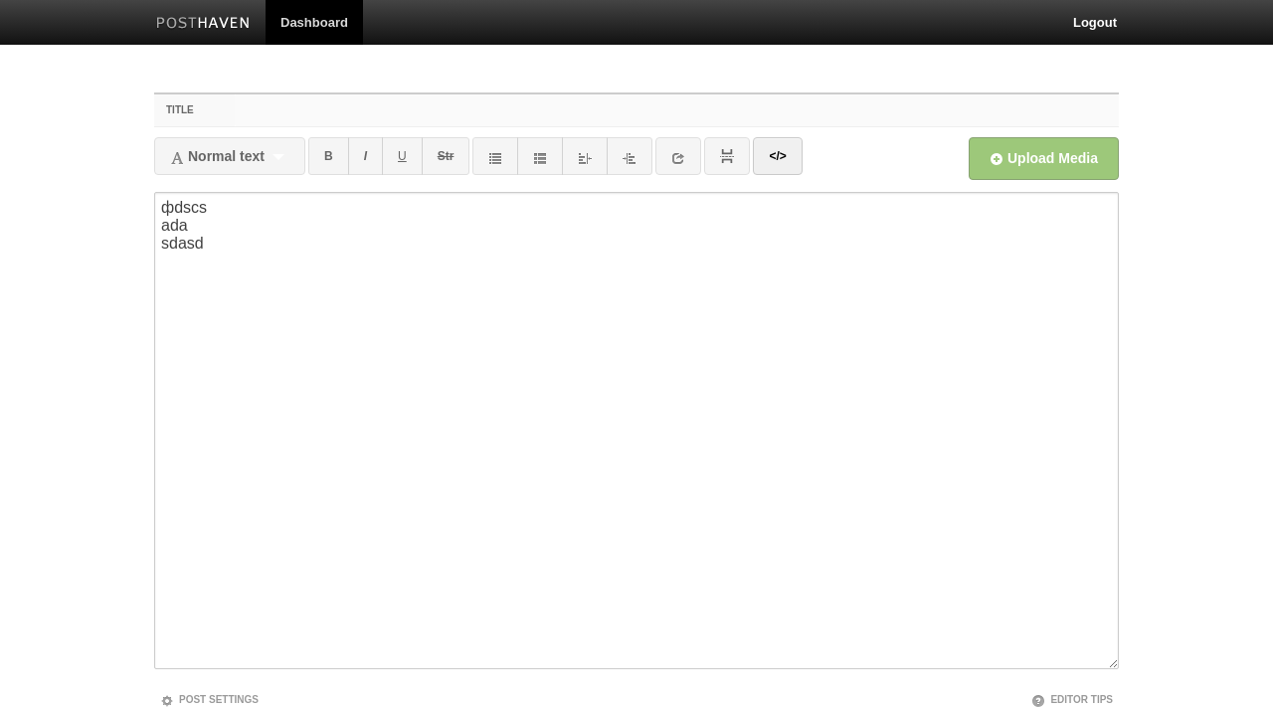
click at [285, 170] on div "Normal text Normal text Heading 1 Heading 2 Heading 3" at bounding box center [229, 156] width 151 height 38
click at [329, 170] on link "B" at bounding box center [328, 156] width 41 height 38
click at [335, 157] on link "B" at bounding box center [328, 156] width 41 height 38
click at [381, 165] on link "I" at bounding box center [365, 156] width 35 height 38
click at [440, 165] on link "Str" at bounding box center [446, 156] width 49 height 38
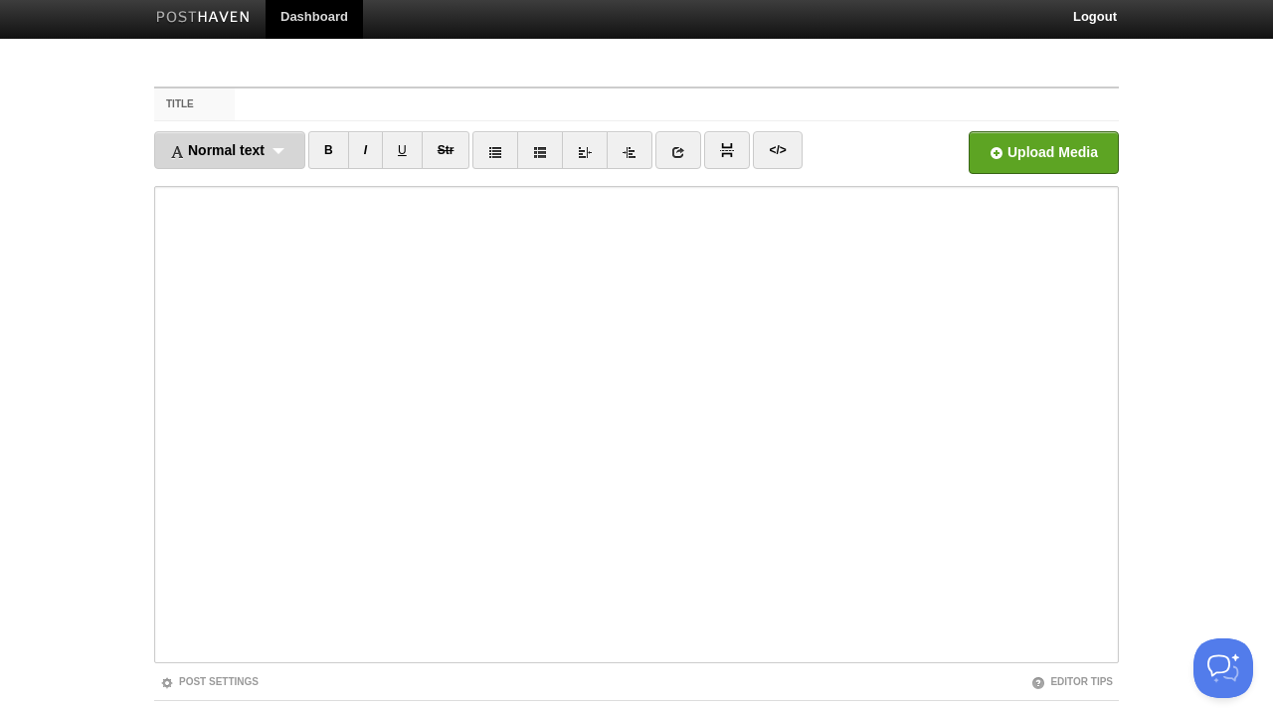
click at [283, 148] on div "Normal text Normal text Heading 1 Heading 2 Heading 3" at bounding box center [229, 150] width 151 height 38
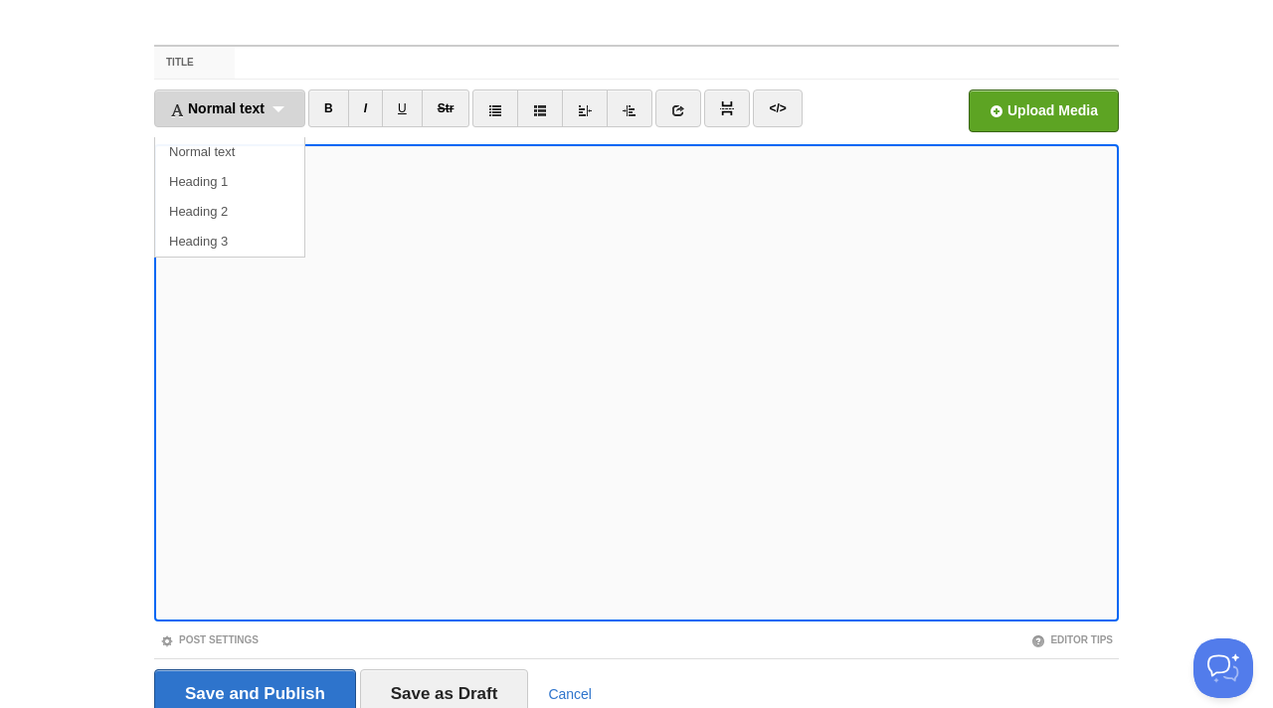
click at [282, 106] on div "Normal text Normal text Heading 1 Heading 2 Heading 3" at bounding box center [229, 108] width 151 height 38
click at [270, 106] on div "Normal text Normal text Heading 1 Heading 2 Heading 3" at bounding box center [229, 108] width 151 height 38
click at [231, 115] on span "Normal text" at bounding box center [217, 108] width 94 height 16
click at [231, 143] on link "Normal text" at bounding box center [229, 152] width 149 height 30
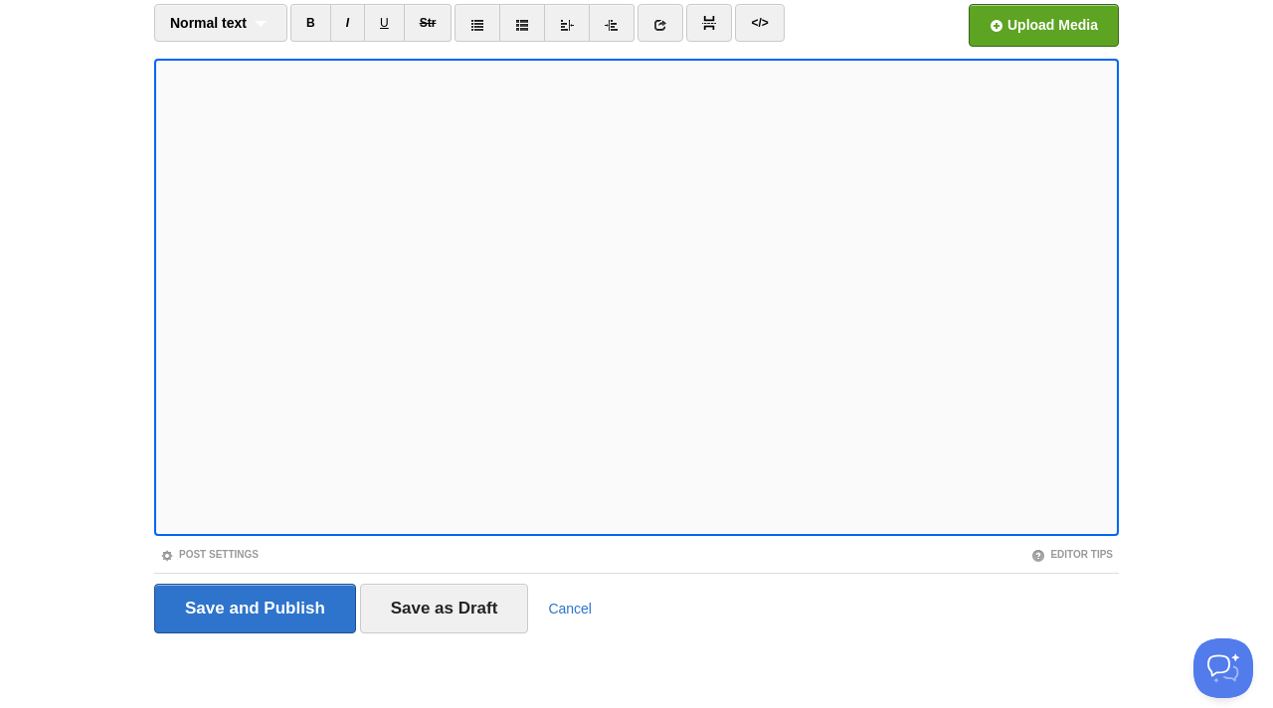
scroll to position [132, 0]
click at [246, 551] on link "Post Settings" at bounding box center [209, 555] width 98 height 11
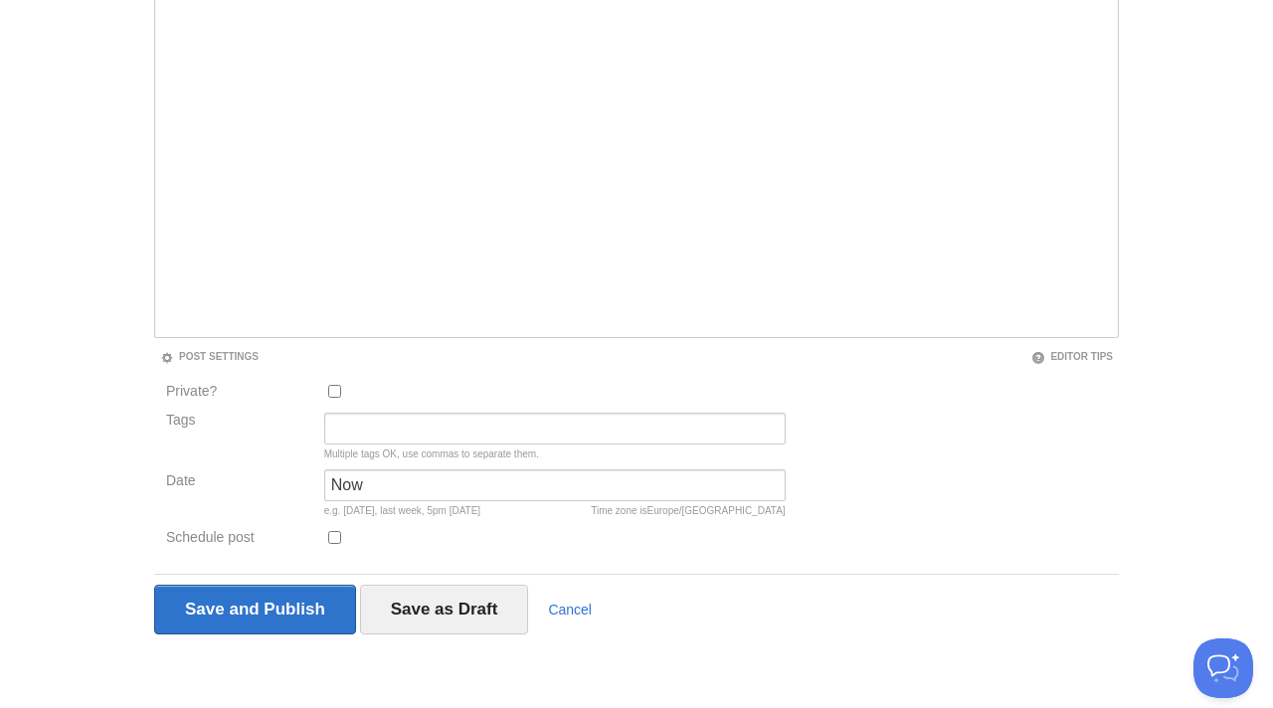
scroll to position [329, 0]
click at [1065, 355] on link "Editor Tips" at bounding box center [1072, 358] width 82 height 11
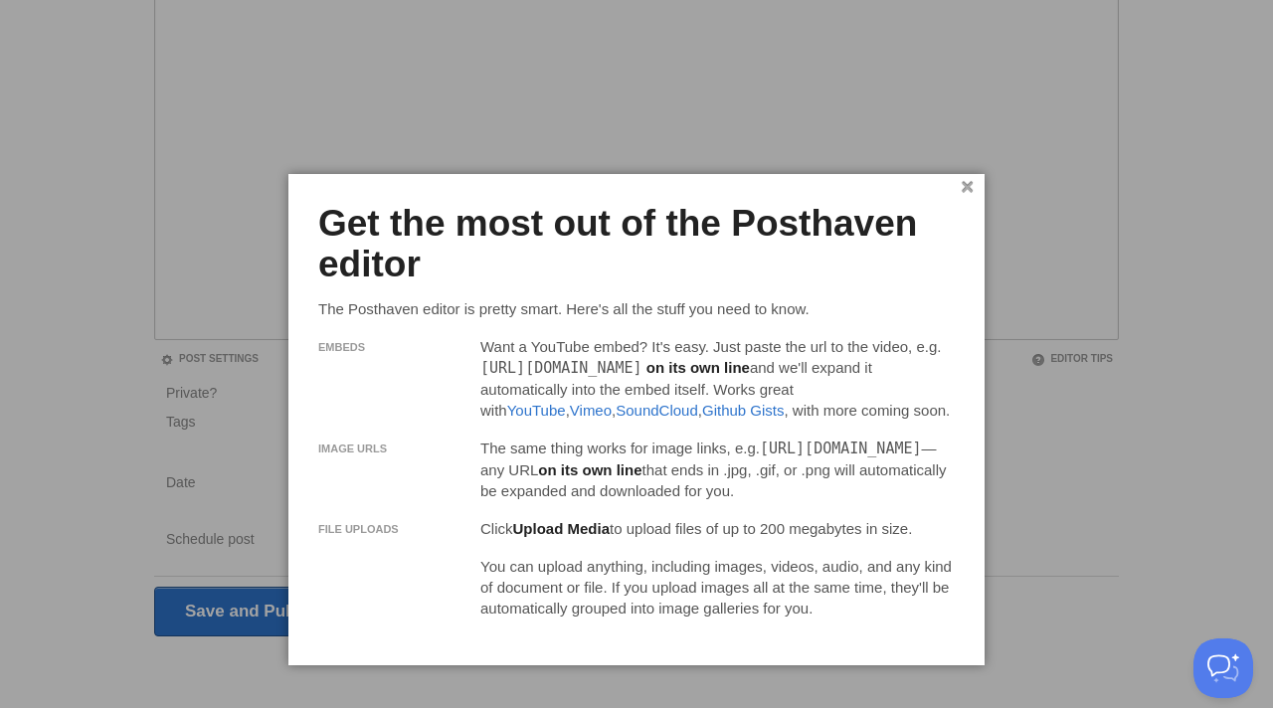
click at [778, 174] on div "× Get the most out of the Posthaven editor The Posthaven editor is pretty smart…" at bounding box center [636, 419] width 696 height 491
click at [978, 186] on div "× Get the most out of the Posthaven editor The Posthaven editor is pretty smart…" at bounding box center [636, 419] width 696 height 491
drag, startPoint x: 829, startPoint y: 306, endPoint x: 315, endPoint y: 305, distance: 514.0
click at [315, 305] on div "× Get the most out of the Posthaven editor The Posthaven editor is pretty smart…" at bounding box center [636, 419] width 696 height 491
click at [639, 260] on h2 "Get the most out of the Posthaven editor" at bounding box center [636, 244] width 636 height 81
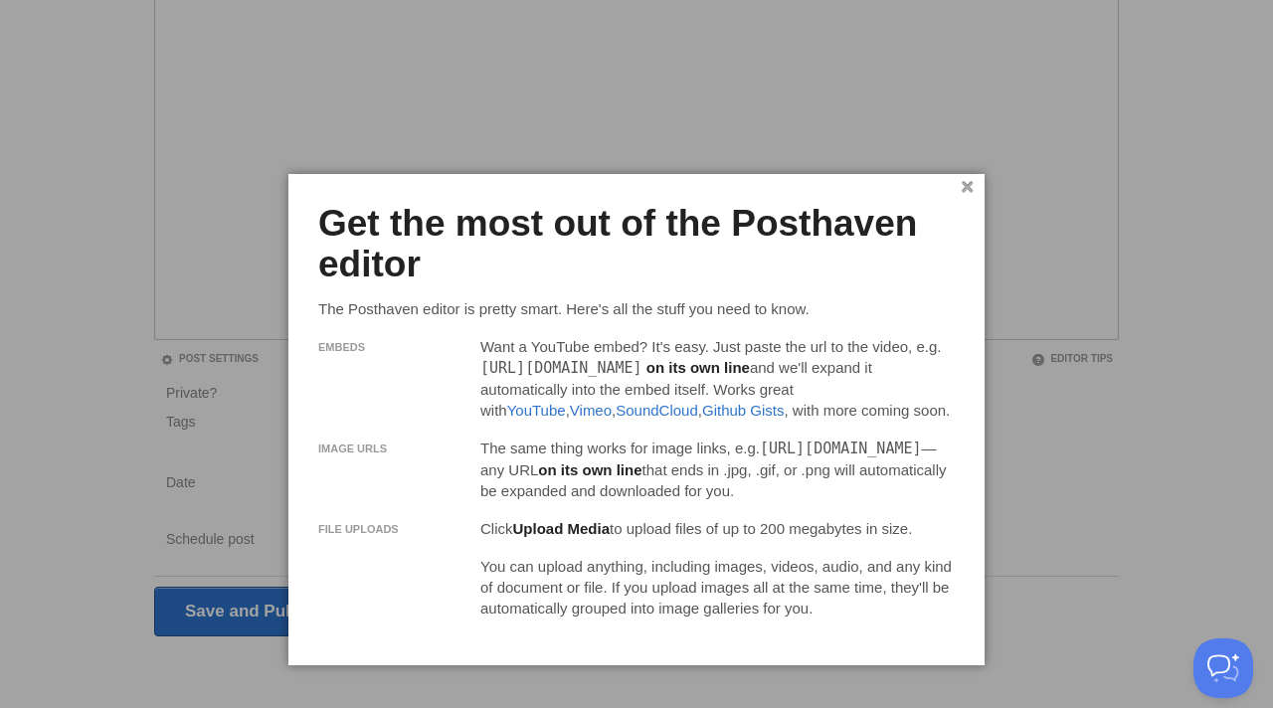
click at [637, 269] on h2 "Get the most out of the Posthaven editor" at bounding box center [636, 244] width 636 height 81
click at [605, 350] on p "Want a YouTube embed? It's easy. Just paste the url to the video, e.g. http://w…" at bounding box center [717, 378] width 474 height 85
click at [975, 189] on div "× Get the most out of the Posthaven editor The Posthaven editor is pretty smart…" at bounding box center [636, 419] width 696 height 491
click at [966, 190] on link "×" at bounding box center [966, 187] width 13 height 11
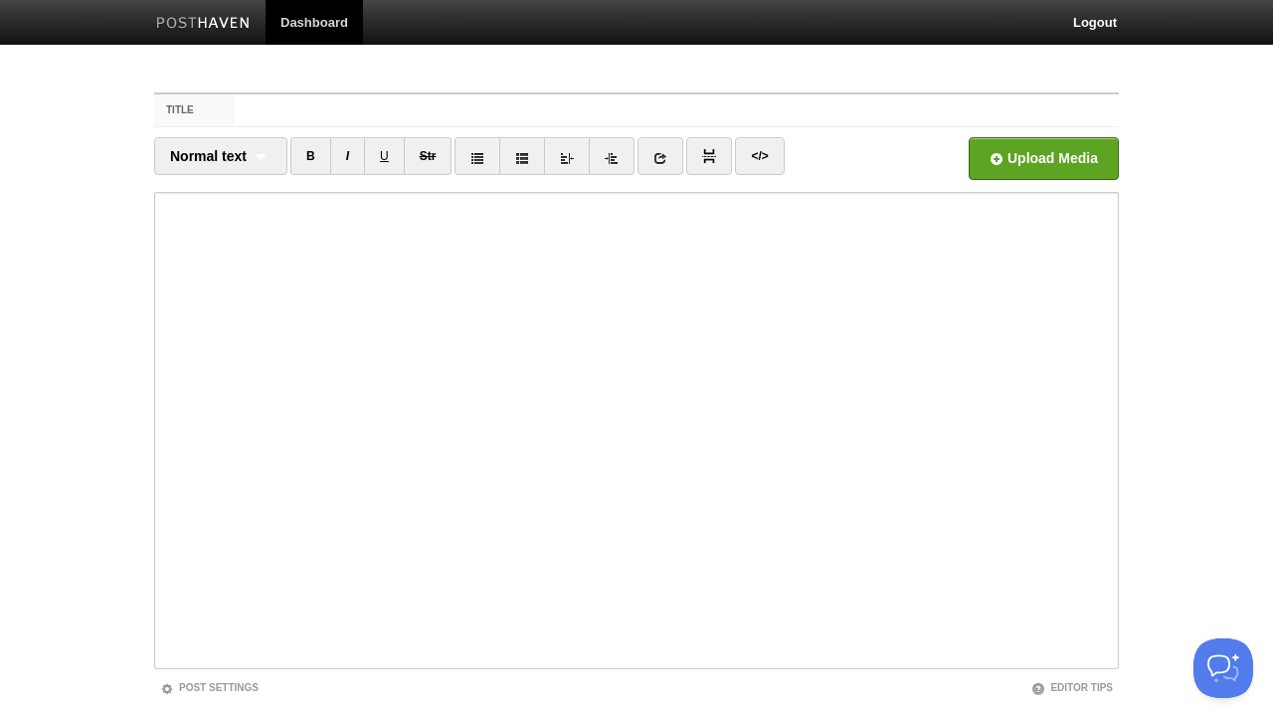
scroll to position [0, 0]
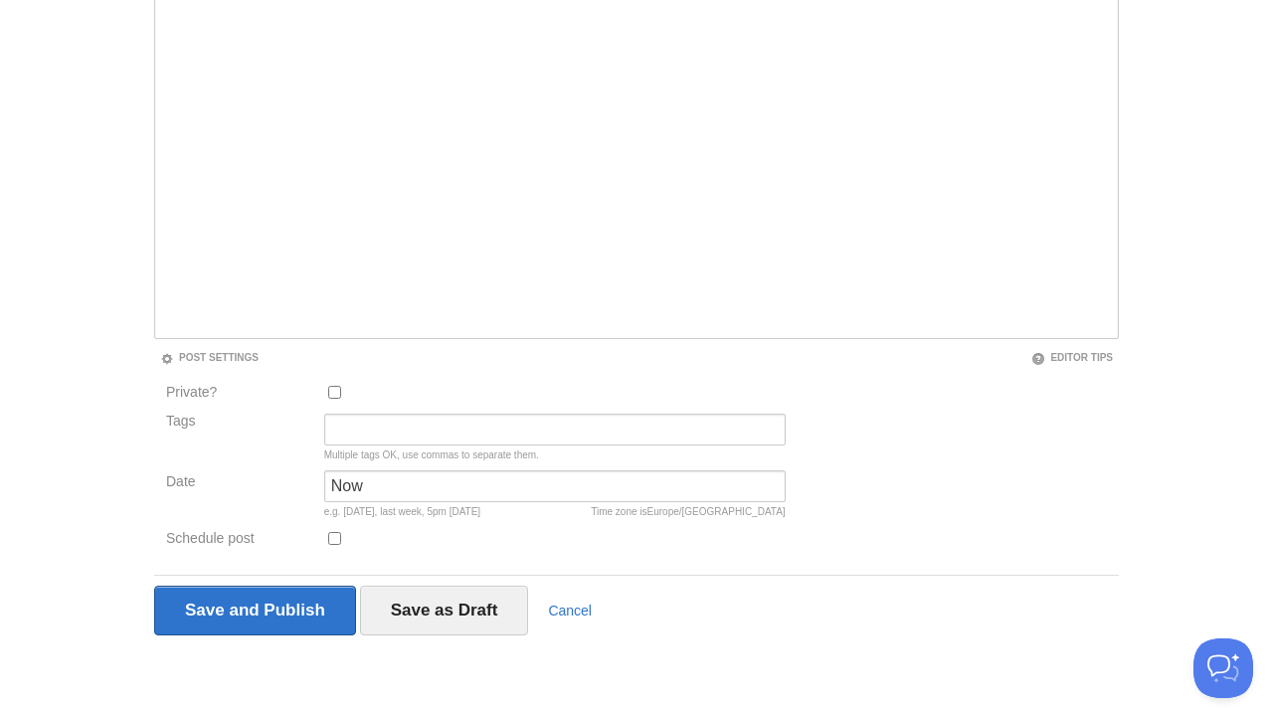
scroll to position [329, 0]
click at [581, 605] on link "Cancel" at bounding box center [570, 612] width 44 height 16
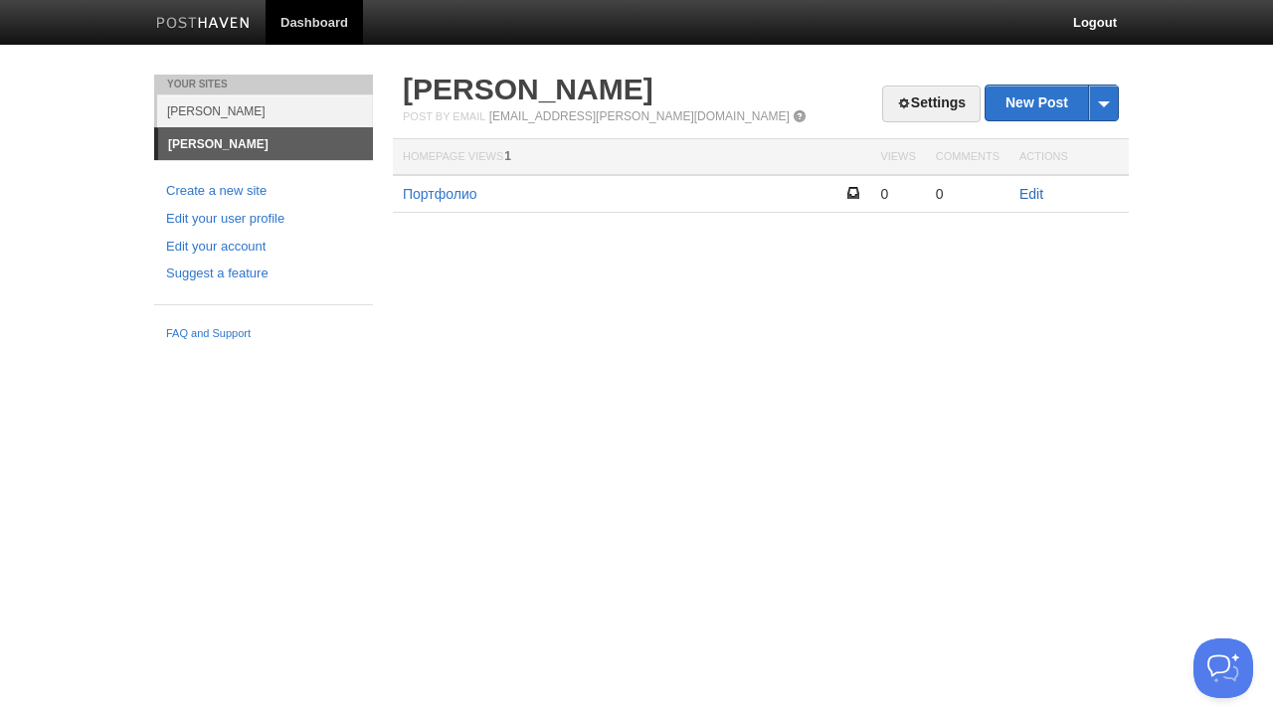
click at [1041, 194] on link "Edit" at bounding box center [1031, 194] width 24 height 16
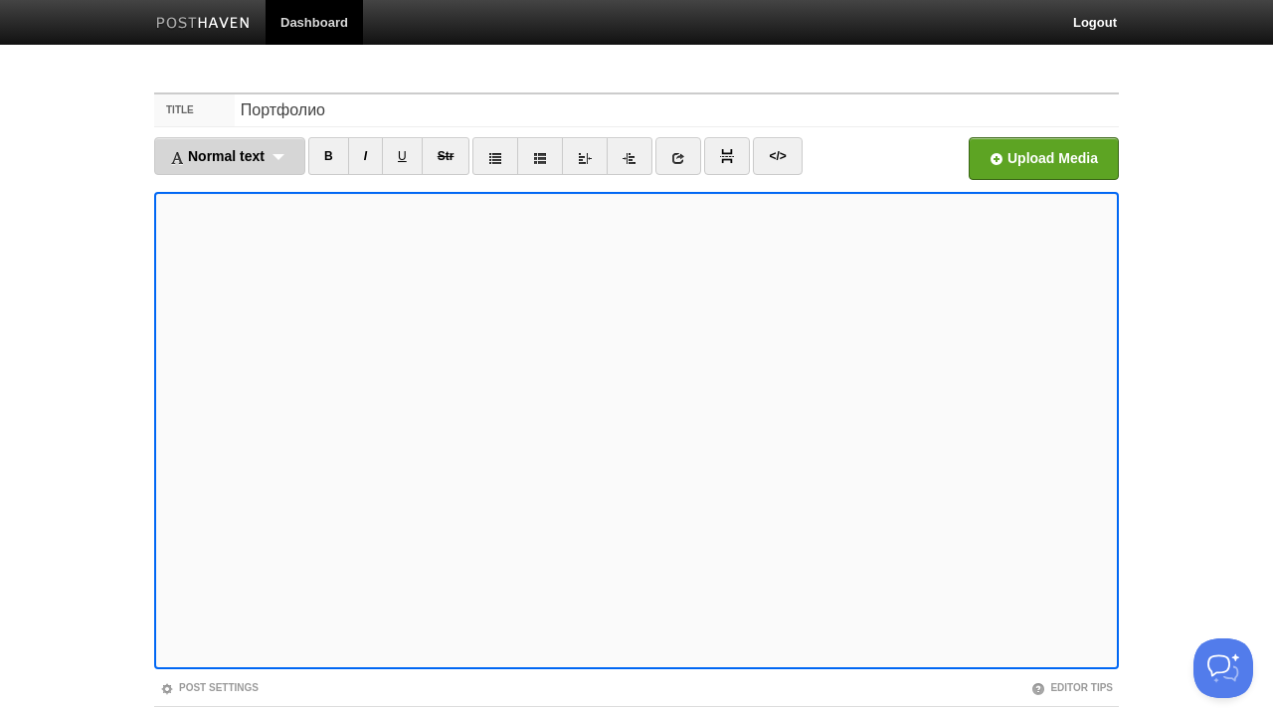
click at [287, 155] on div "Normal text Normal text Heading 1 Heading 2 Heading 3" at bounding box center [229, 156] width 151 height 38
click at [238, 222] on link "Heading 1" at bounding box center [229, 221] width 149 height 30
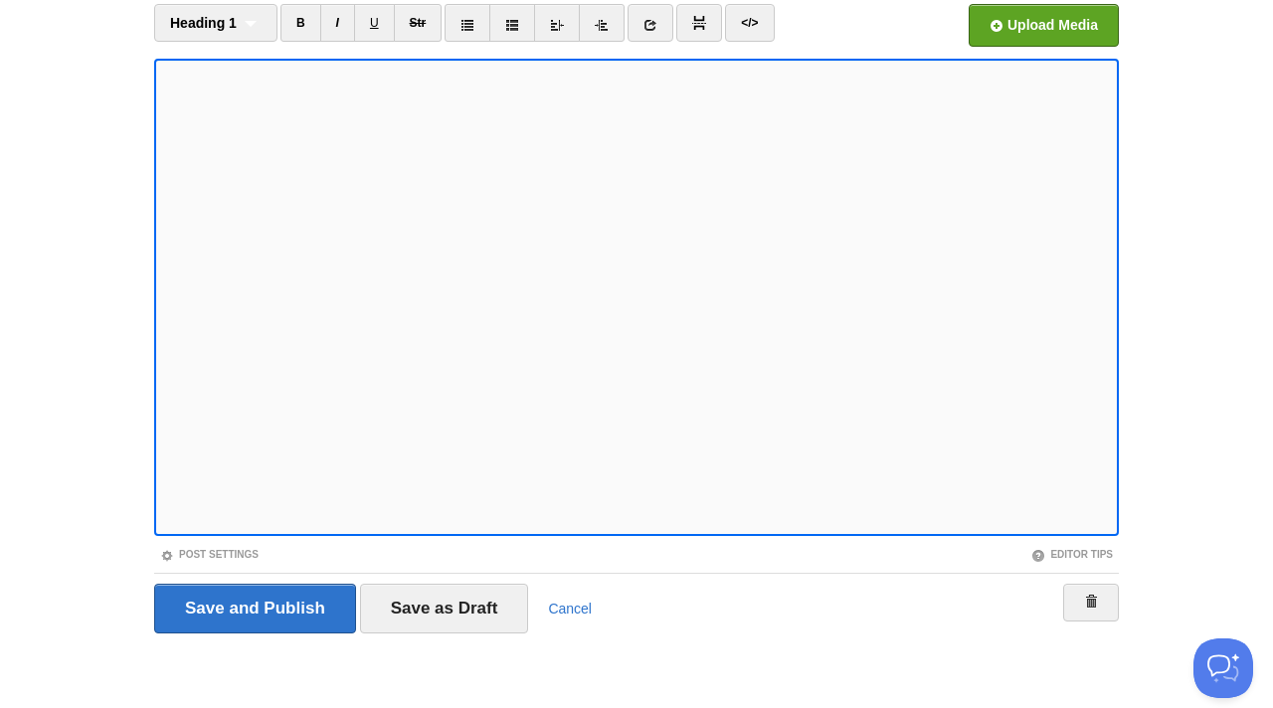
scroll to position [132, 0]
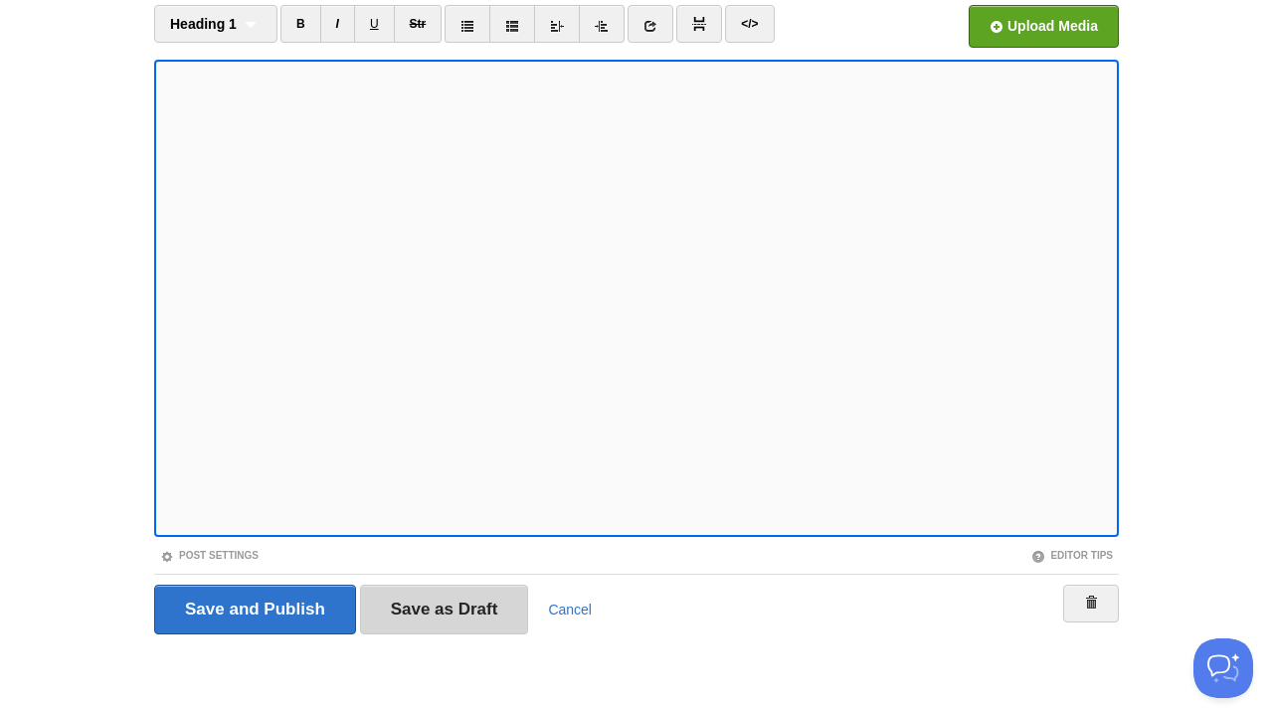
click at [499, 610] on input "Save as Draft" at bounding box center [444, 610] width 169 height 50
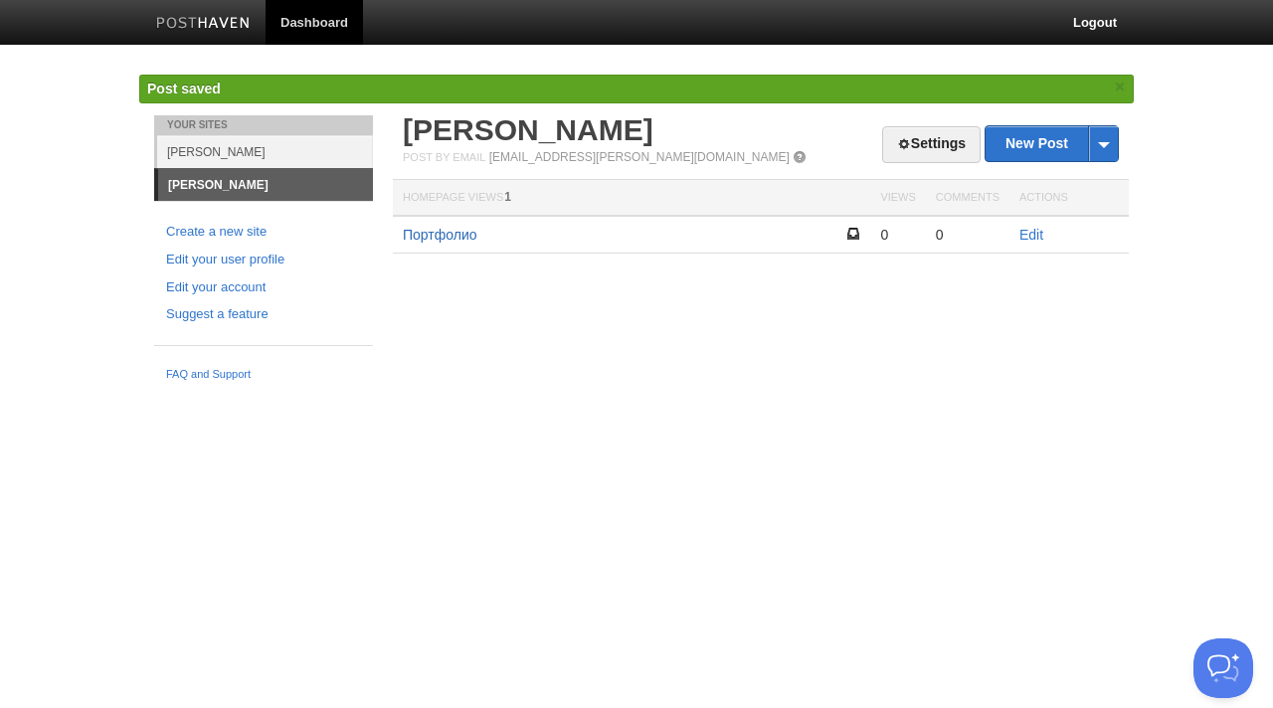
click at [452, 231] on link "Портфолио" at bounding box center [440, 235] width 75 height 16
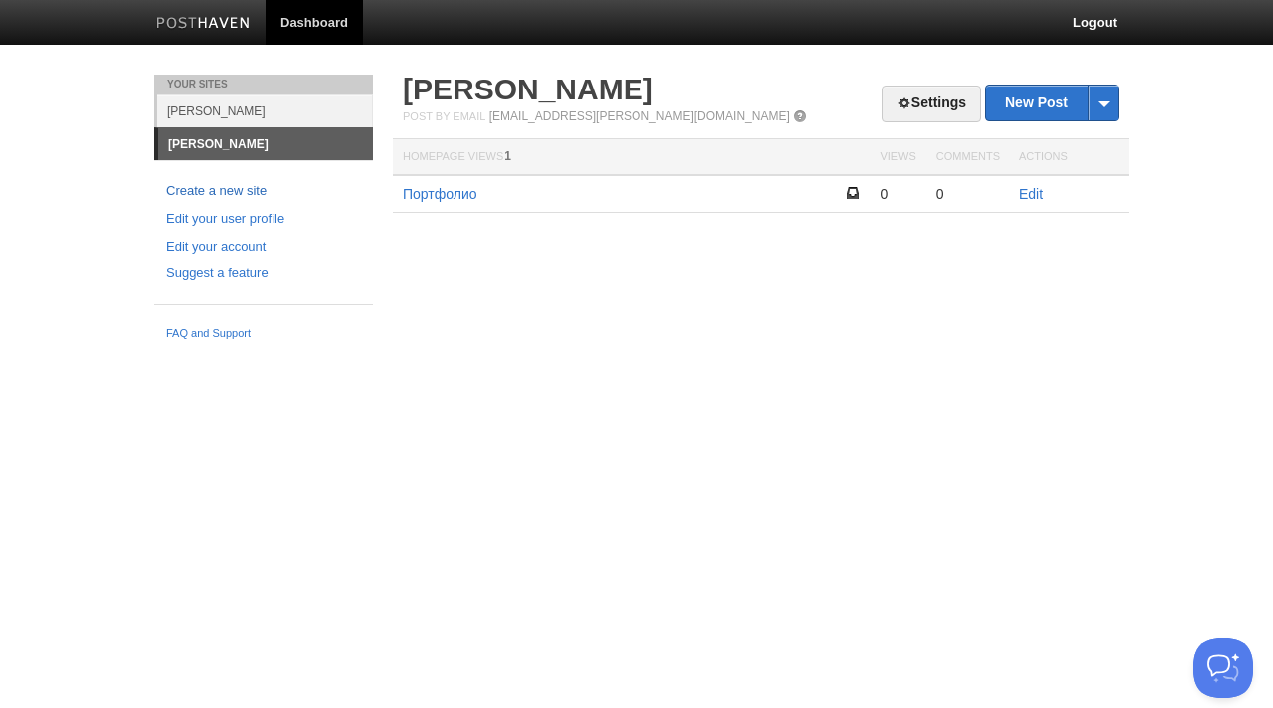
click at [252, 194] on link "Create a new site" at bounding box center [263, 191] width 195 height 21
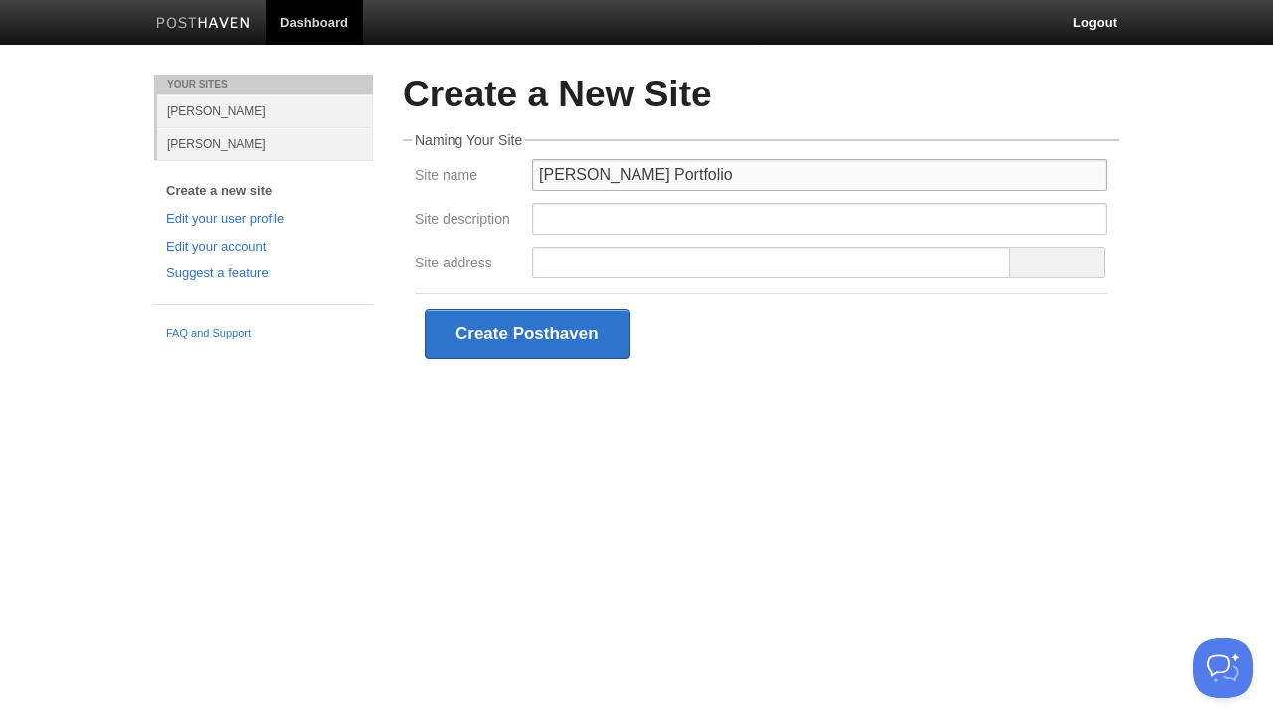
click at [669, 174] on input "Andrey's Portfolio" at bounding box center [819, 175] width 575 height 32
click at [694, 174] on input "Andrey's Portfolio" at bounding box center [819, 175] width 575 height 32
type input "Andrey's Portfolio"
click at [651, 218] on input "Site description" at bounding box center [819, 219] width 575 height 32
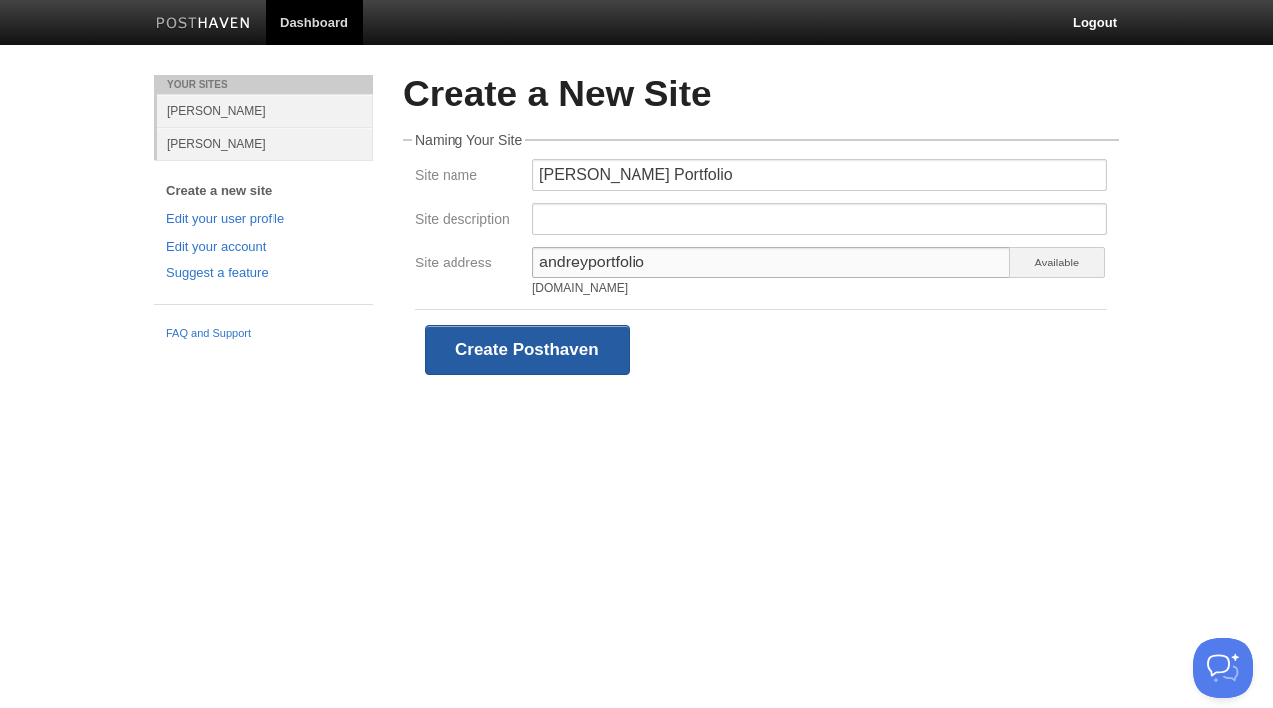
type input "andreyportfolio"
click at [573, 339] on button "Create Posthaven" at bounding box center [527, 350] width 205 height 50
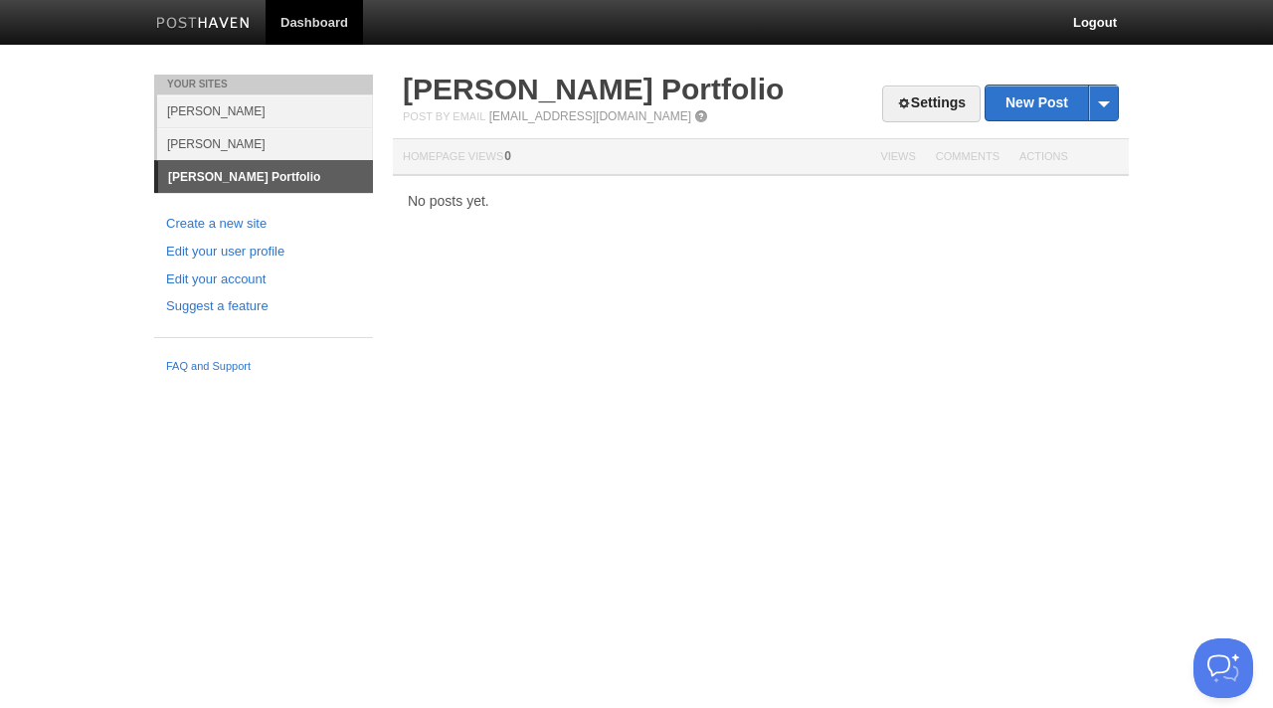
click at [206, 140] on link "[PERSON_NAME]" at bounding box center [265, 143] width 216 height 33
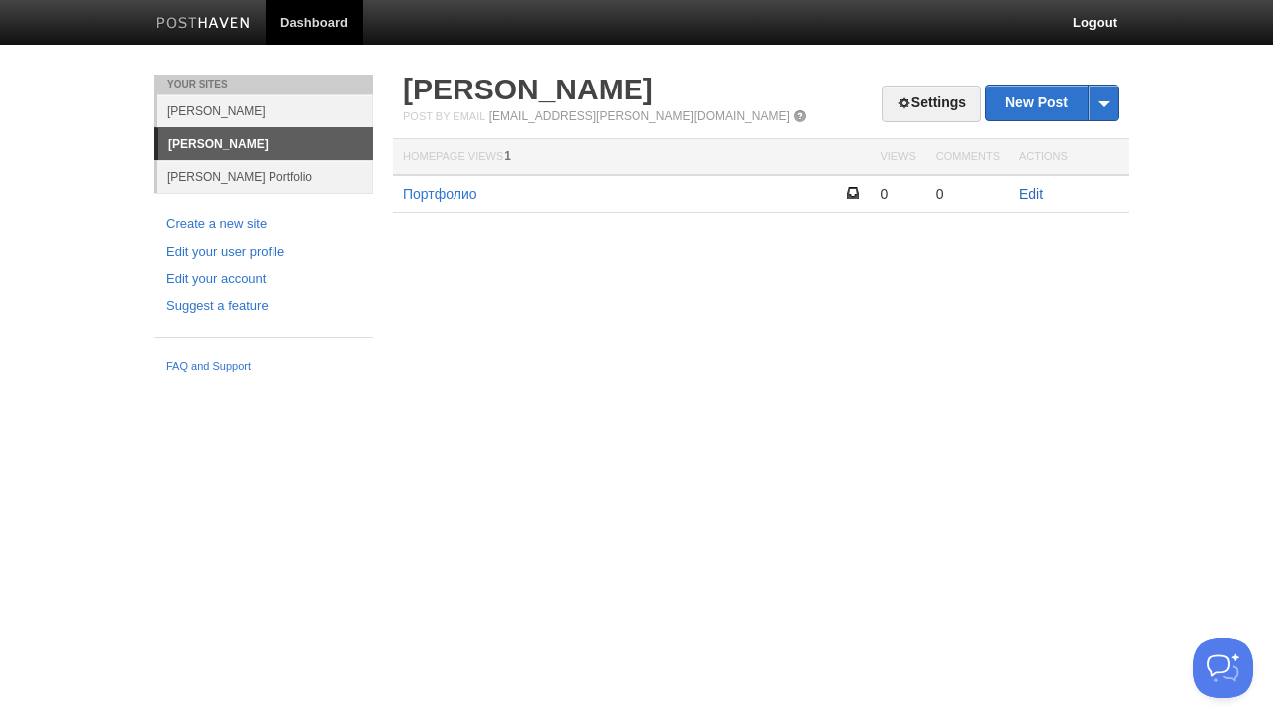
click at [1030, 194] on link "Edit" at bounding box center [1031, 194] width 24 height 16
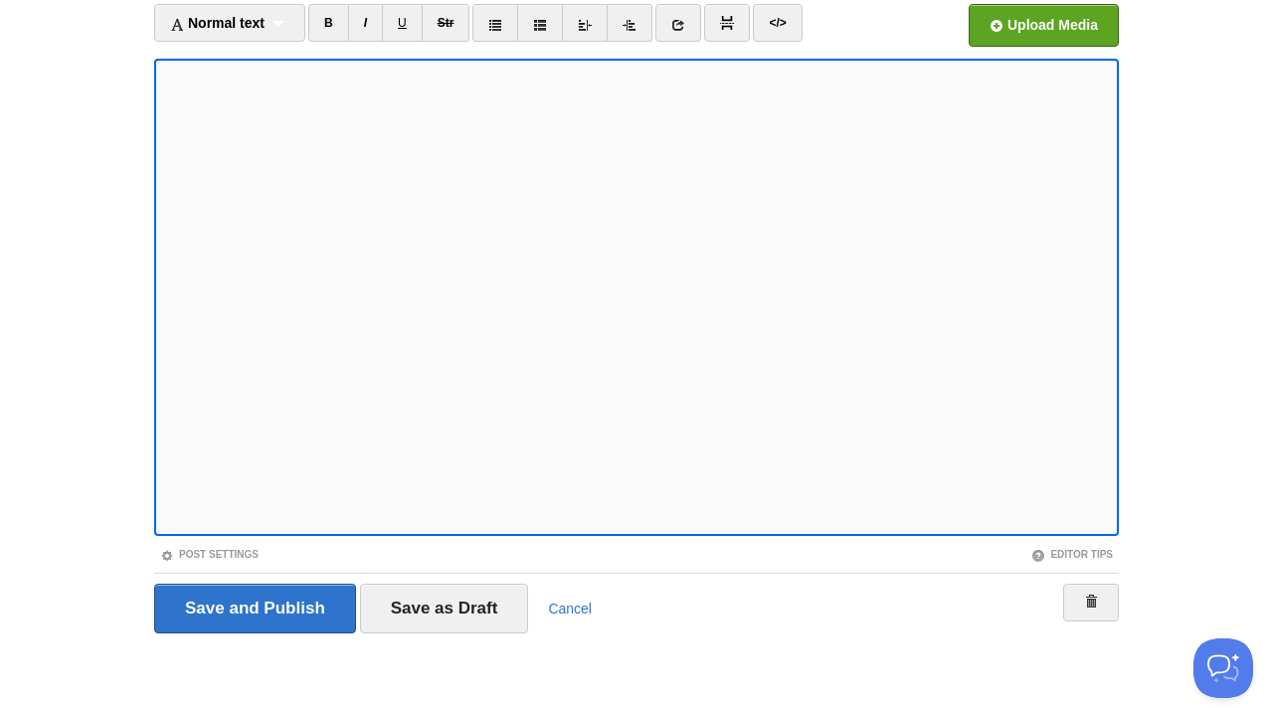
scroll to position [132, 0]
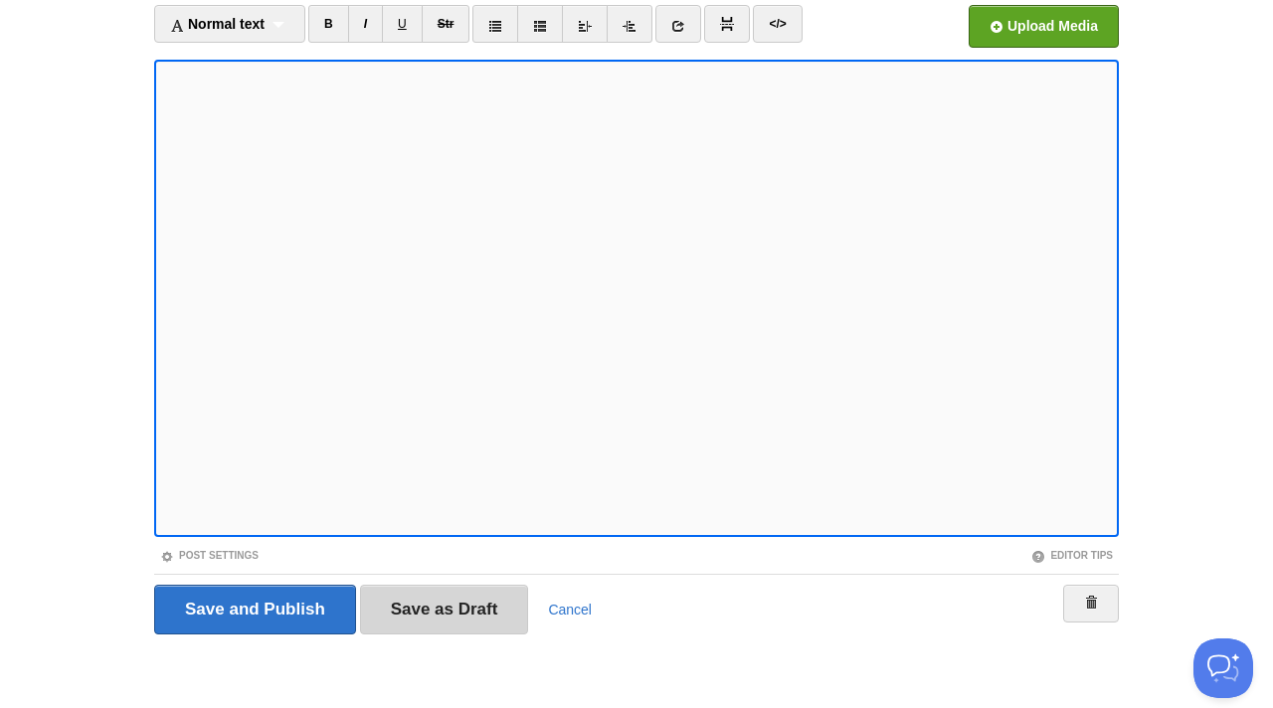
click at [493, 616] on input "Save as Draft" at bounding box center [444, 610] width 169 height 50
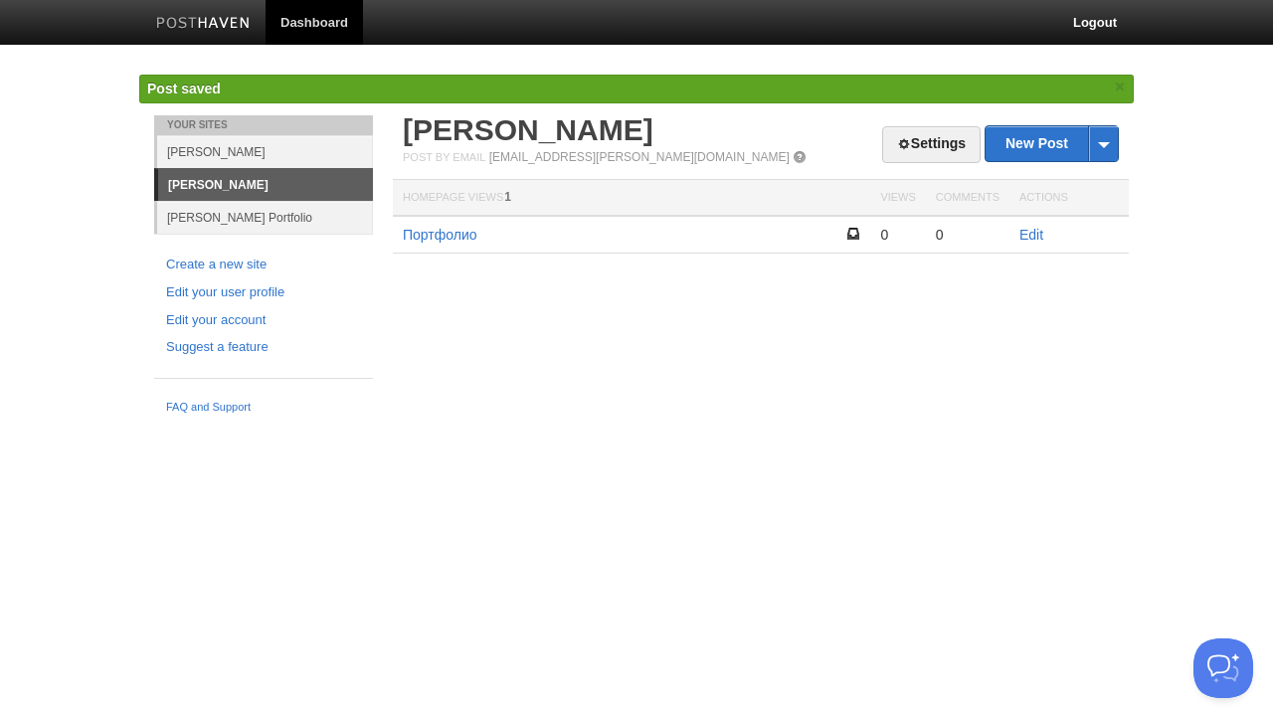
click at [248, 214] on link "Andrey's Portfolio" at bounding box center [265, 217] width 216 height 33
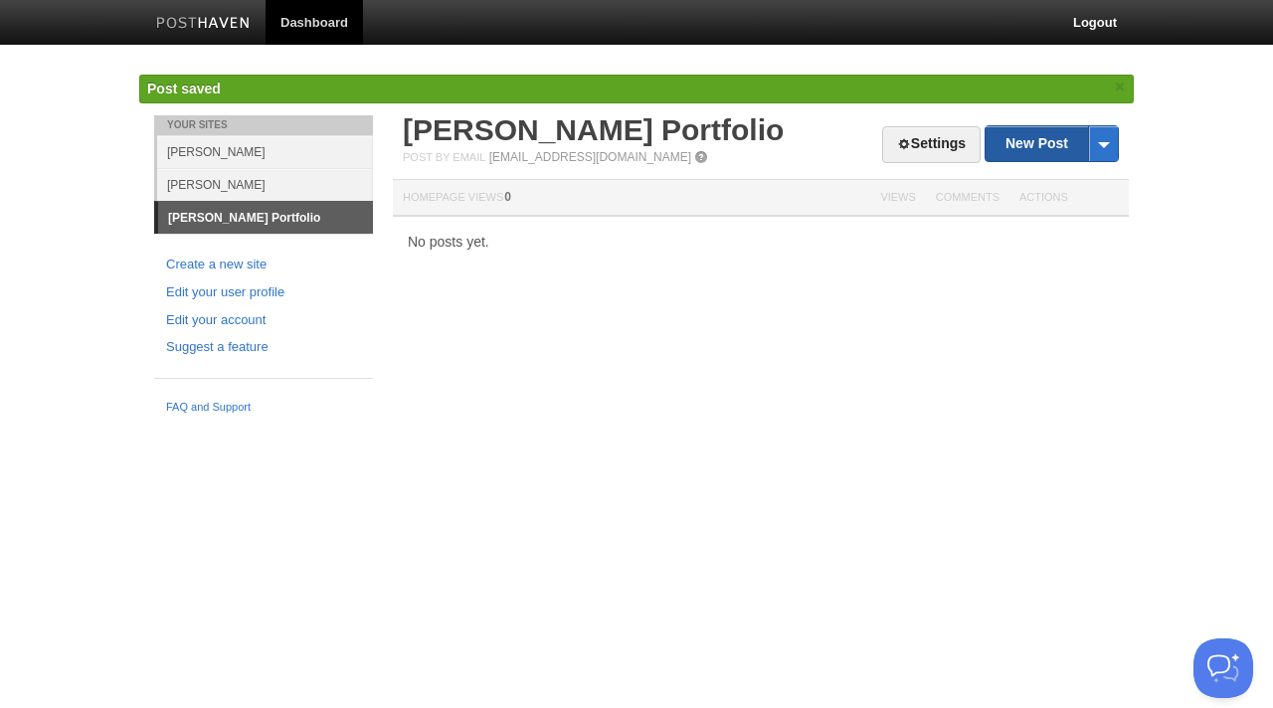
click at [1049, 157] on link "New Post" at bounding box center [1051, 143] width 132 height 35
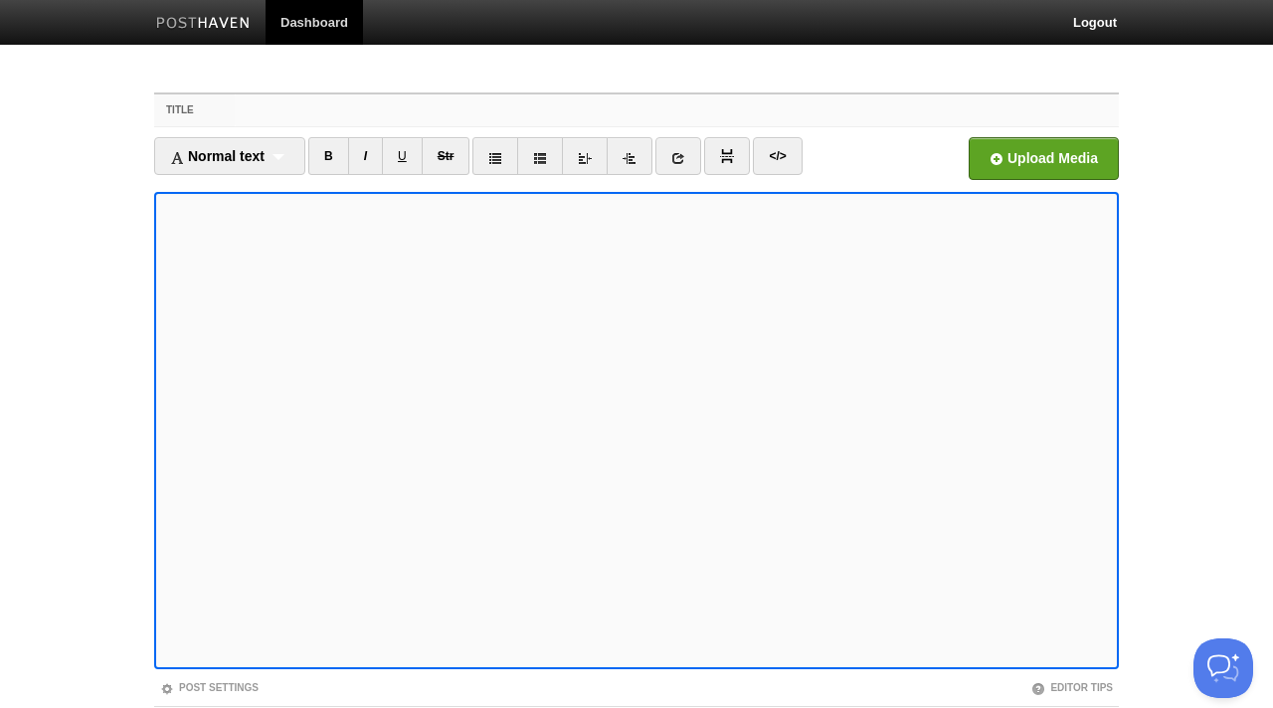
click at [466, 114] on input "Title" at bounding box center [677, 110] width 884 height 32
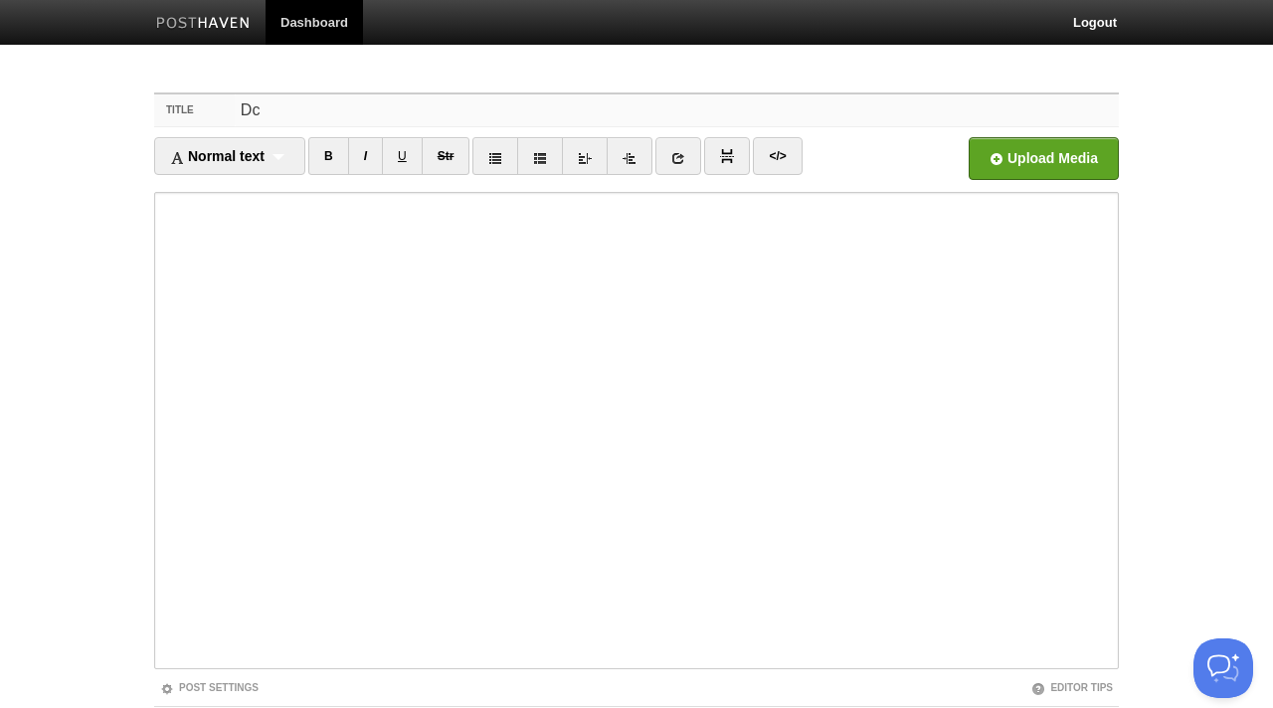
type input "D"
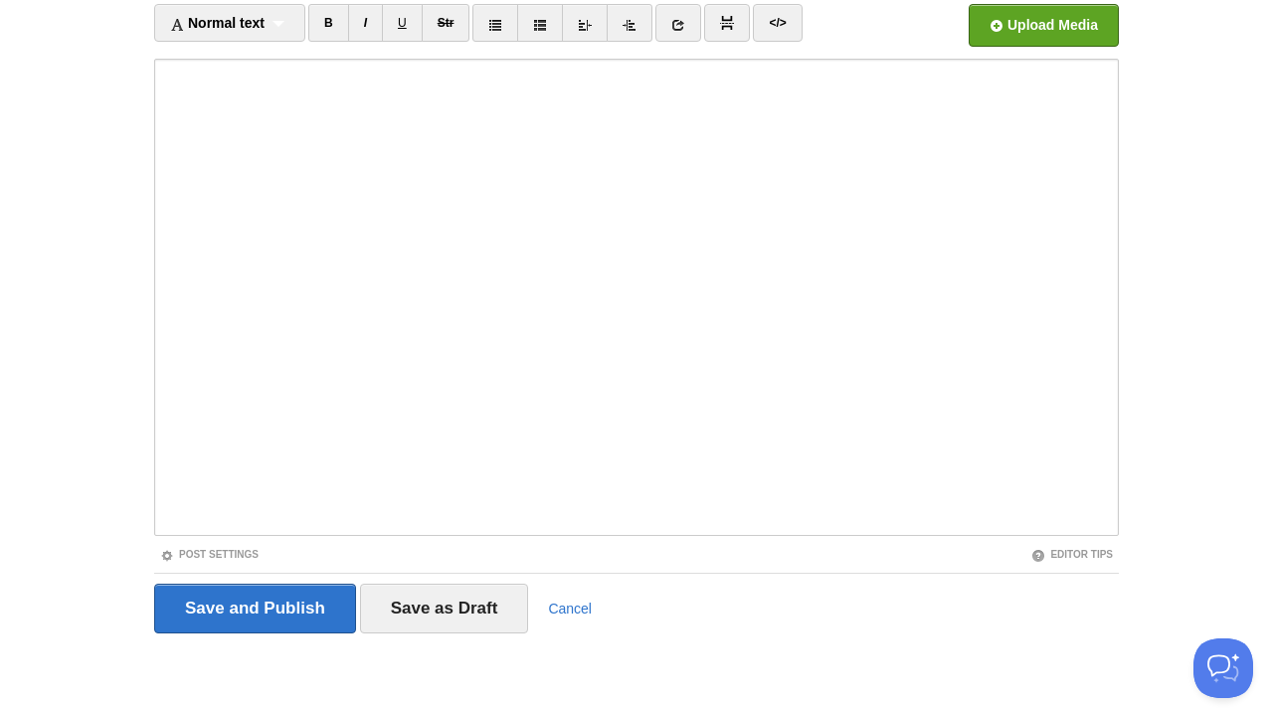
scroll to position [132, 0]
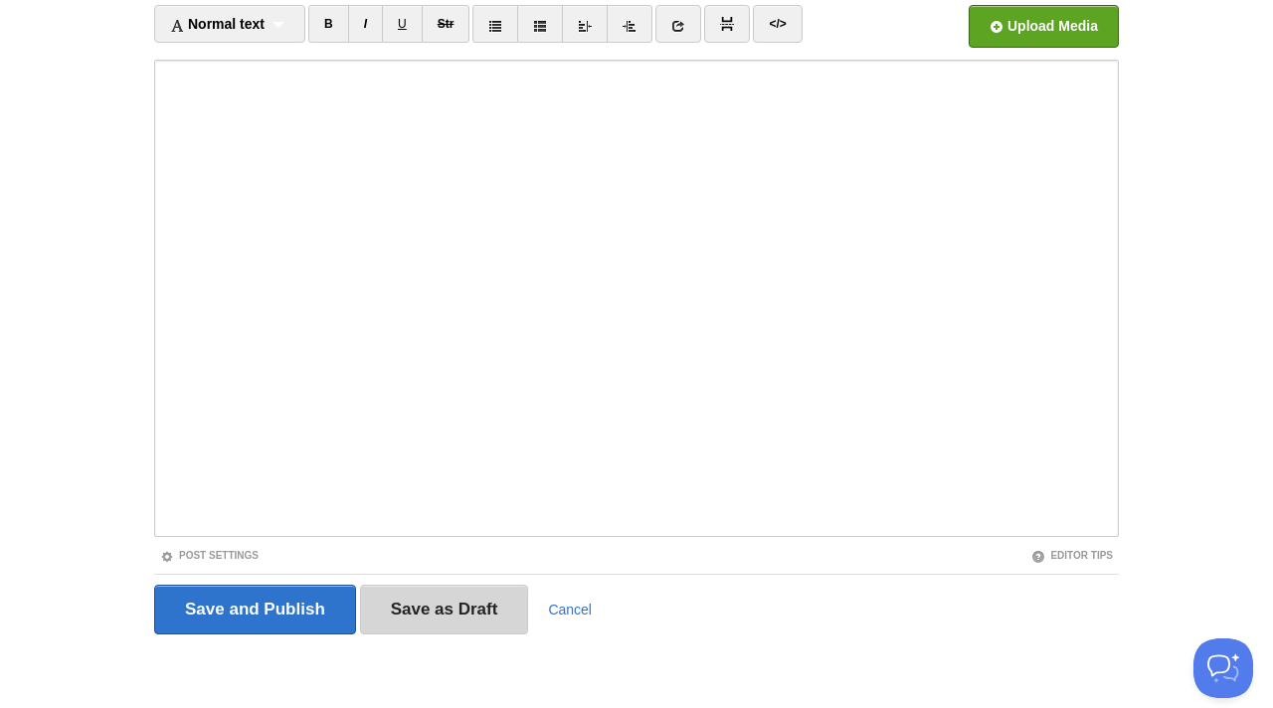
type input "Всего опубликовано…"
click at [499, 611] on input "Save as Draft" at bounding box center [444, 610] width 169 height 50
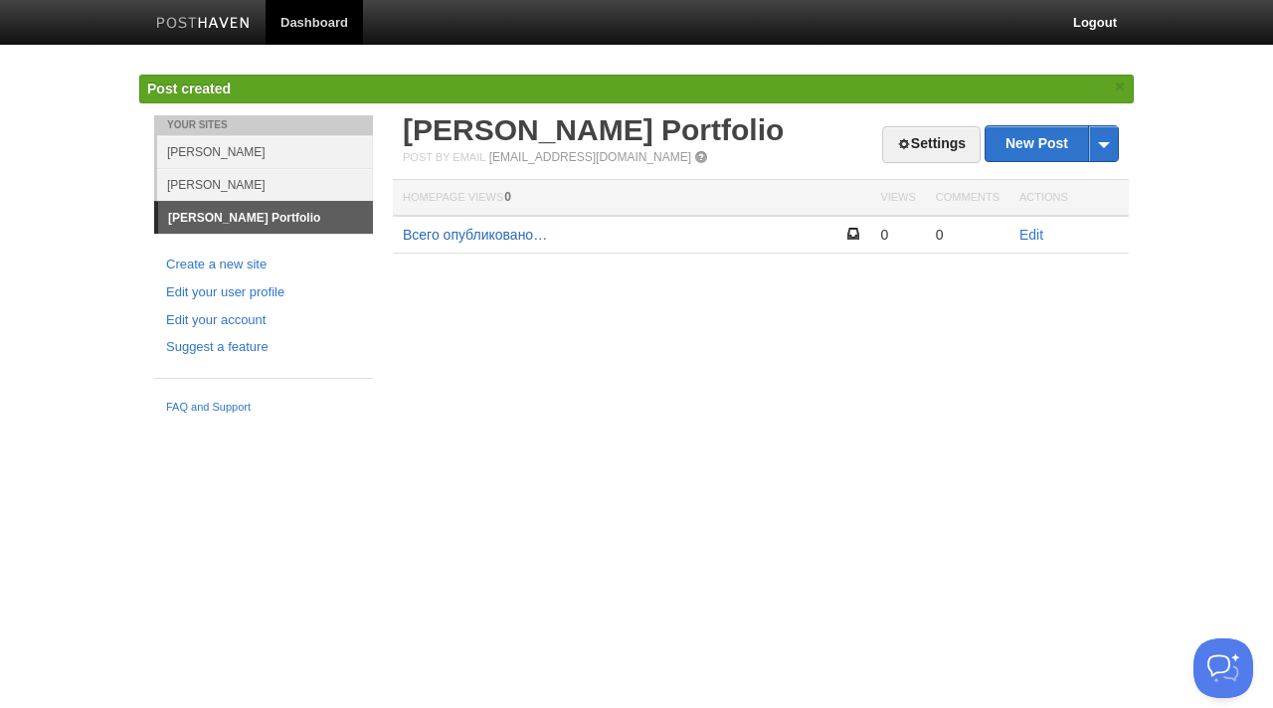
click at [497, 231] on link "Всего опубликовано…" at bounding box center [475, 235] width 144 height 16
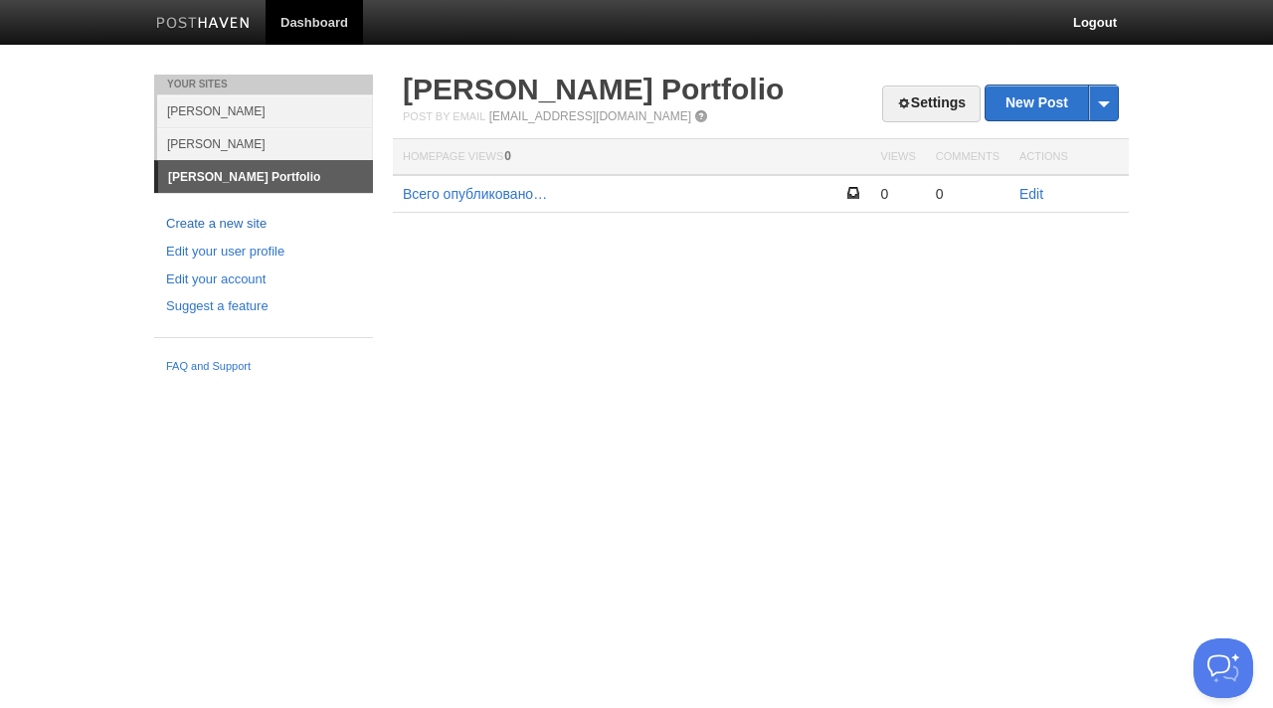
click at [224, 226] on link "Create a new site" at bounding box center [263, 224] width 195 height 21
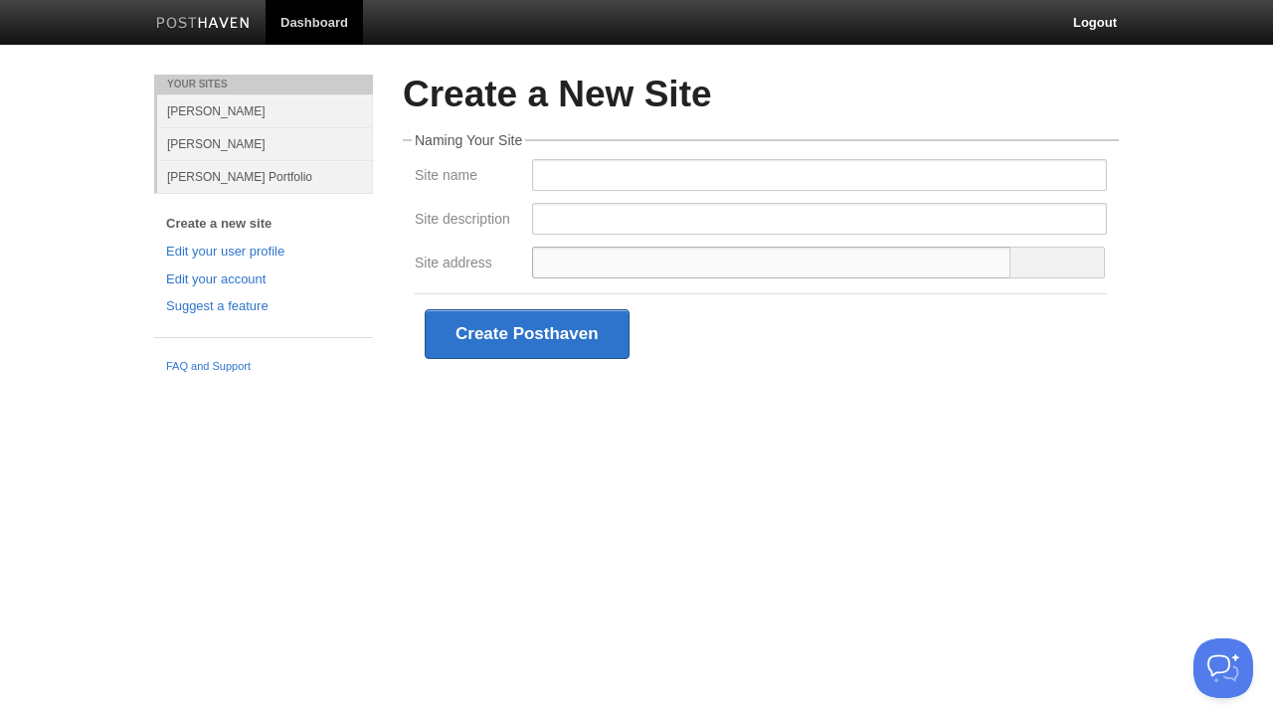
type input "ф"
type input "и"
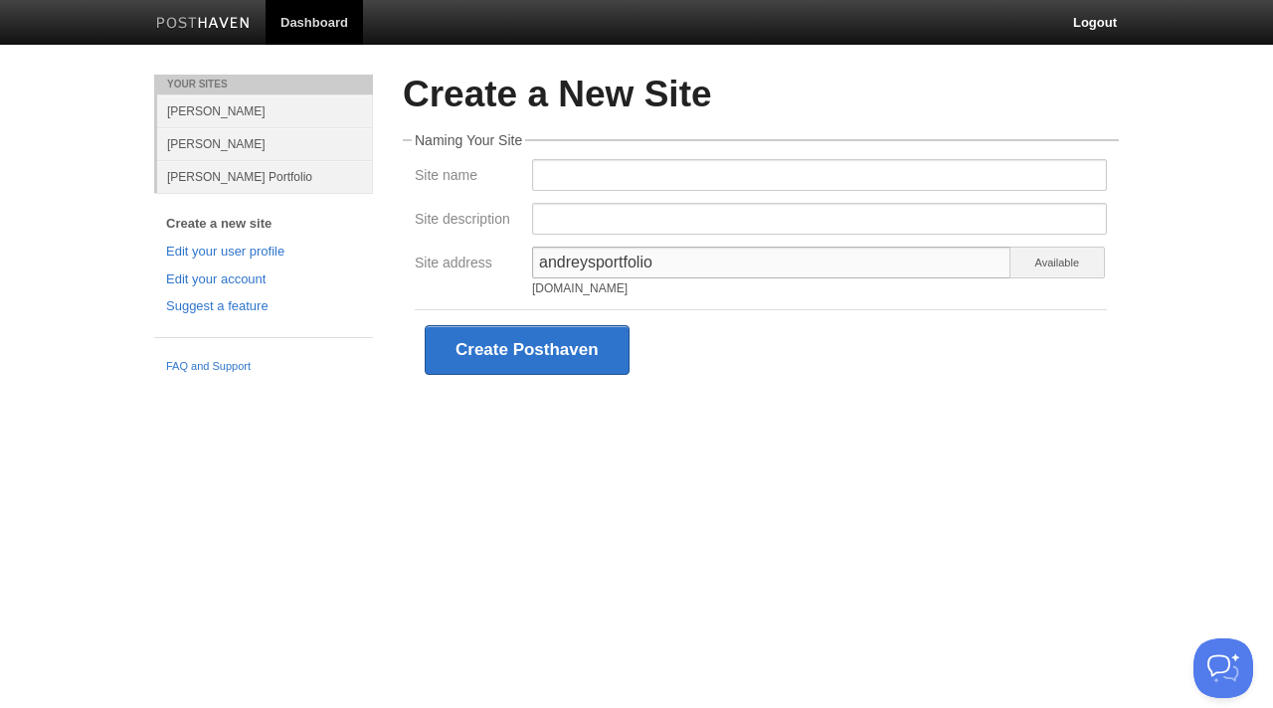
type input "andreysportfolio"
type input "A"
click at [721, 394] on div "Create a New Site Naming Your Site Site name Site description Site address andr…" at bounding box center [761, 262] width 746 height 375
click at [599, 187] on input "Site name" at bounding box center [819, 175] width 575 height 32
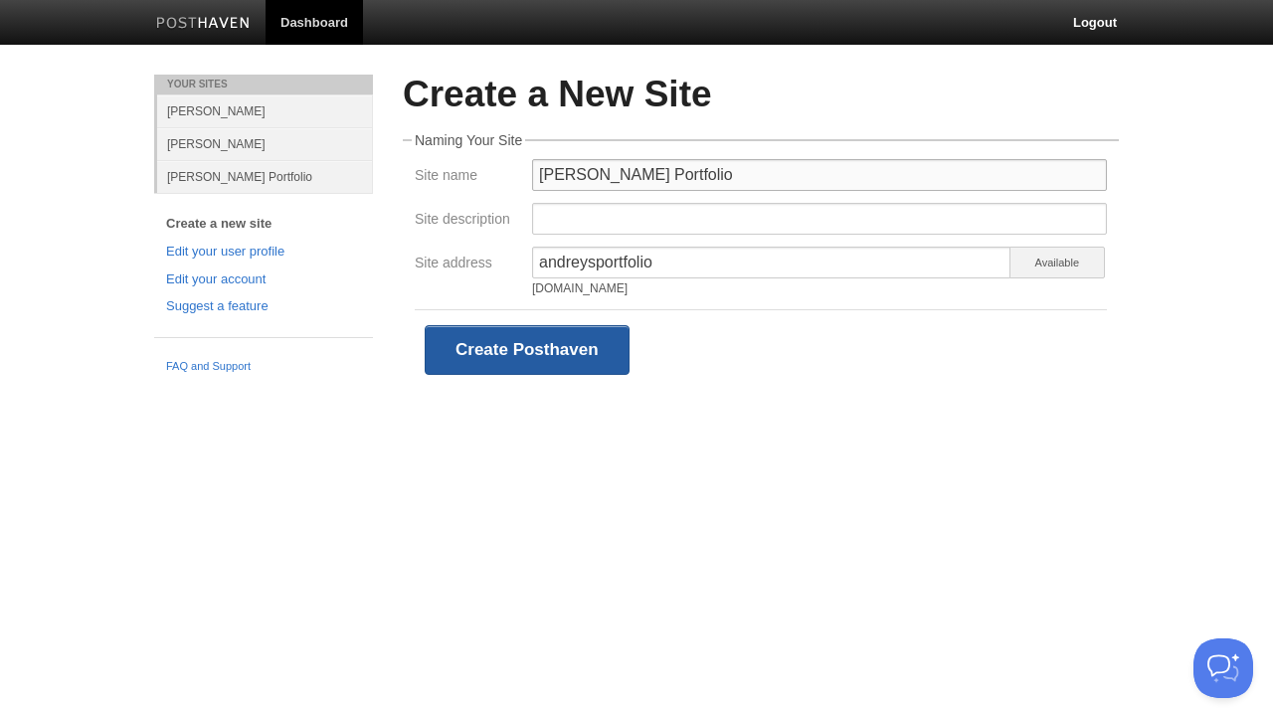
type input "Andrey's Portfolio"
click at [555, 355] on button "Create Posthaven" at bounding box center [527, 350] width 205 height 50
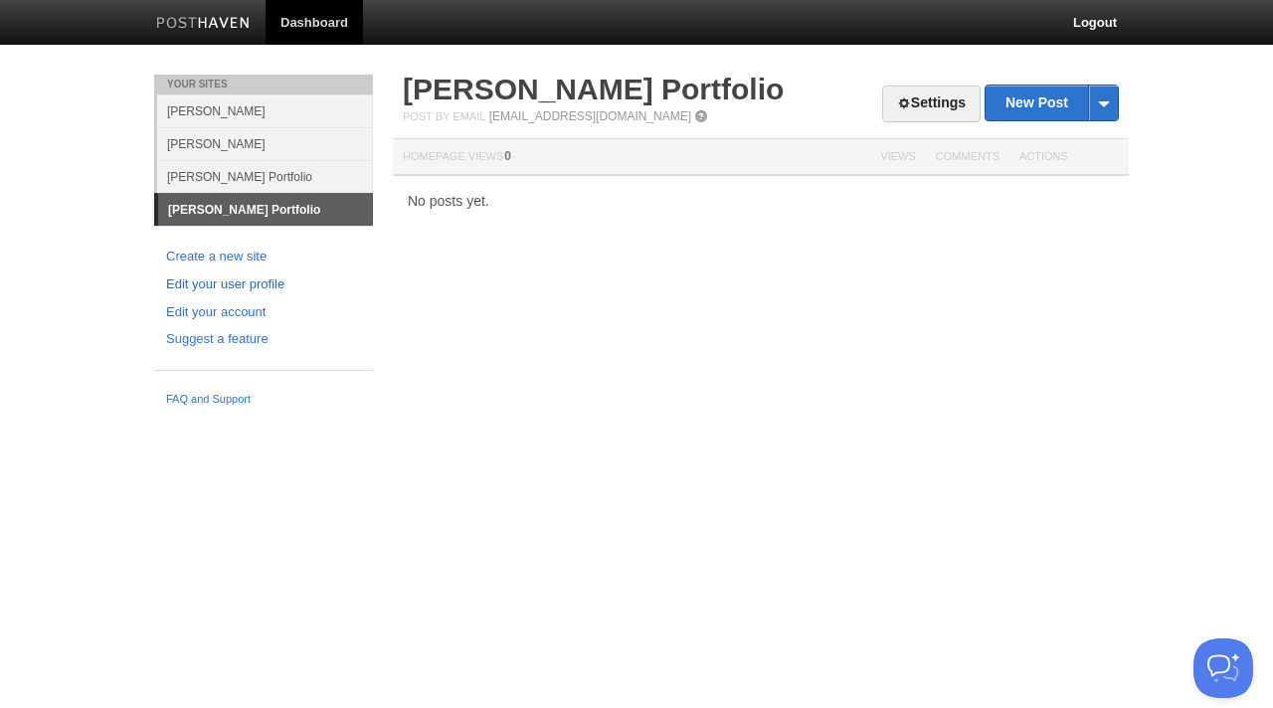
click at [256, 281] on link "Edit your user profile" at bounding box center [263, 284] width 195 height 21
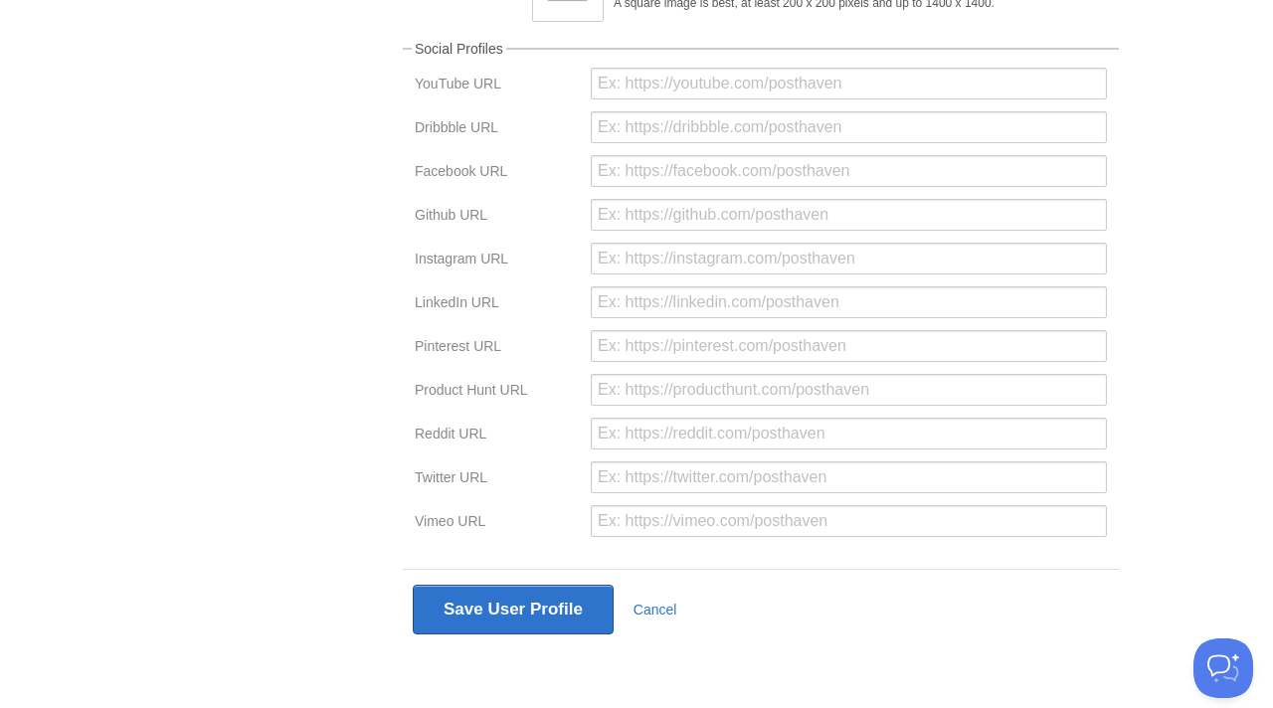
scroll to position [475, 0]
click at [677, 610] on div "Save User Profile Cancel" at bounding box center [761, 611] width 696 height 50
click at [666, 609] on link "Cancel" at bounding box center [655, 611] width 44 height 16
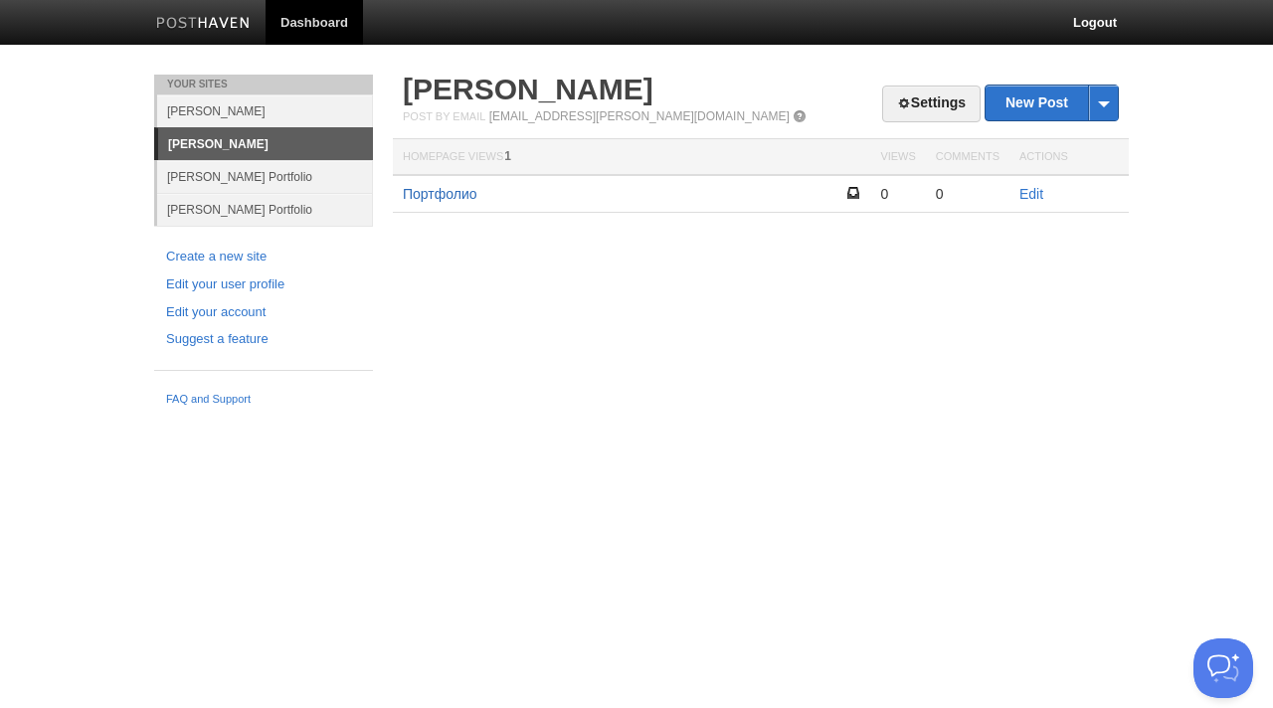
click at [430, 189] on link "Портфолио" at bounding box center [440, 194] width 75 height 16
click at [235, 213] on link "Andrey's Portfolio" at bounding box center [265, 209] width 216 height 33
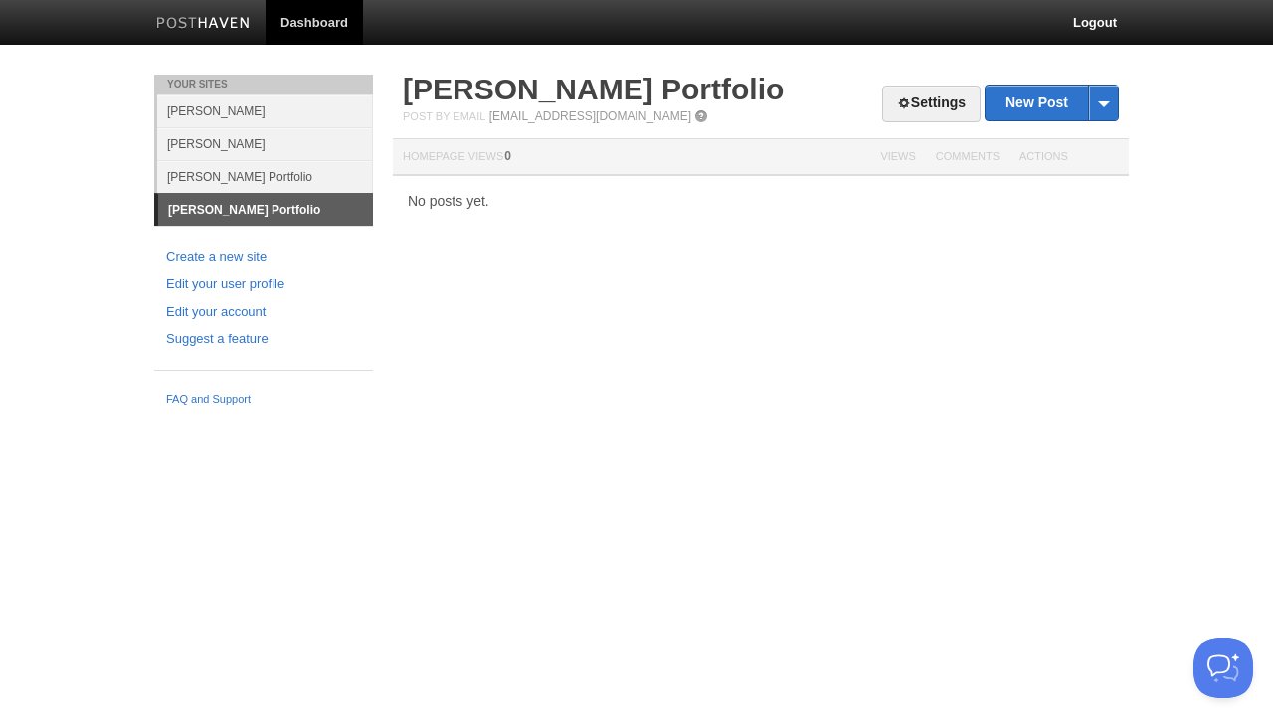
click at [233, 191] on link "Andrey's Portfolio" at bounding box center [265, 176] width 216 height 33
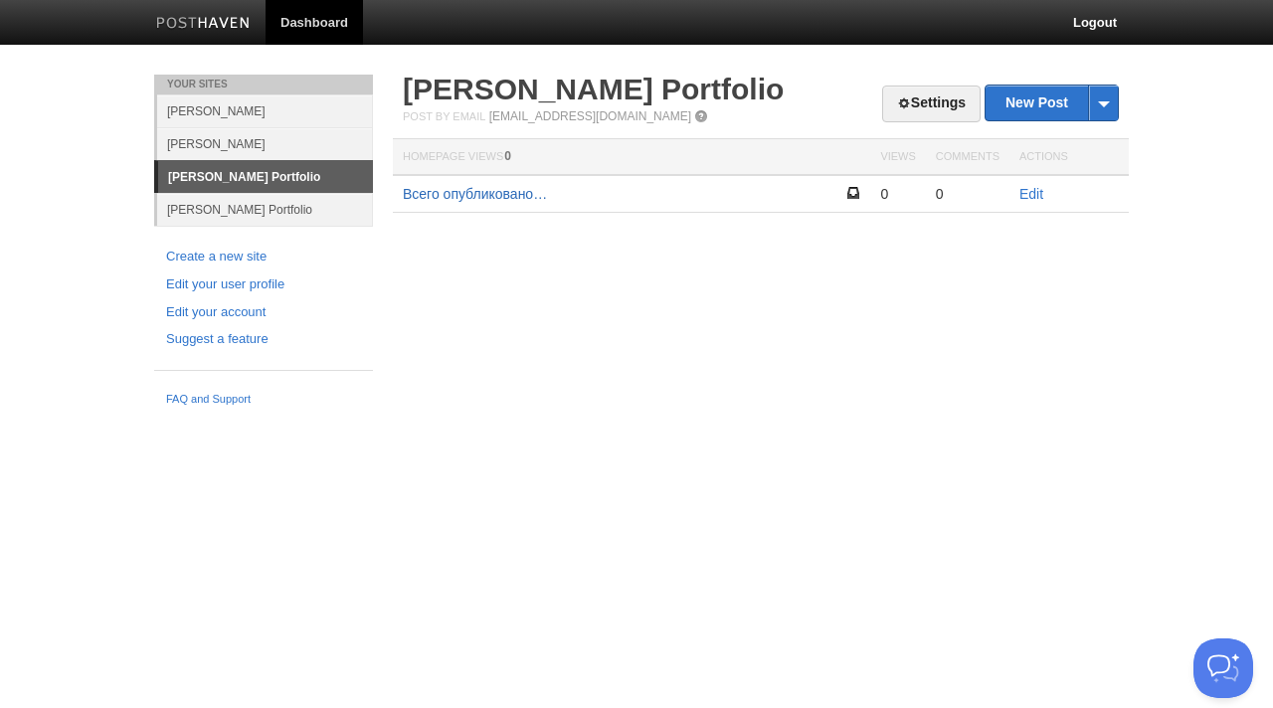
click at [494, 198] on link "Всего опубликовано…" at bounding box center [475, 194] width 144 height 16
